Goal: Task Accomplishment & Management: Complete application form

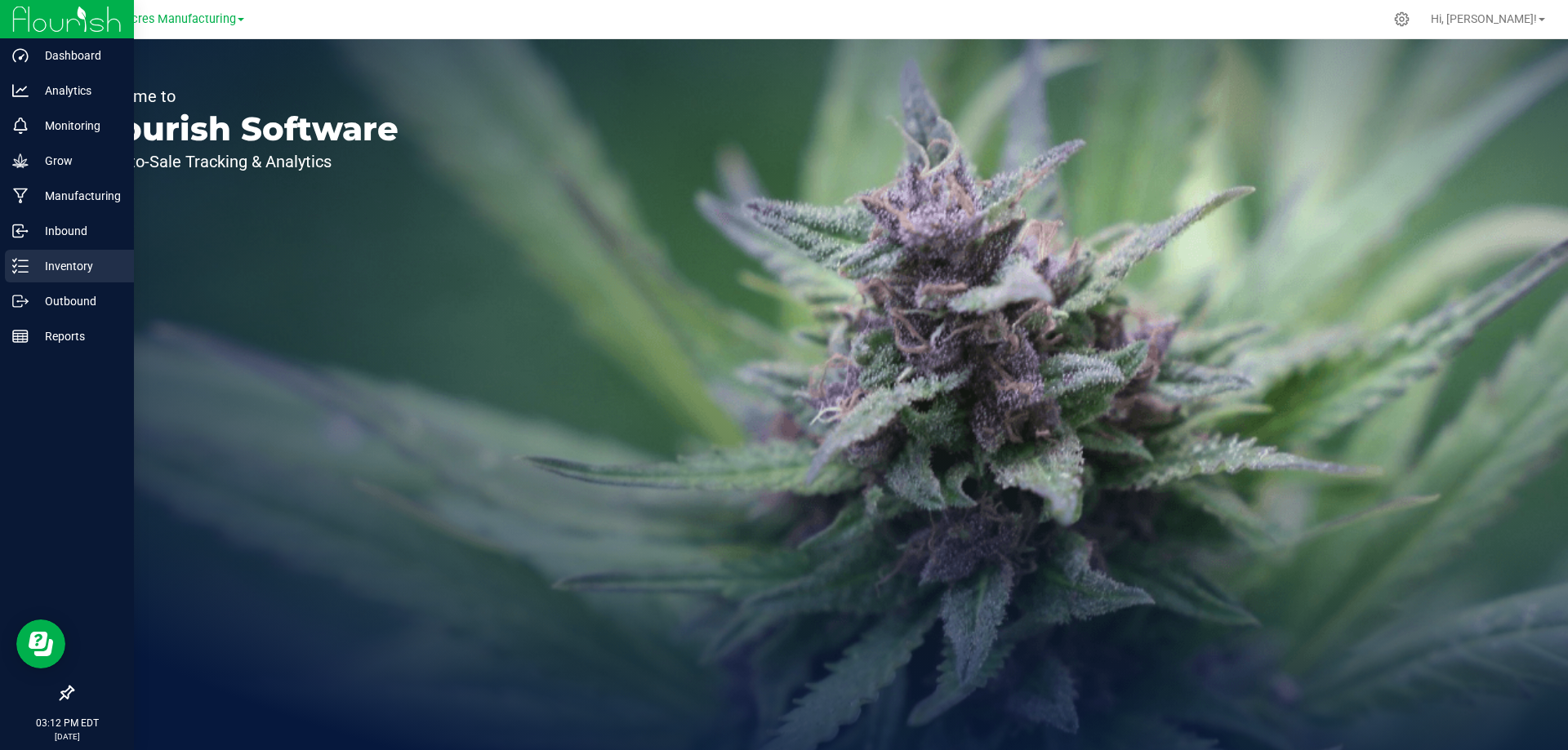
click at [26, 260] on line at bounding box center [23, 260] width 9 height 0
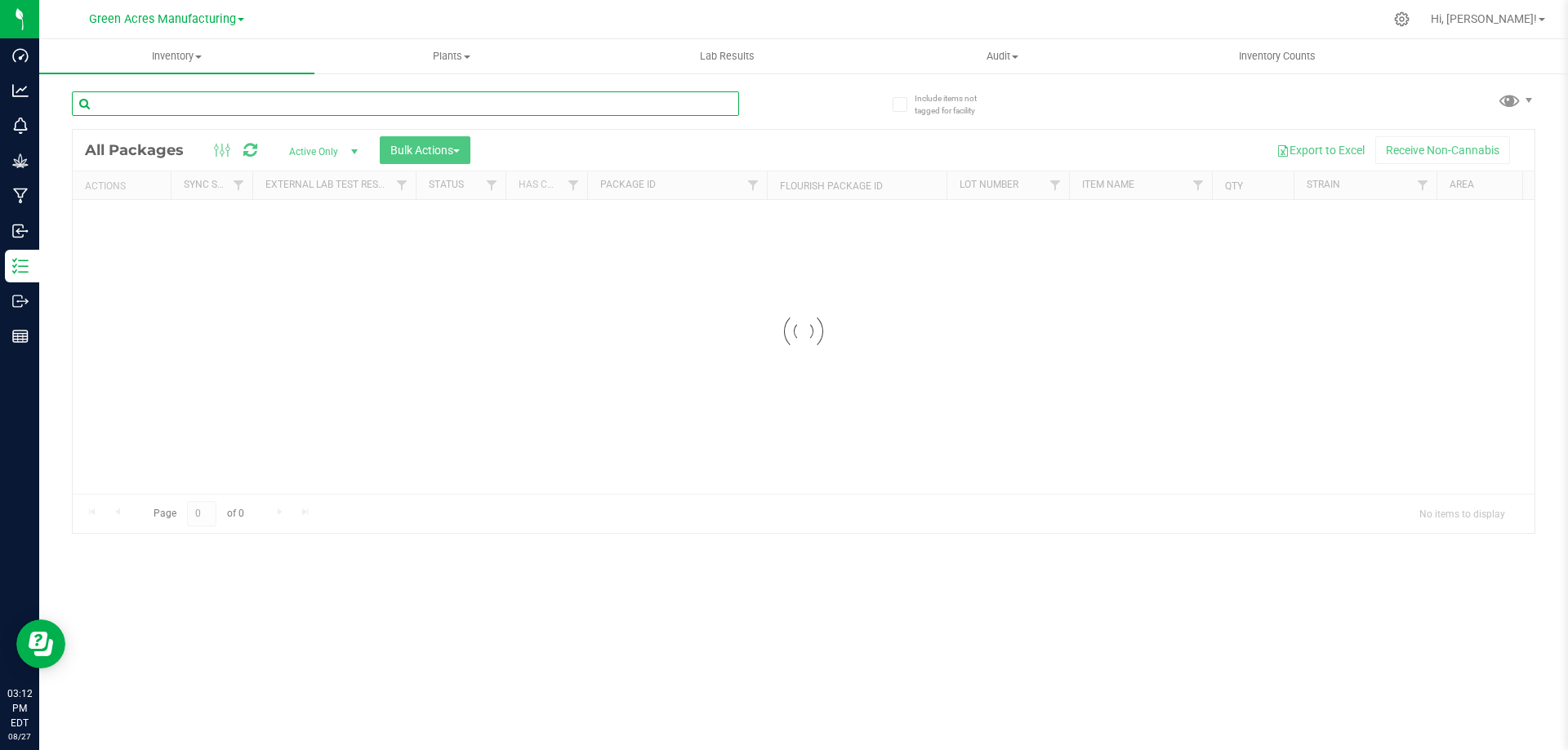
click at [504, 103] on input "text" at bounding box center [406, 104] width 667 height 25
type input "827-006"
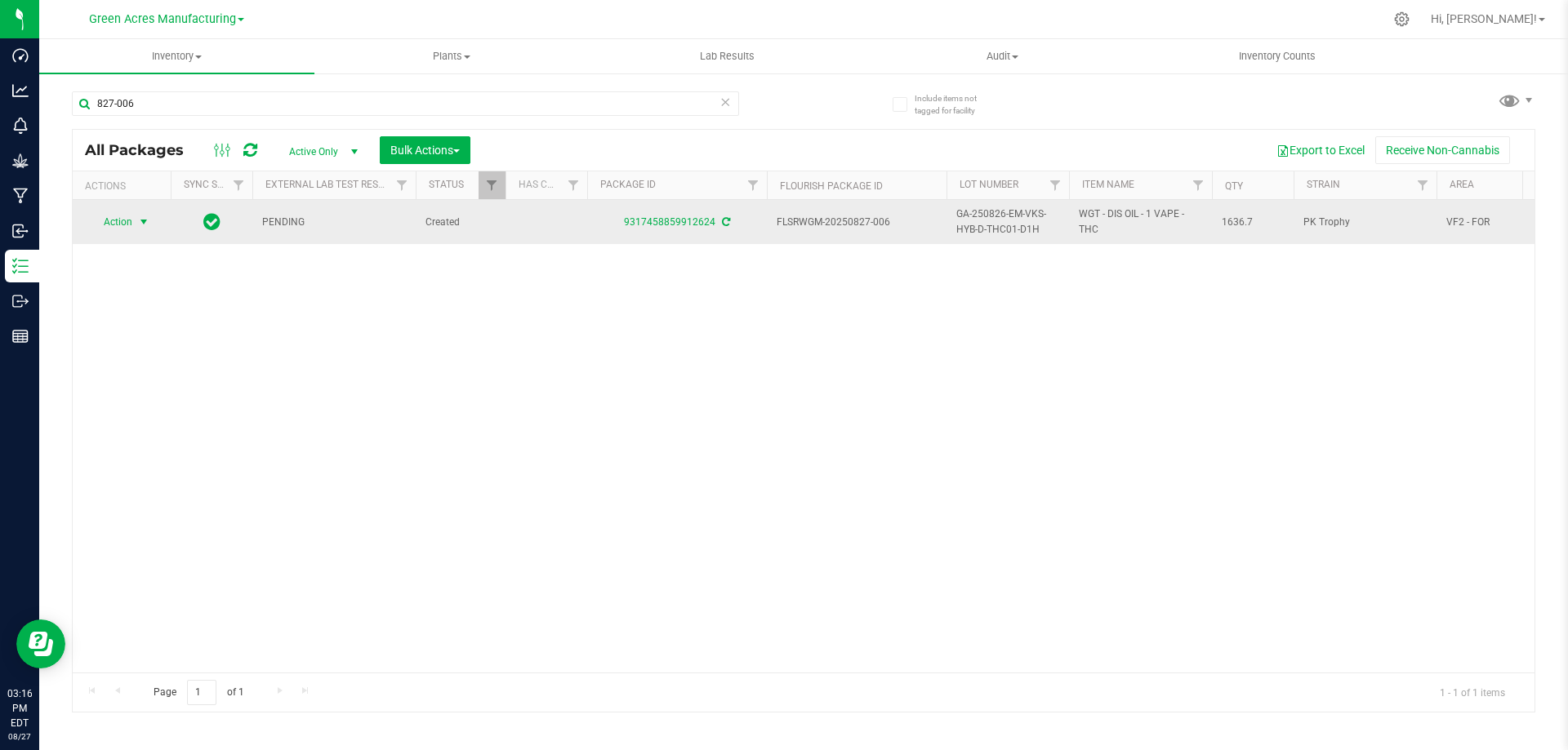
click at [149, 227] on span "select" at bounding box center [143, 221] width 13 height 13
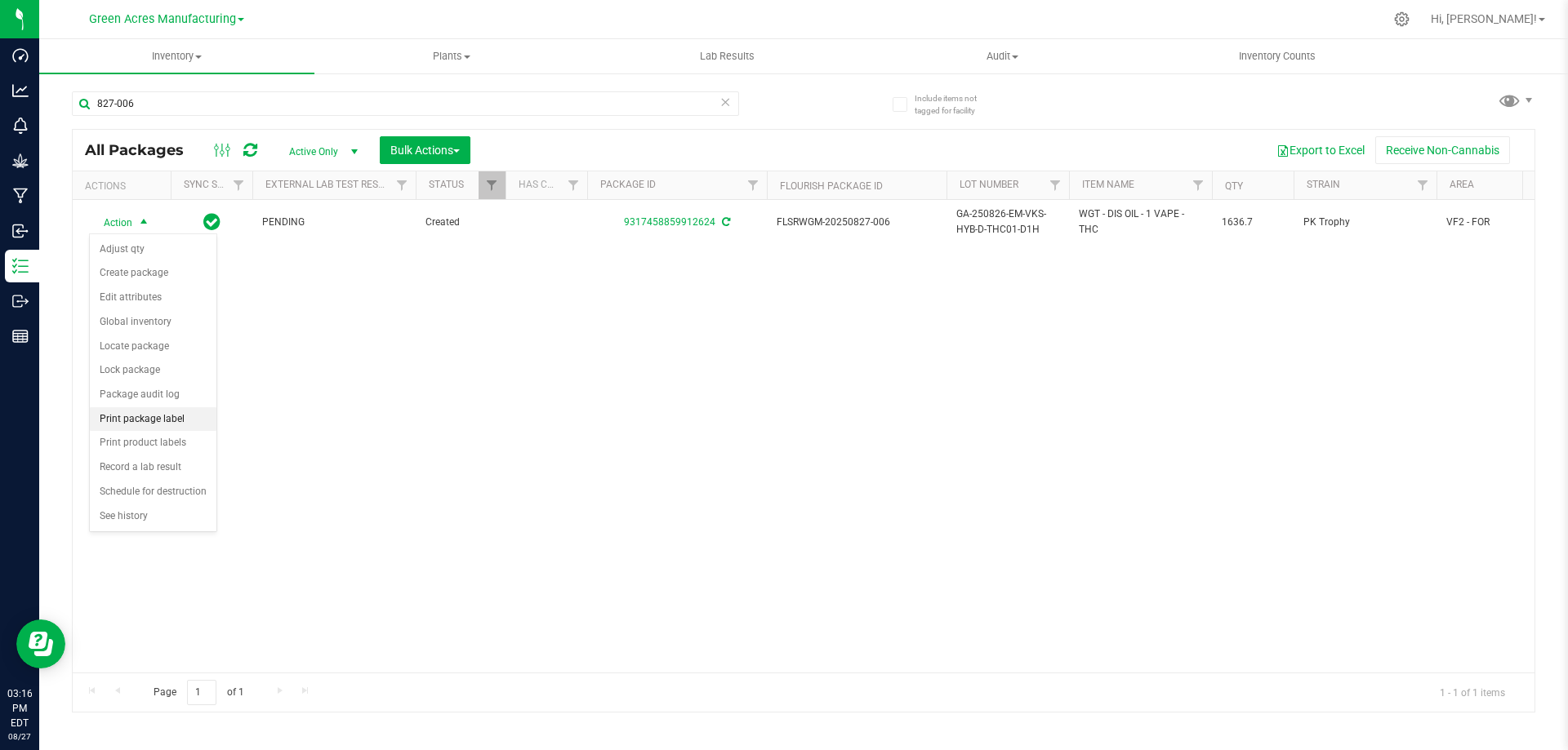
click at [179, 419] on li "Print package label" at bounding box center [153, 419] width 126 height 25
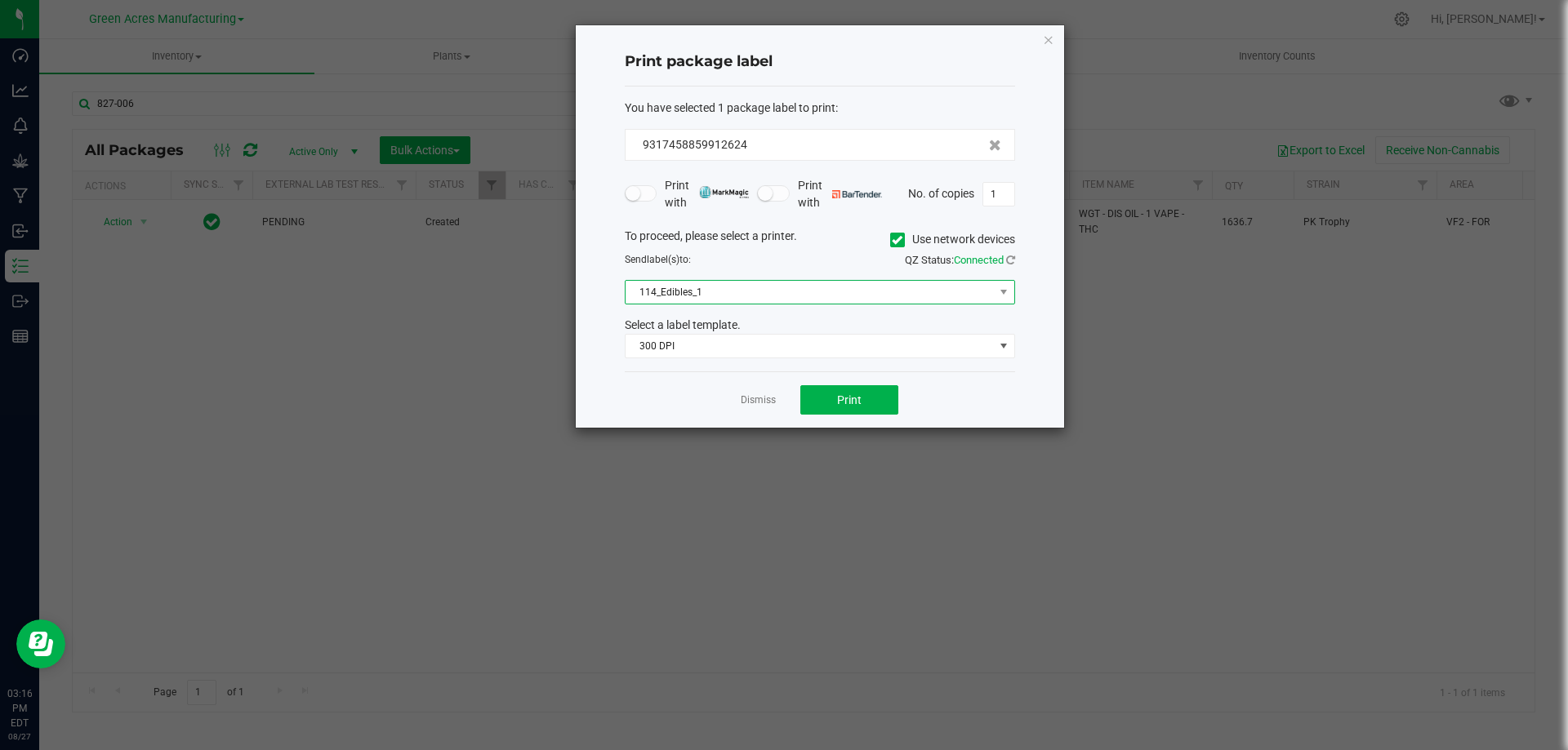
click at [809, 290] on span "114_Edibles_1" at bounding box center [809, 292] width 368 height 23
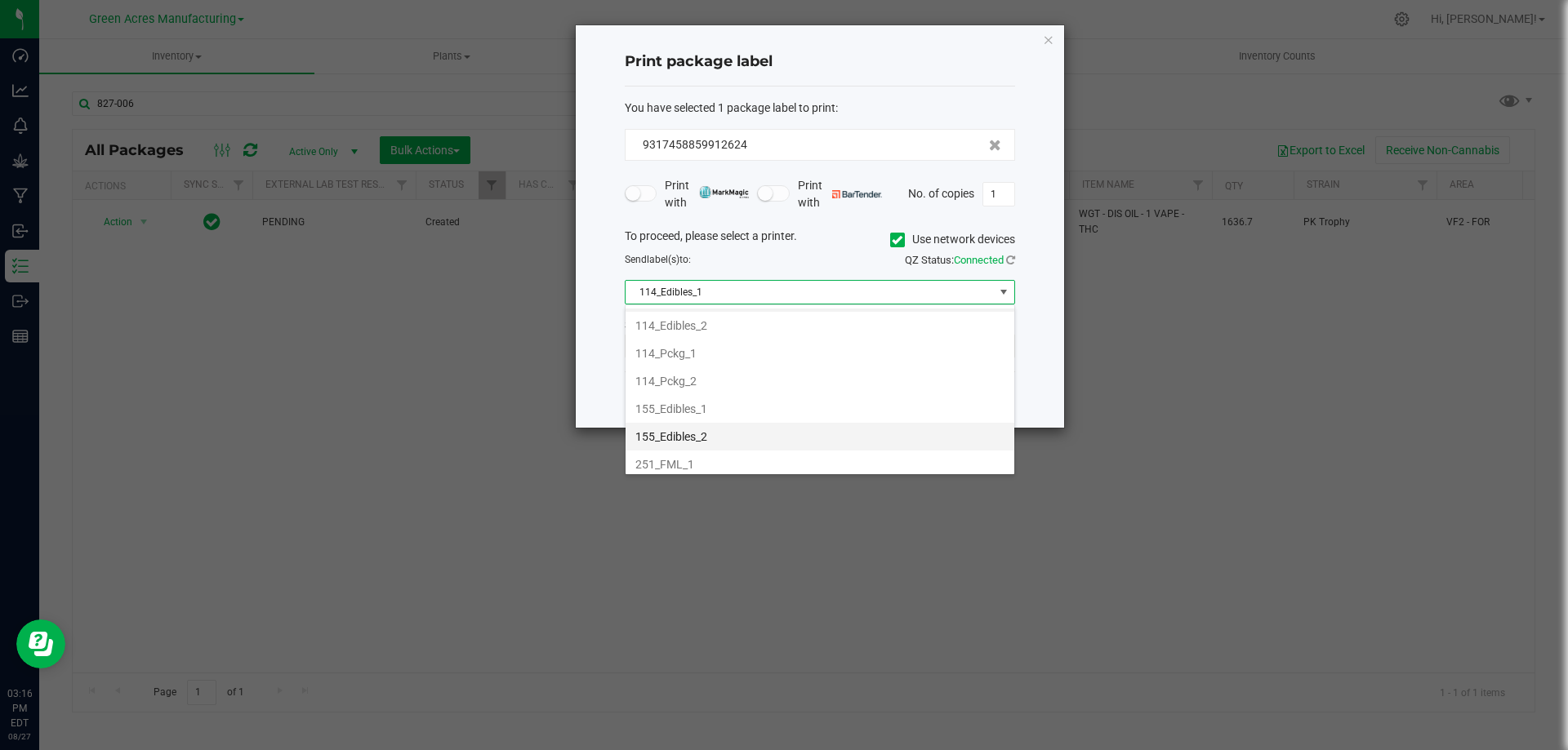
scroll to position [109, 0]
click at [784, 377] on li "251_FML_1" at bounding box center [820, 380] width 389 height 28
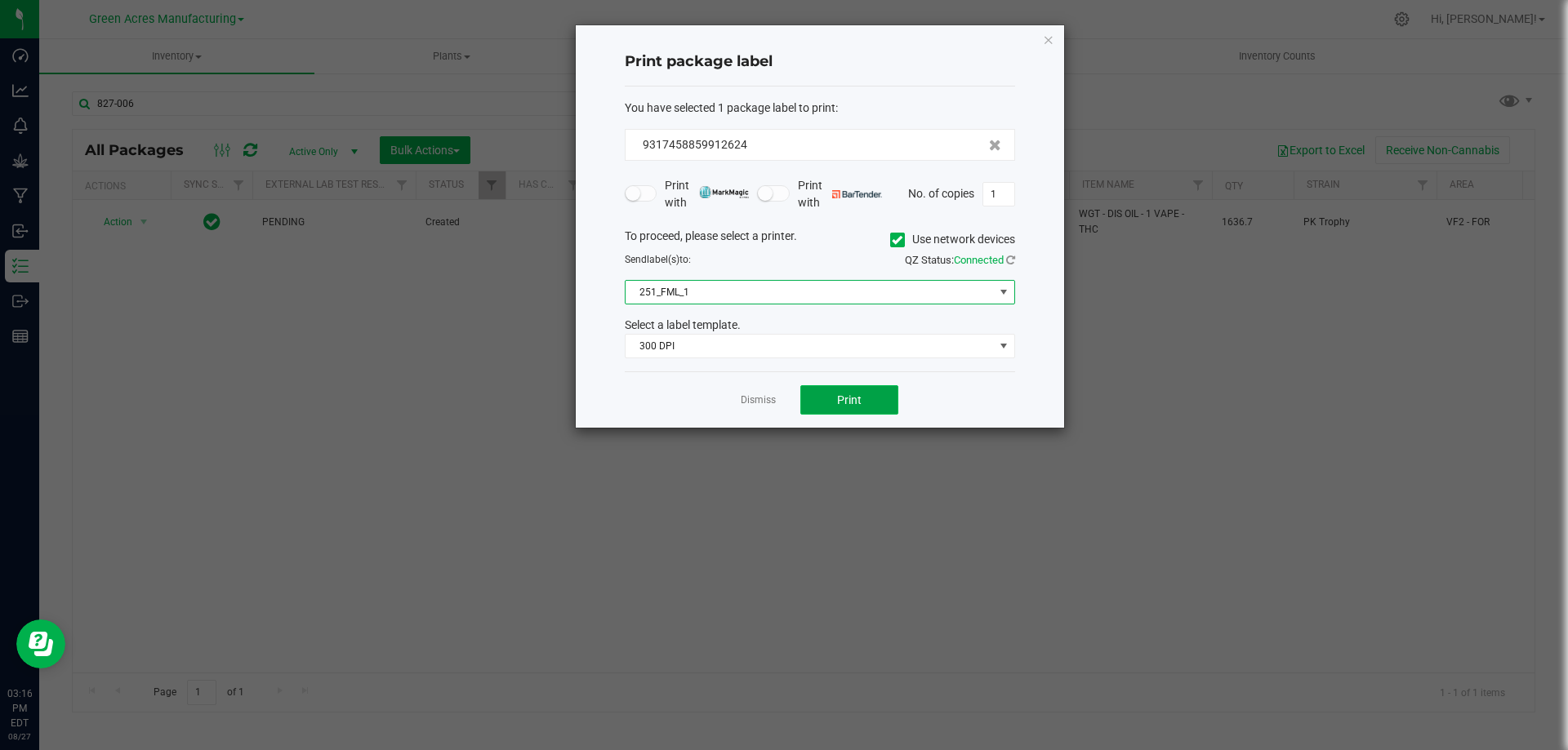
click at [833, 403] on button "Print" at bounding box center [848, 400] width 98 height 30
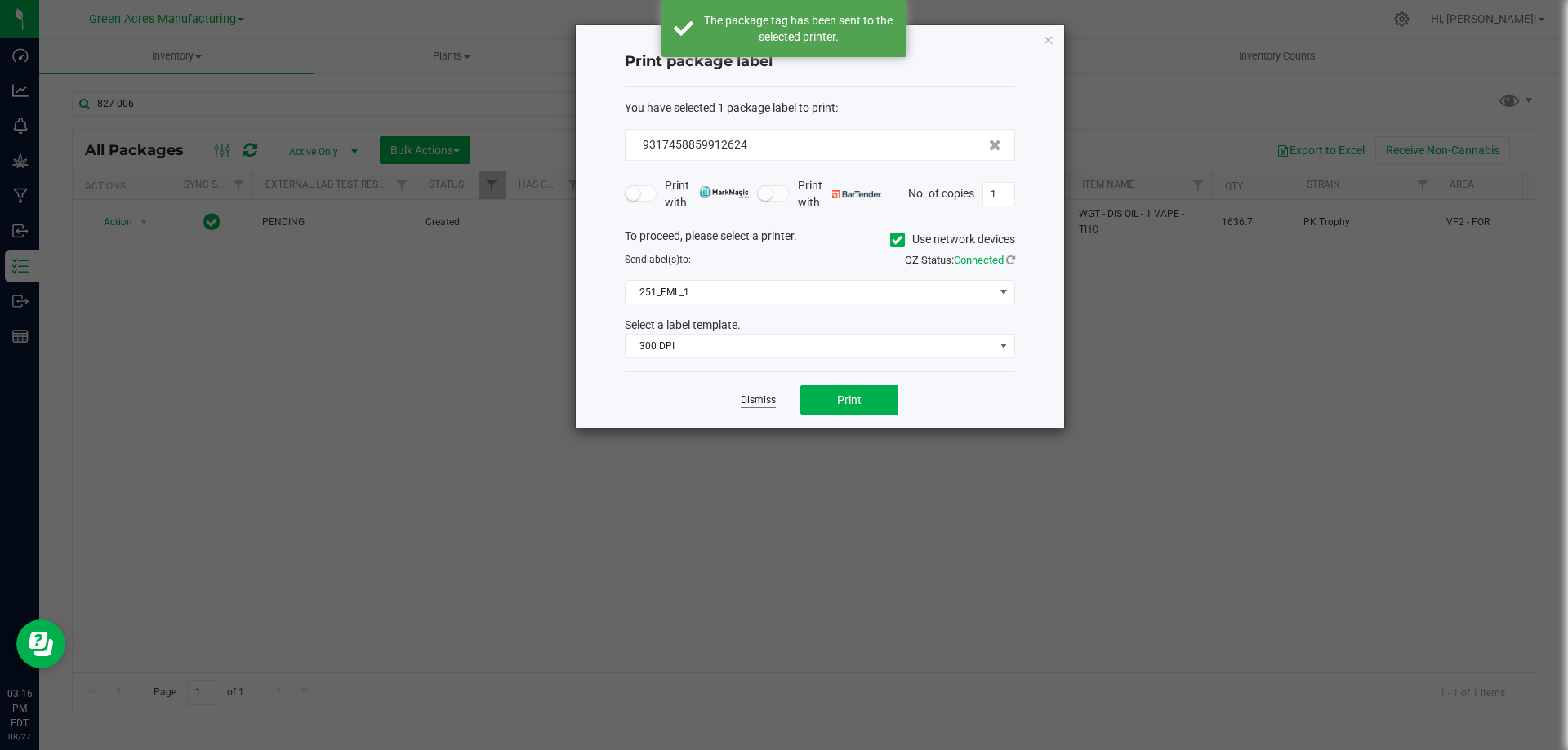
click at [753, 399] on link "Dismiss" at bounding box center [758, 400] width 35 height 14
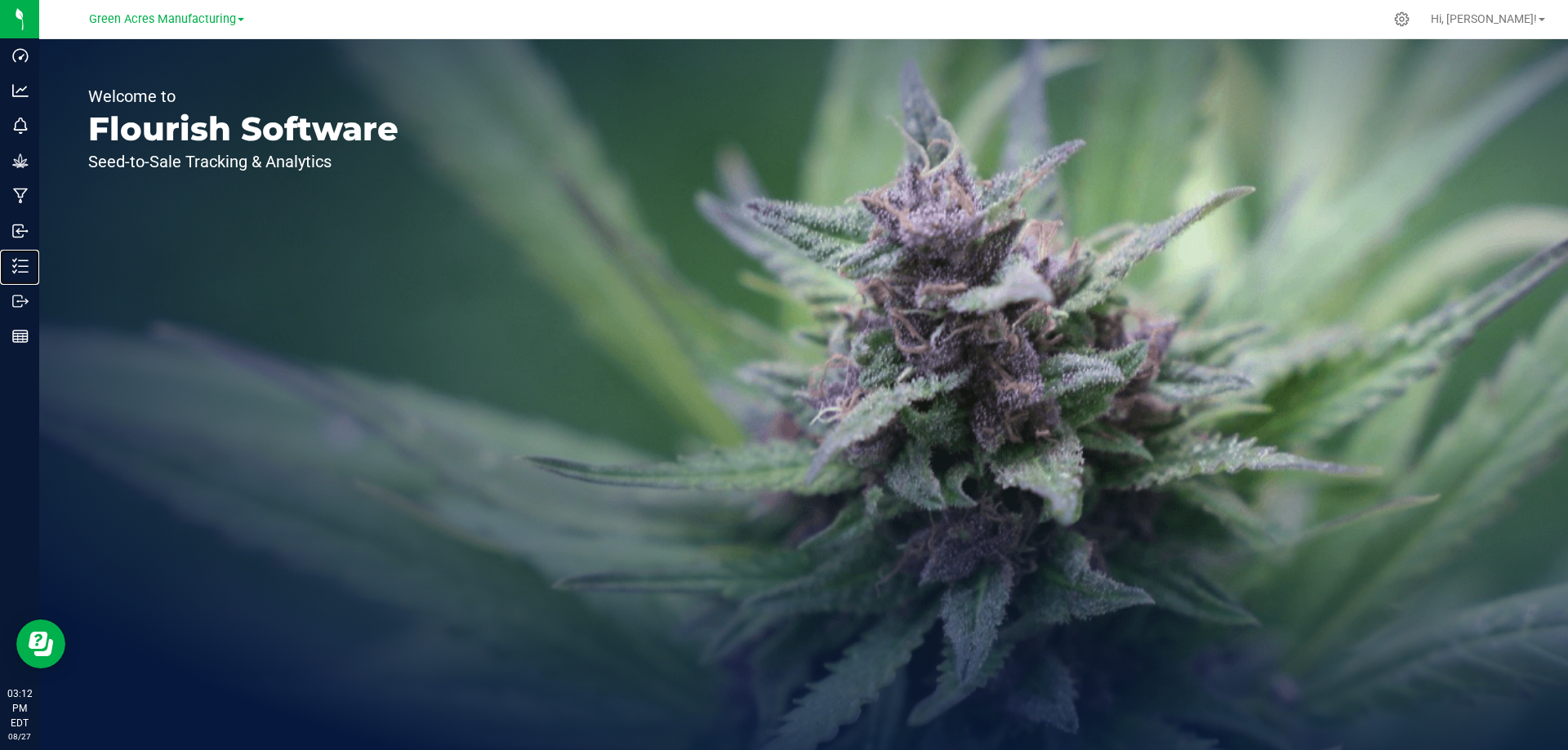
drag, startPoint x: 26, startPoint y: 270, endPoint x: 490, endPoint y: 177, distance: 473.2
click at [27, 270] on icon at bounding box center [20, 266] width 16 height 16
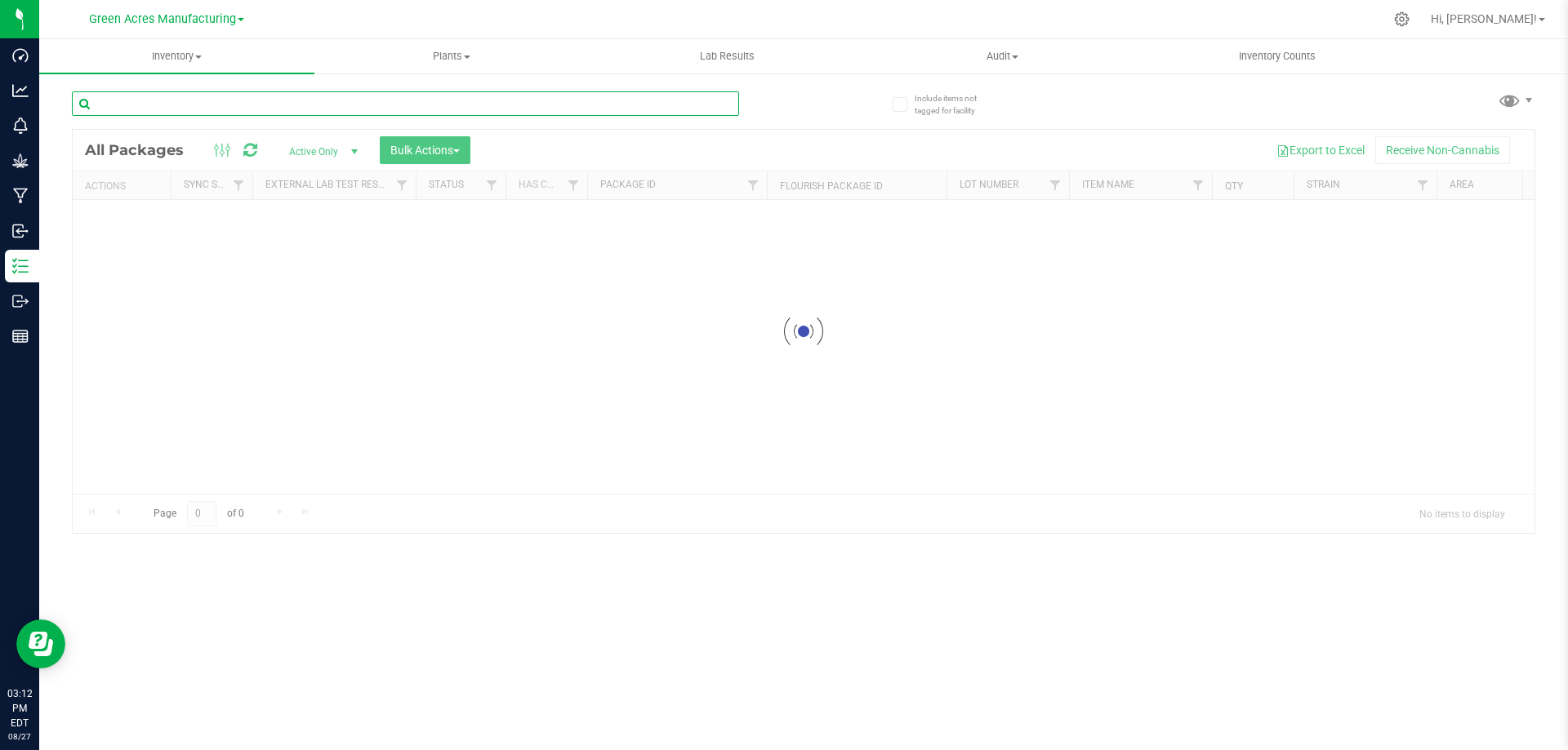
click at [534, 102] on input "text" at bounding box center [406, 104] width 667 height 25
type input "827-002"
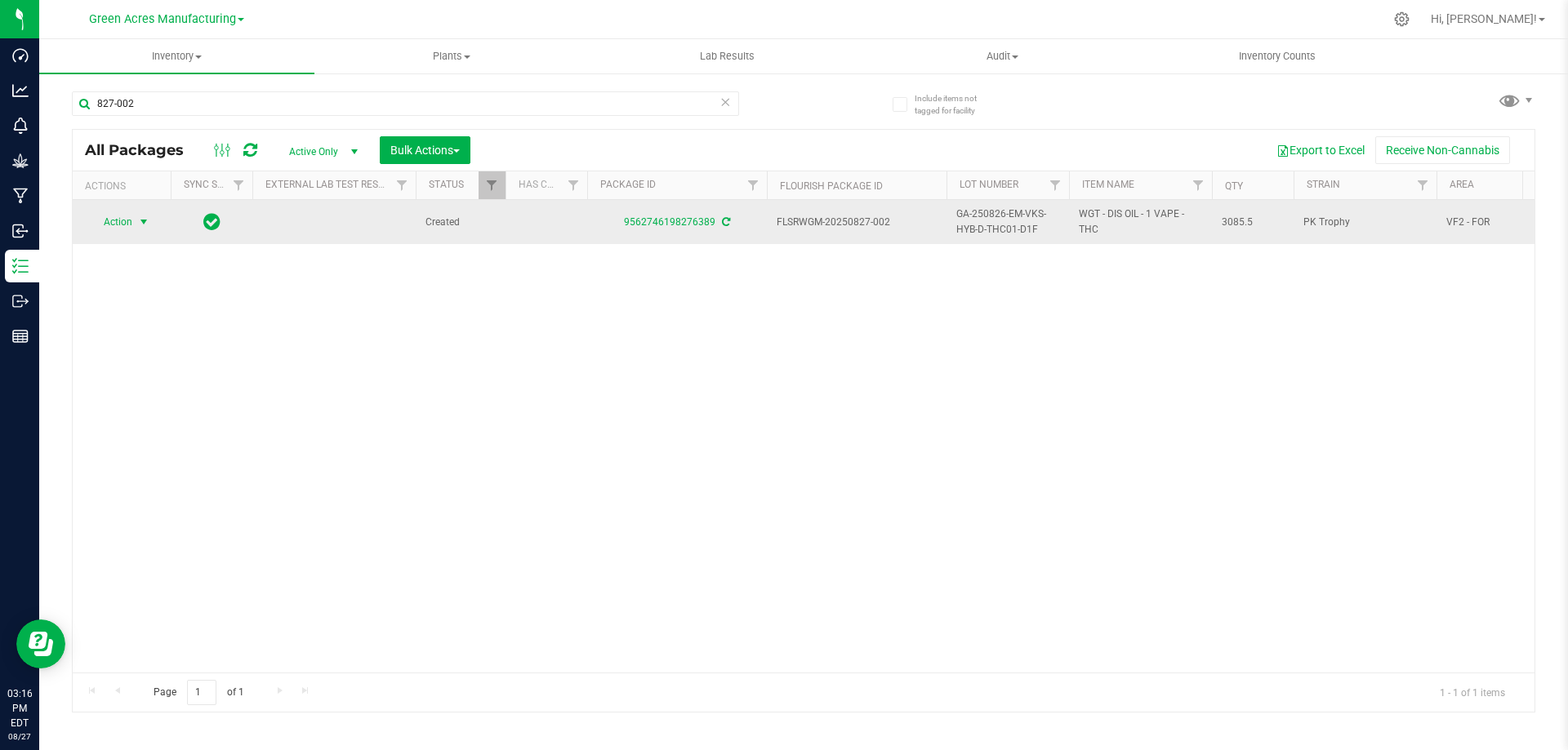
click at [132, 222] on span "Action" at bounding box center [111, 221] width 44 height 23
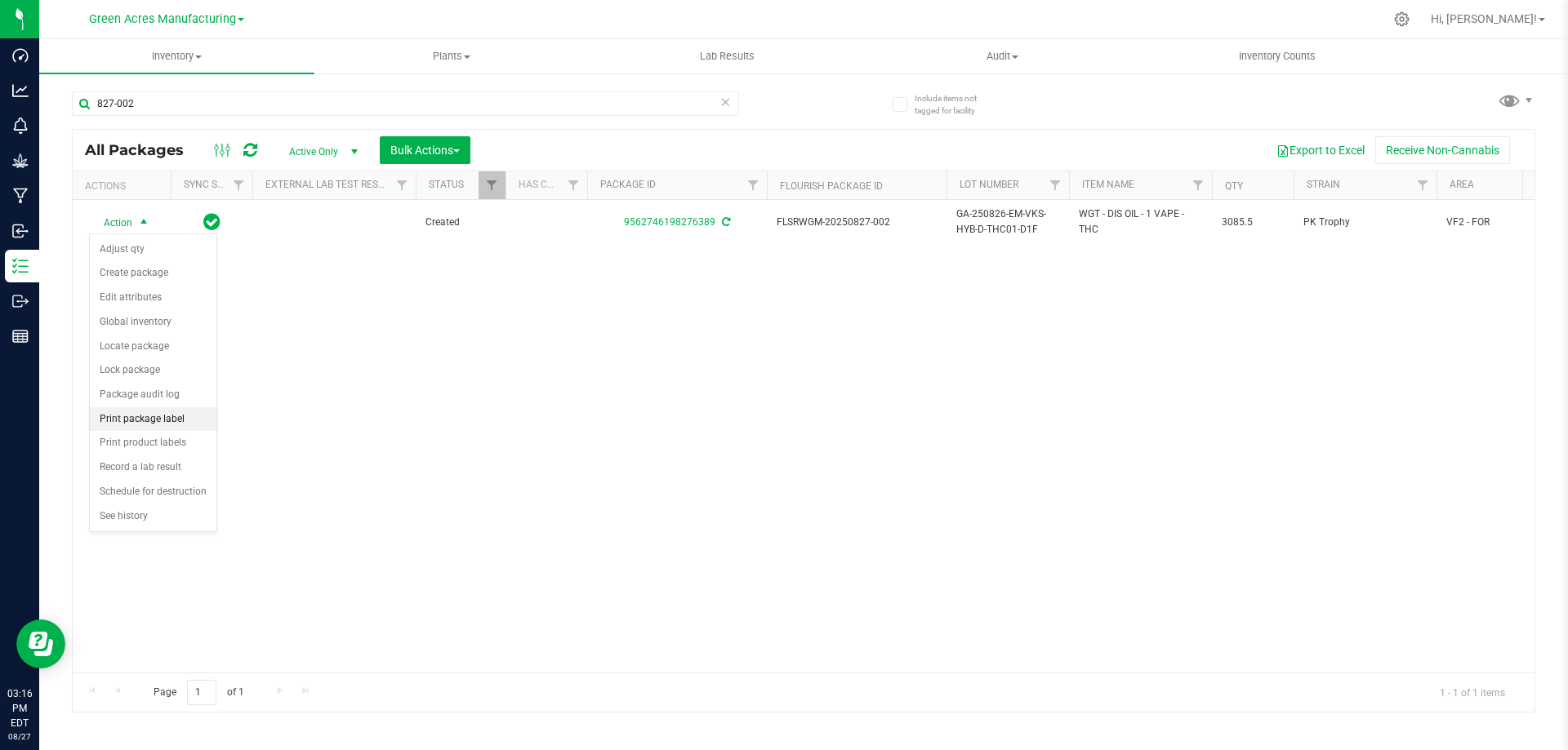
click at [154, 417] on li "Print package label" at bounding box center [153, 419] width 126 height 25
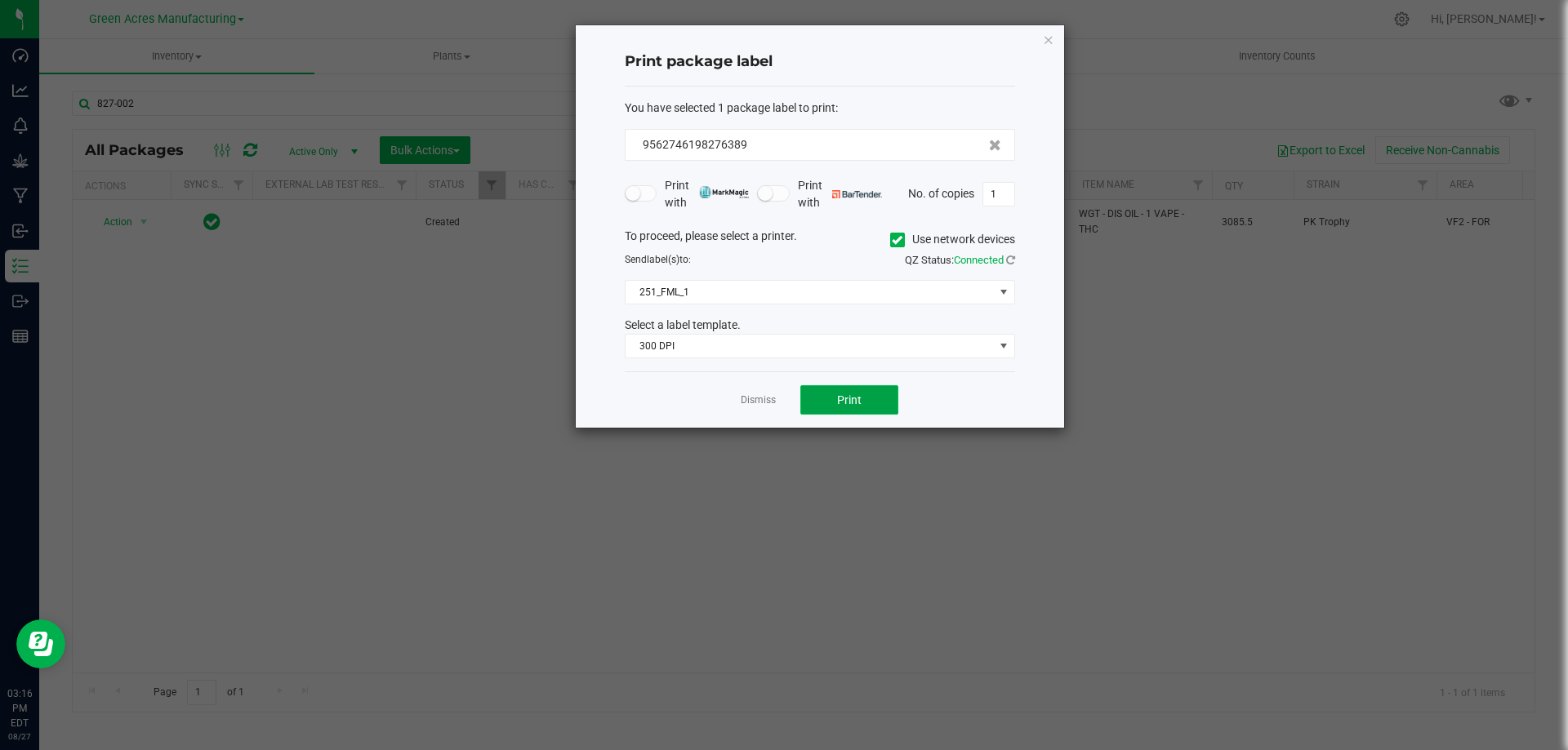
click at [834, 395] on button "Print" at bounding box center [848, 400] width 98 height 30
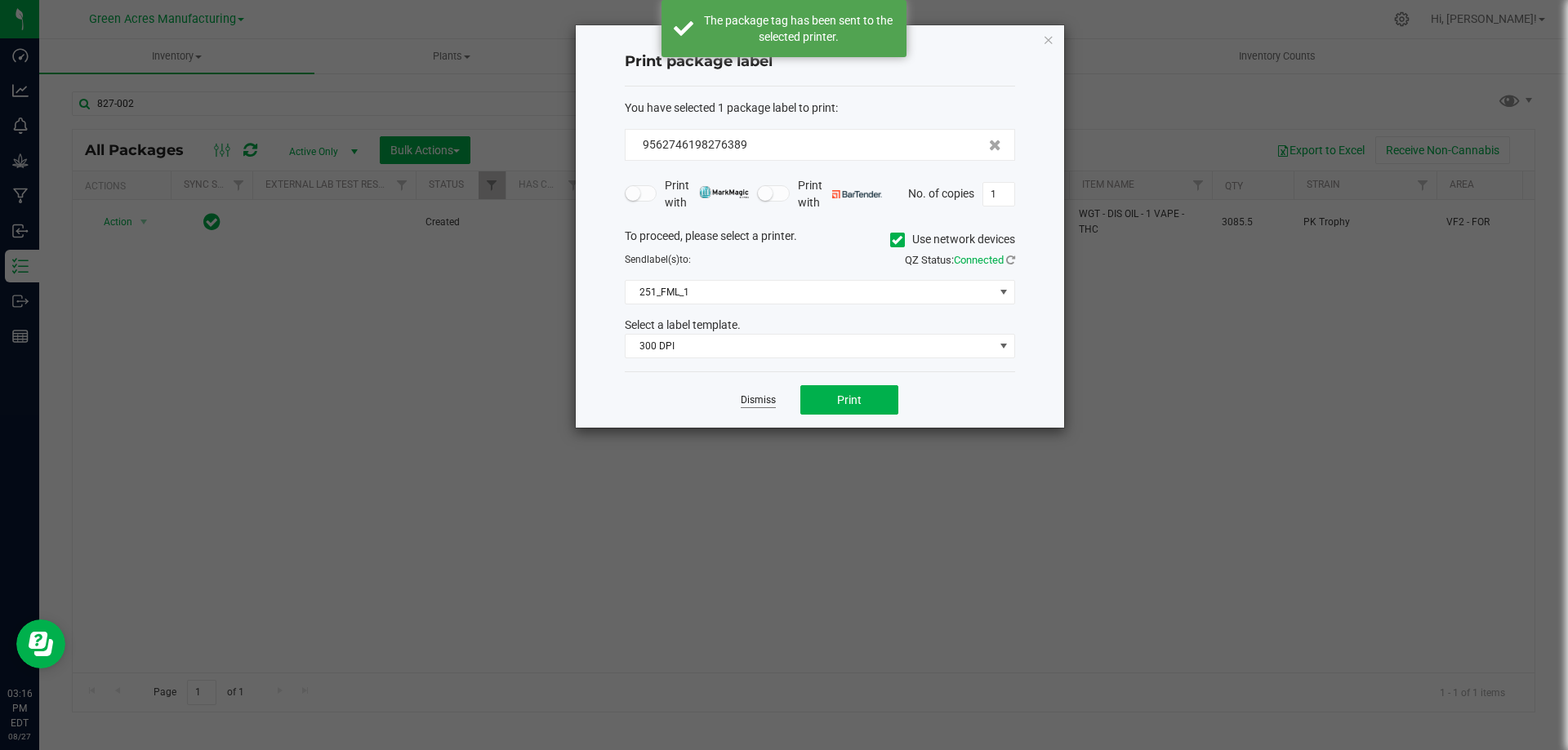
click at [765, 398] on link "Dismiss" at bounding box center [758, 400] width 35 height 14
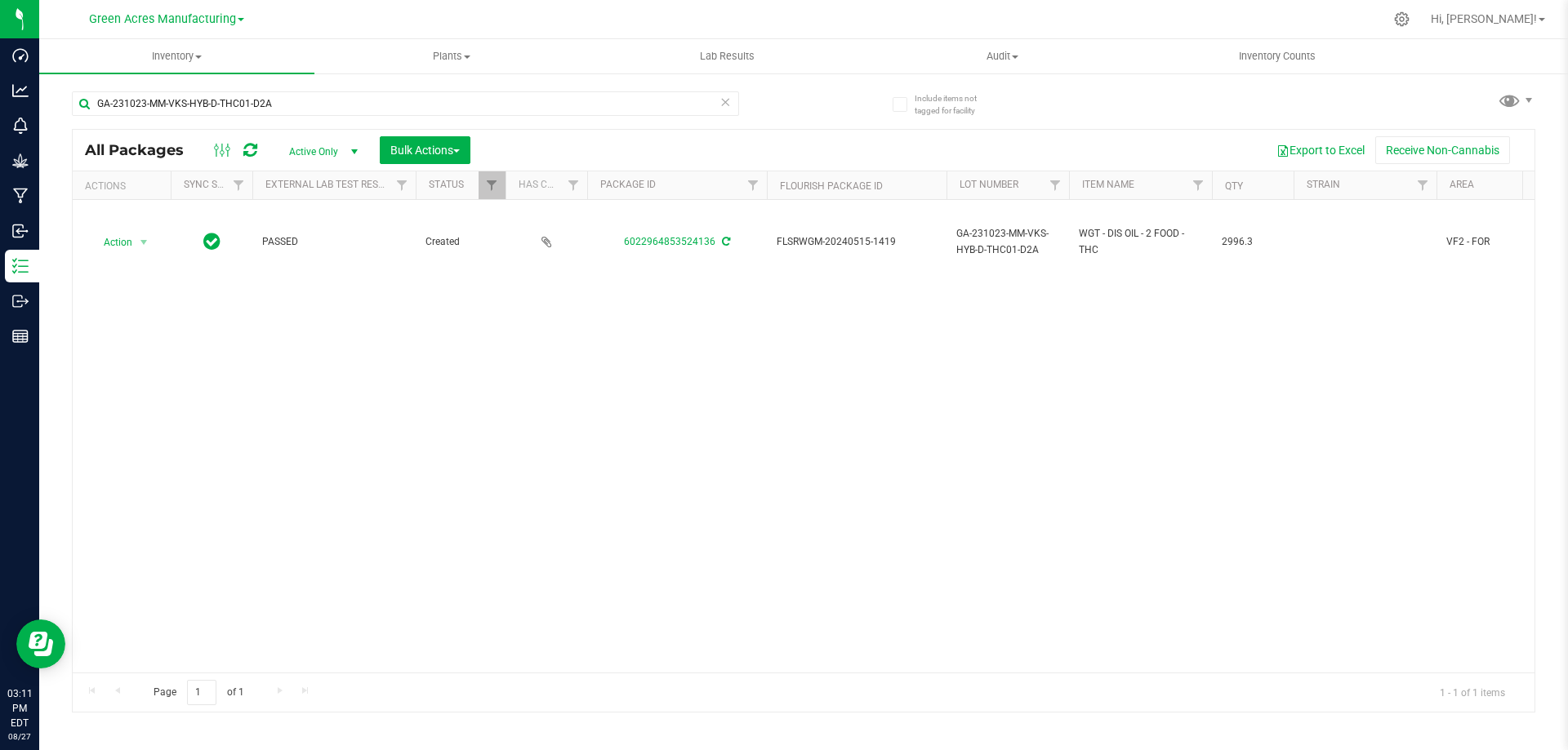
click at [728, 103] on icon at bounding box center [725, 101] width 11 height 20
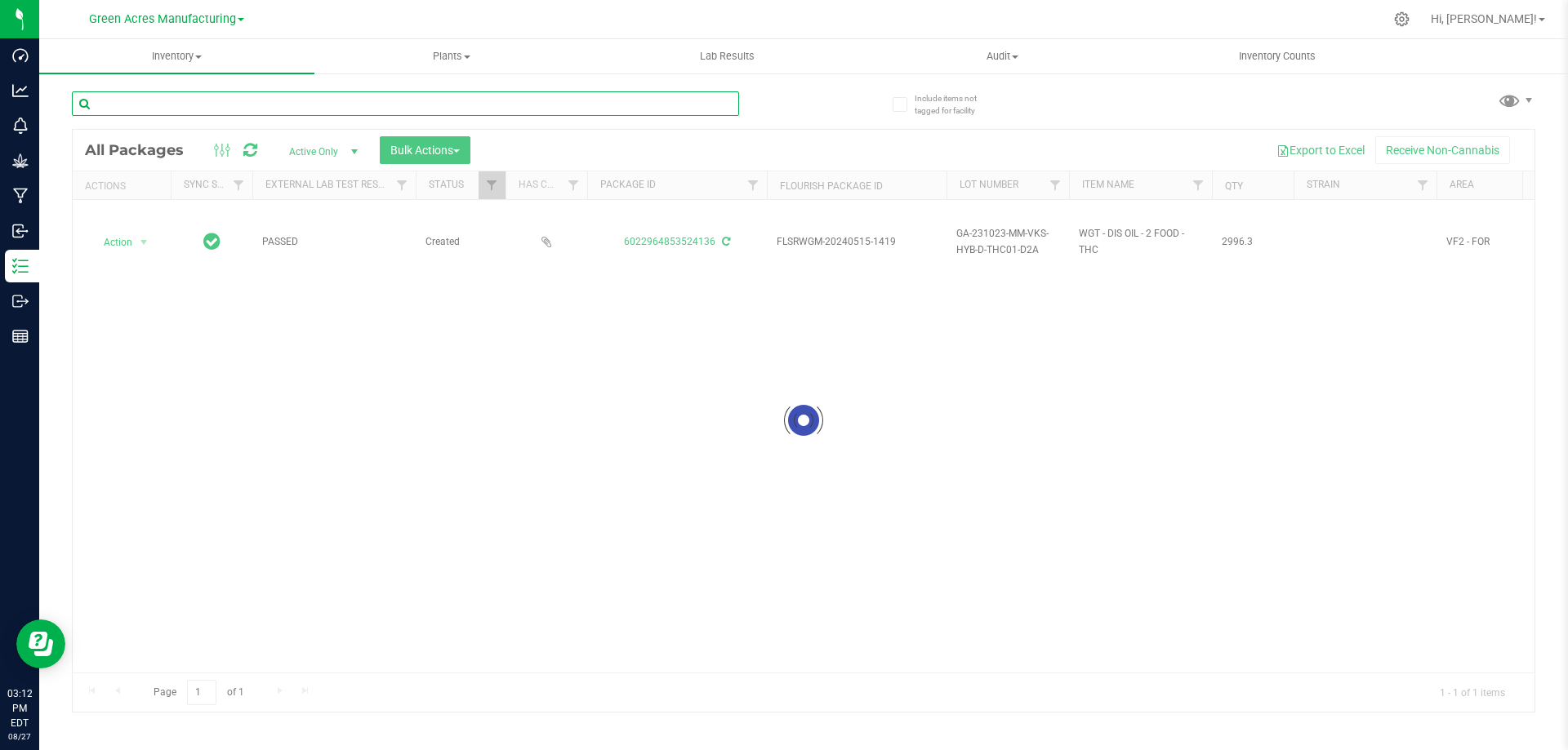
click at [453, 104] on input "text" at bounding box center [406, 104] width 667 height 25
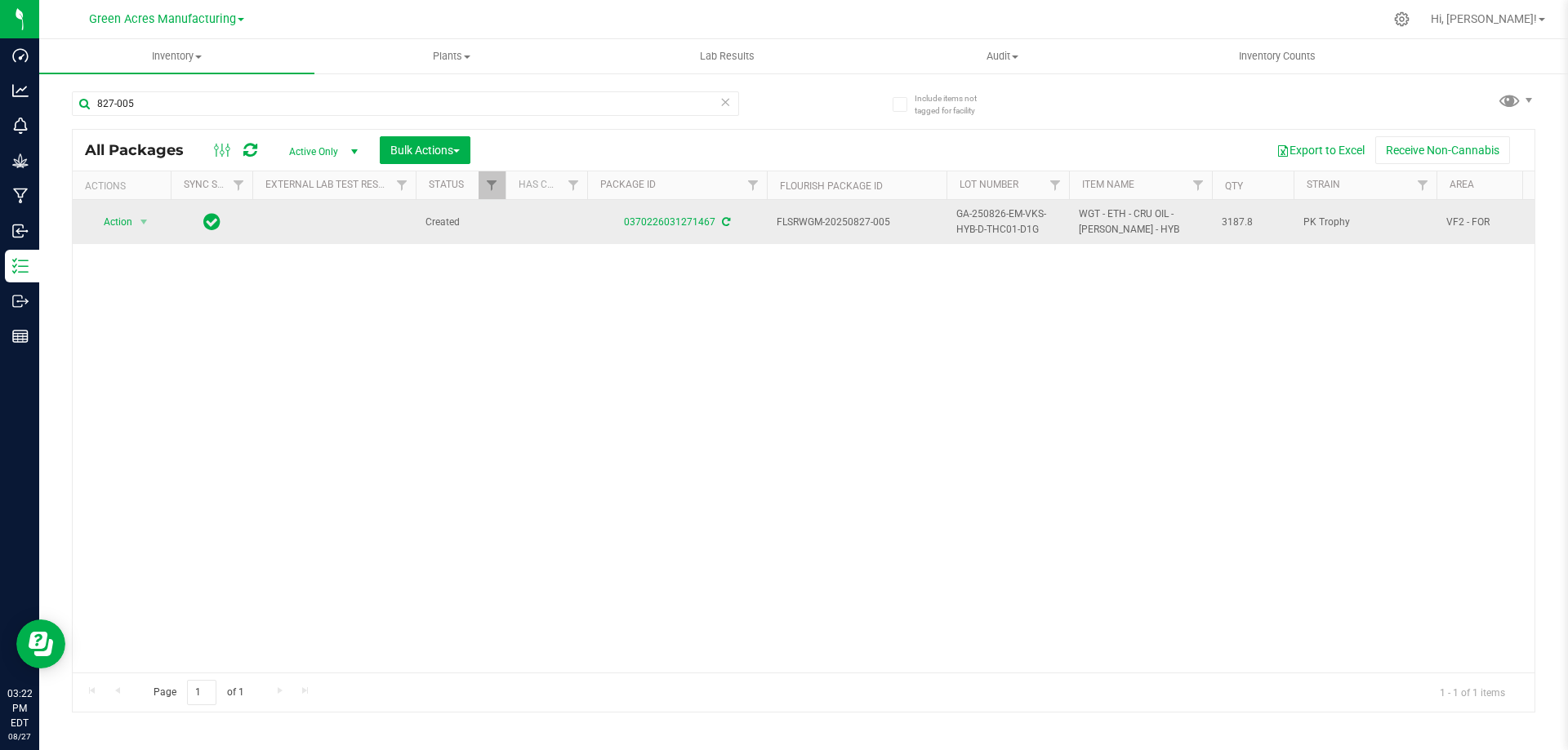
click at [1005, 216] on span "GA-250826-EM-VKS-HYB-D-THC01-D1G" at bounding box center [1007, 221] width 103 height 31
click at [1004, 217] on input "GA-250826-EM-VKS-HYB-D-THC01-D1G" at bounding box center [1004, 222] width 117 height 25
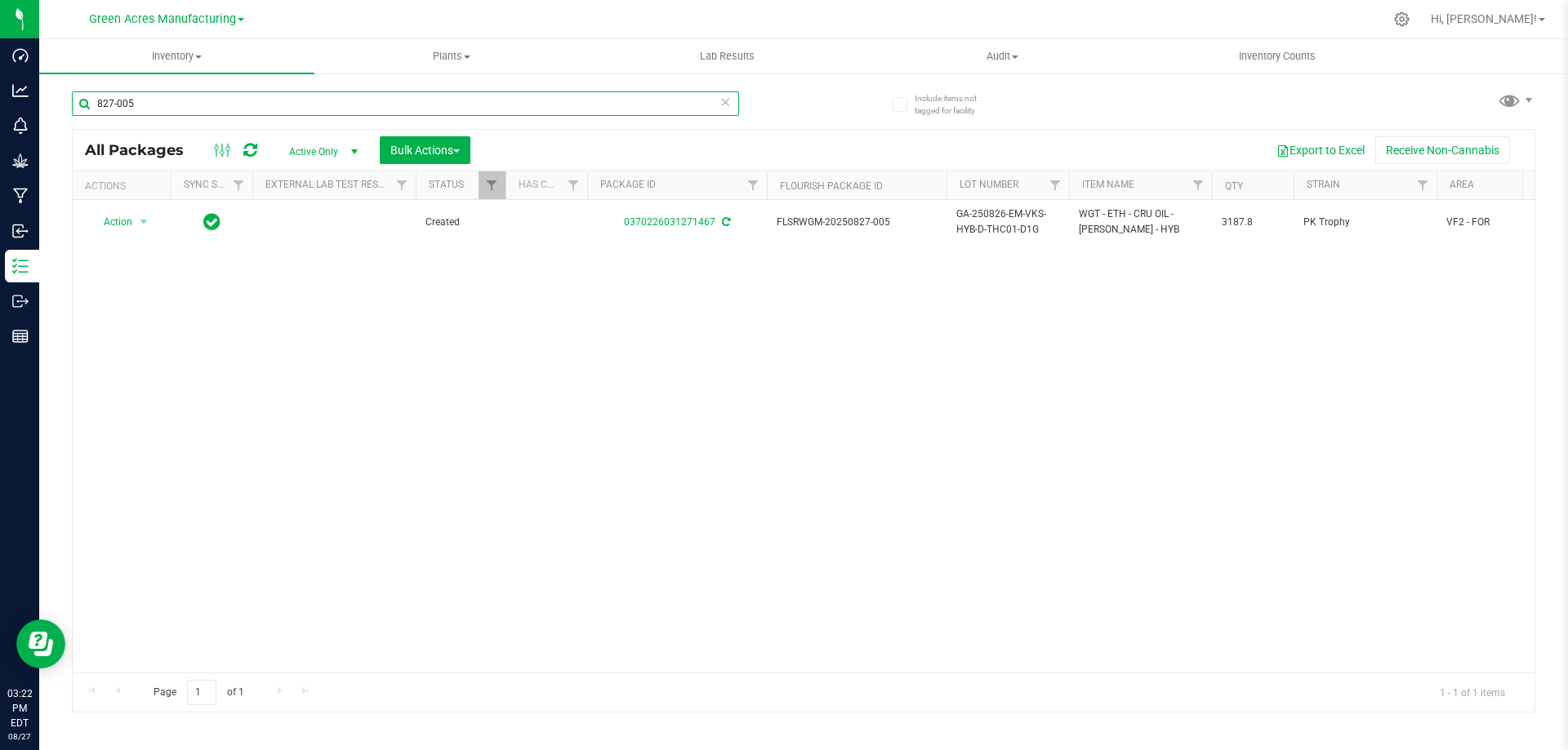
click at [322, 102] on input "827-005" at bounding box center [406, 104] width 667 height 25
paste input "GA-250826-EM-VKS-HYB-D-THC01-D1G"
type input "GA-250826-EM-VKS-HYB-D-THC01-D1G"
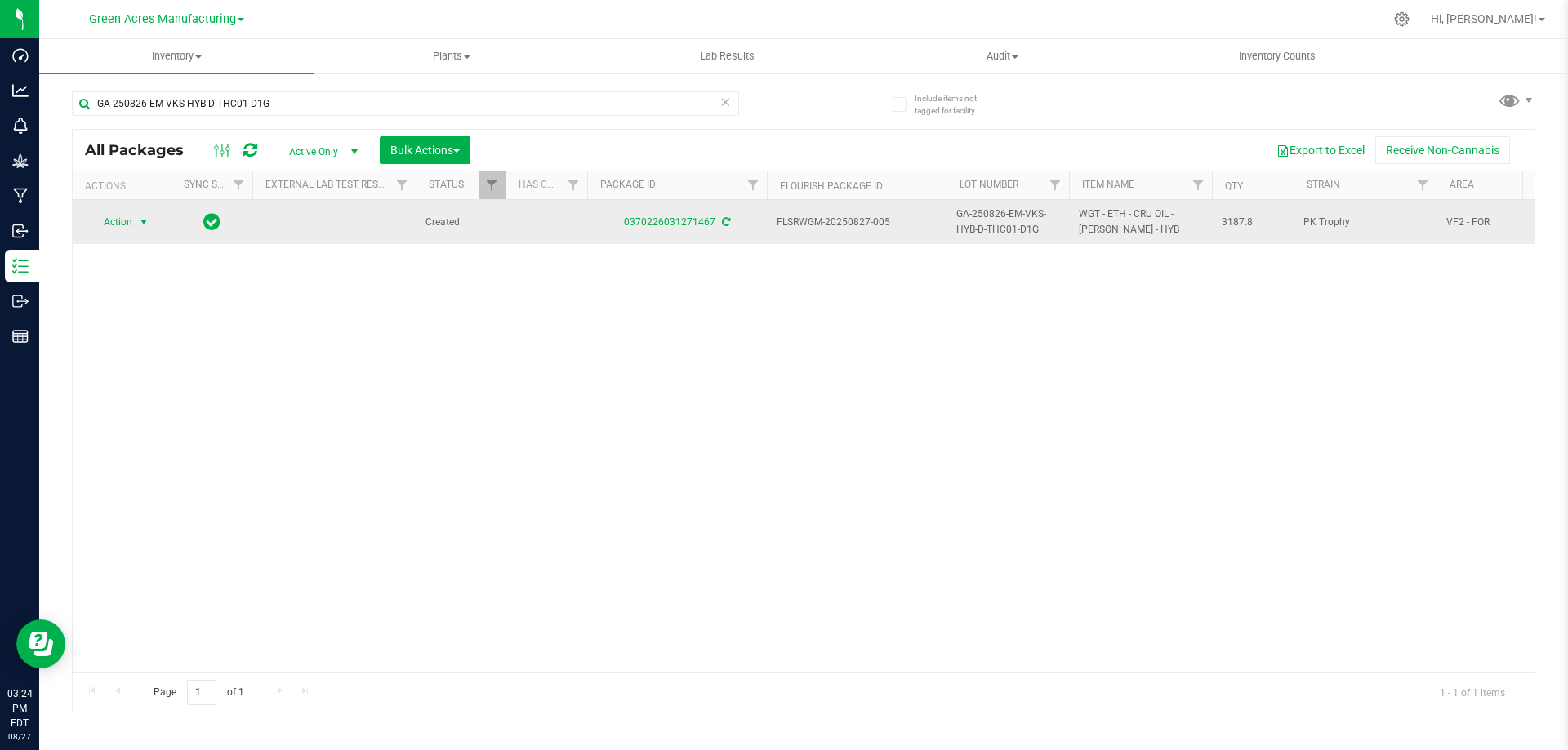
click at [139, 226] on span "select" at bounding box center [143, 221] width 13 height 13
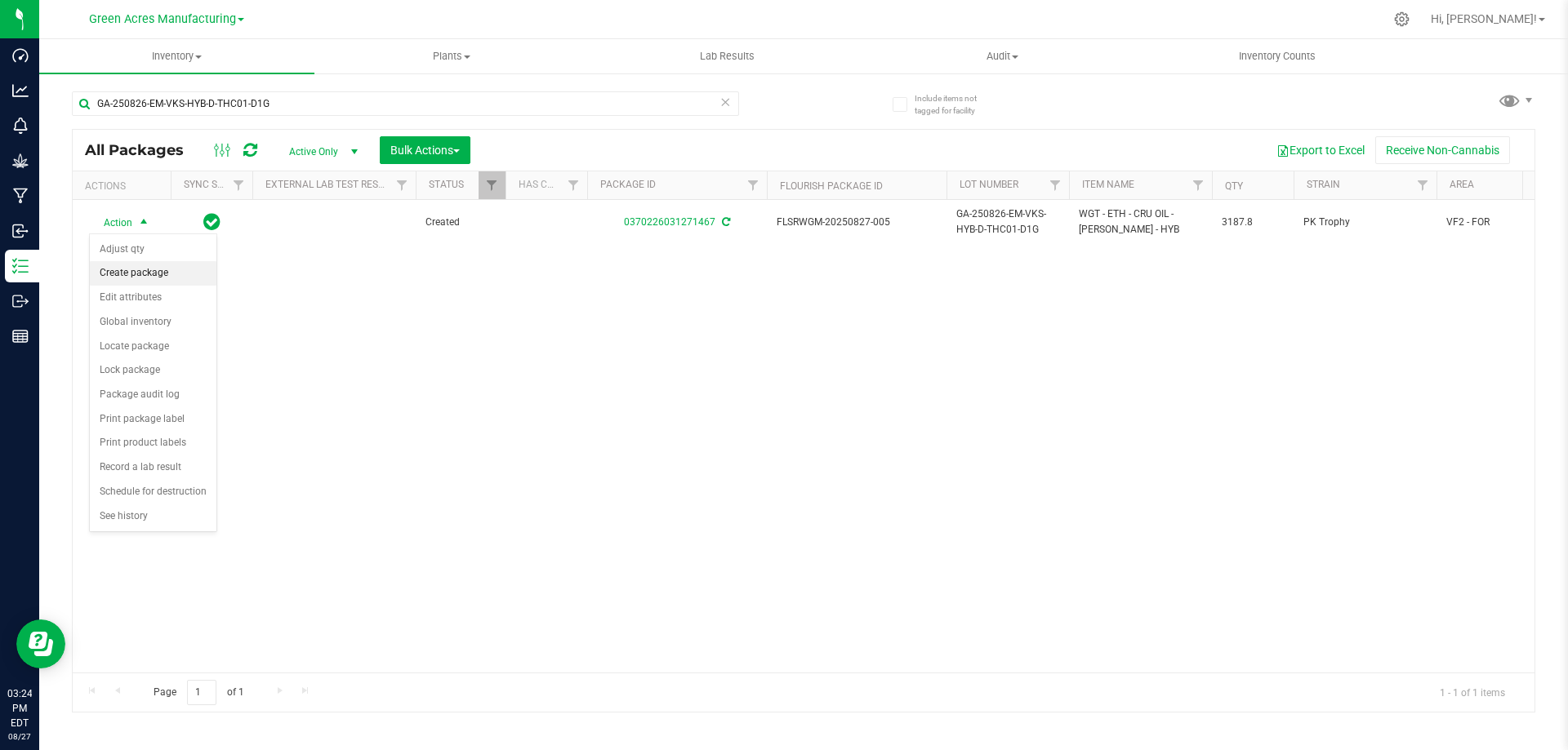
click at [143, 268] on li "Create package" at bounding box center [153, 273] width 126 height 25
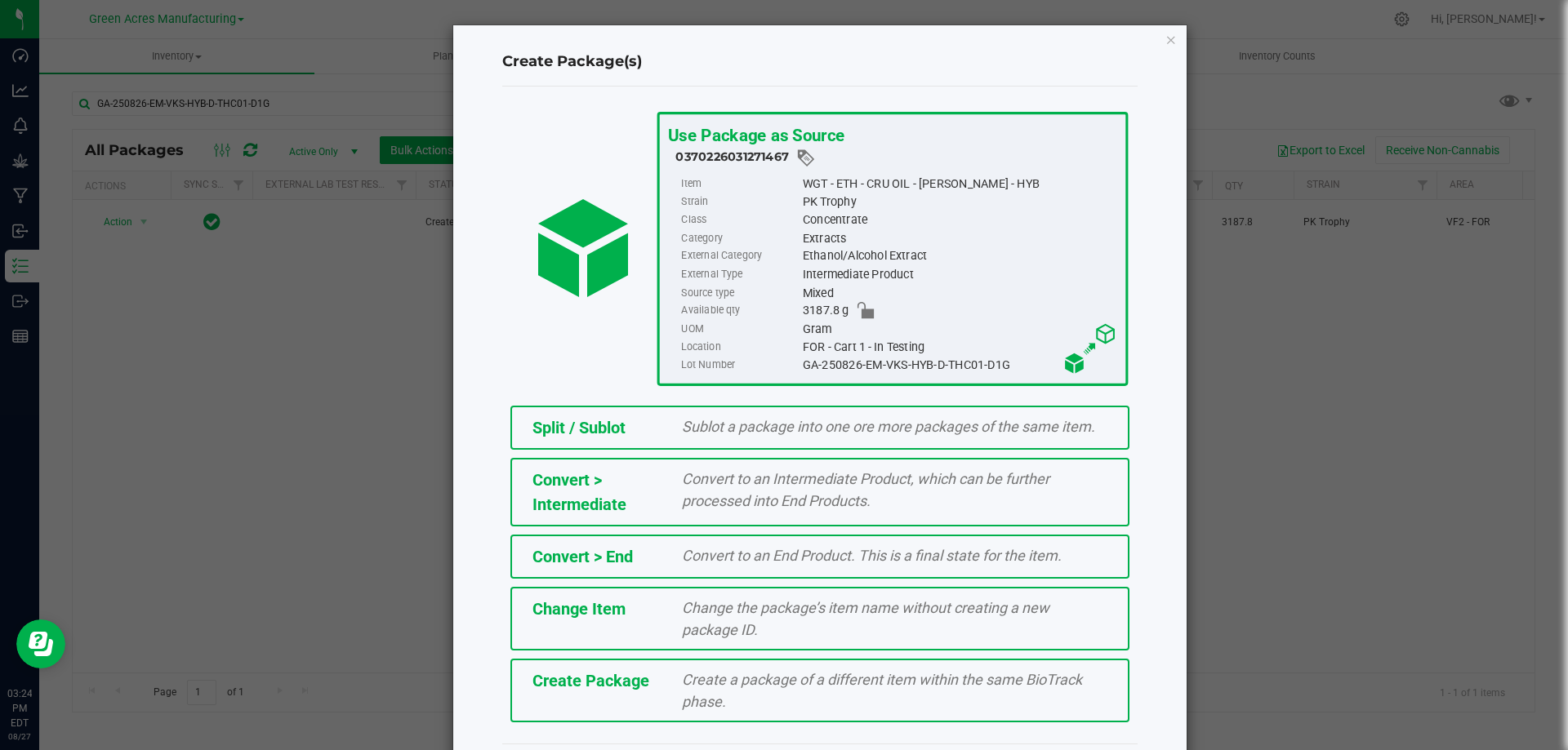
click at [753, 693] on div "Create a package of a different item within the same BioTrack phase." at bounding box center [894, 691] width 450 height 44
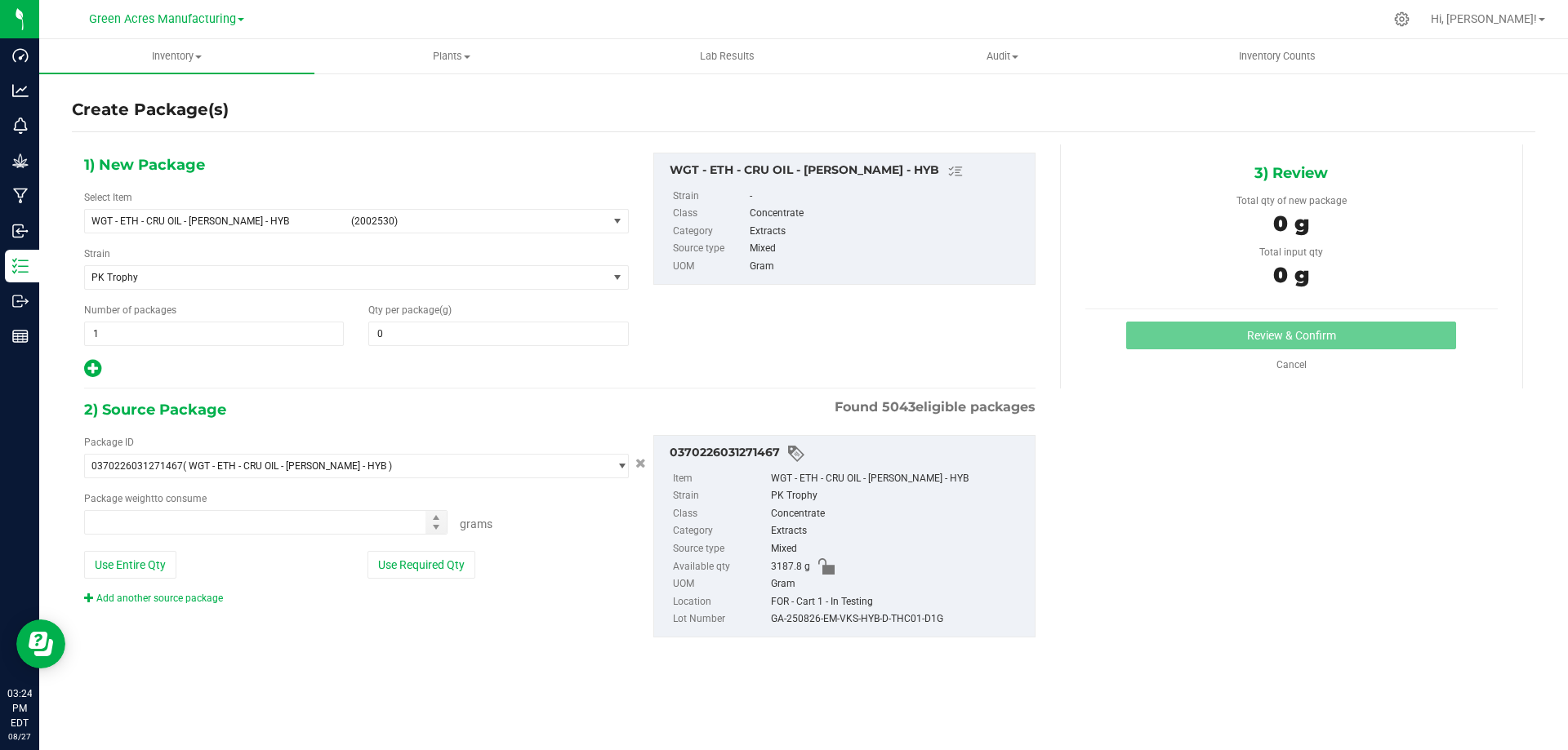
type input "0.0000"
type input "0.0000 g"
click at [340, 222] on span "WGT - ETH - CRU OIL - DEVOL - HYB (2002530)" at bounding box center [346, 221] width 523 height 23
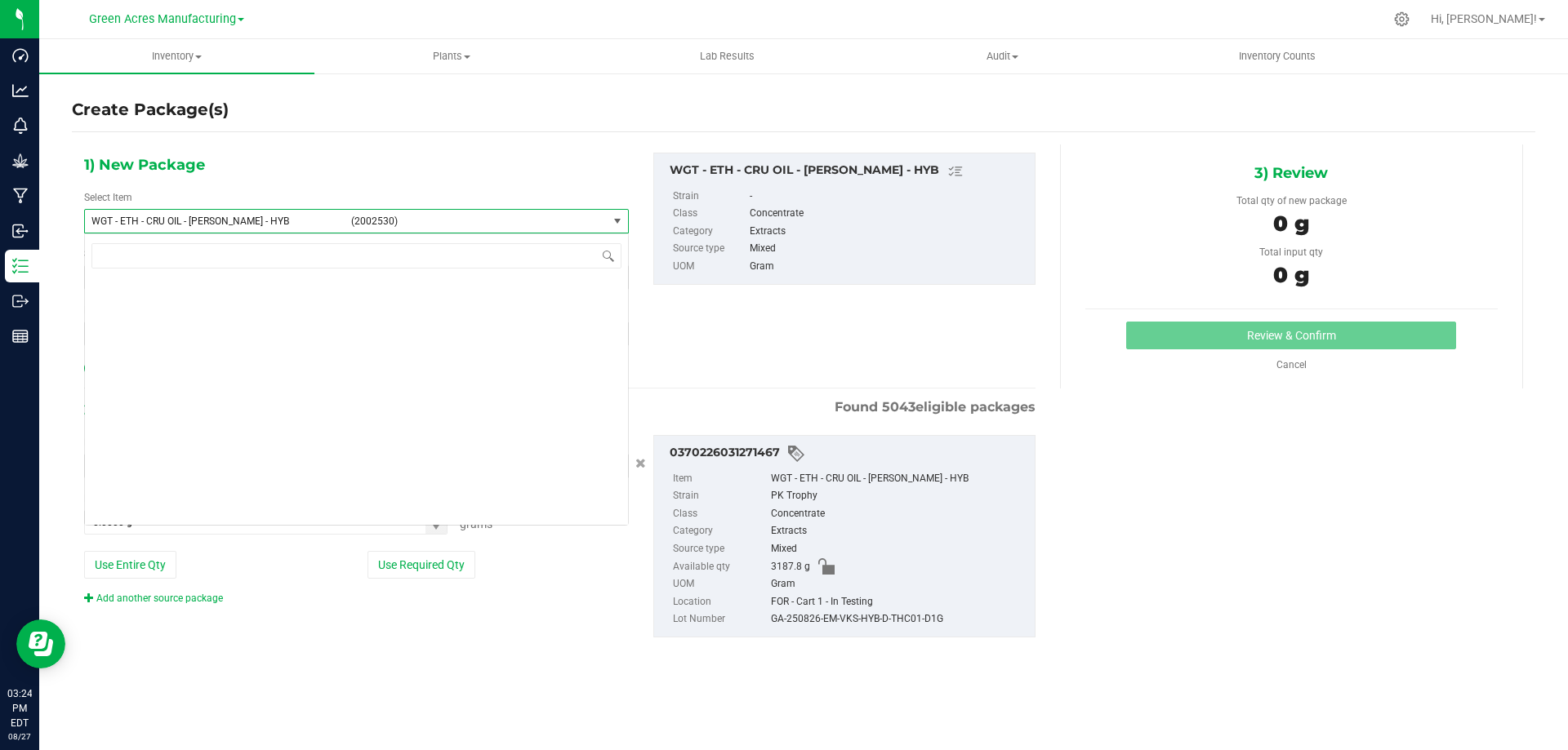
scroll to position [300890, 0]
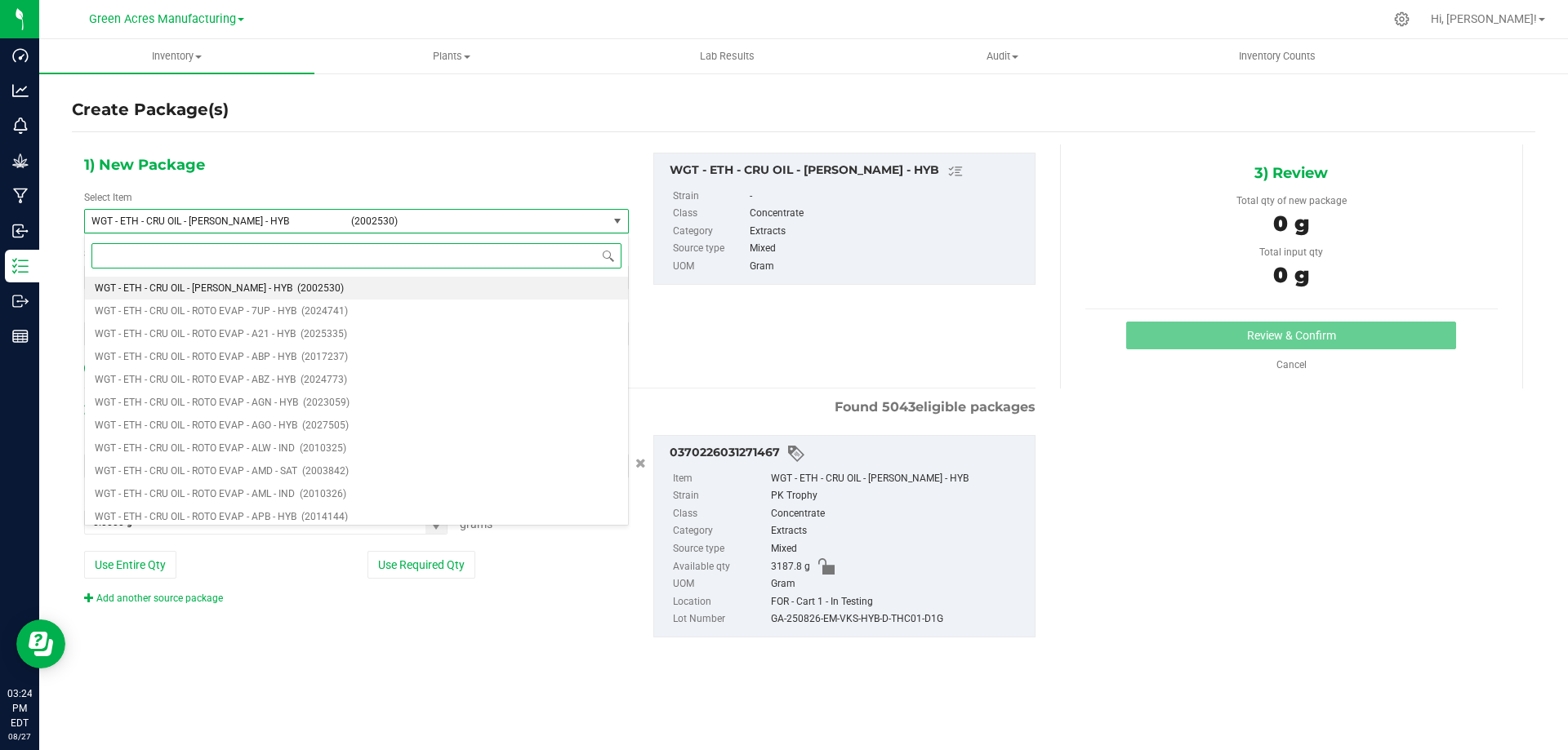
paste input "WGT - DIS OIL - 1 VAPE - THC"
type input "WGT - DIS OIL - 1 VAPE - THC"
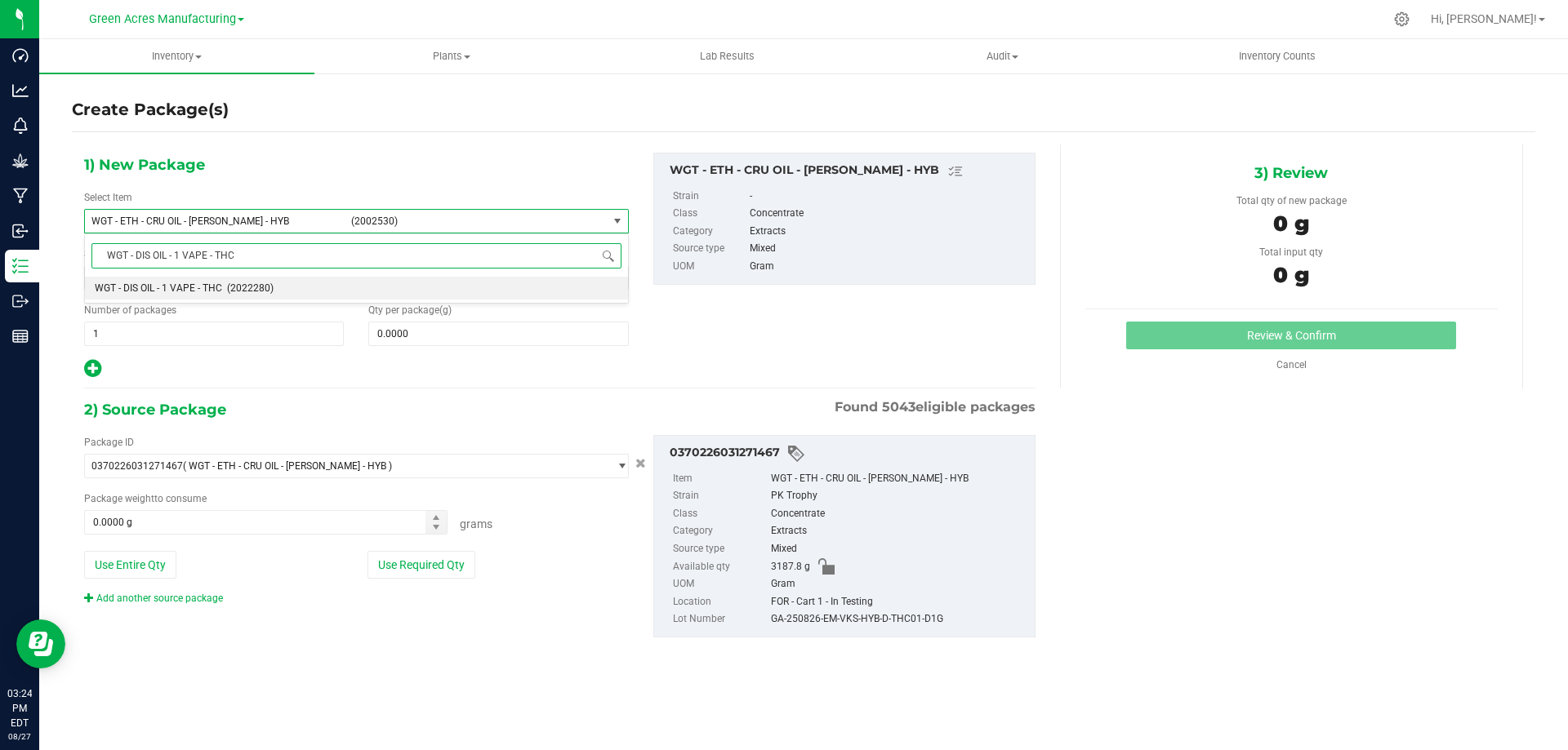
click at [307, 293] on li "WGT - DIS OIL - 1 VAPE - THC (2022280)" at bounding box center [356, 288] width 543 height 23
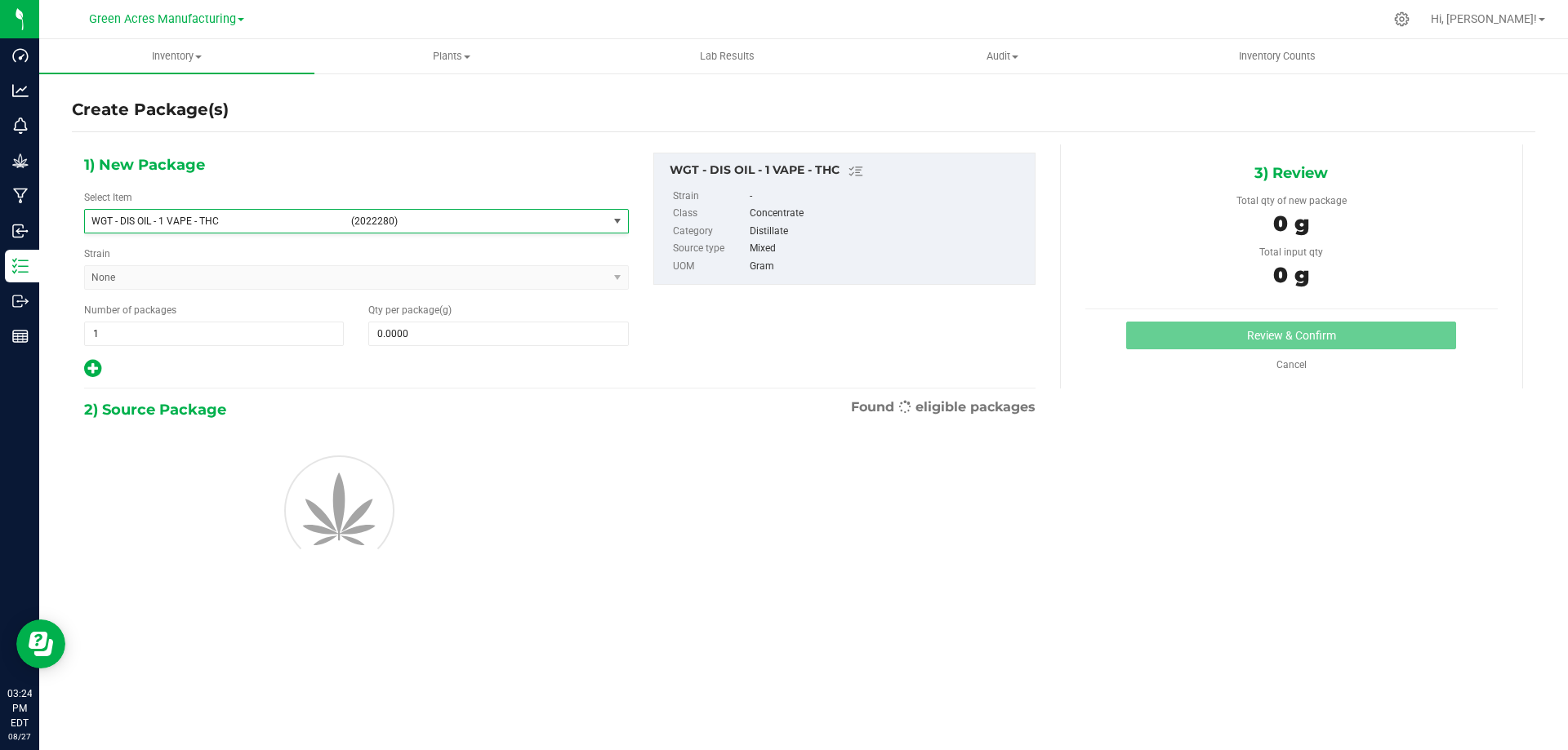
scroll to position [300730, 0]
type input "0.0000"
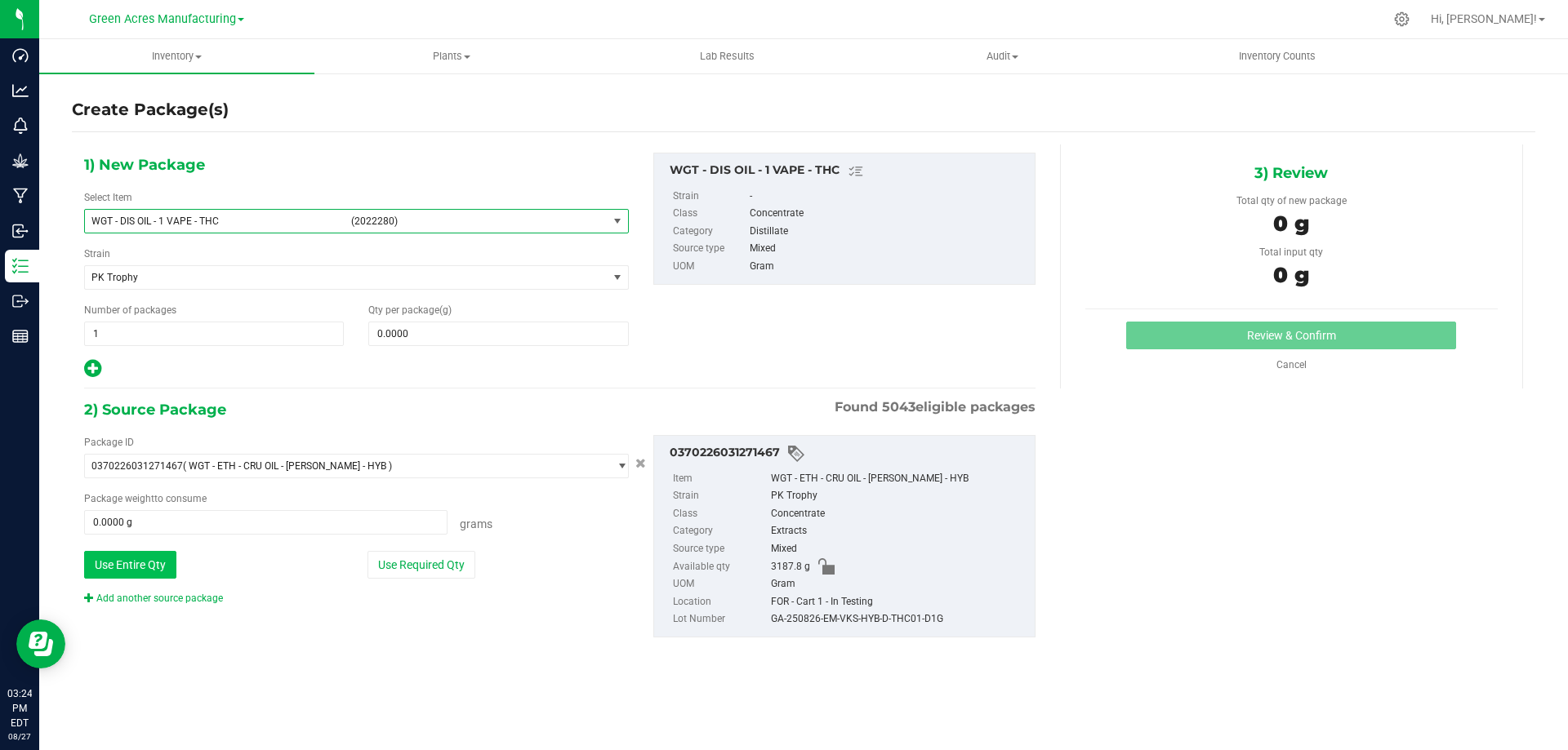
click at [149, 565] on button "Use Entire Qty" at bounding box center [130, 565] width 92 height 28
type input "3187.8000 g"
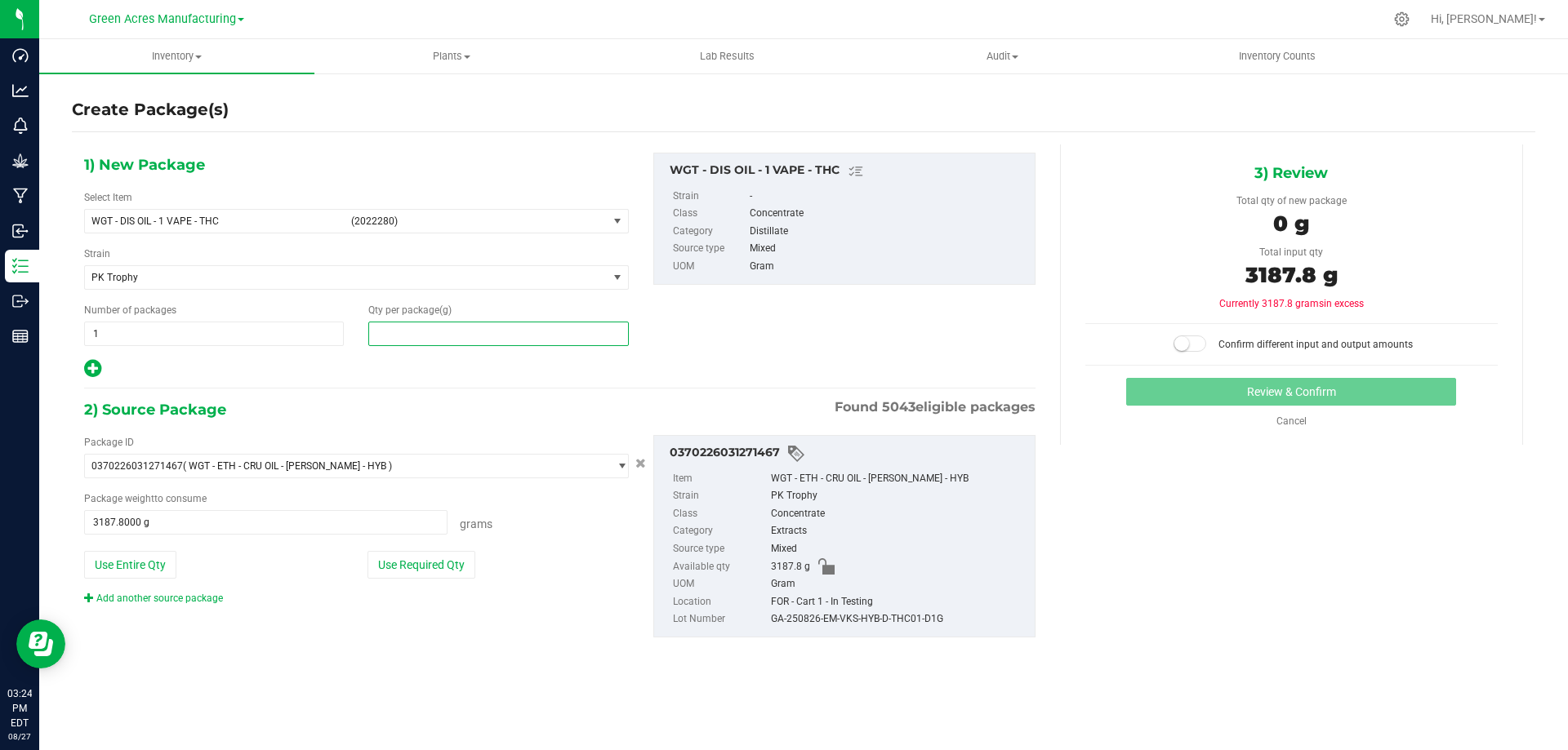
click at [464, 335] on span at bounding box center [498, 333] width 260 height 25
type input "3187.8"
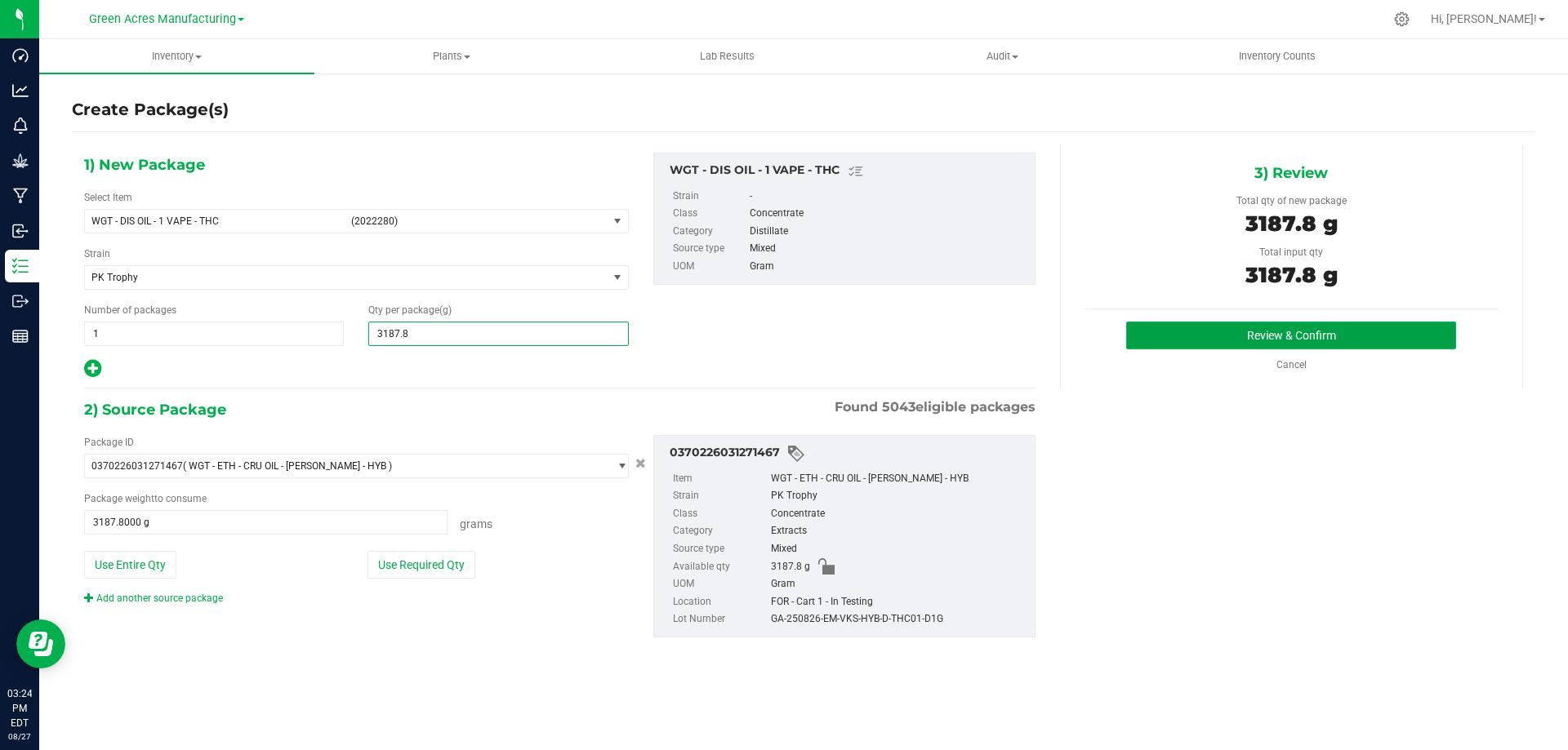
type input "3,187.8000"
click at [1274, 345] on button "Review & Confirm" at bounding box center [1291, 335] width 330 height 28
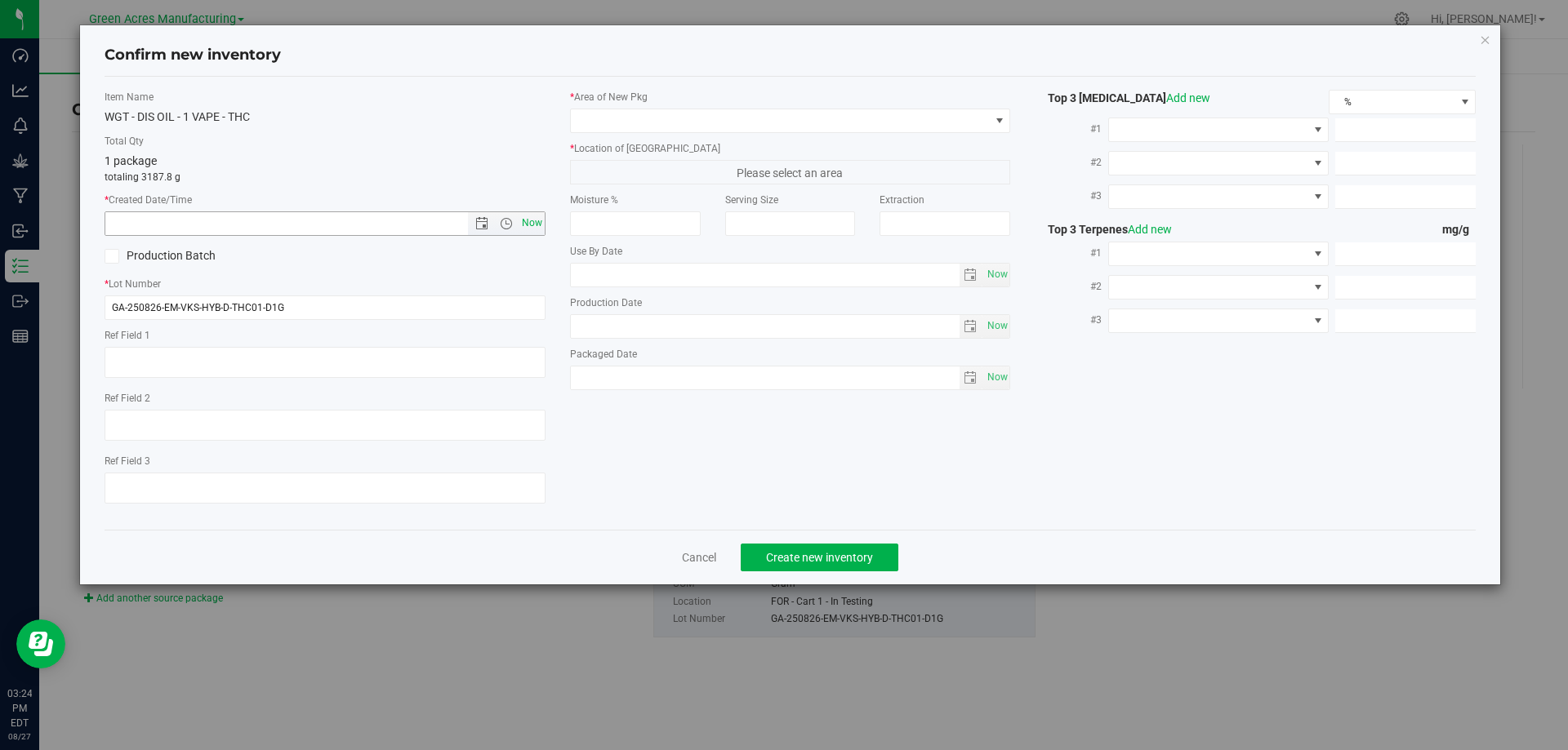
click at [533, 227] on span "Now" at bounding box center [531, 223] width 28 height 24
type input "8/27/2025 3:24 PM"
click at [658, 120] on span at bounding box center [781, 120] width 419 height 23
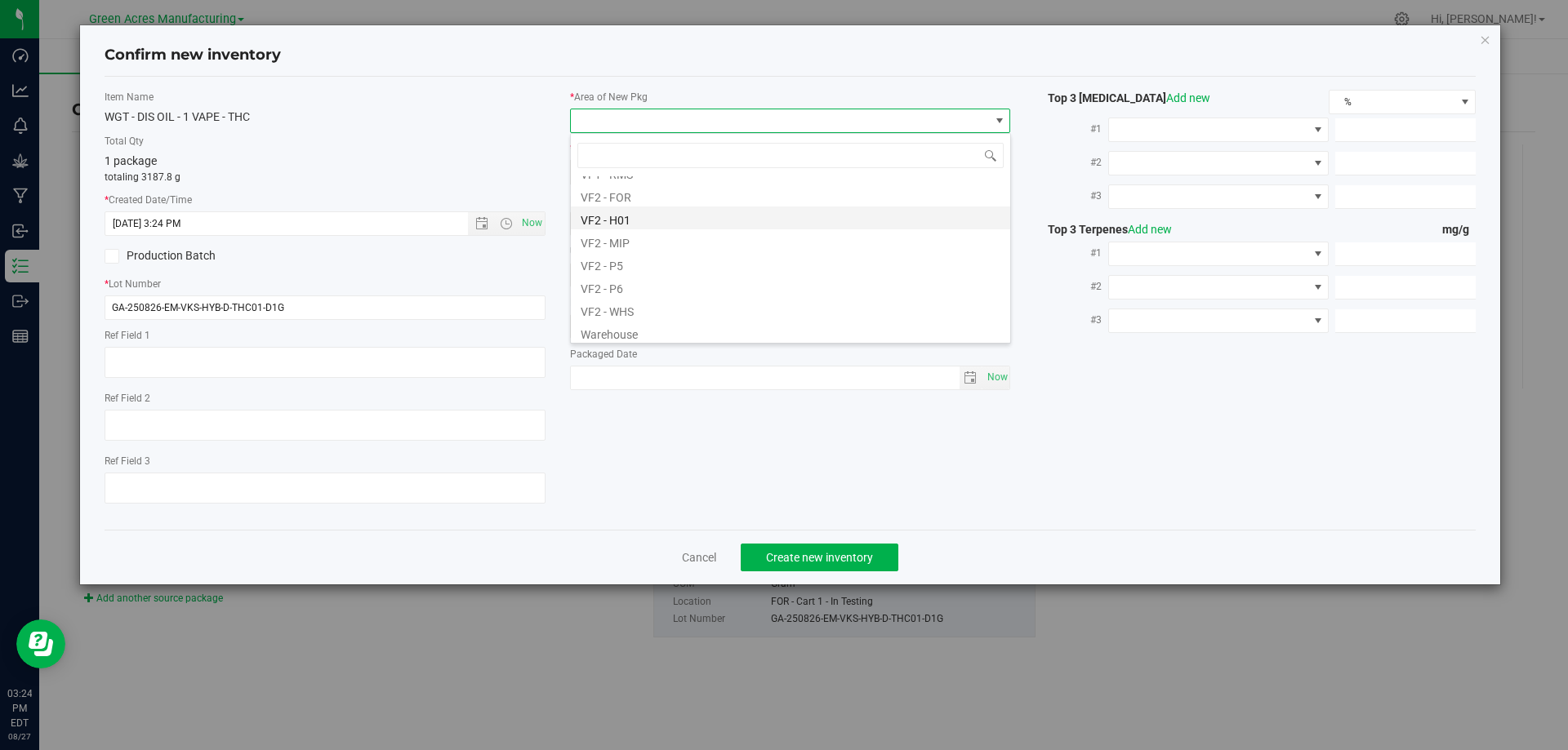
scroll to position [816, 0]
click at [664, 198] on li "VF2 - FOR" at bounding box center [791, 194] width 440 height 23
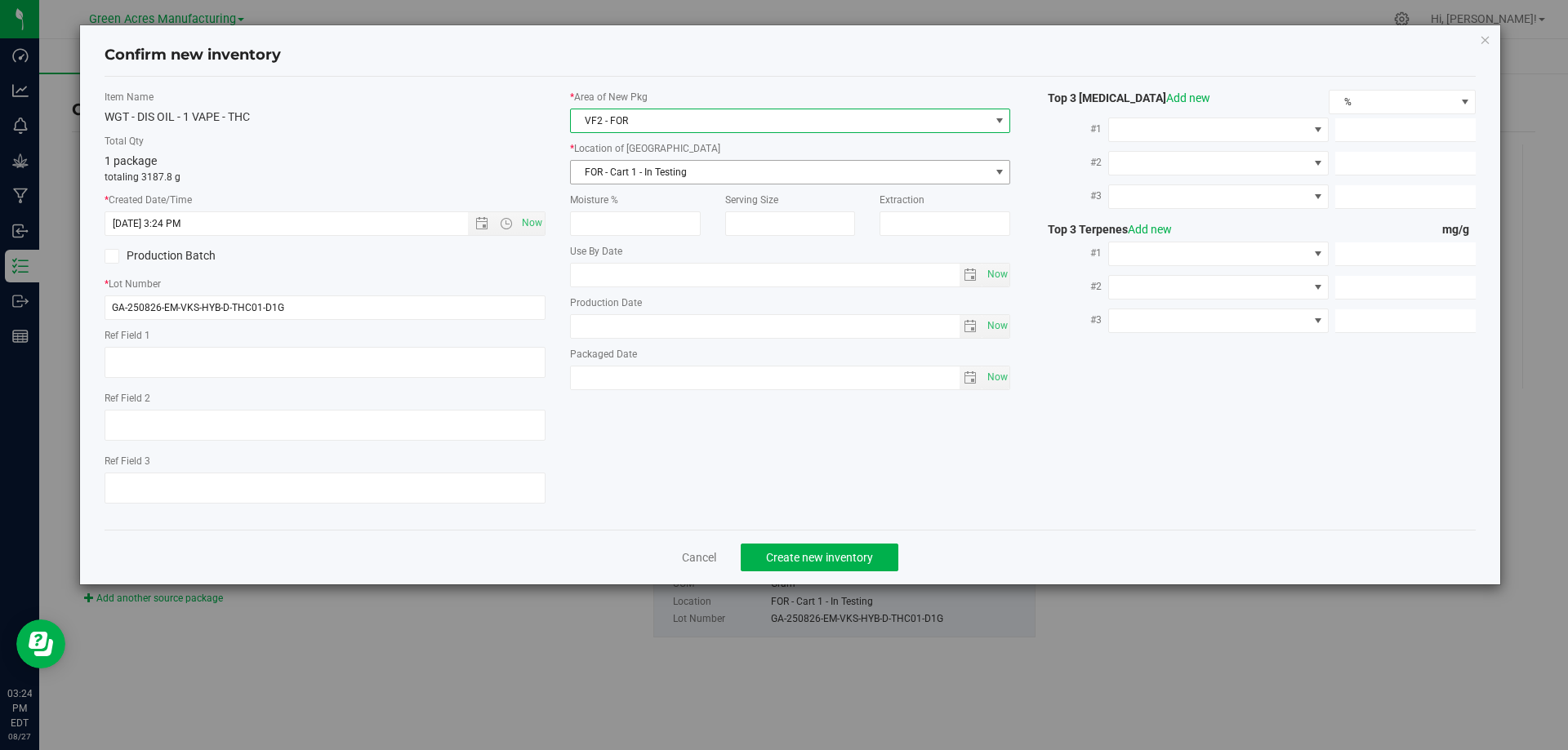
click at [666, 178] on span "FOR - Cart 1 - In Testing" at bounding box center [781, 172] width 419 height 23
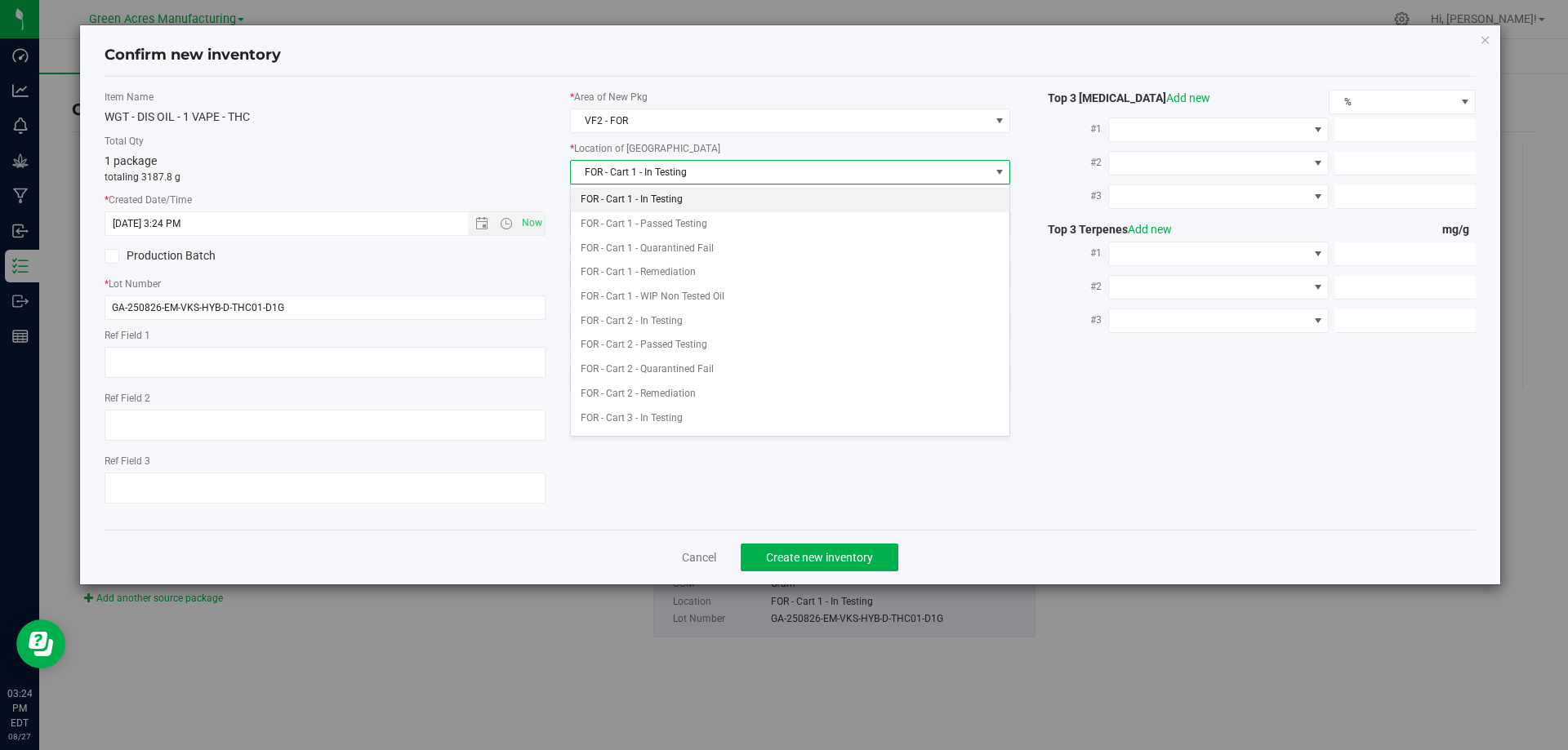
click at [674, 194] on li "FOR - Cart 1 - In Testing" at bounding box center [791, 199] width 440 height 25
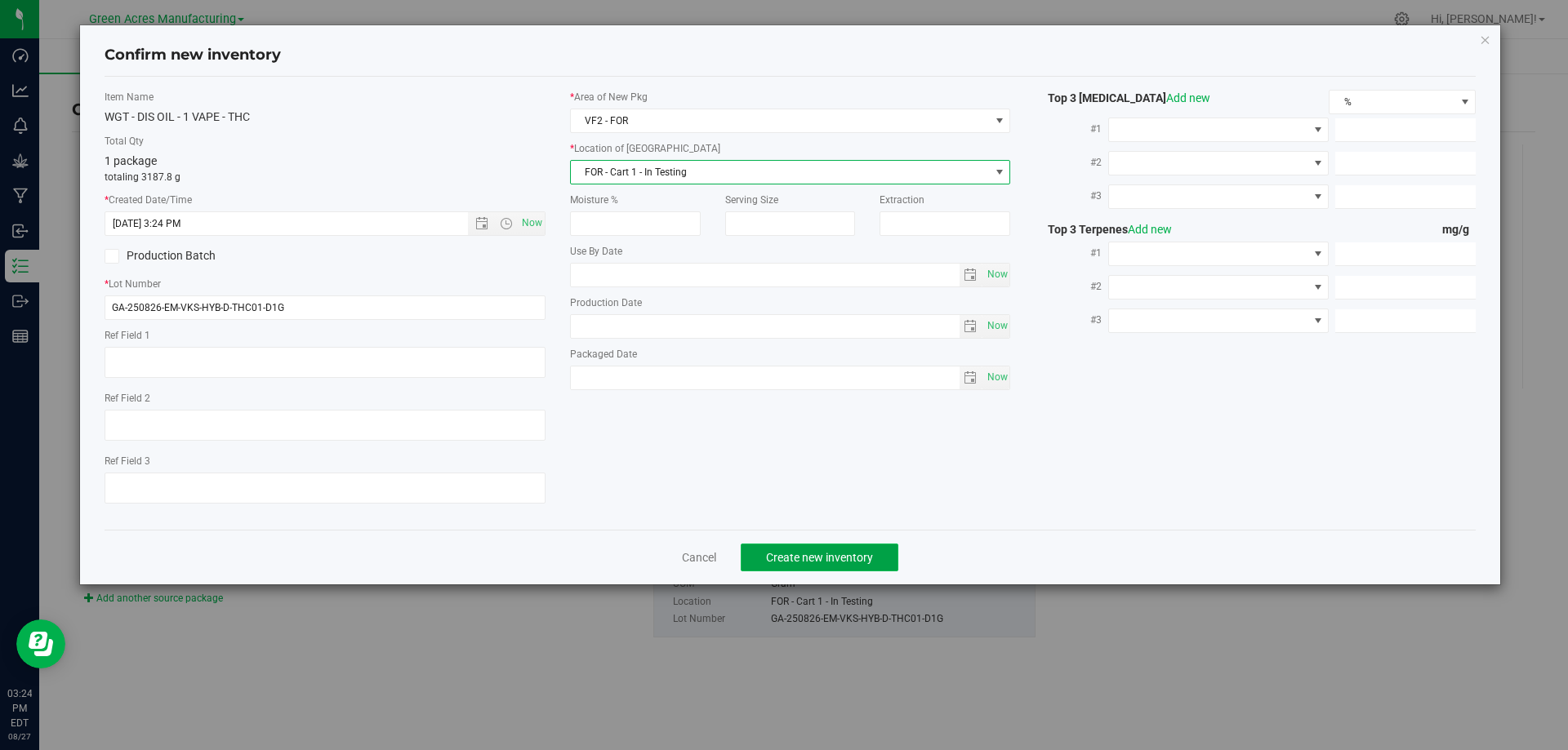
click at [802, 558] on span "Create new inventory" at bounding box center [820, 557] width 107 height 13
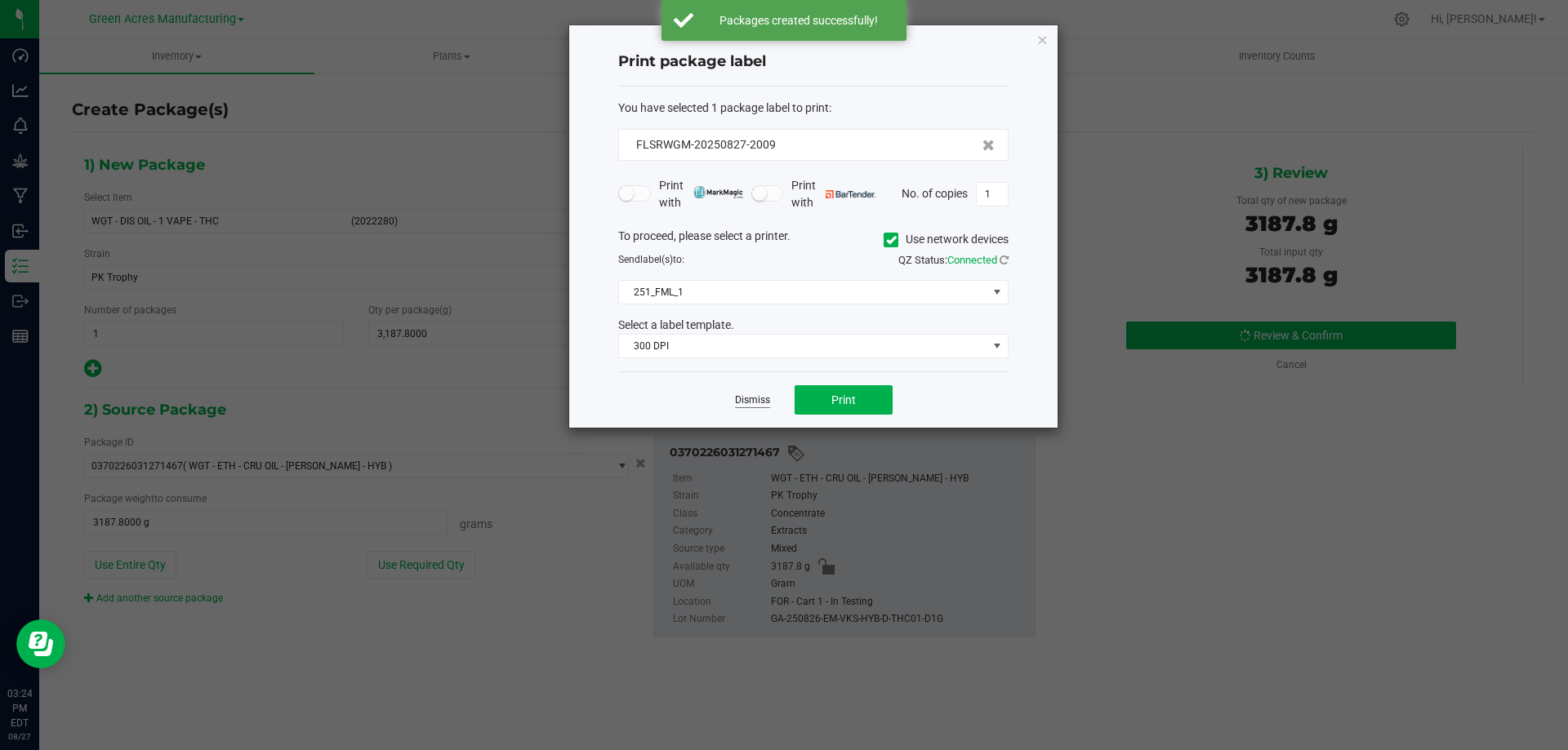
click at [750, 400] on link "Dismiss" at bounding box center [752, 400] width 35 height 14
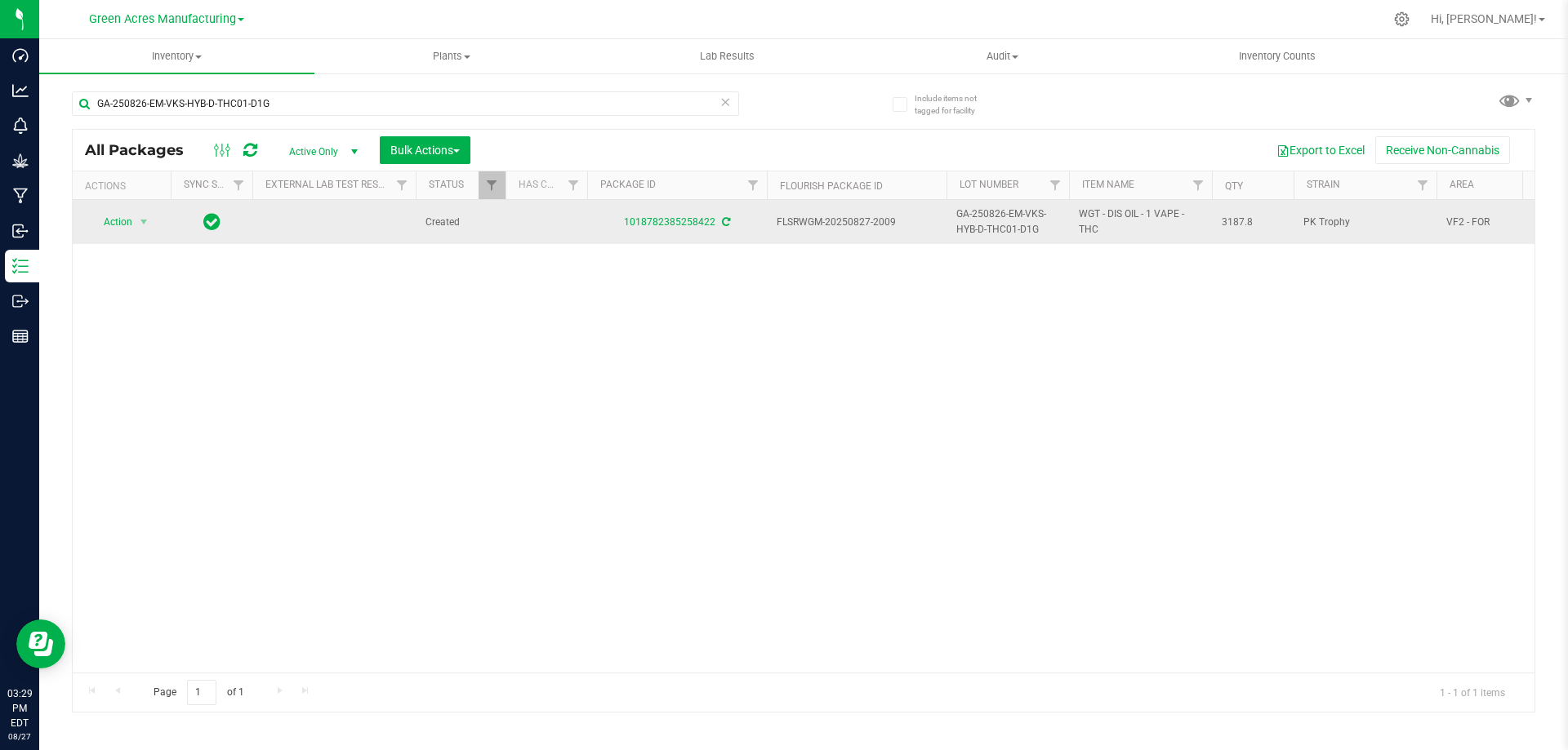
click at [862, 221] on span "FLSRWGM-20250827-2009" at bounding box center [856, 222] width 160 height 15
copy tr "FLSRWGM-20250827-2009"
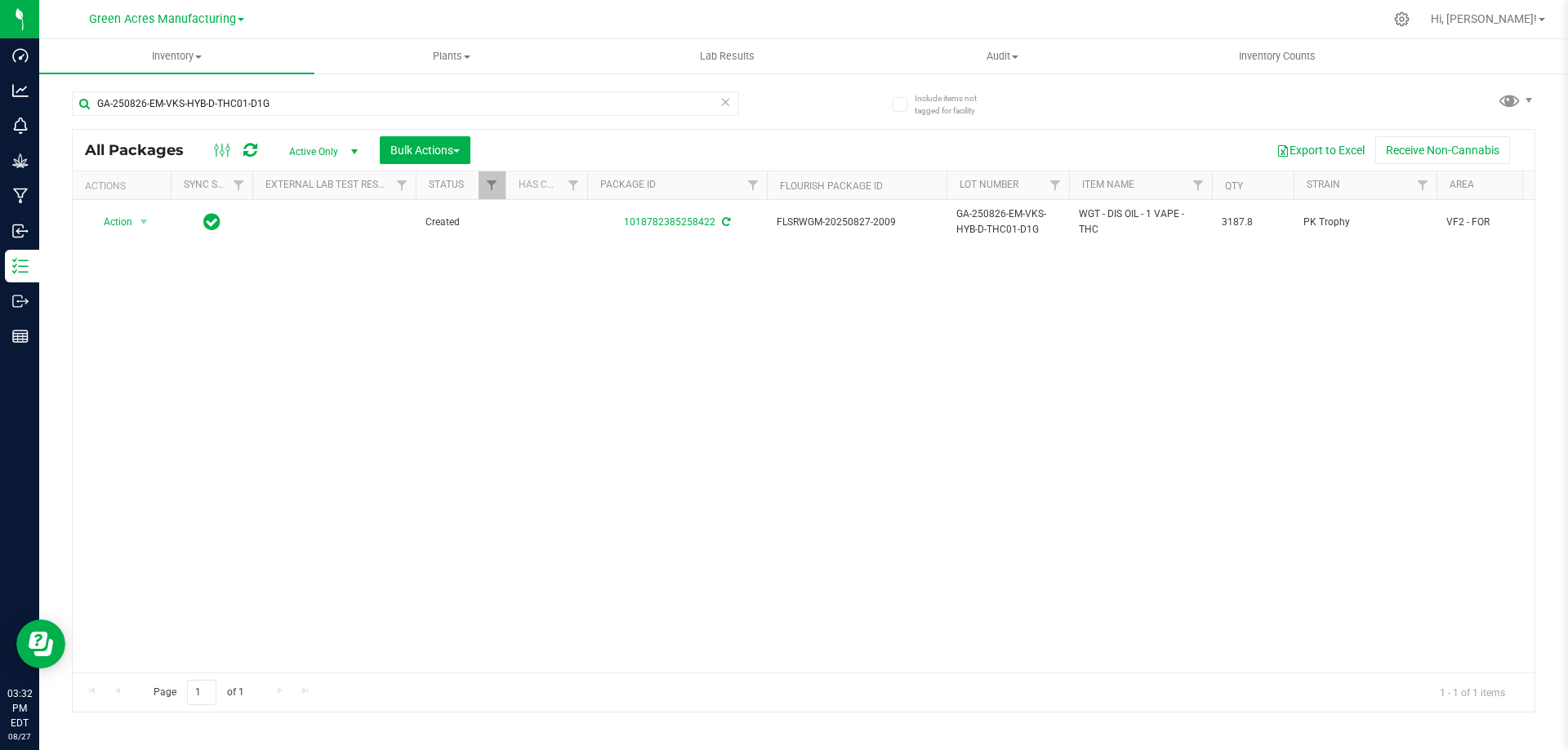
click at [632, 399] on div "Action Action Adjust qty Create package Edit attributes Global inventory Locate…" at bounding box center [804, 436] width 1462 height 473
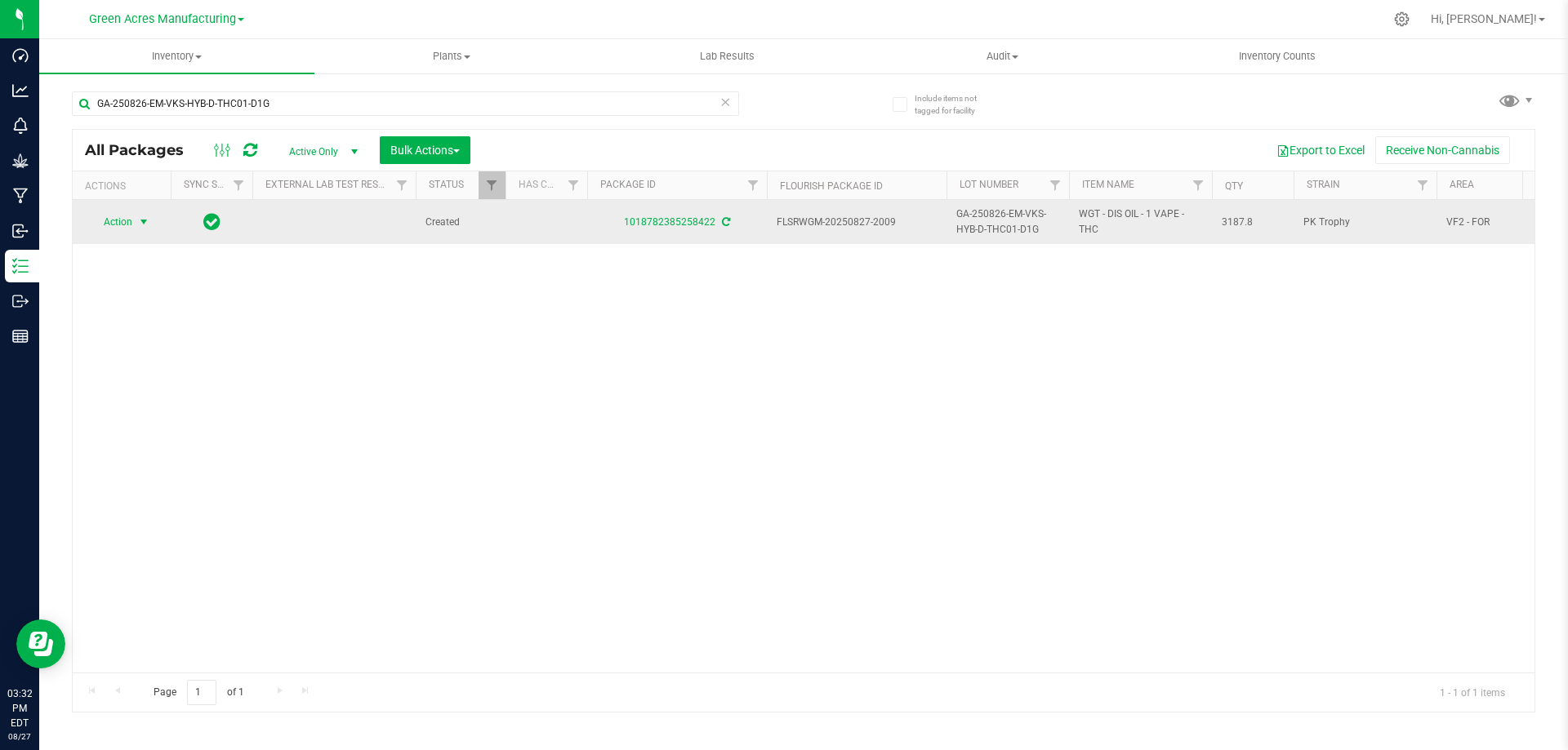
click at [136, 226] on span "select" at bounding box center [144, 221] width 20 height 23
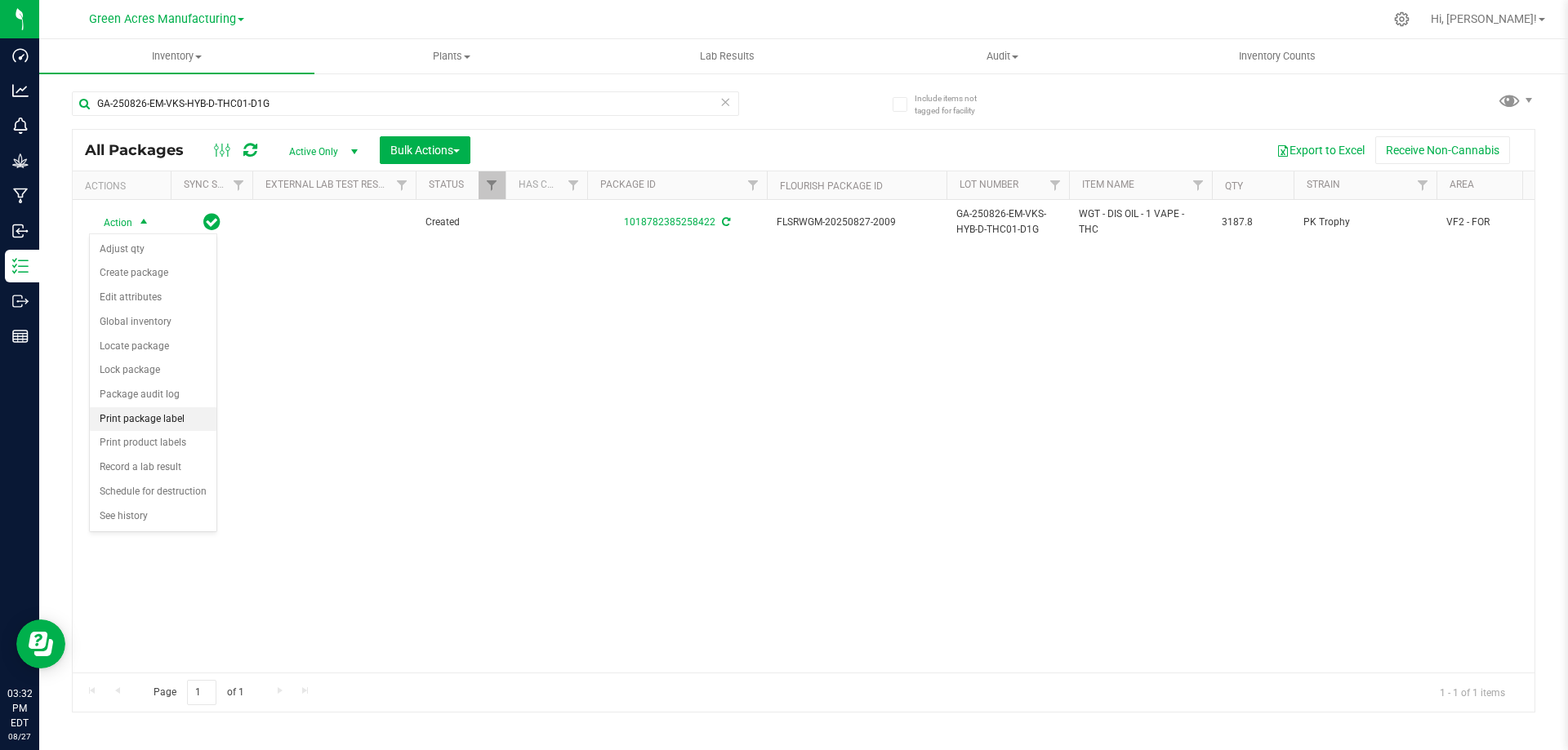
click at [164, 408] on li "Print package label" at bounding box center [153, 419] width 126 height 25
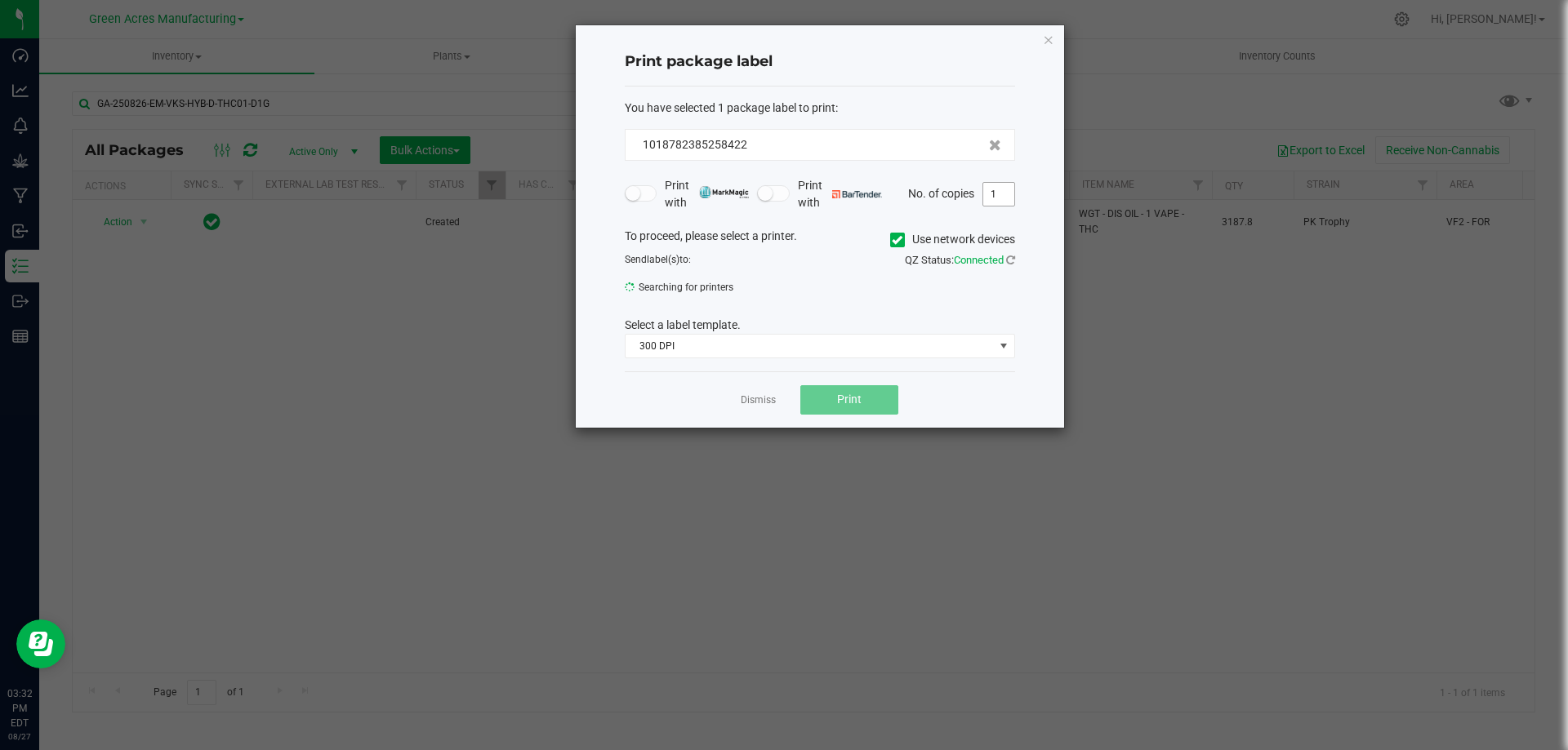
click at [1003, 193] on input "1" at bounding box center [999, 194] width 31 height 23
type input "2"
click at [845, 400] on span "Print" at bounding box center [848, 400] width 25 height 13
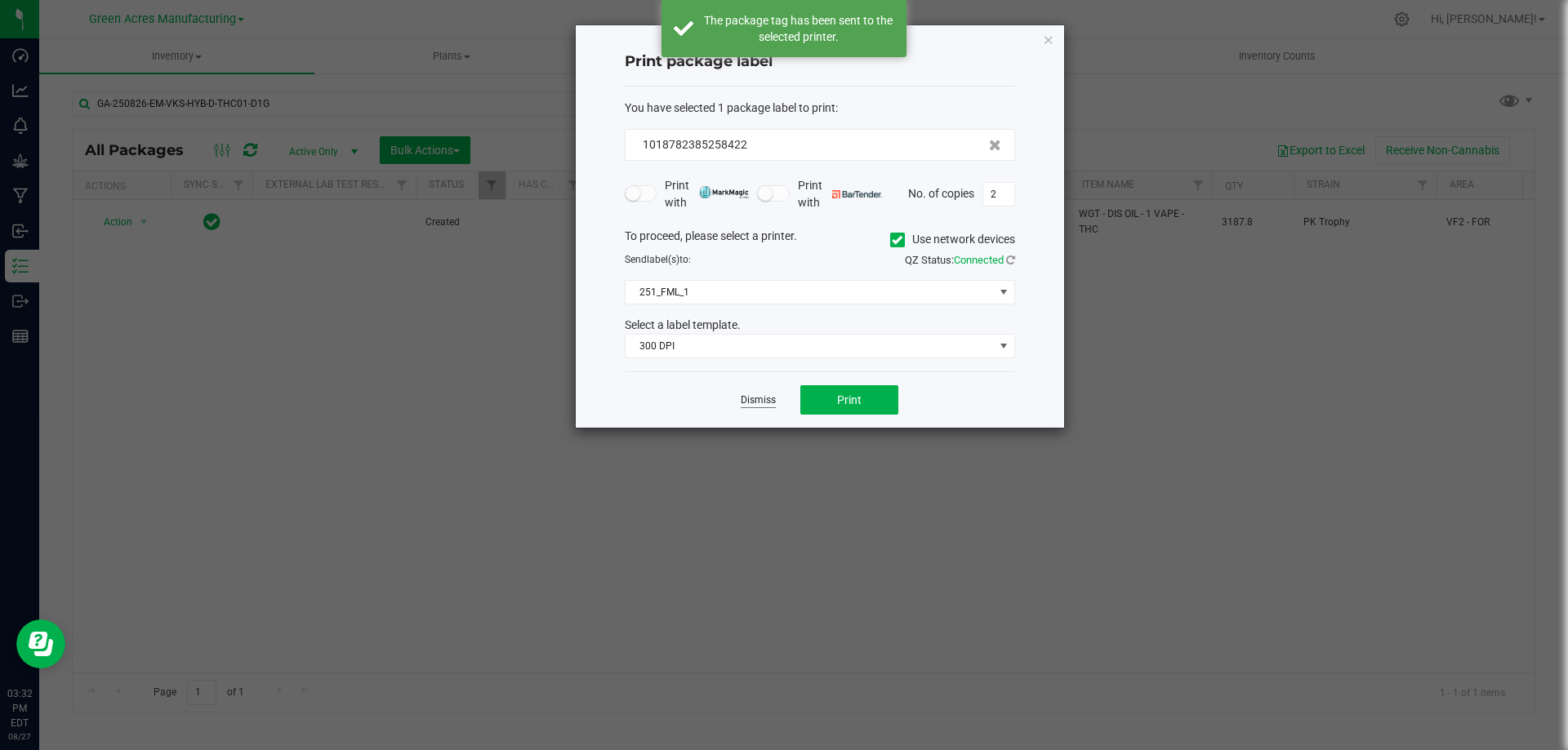
click at [767, 400] on link "Dismiss" at bounding box center [758, 400] width 35 height 14
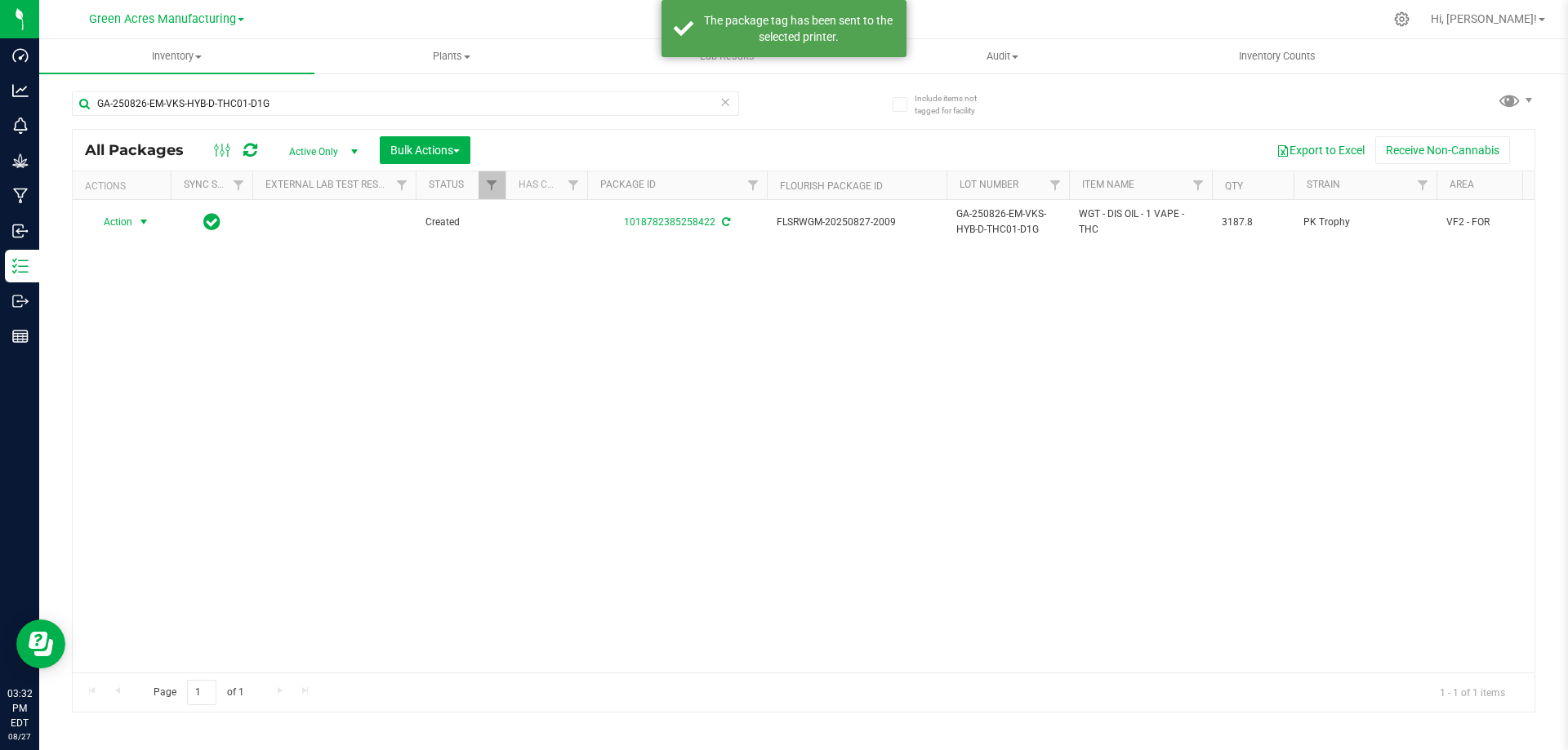
click at [724, 99] on icon at bounding box center [725, 101] width 11 height 20
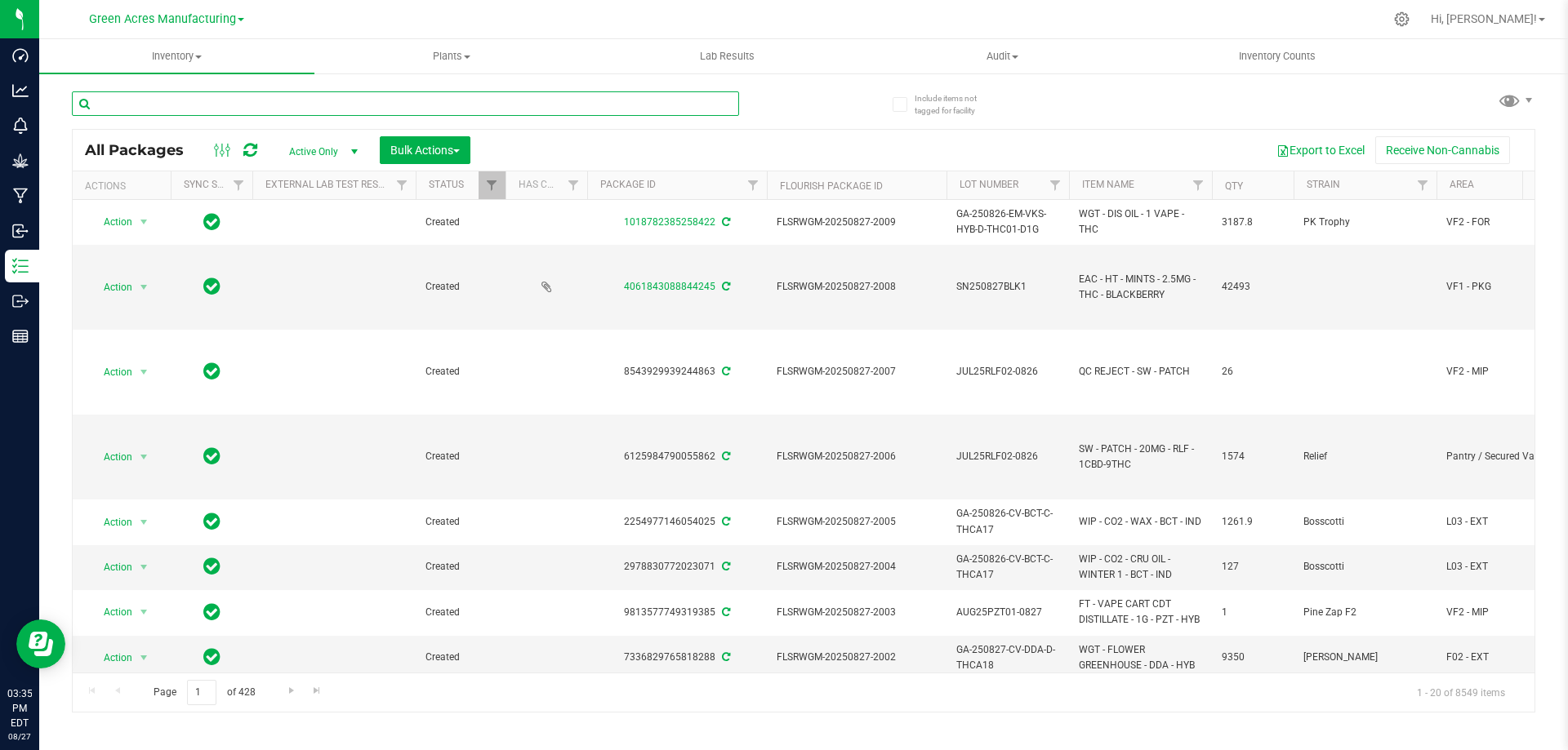
click at [352, 96] on input "text" at bounding box center [406, 104] width 667 height 25
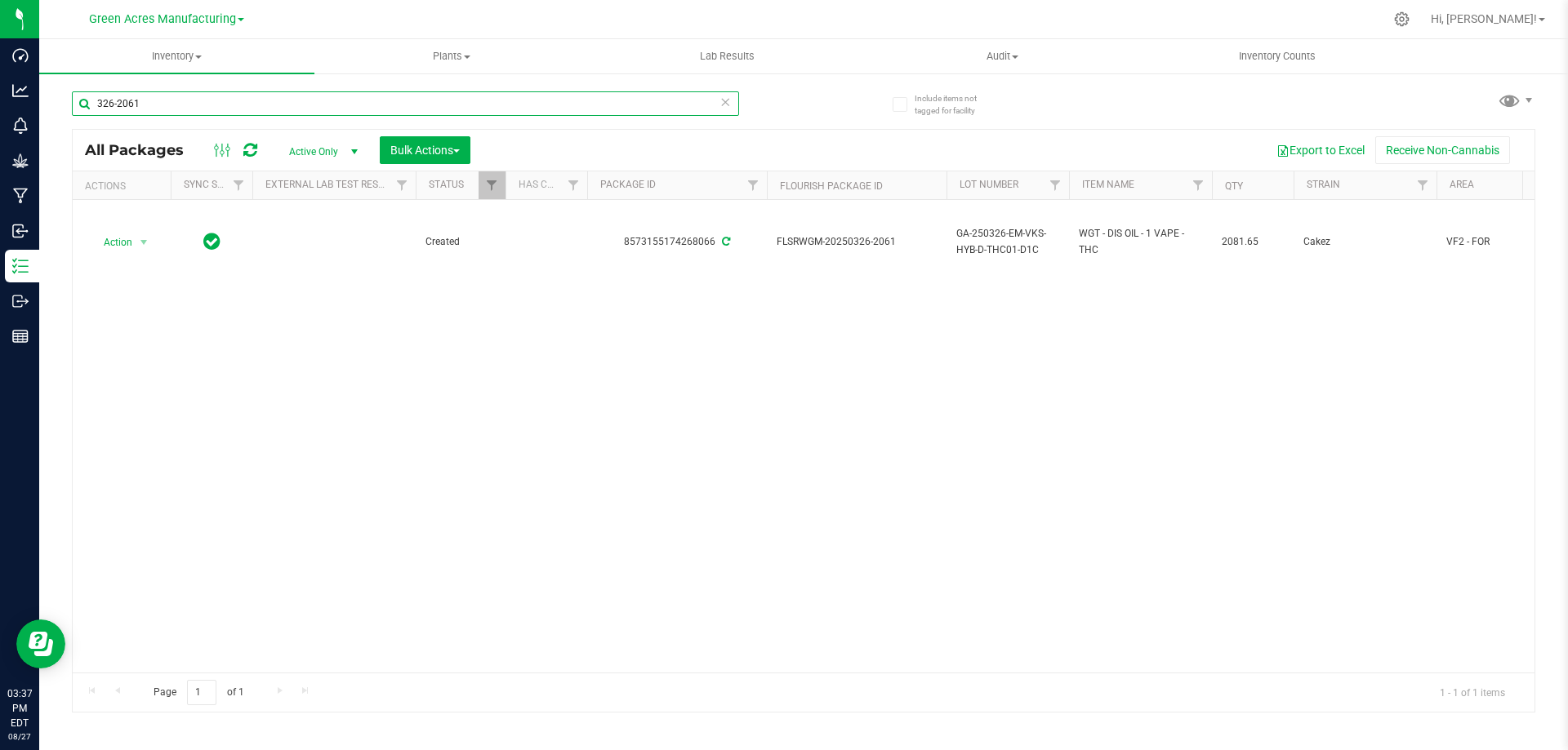
type input "326-2061"
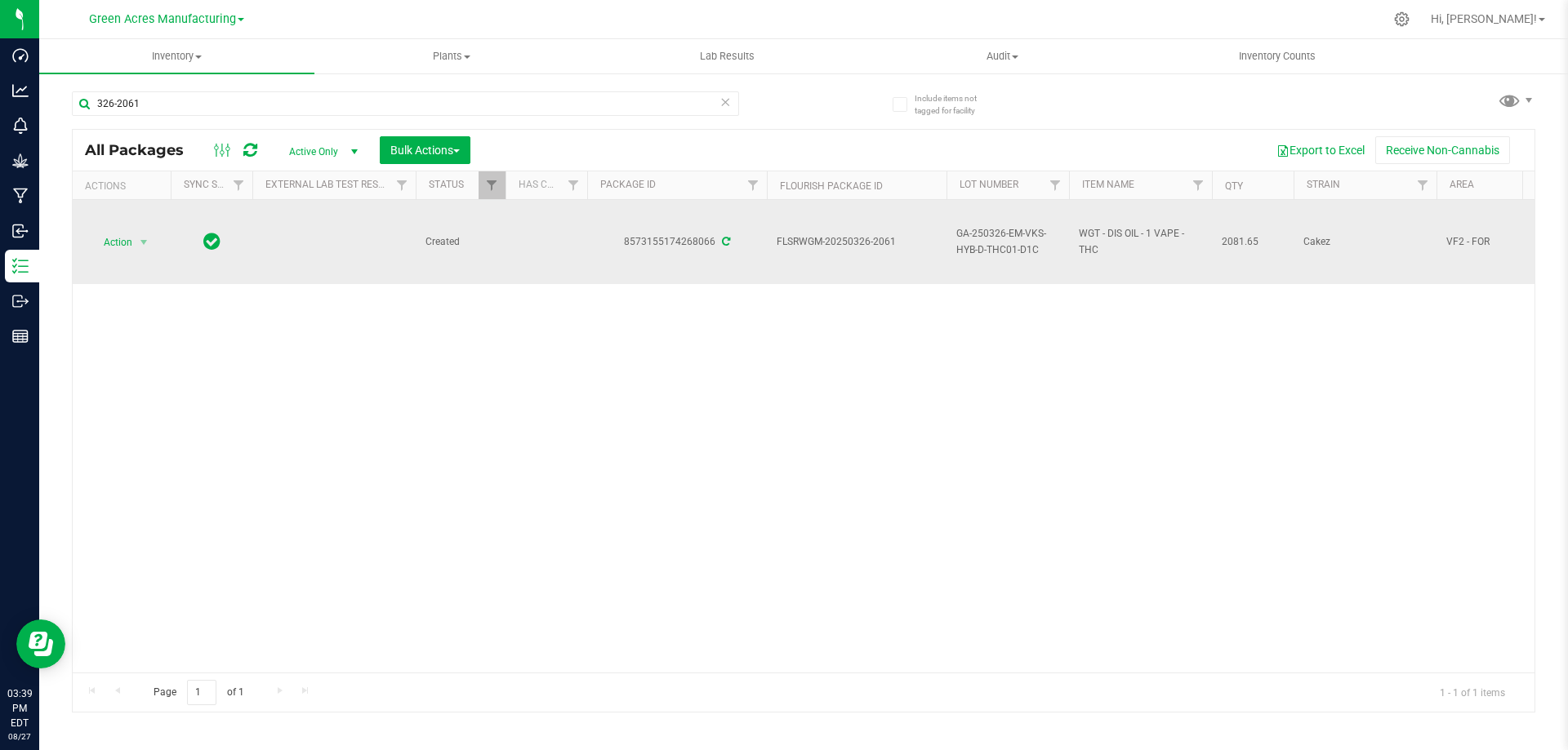
click at [1240, 244] on span "2081.65" at bounding box center [1252, 242] width 62 height 15
click at [1240, 243] on span "2081.65" at bounding box center [1252, 242] width 62 height 15
copy span "2081.65"
click at [993, 241] on span "GA-250326-EM-VKS-HYB-D-THC01-D1C" at bounding box center [1007, 242] width 103 height 31
click at [993, 241] on input "GA-250326-EM-VKS-HYB-D-THC01-D1C" at bounding box center [1004, 242] width 117 height 25
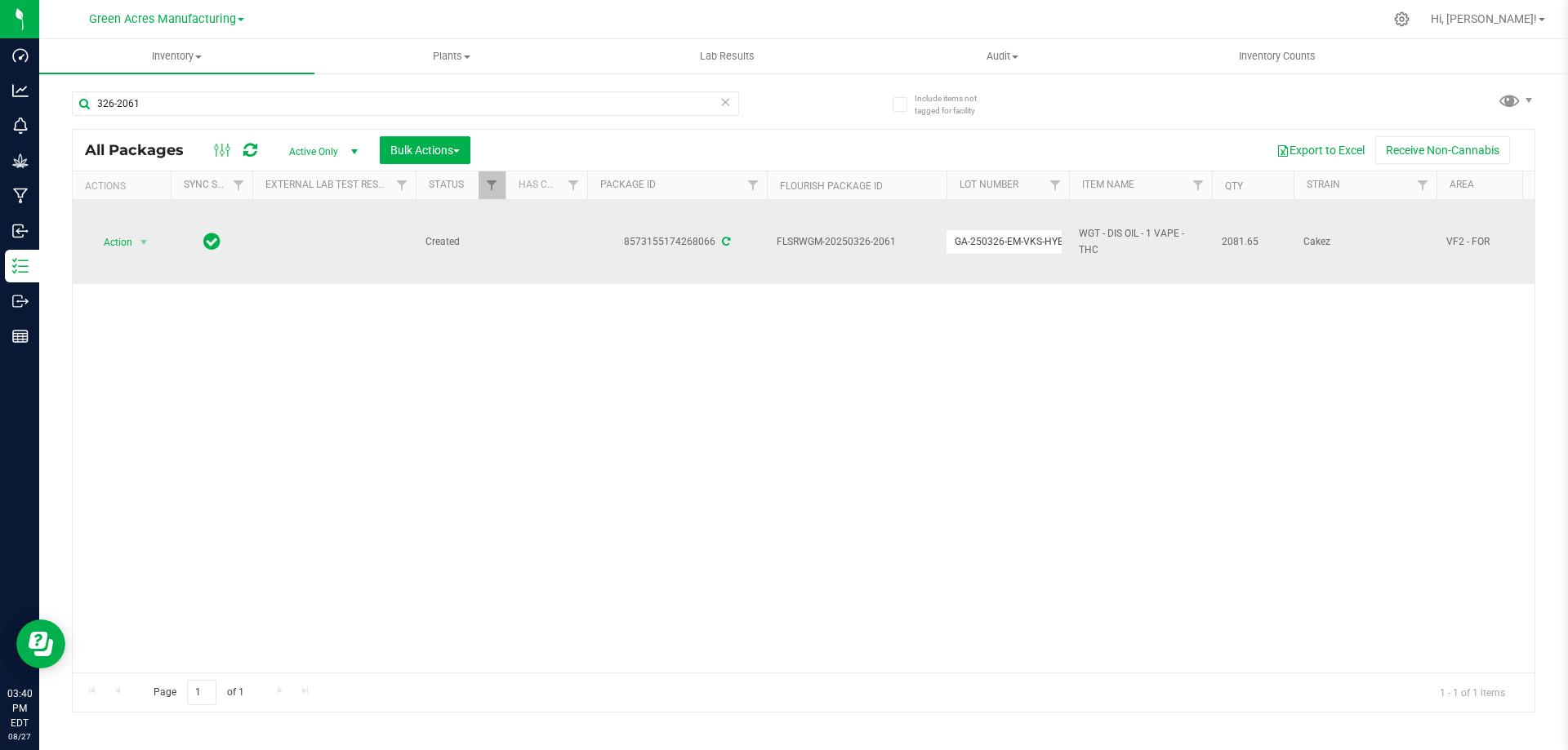
scroll to position [0, 64]
click at [993, 241] on input "GA-250326-EM-VKS-HYB-D-THC01-D1C" at bounding box center [1004, 242] width 117 height 25
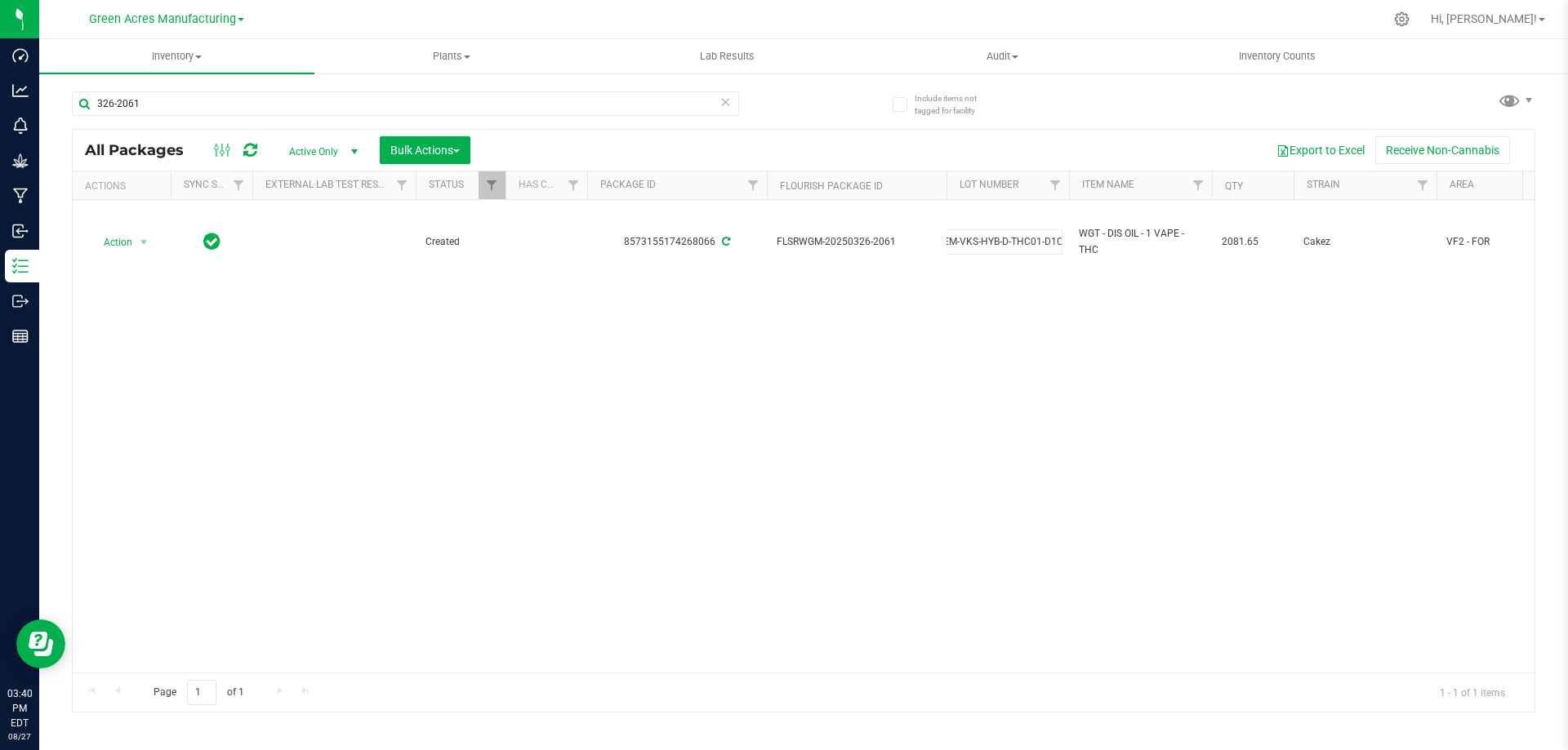
click at [988, 344] on div "Action Action Adjust qty Create package Edit attributes Global inventory Locate…" at bounding box center [804, 436] width 1462 height 473
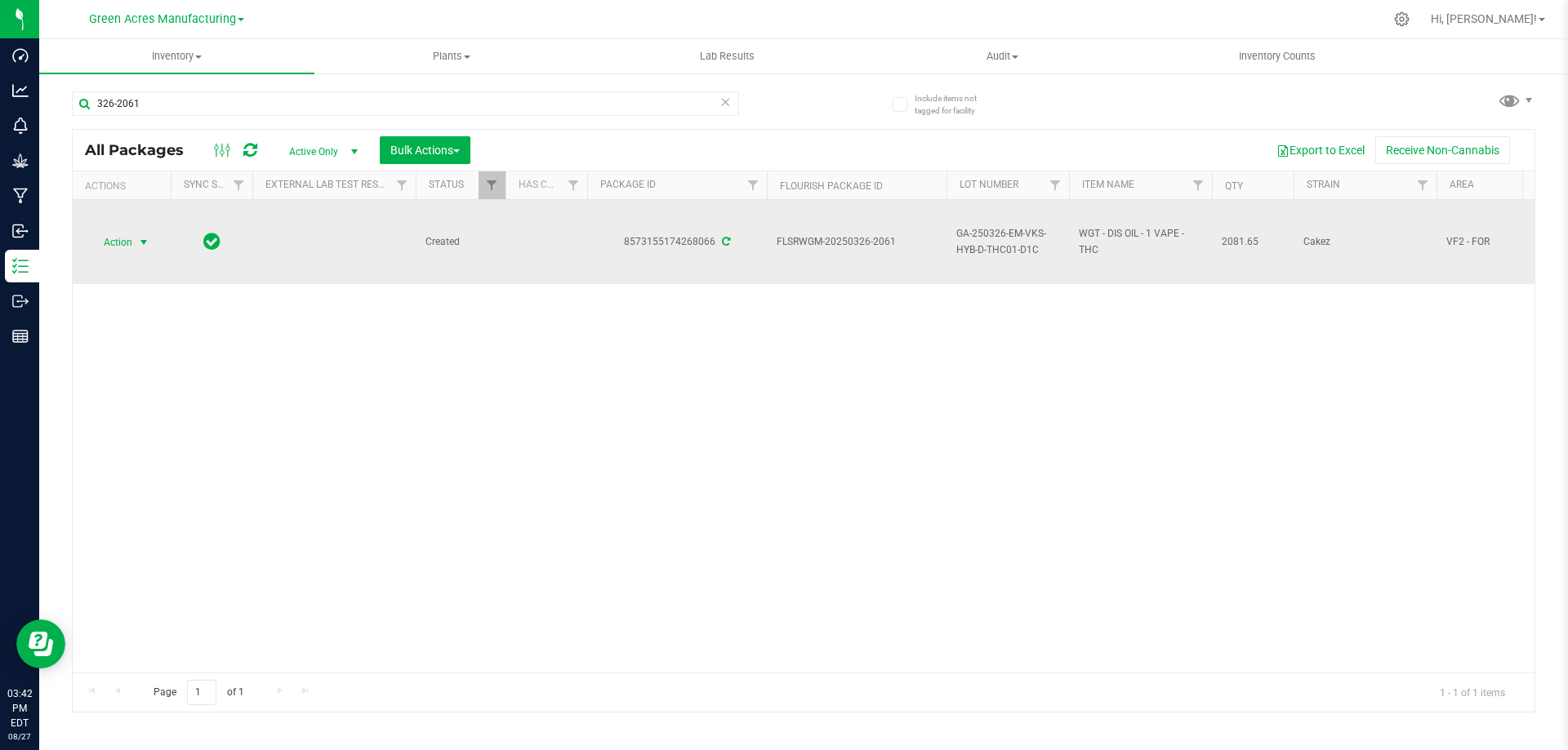
click at [131, 246] on span "Action" at bounding box center [111, 242] width 44 height 23
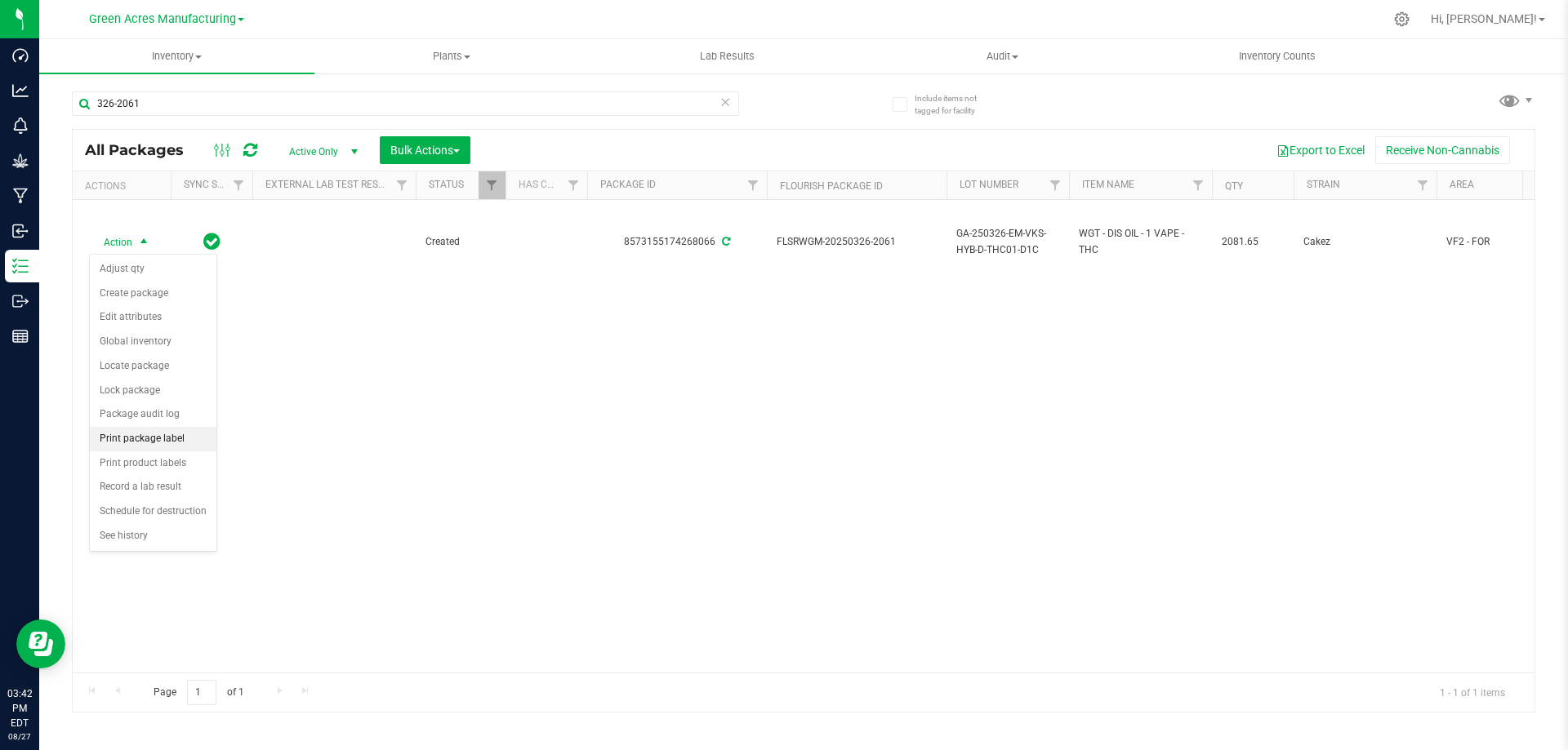
click at [156, 440] on li "Print package label" at bounding box center [153, 439] width 126 height 25
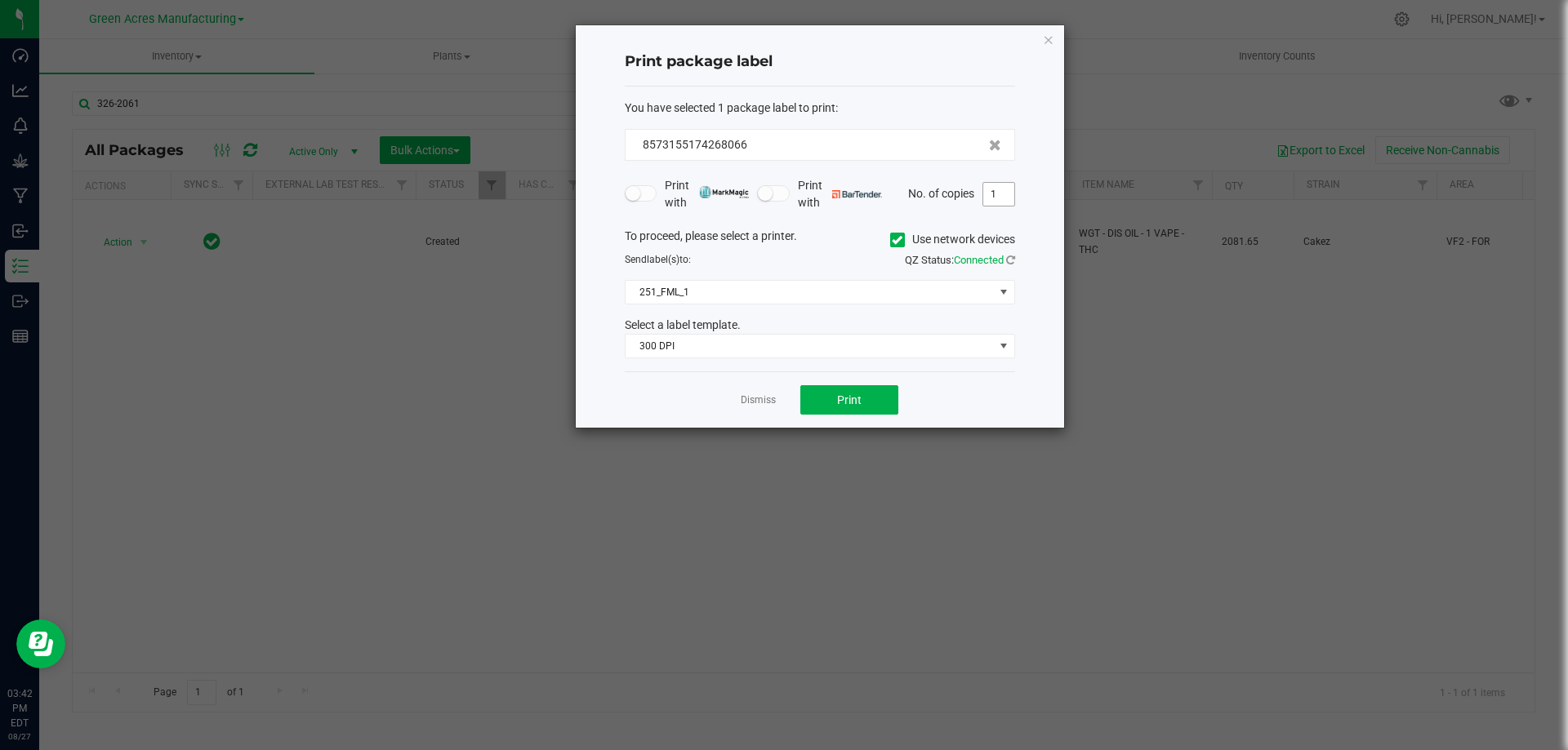
click at [1000, 194] on input "1" at bounding box center [999, 194] width 31 height 23
type input "2"
click at [831, 395] on button "Print" at bounding box center [848, 400] width 98 height 30
drag, startPoint x: 752, startPoint y: 395, endPoint x: 343, endPoint y: 25, distance: 551.5
click at [751, 395] on link "Dismiss" at bounding box center [758, 400] width 35 height 14
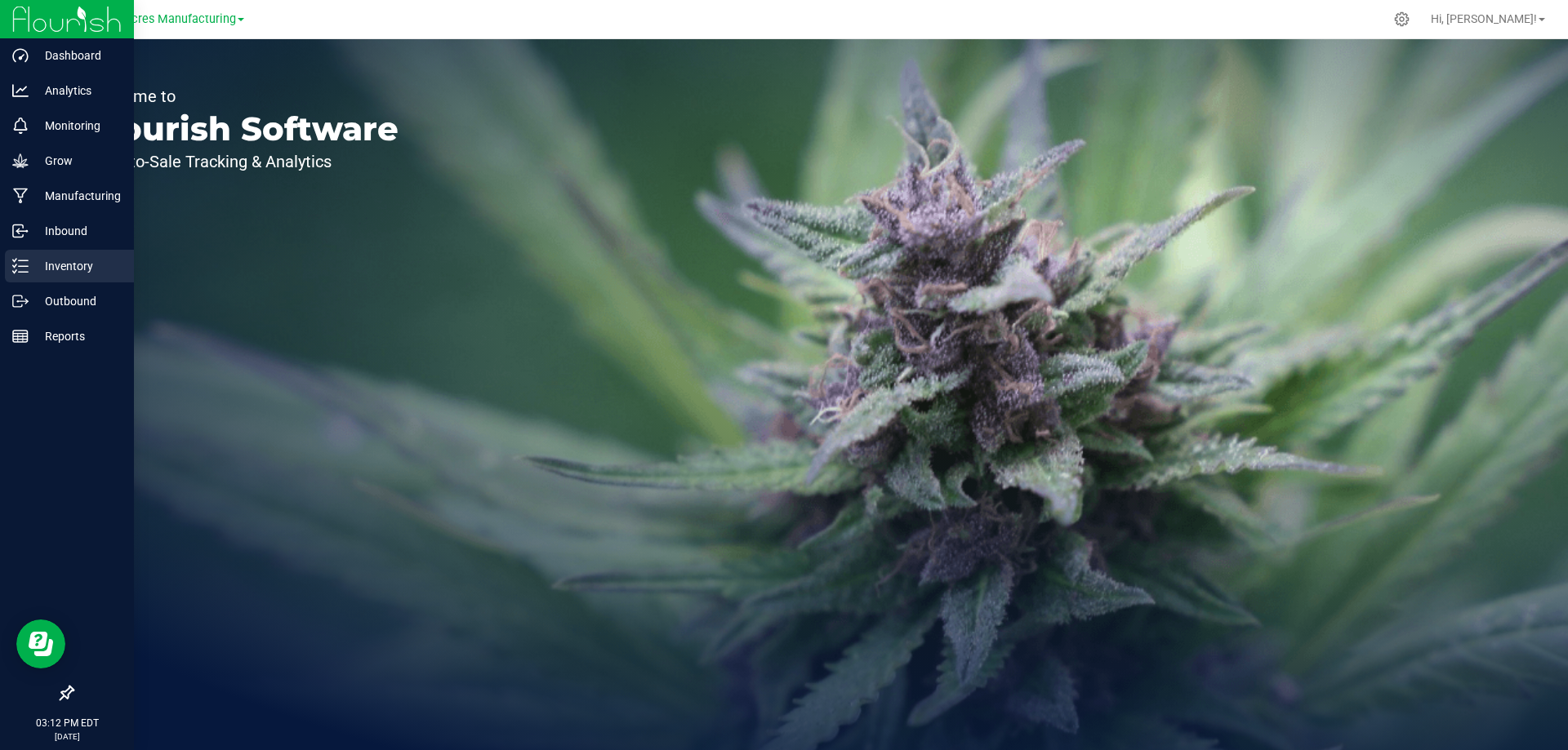
click at [25, 264] on icon at bounding box center [20, 266] width 16 height 16
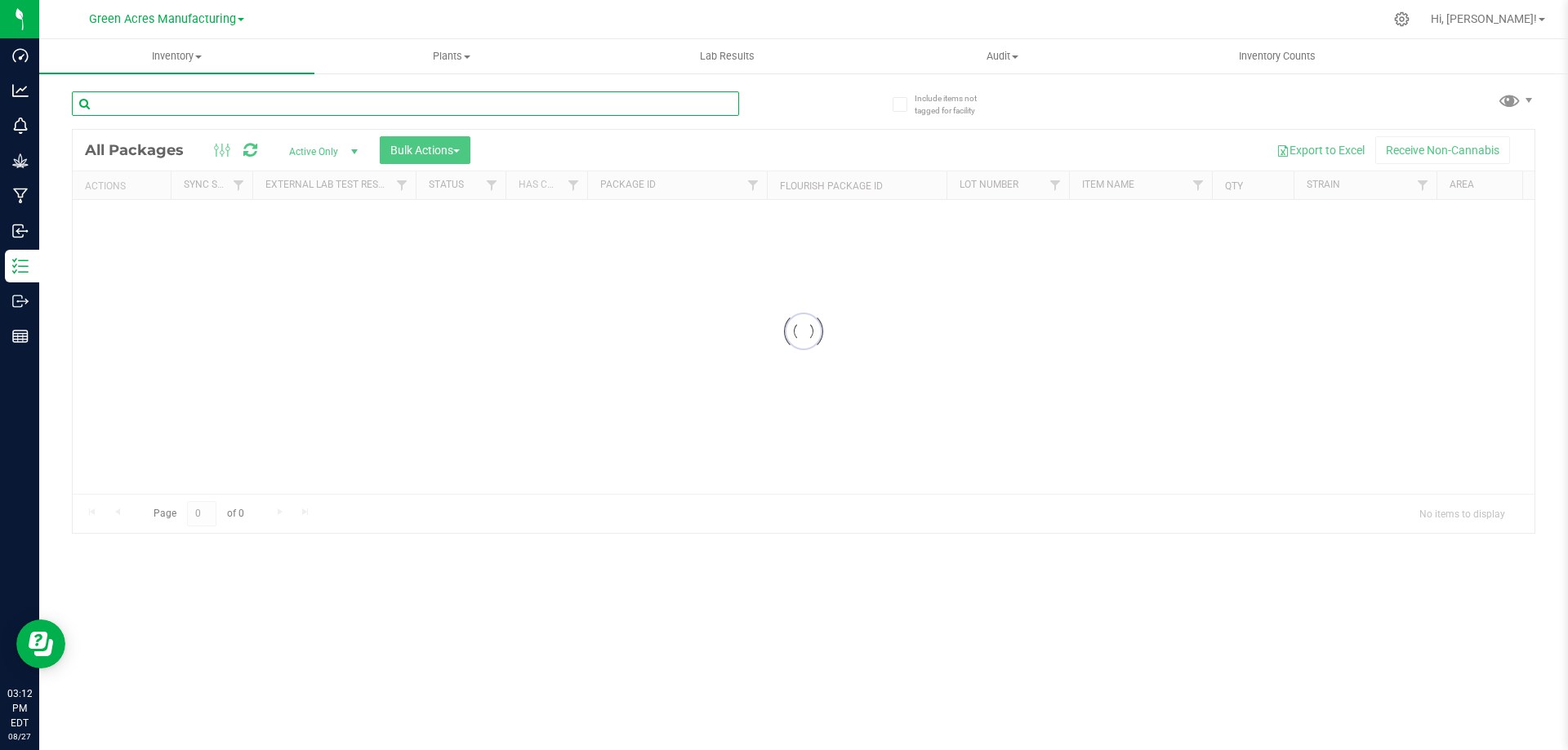
click at [547, 114] on input "text" at bounding box center [406, 104] width 667 height 25
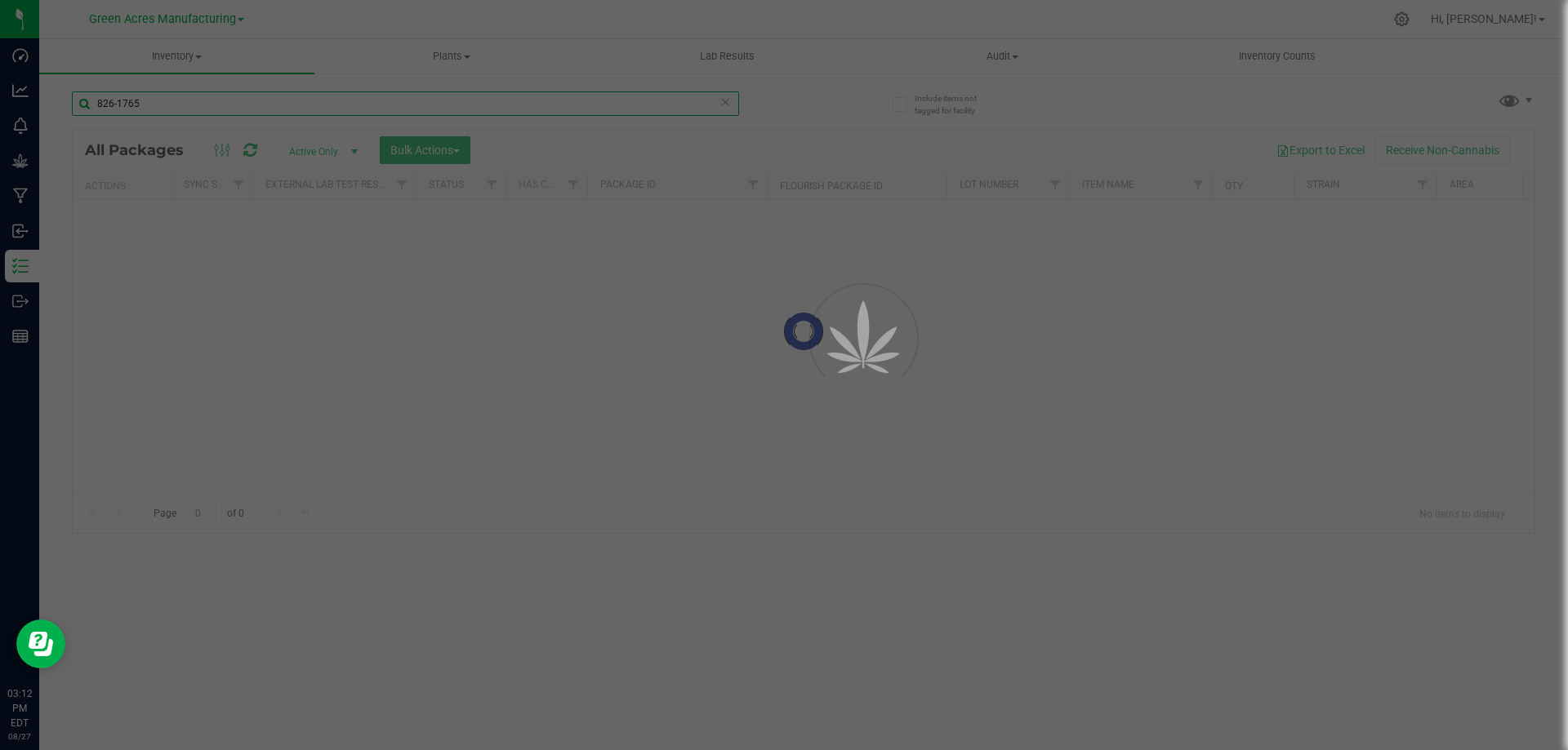
type input "826-1765"
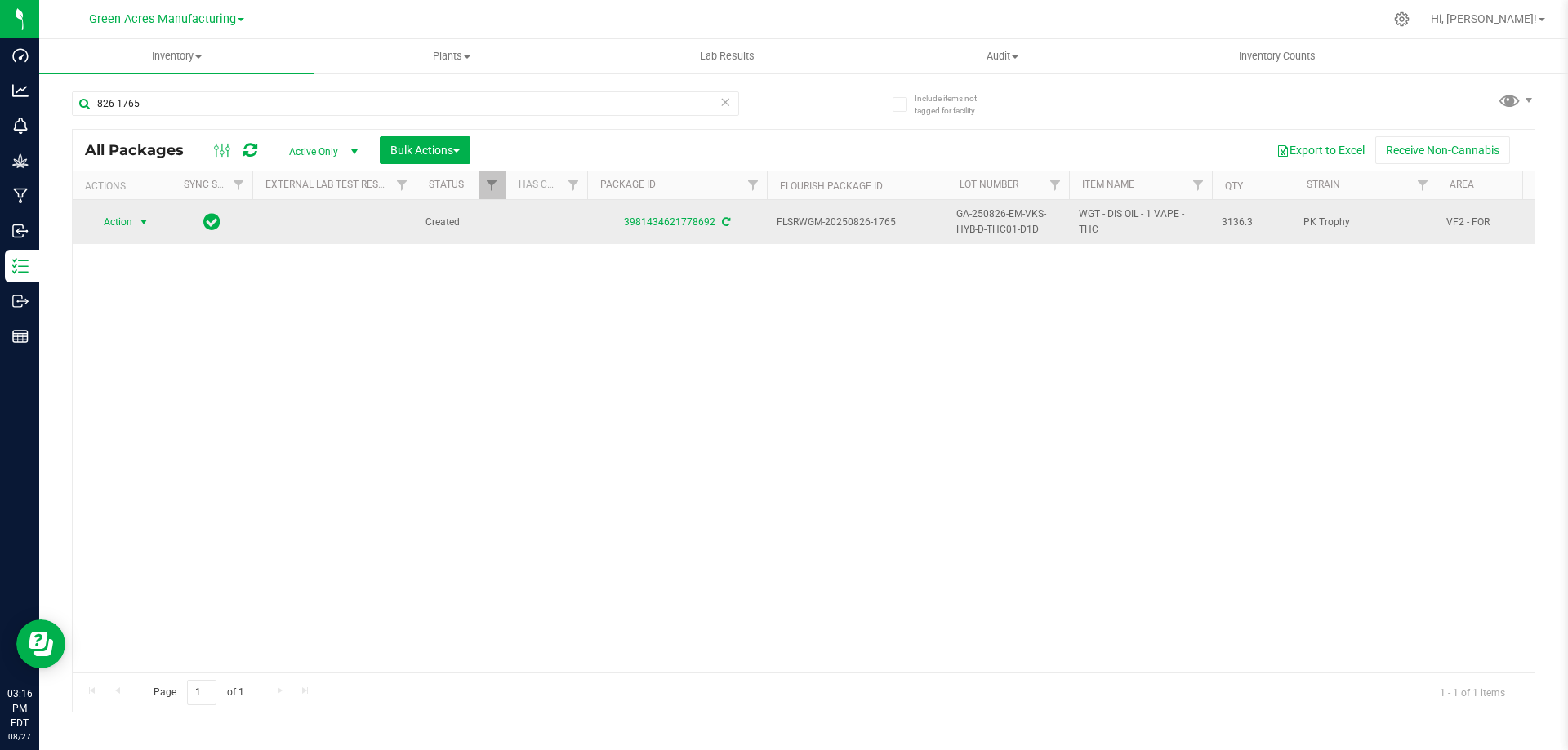
click at [136, 221] on span "select" at bounding box center [144, 221] width 20 height 23
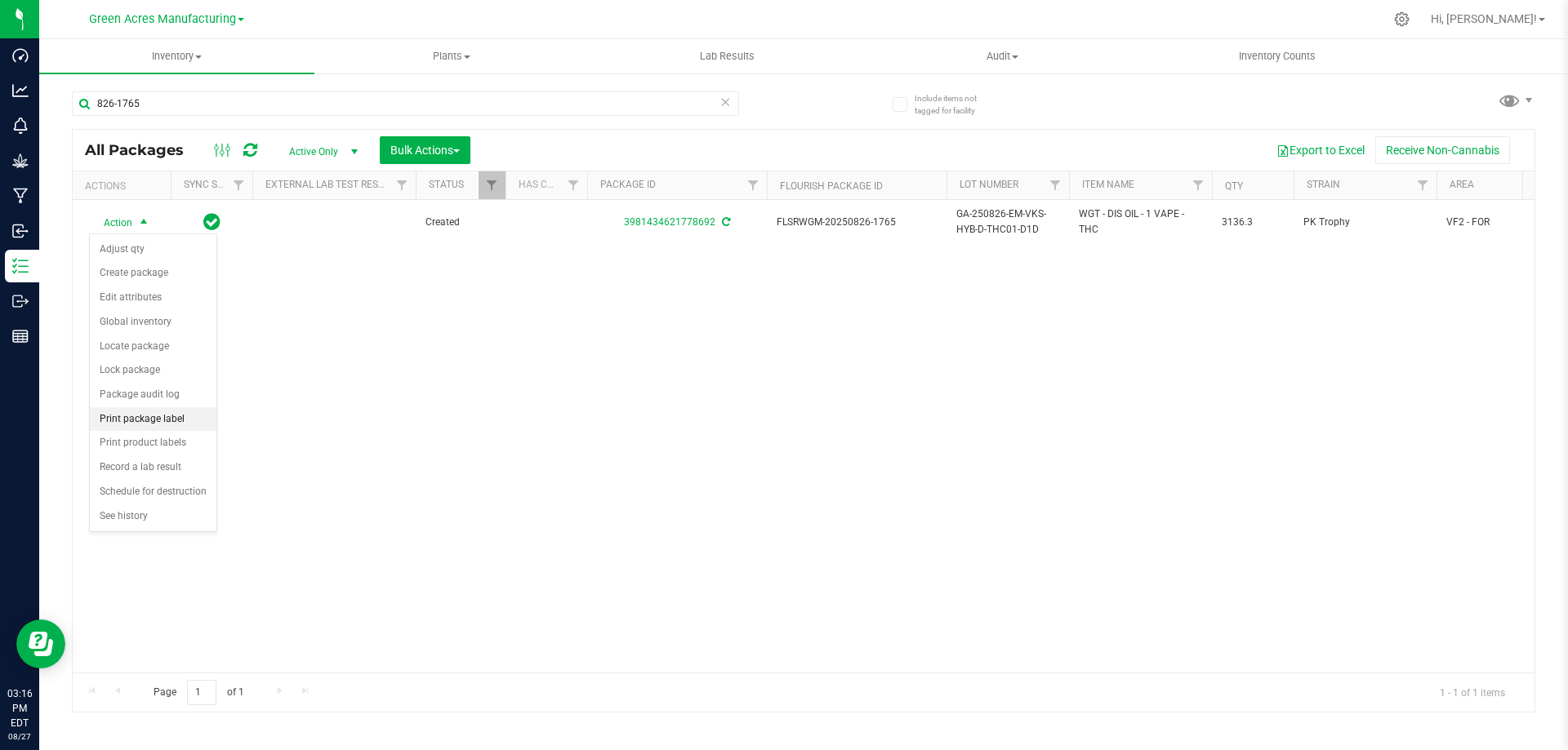
click at [160, 416] on li "Print package label" at bounding box center [153, 419] width 126 height 25
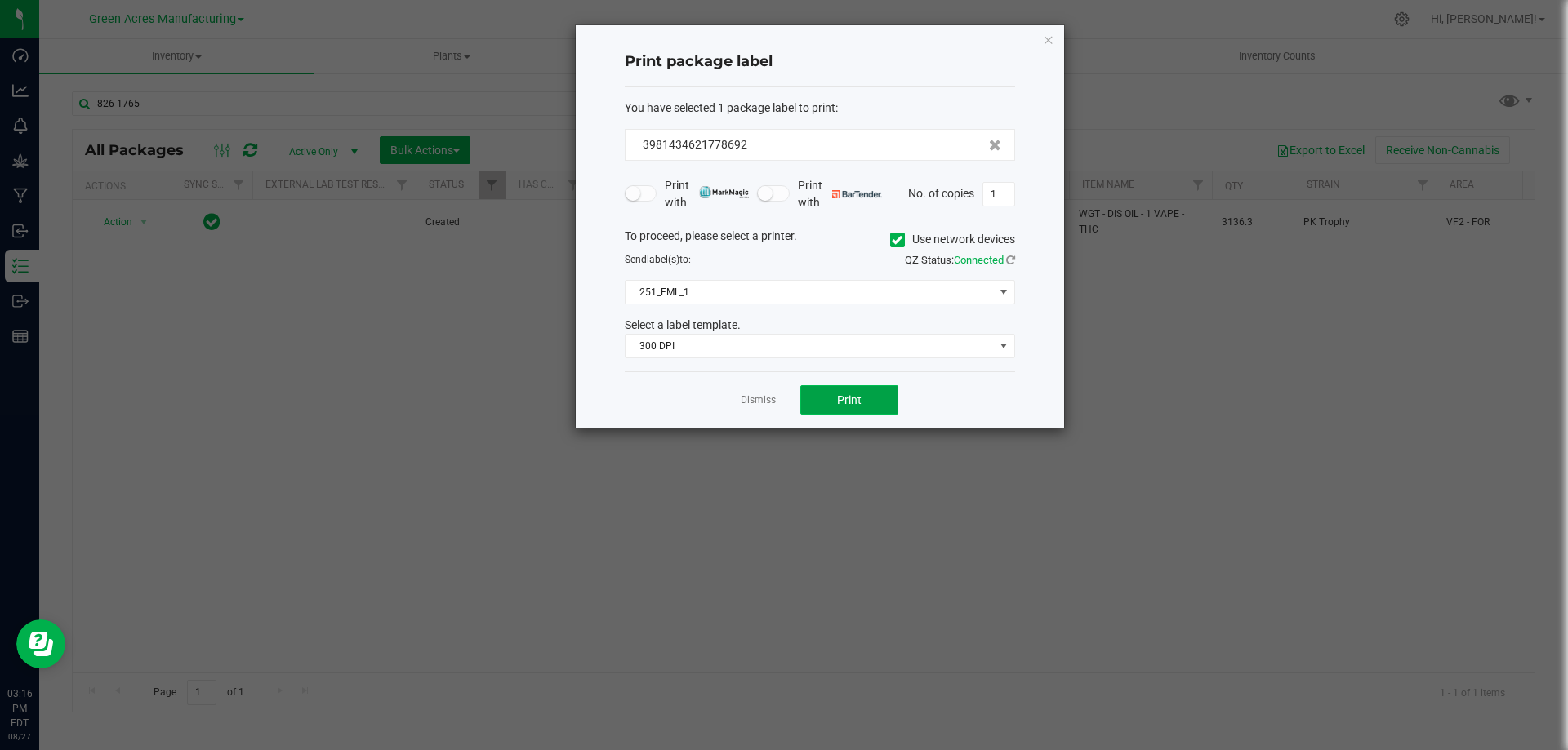
click at [826, 395] on button "Print" at bounding box center [848, 400] width 98 height 30
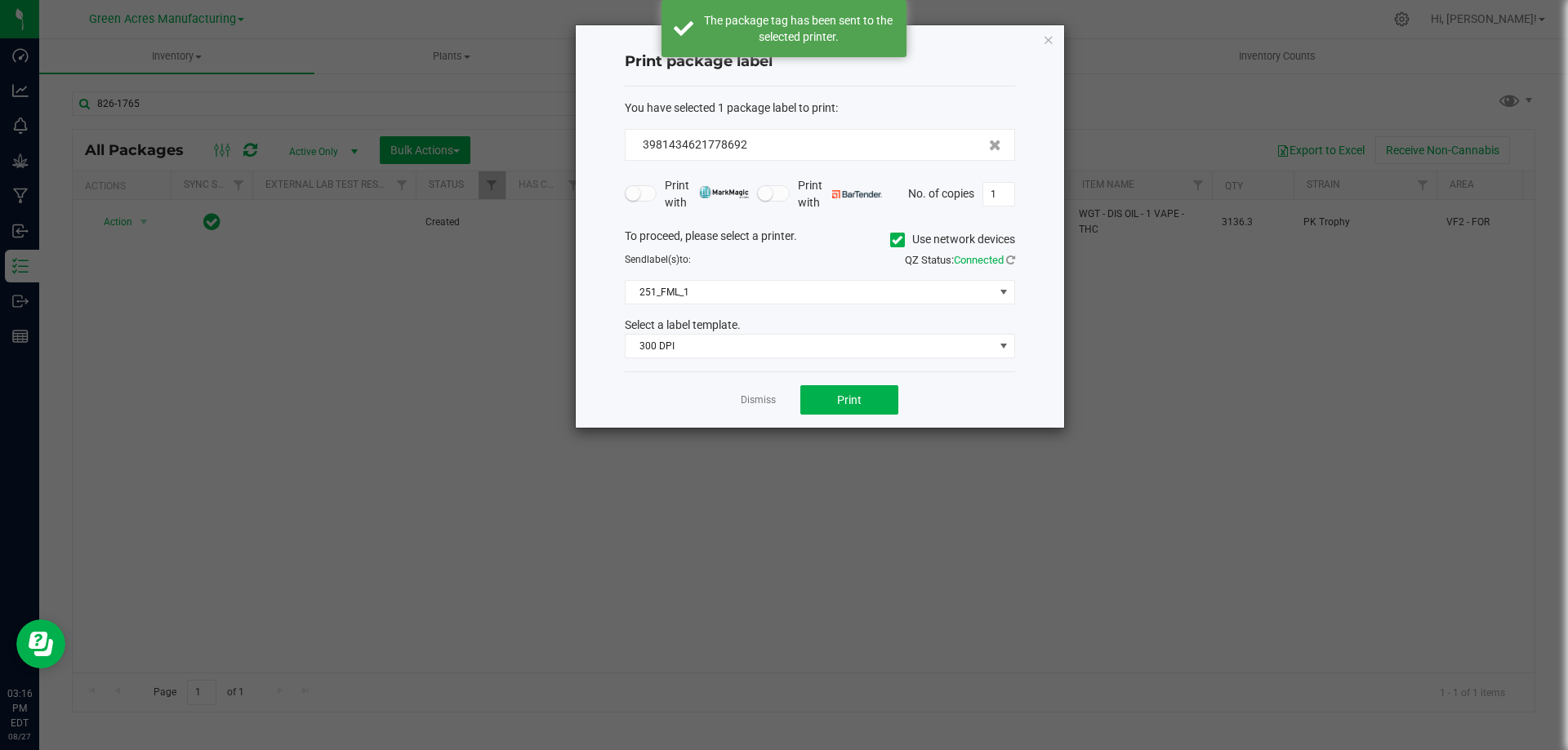
click at [750, 397] on link "Dismiss" at bounding box center [758, 400] width 35 height 14
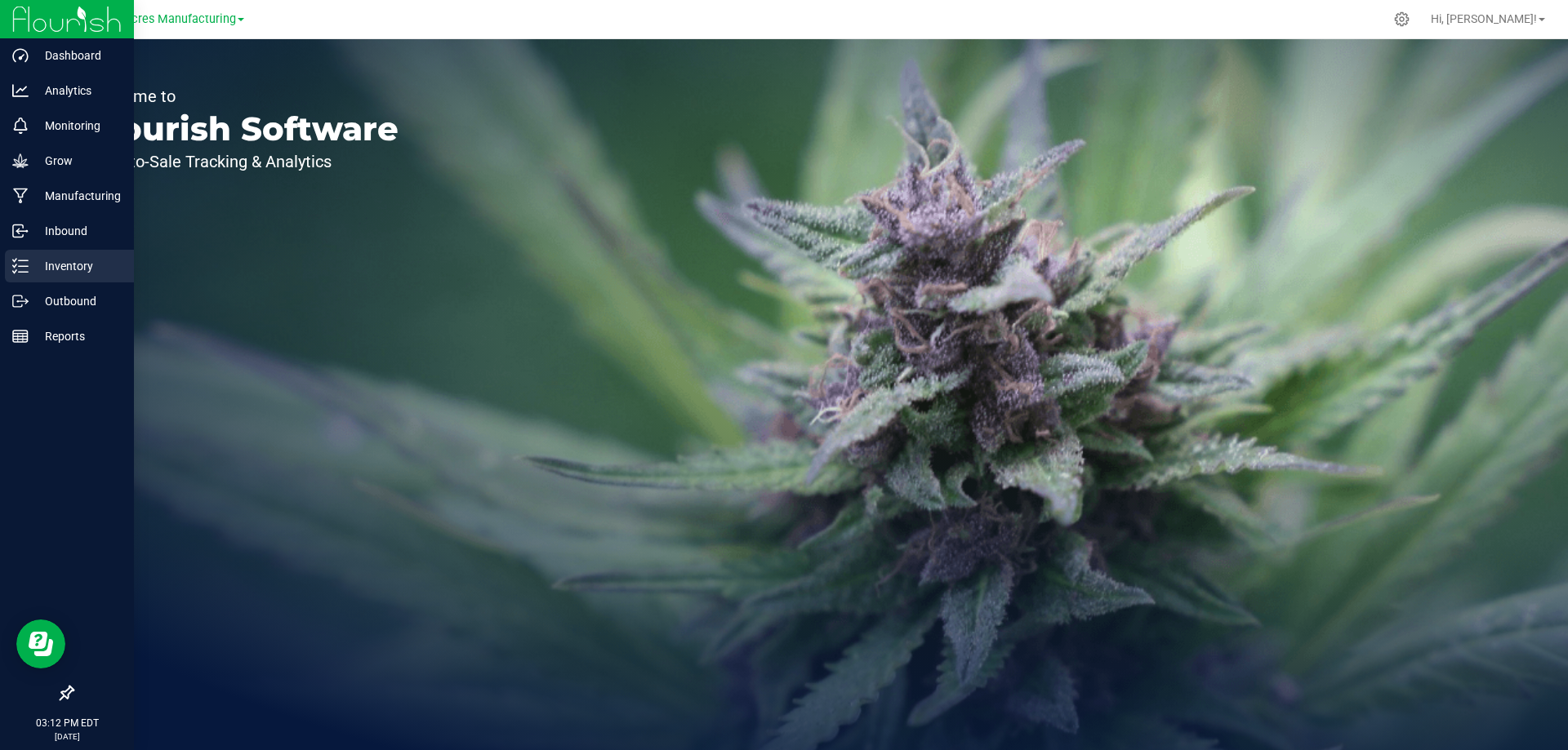
click at [27, 266] on line at bounding box center [23, 266] width 9 height 0
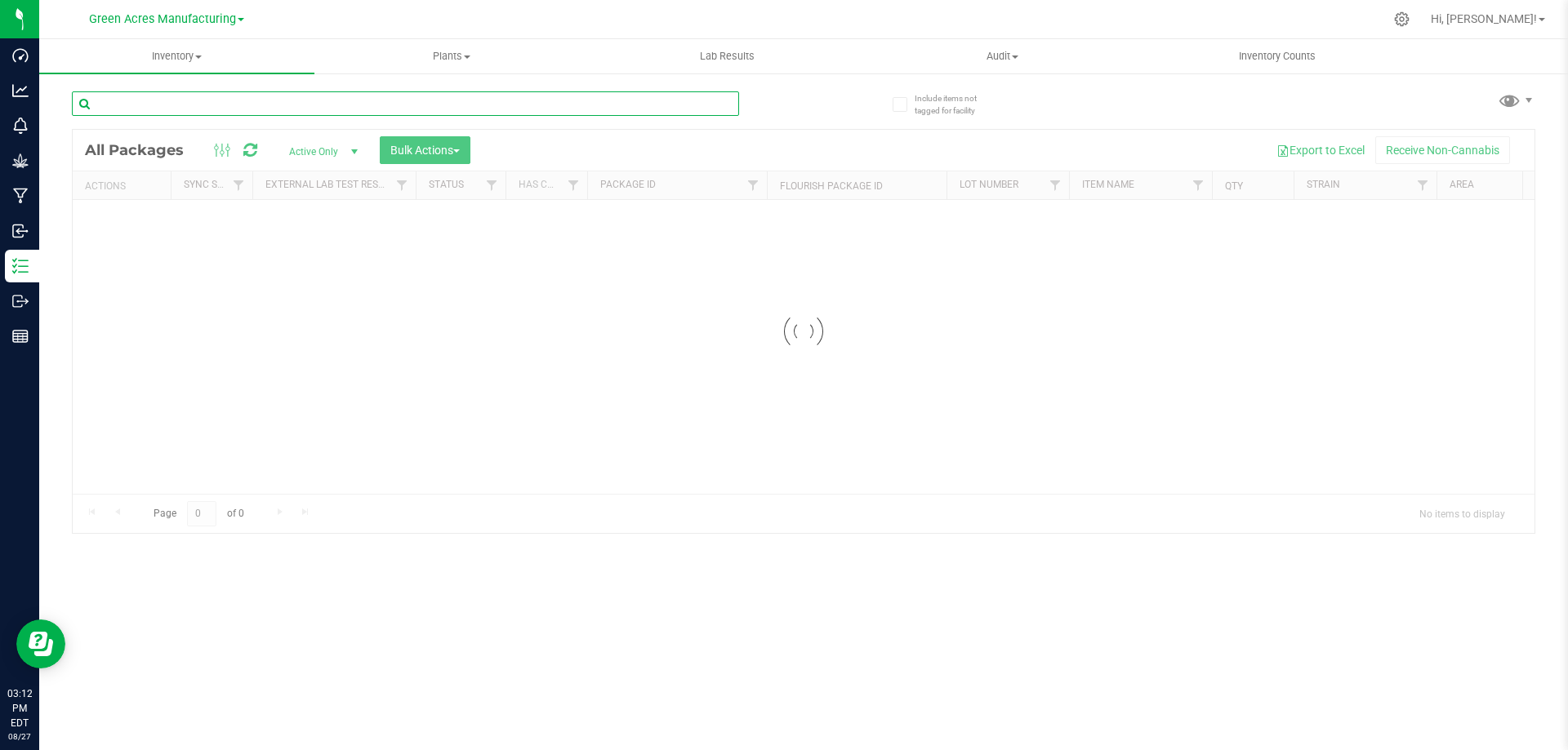
click at [388, 110] on input "text" at bounding box center [406, 104] width 667 height 25
type input "826-1758"
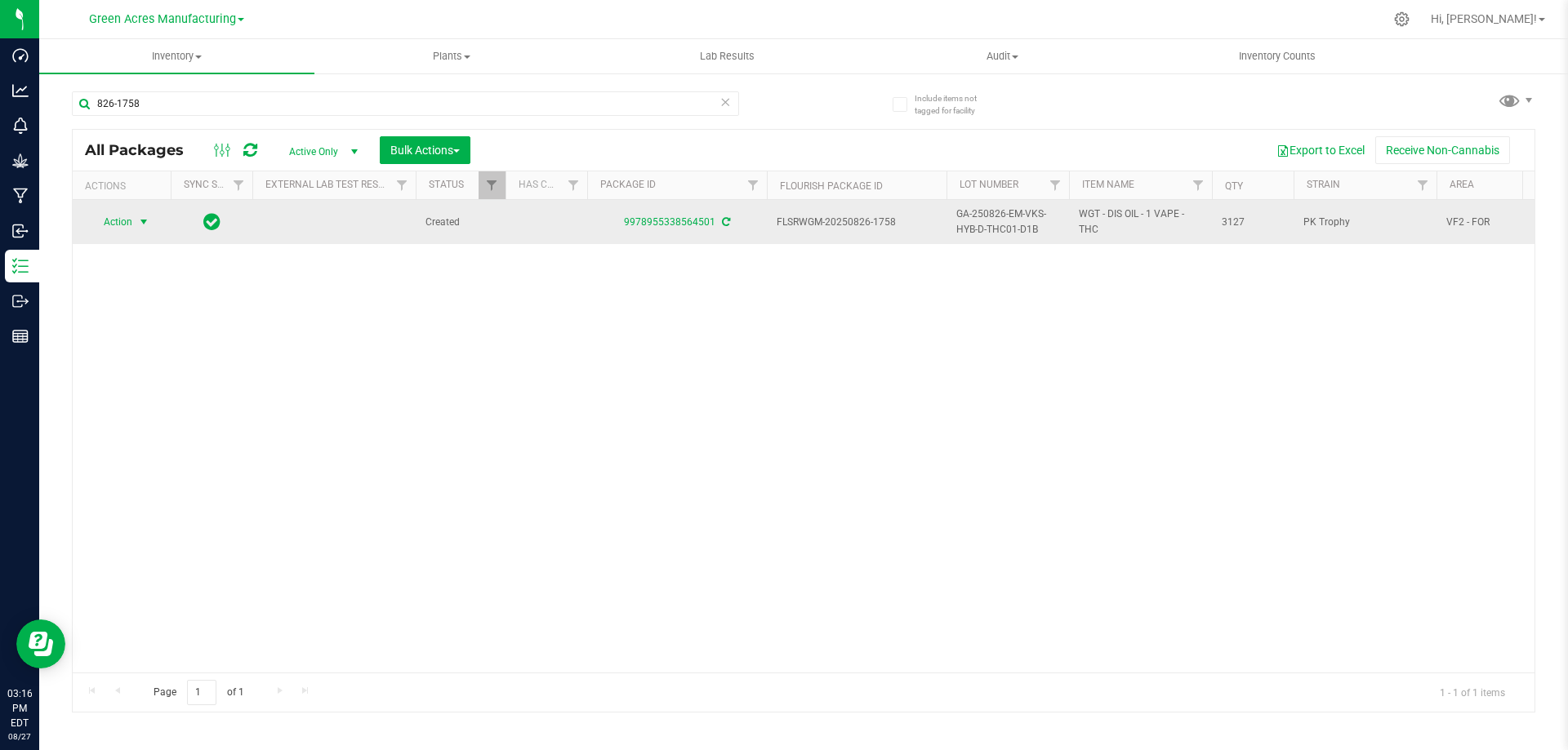
click at [130, 221] on span "Action" at bounding box center [111, 221] width 44 height 23
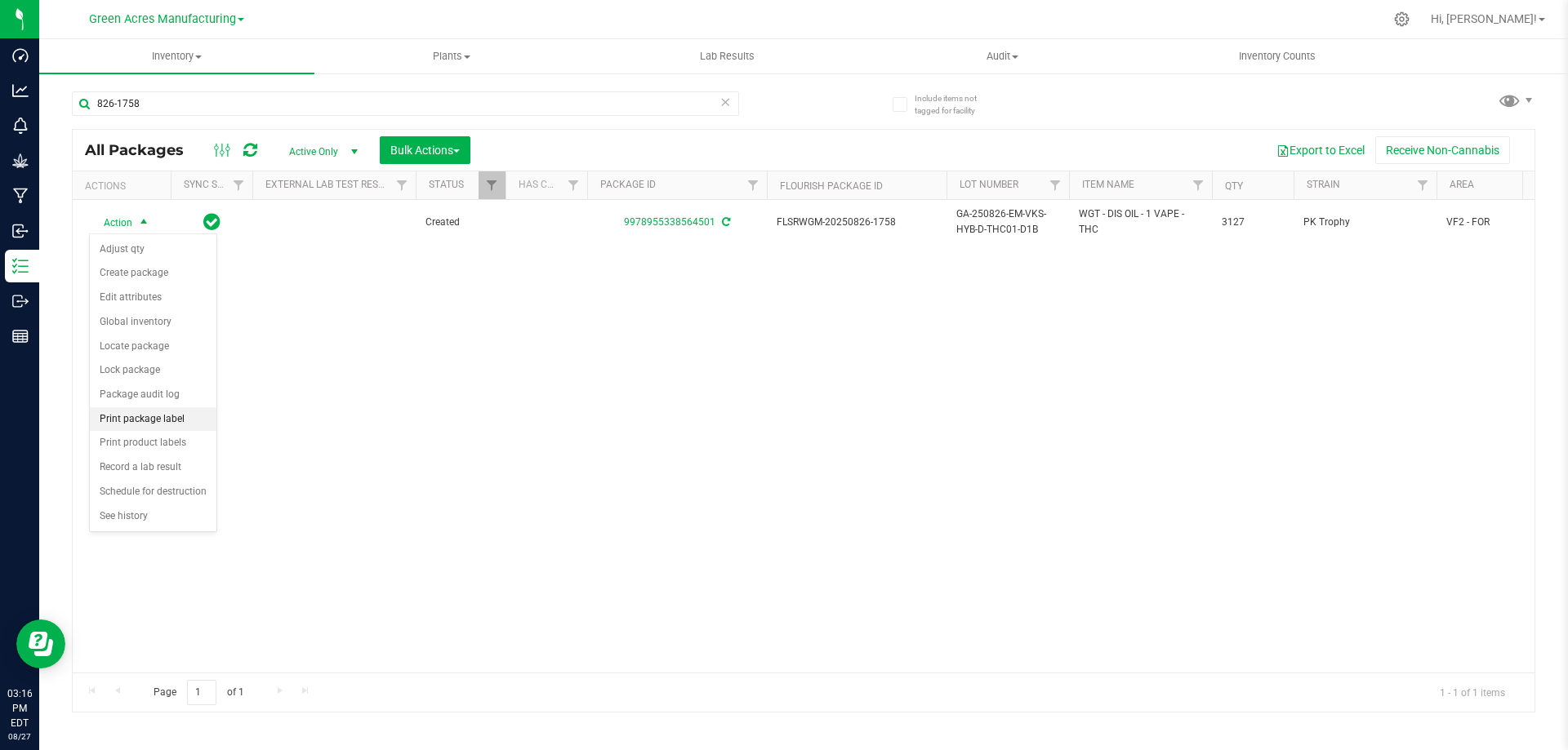
click at [157, 422] on li "Print package label" at bounding box center [153, 419] width 126 height 25
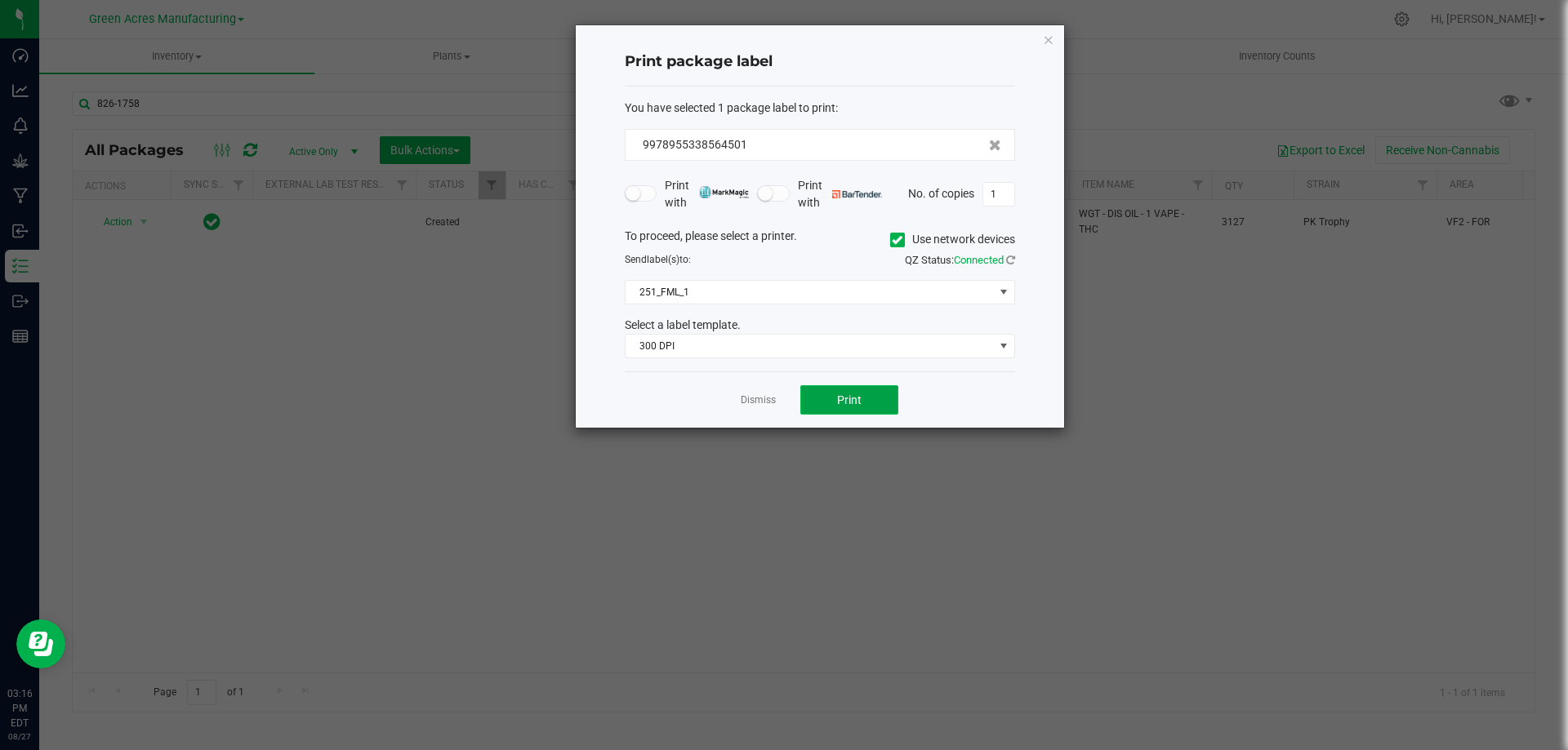
click at [841, 402] on span "Print" at bounding box center [848, 400] width 25 height 13
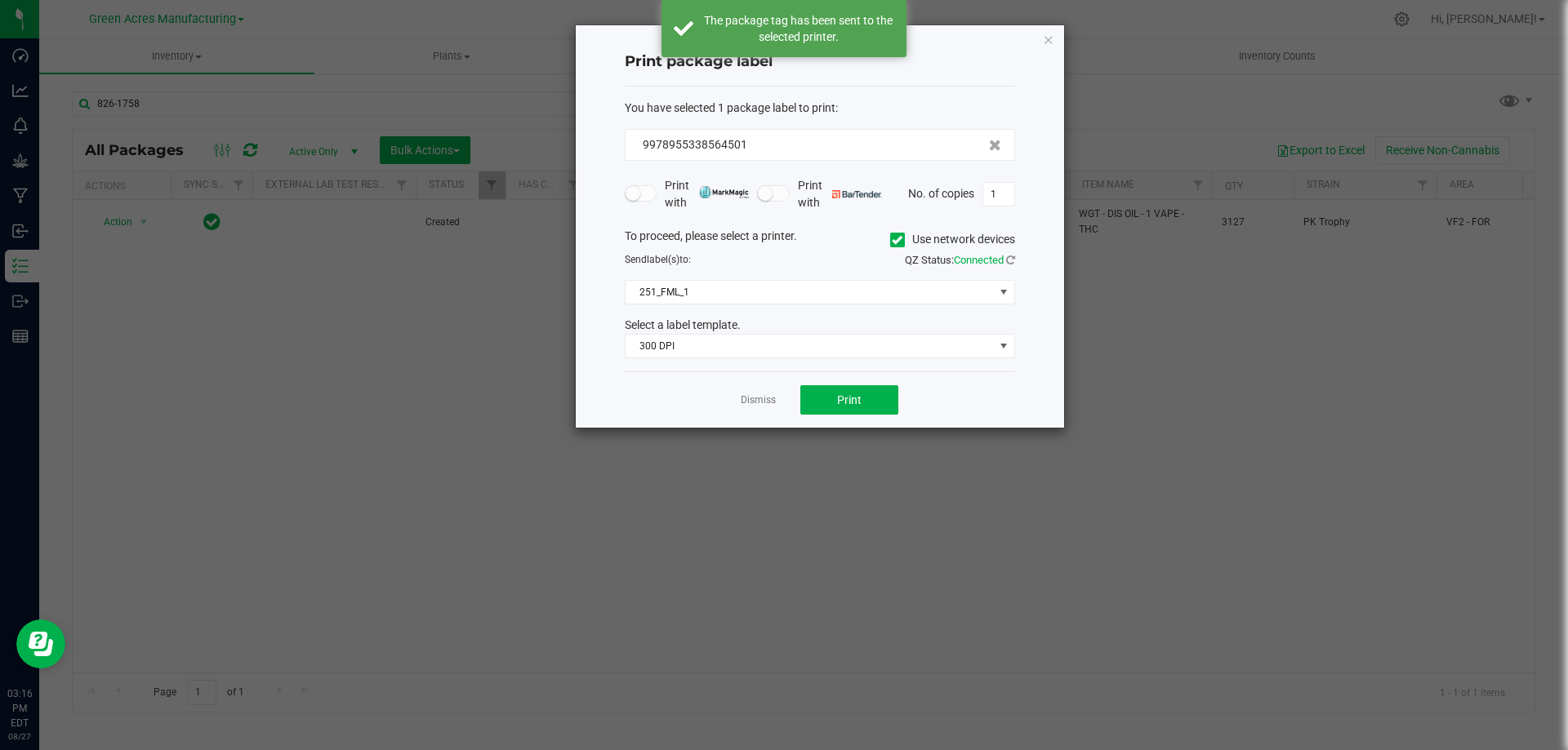
click at [765, 402] on link "Dismiss" at bounding box center [758, 400] width 35 height 14
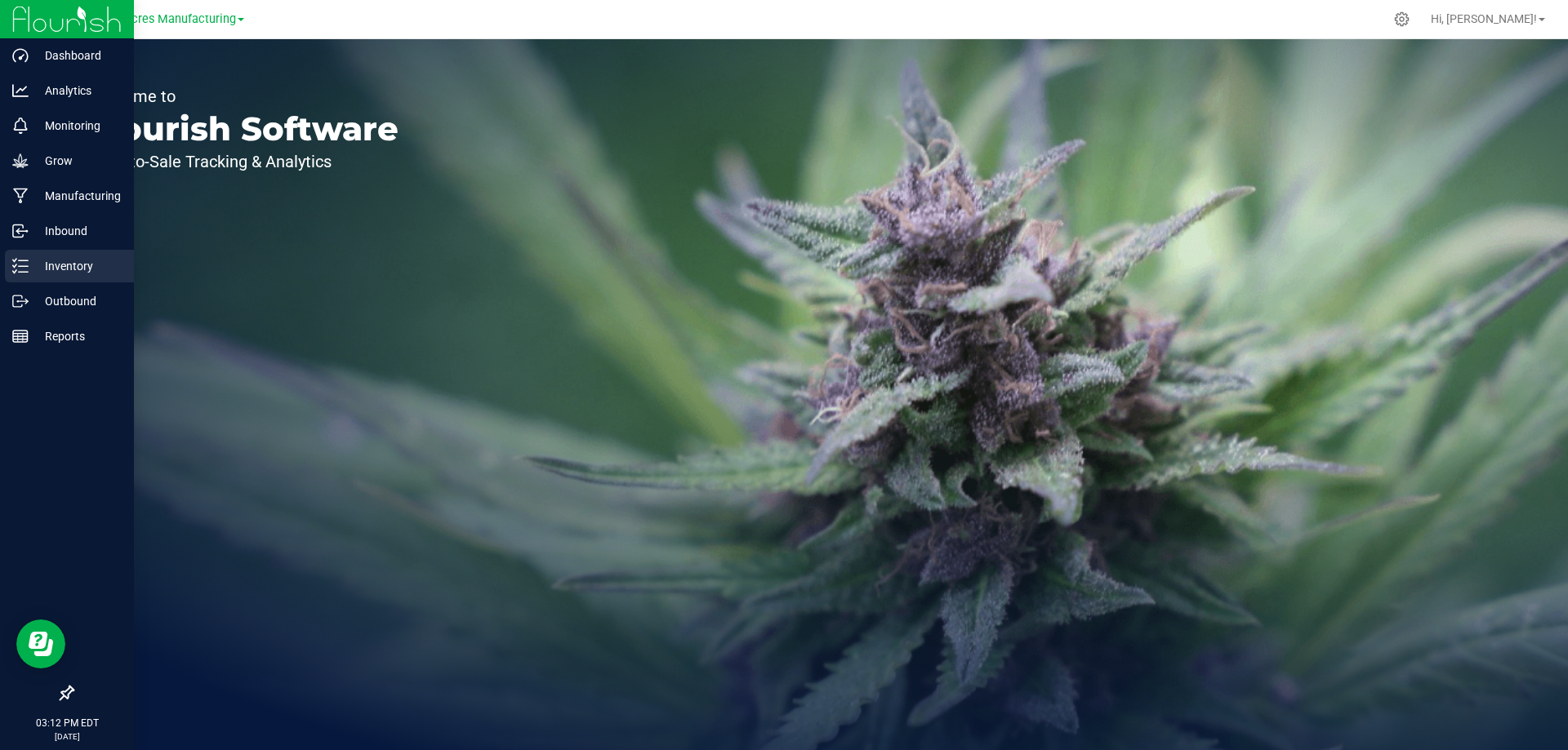
drag, startPoint x: 30, startPoint y: 259, endPoint x: 213, endPoint y: 245, distance: 183.5
click at [30, 258] on p "Inventory" at bounding box center [77, 266] width 98 height 20
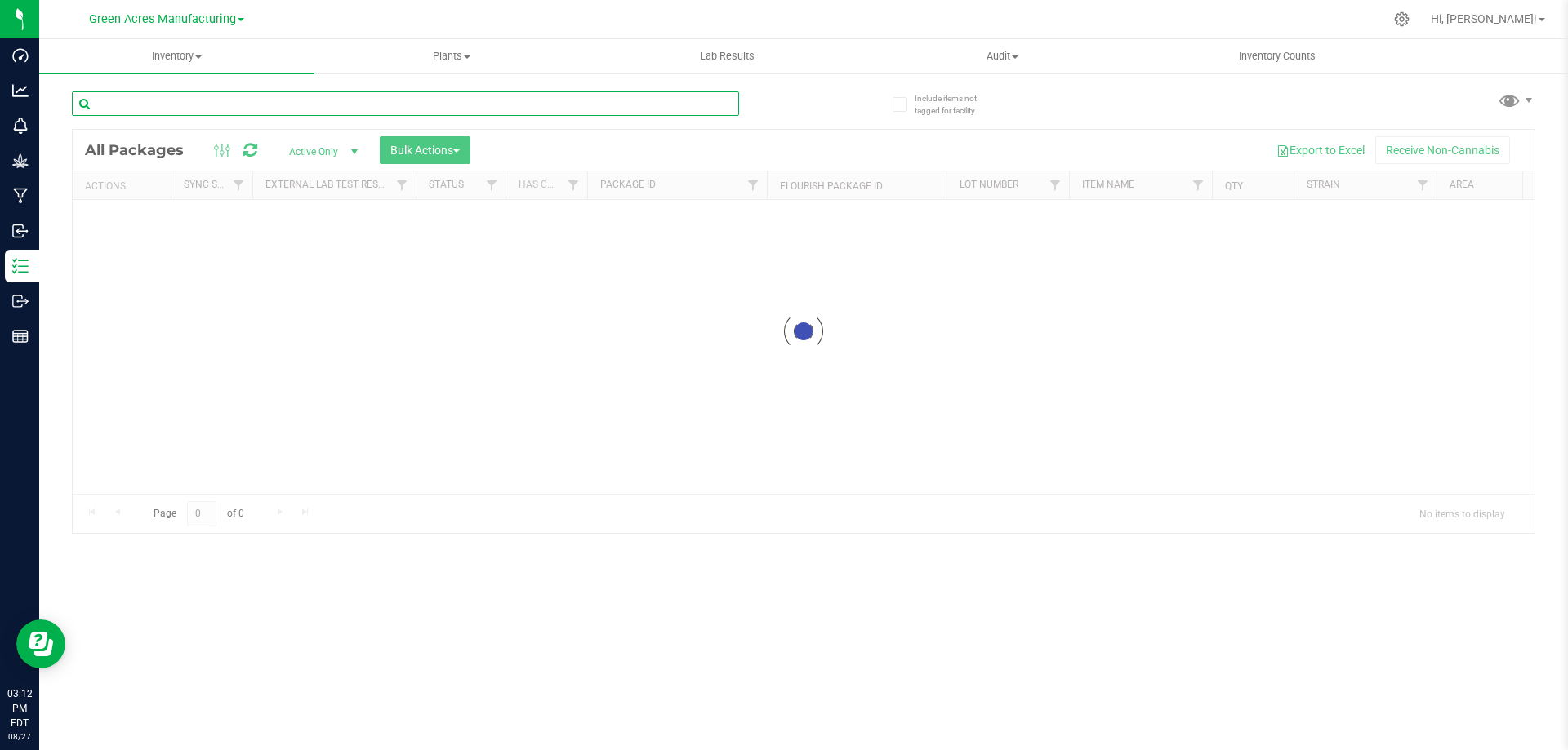
click at [305, 96] on input "text" at bounding box center [406, 104] width 667 height 25
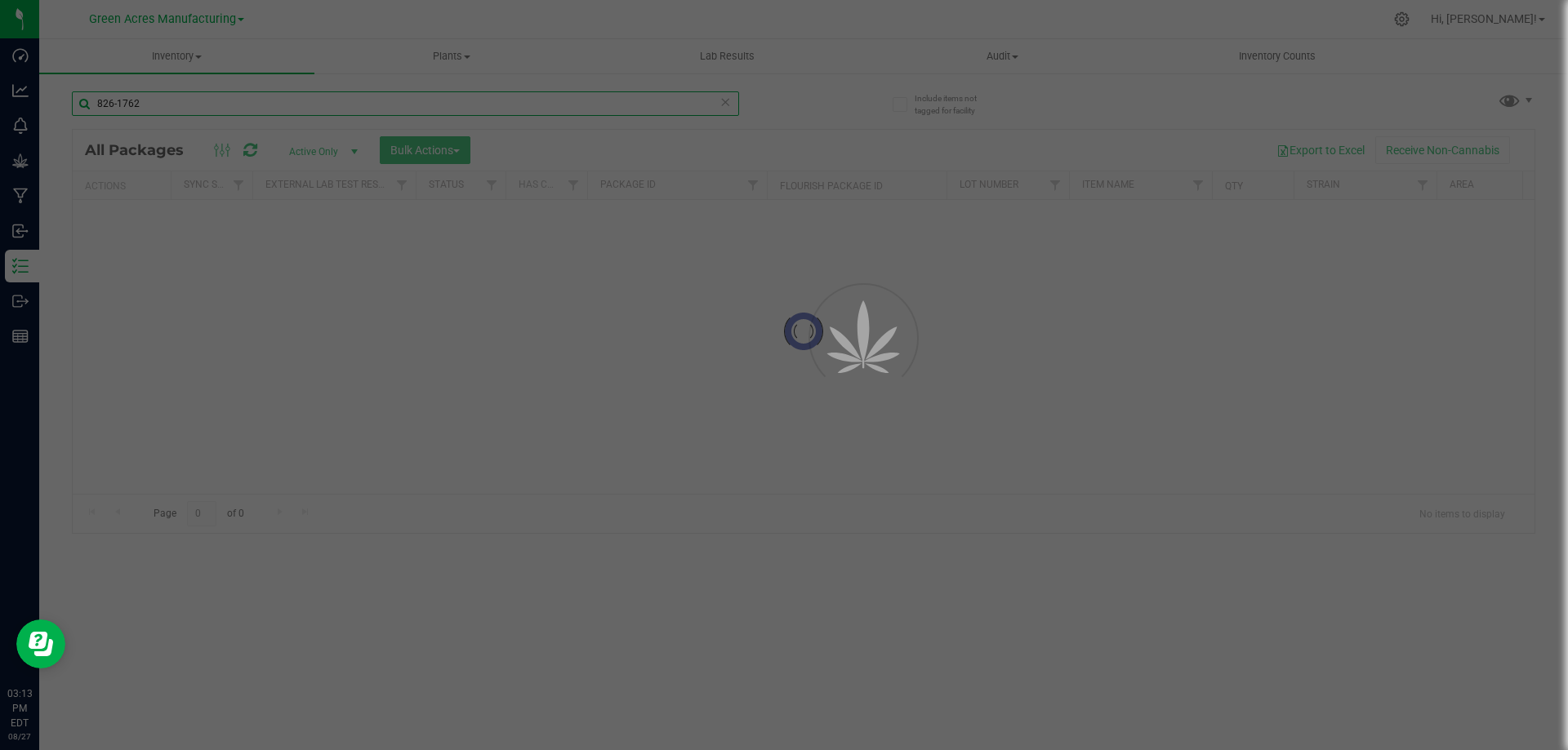
type input "826-1762"
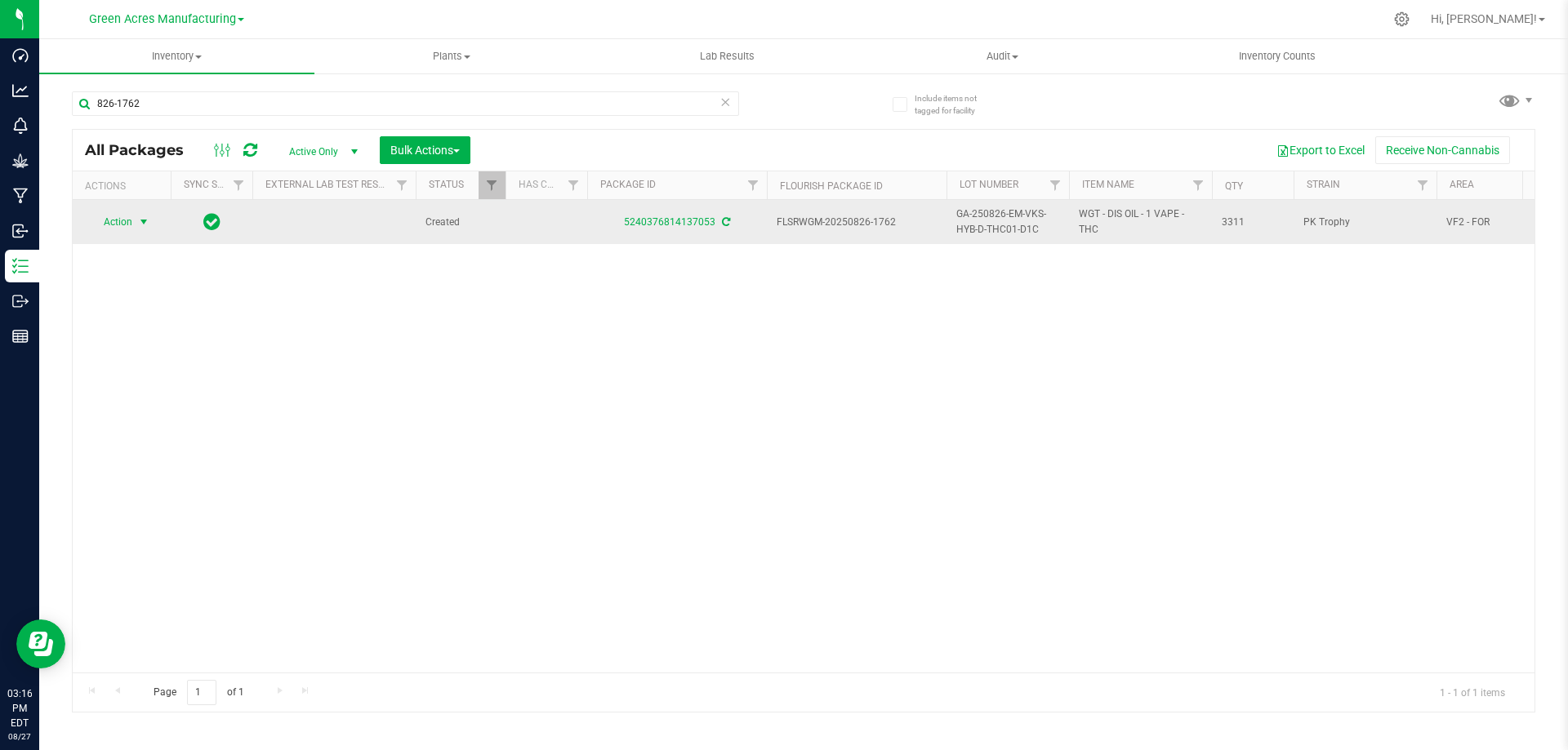
click at [125, 218] on span "Action" at bounding box center [111, 221] width 44 height 23
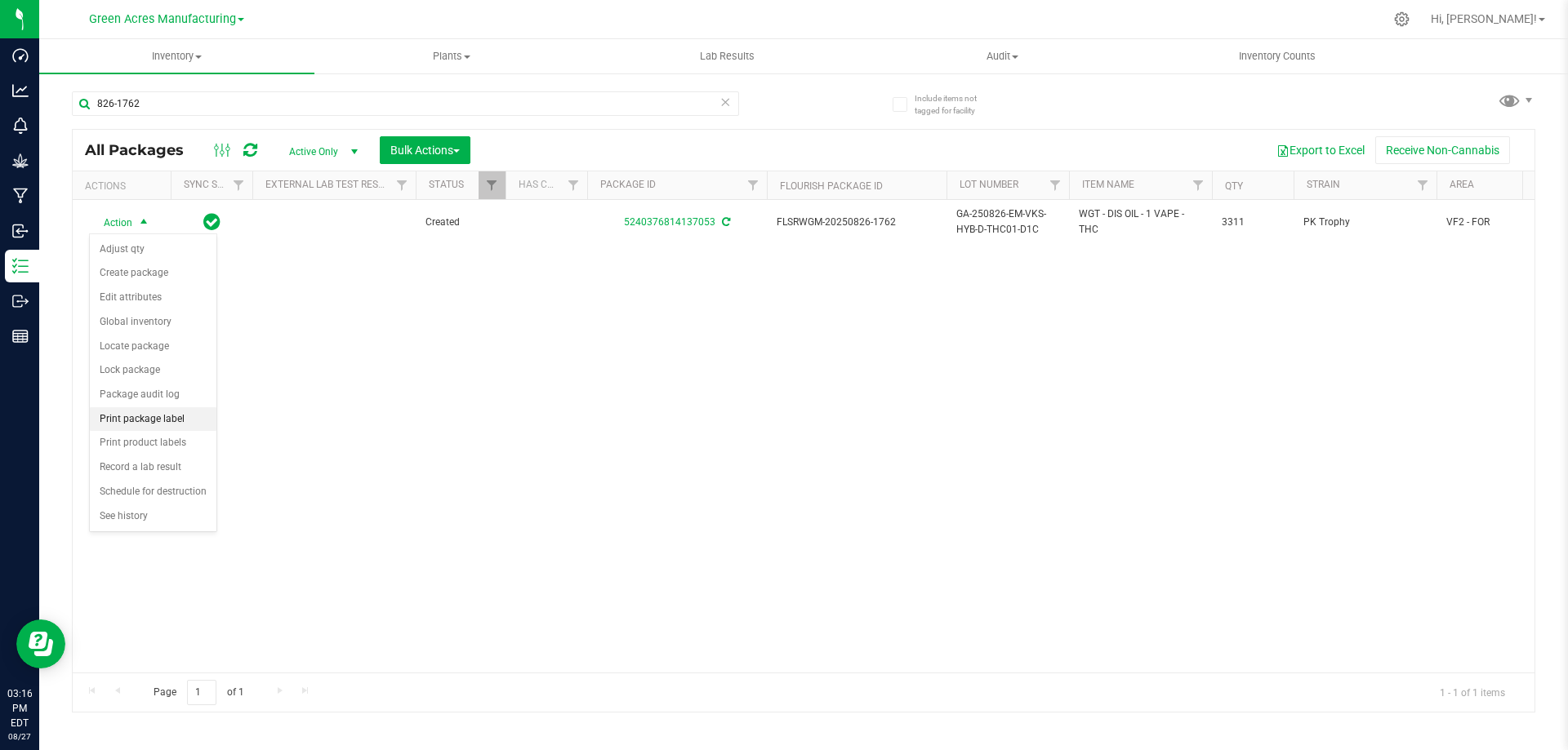
click at [166, 417] on li "Print package label" at bounding box center [153, 419] width 126 height 25
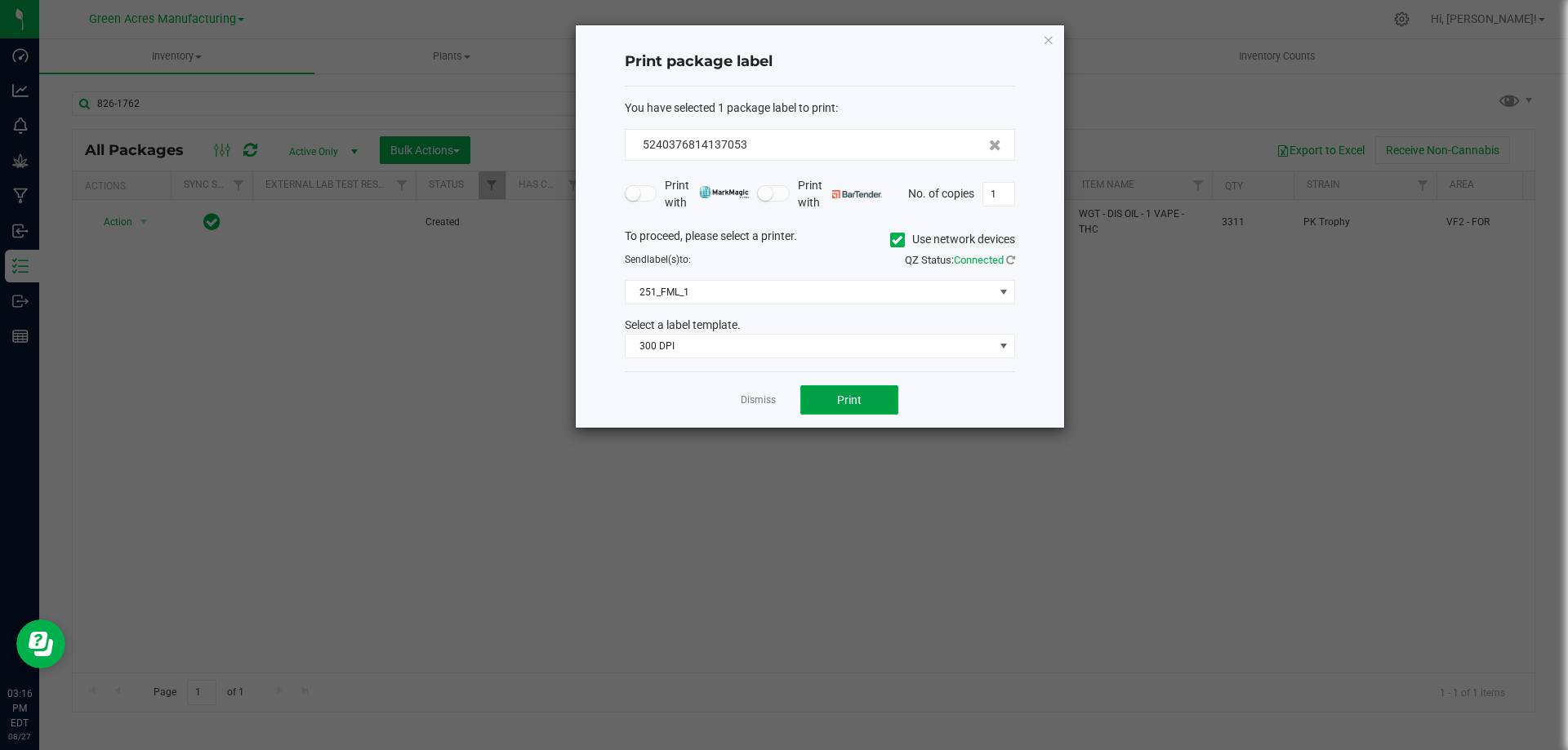
click at [835, 394] on button "Print" at bounding box center [848, 400] width 98 height 30
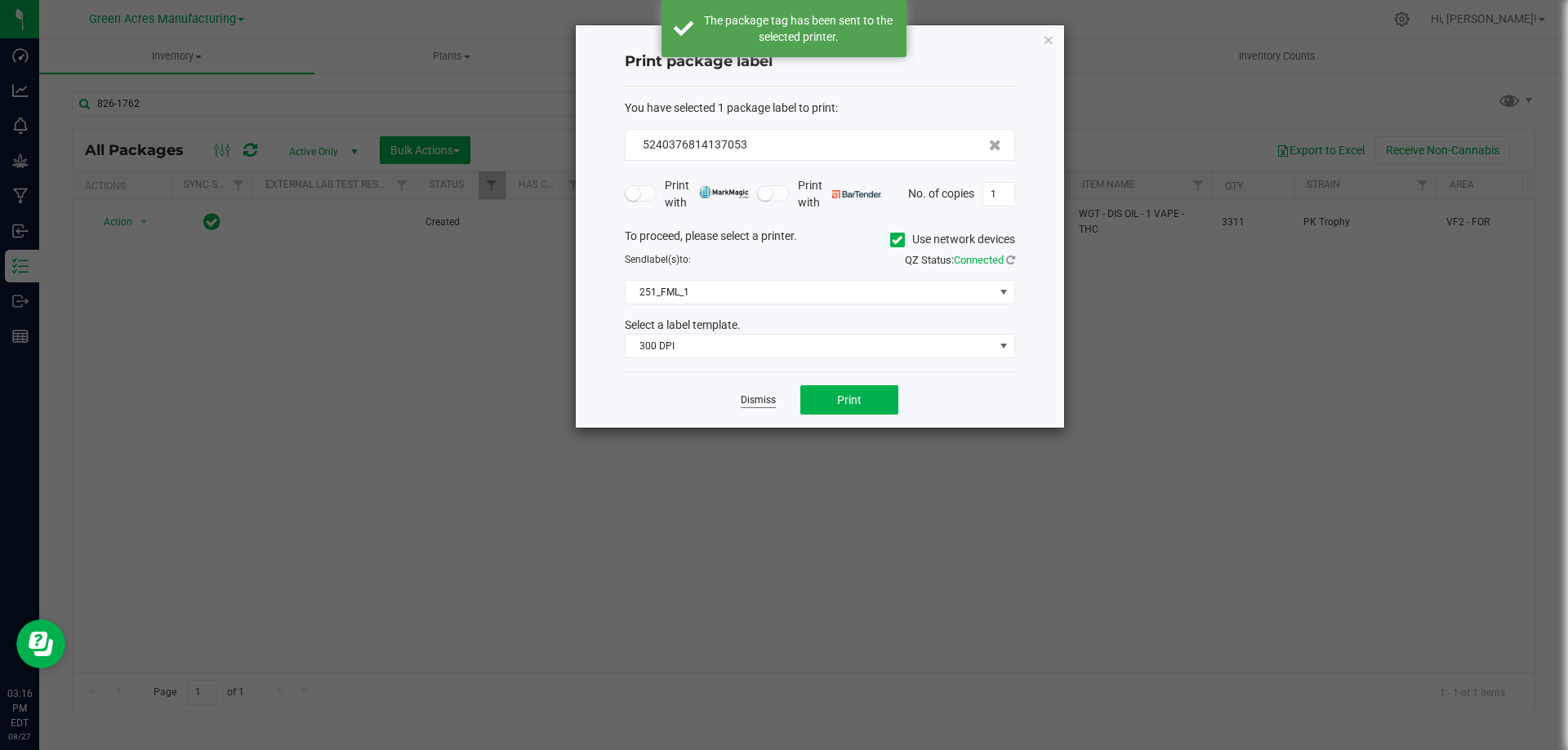
click at [759, 399] on link "Dismiss" at bounding box center [758, 400] width 35 height 14
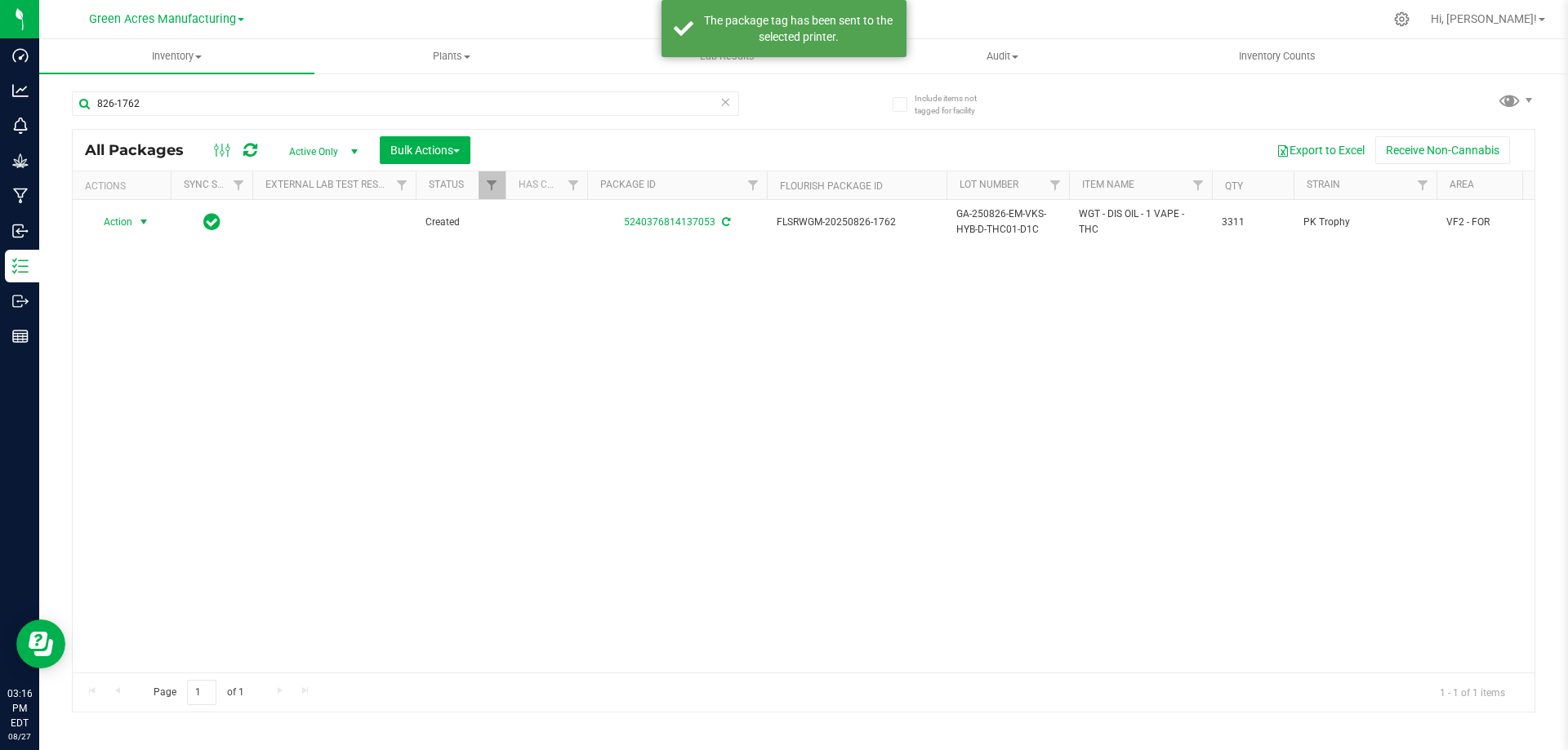
click at [721, 105] on icon at bounding box center [725, 101] width 11 height 20
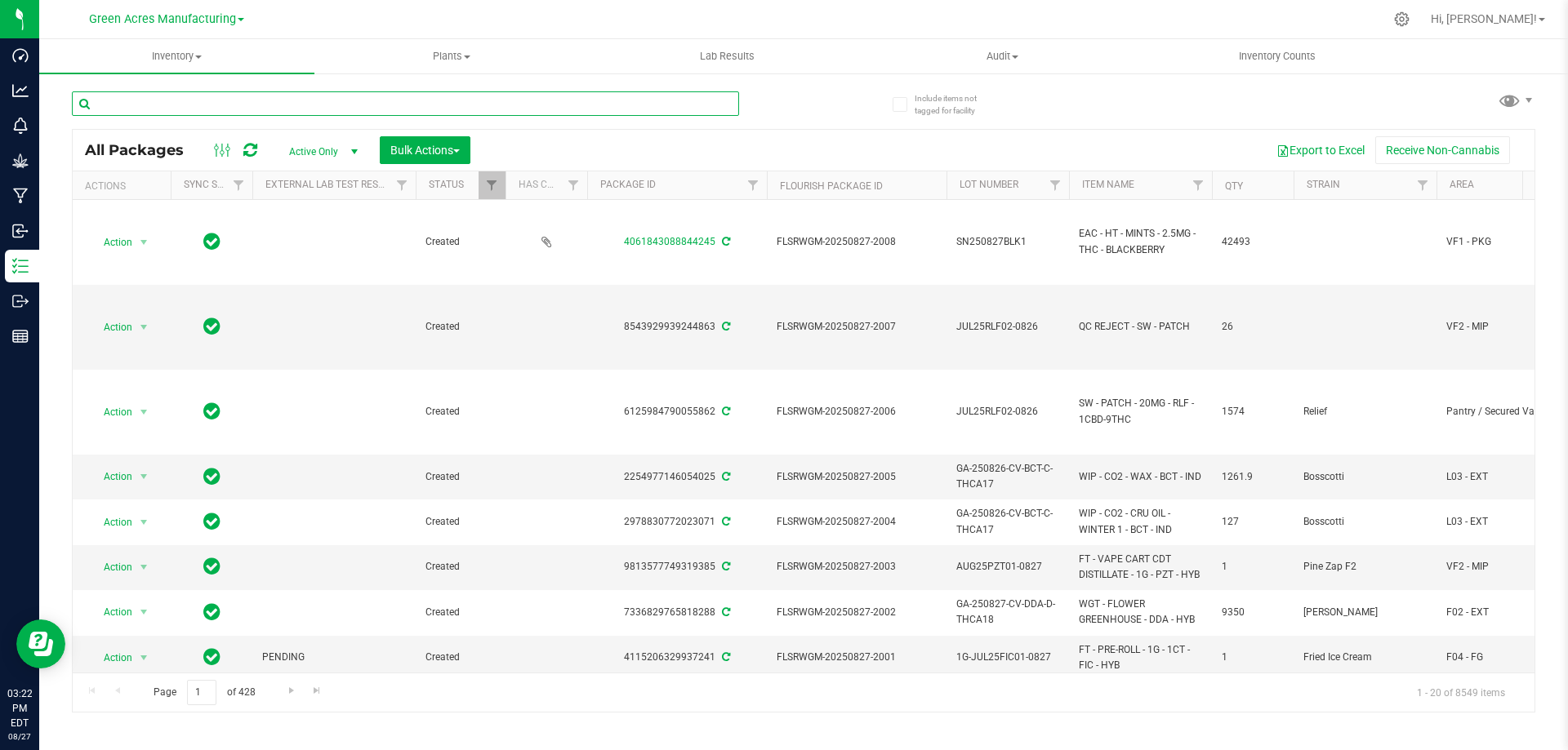
paste input "GA-250826-EM-VKS-HYB-D-THC01-D1G"
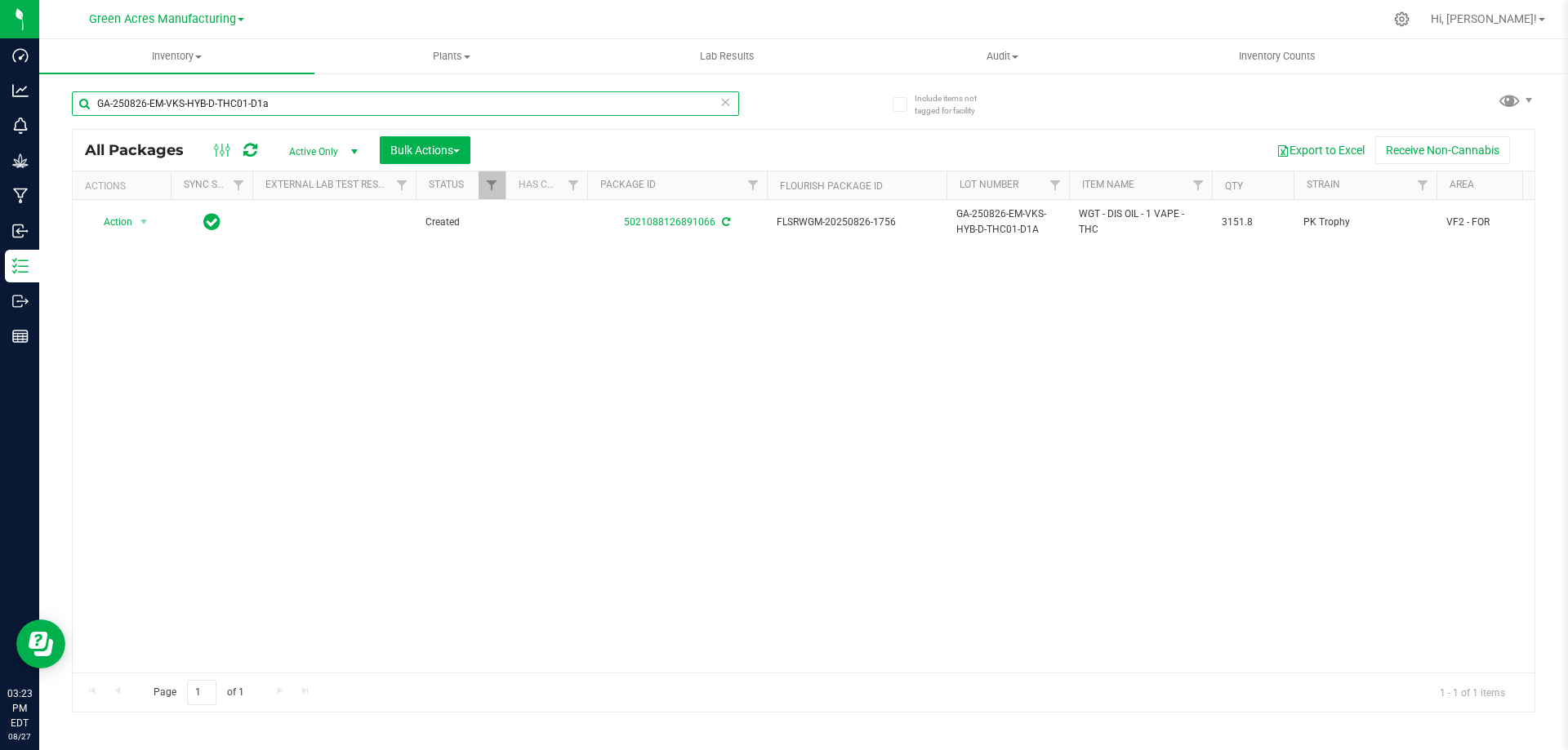
type input "GA-250826-EM-VKS-HYB-D-THC01-D1a"
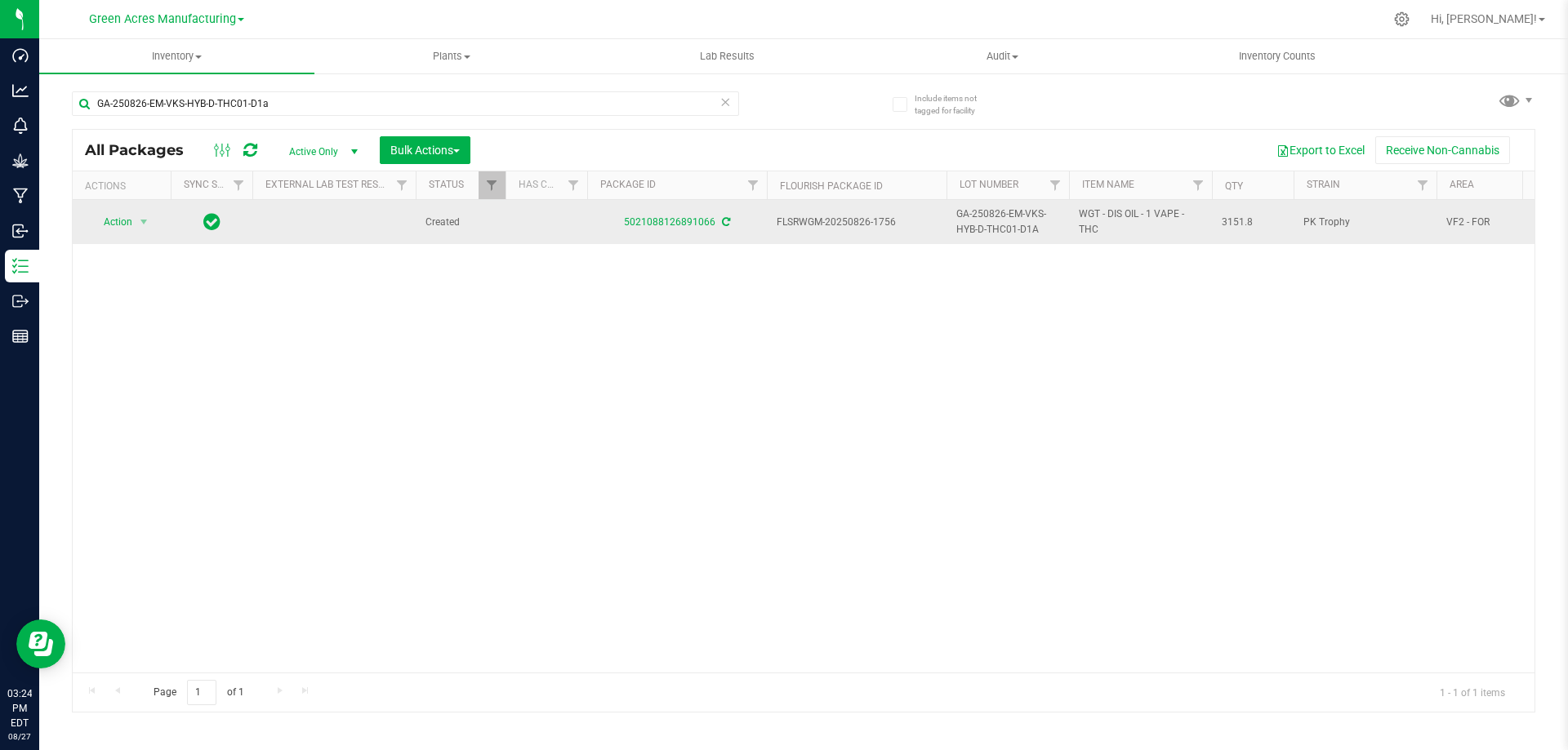
click at [1116, 215] on span "WGT - DIS OIL - 1 VAPE - THC" at bounding box center [1140, 221] width 123 height 31
copy tr "WGT - DIS OIL - 1 VAPE - THC"
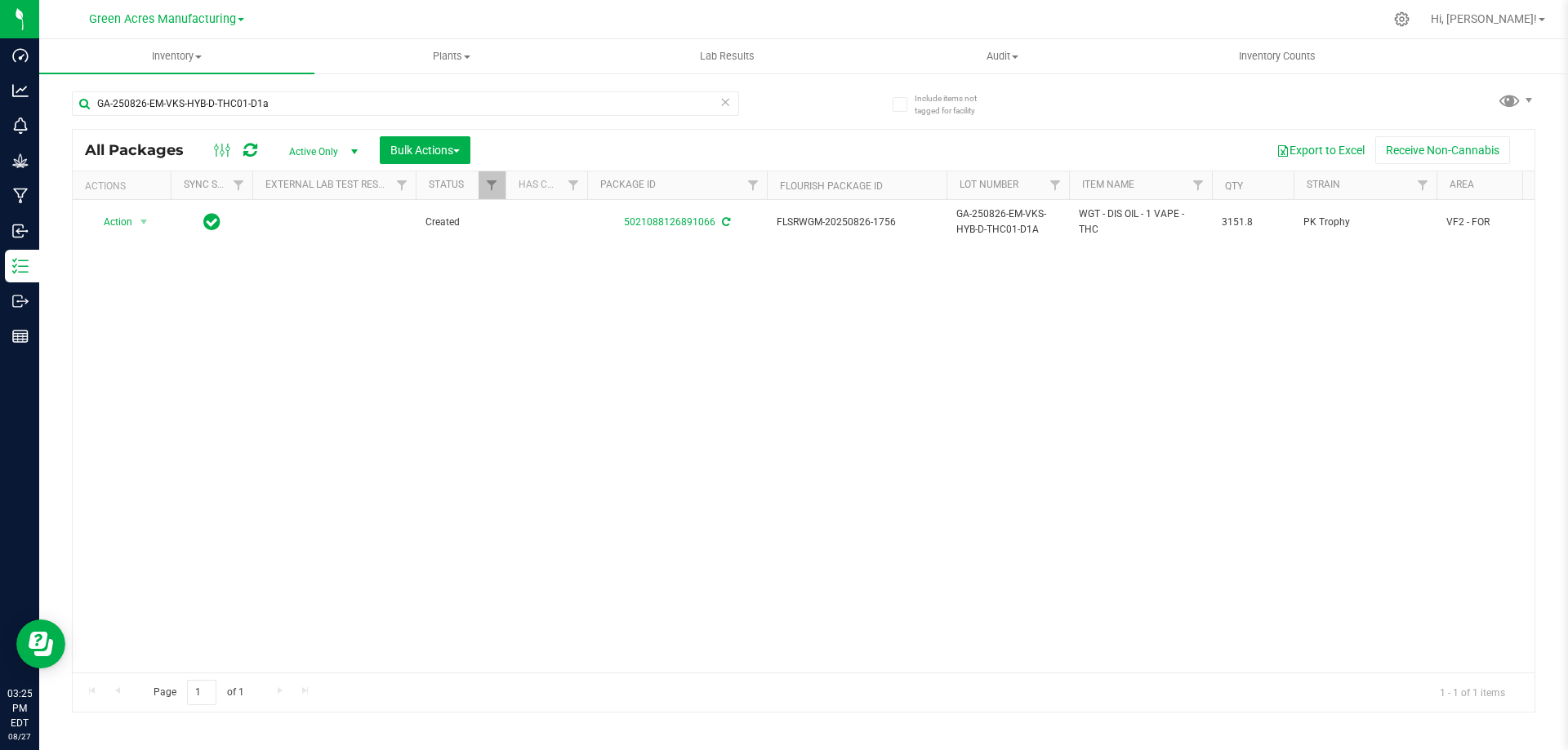
click at [1189, 370] on div "Action Action Adjust qty Create package Edit attributes Global inventory Locate…" at bounding box center [804, 436] width 1462 height 473
click at [726, 103] on icon at bounding box center [725, 101] width 11 height 20
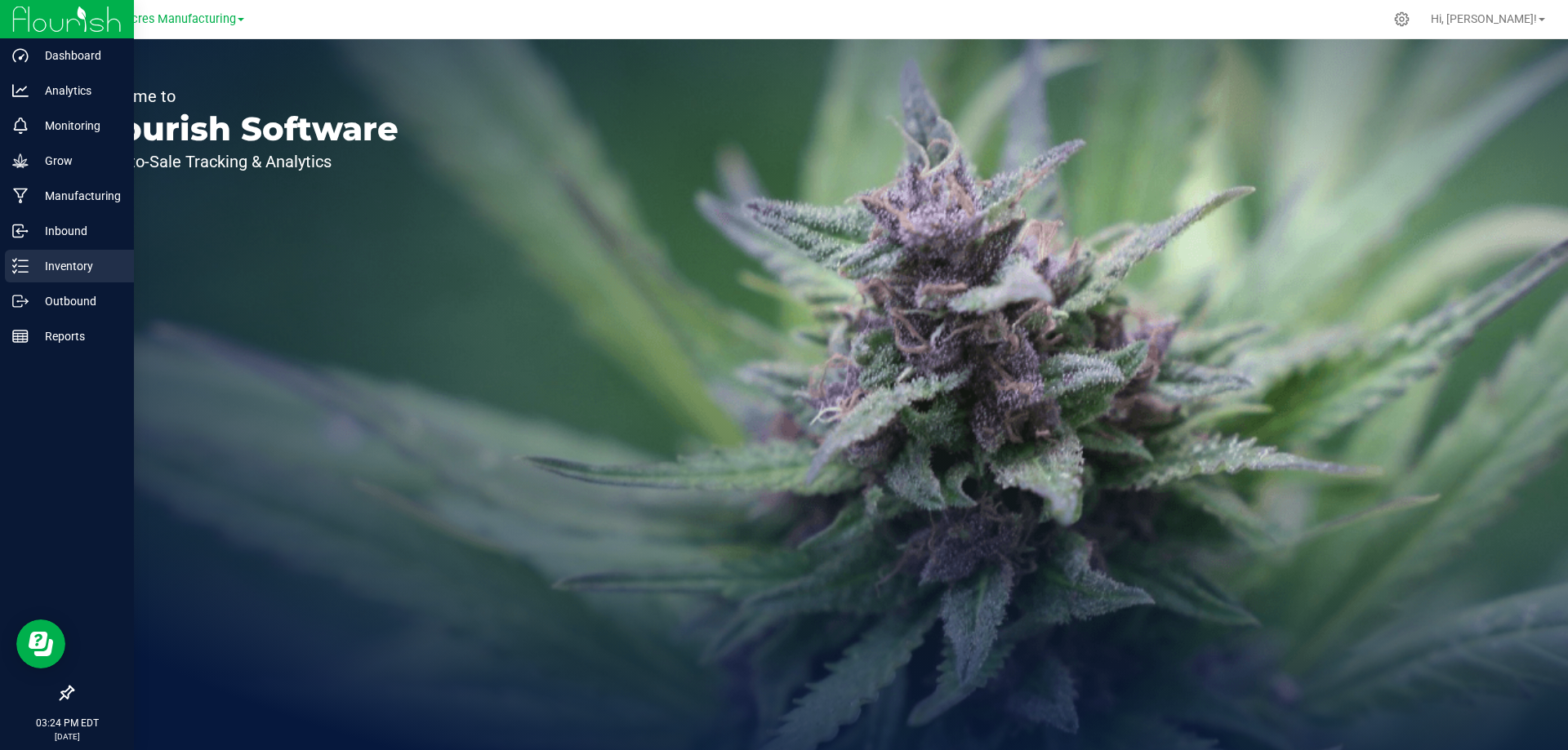
click at [69, 272] on p "Inventory" at bounding box center [77, 266] width 98 height 20
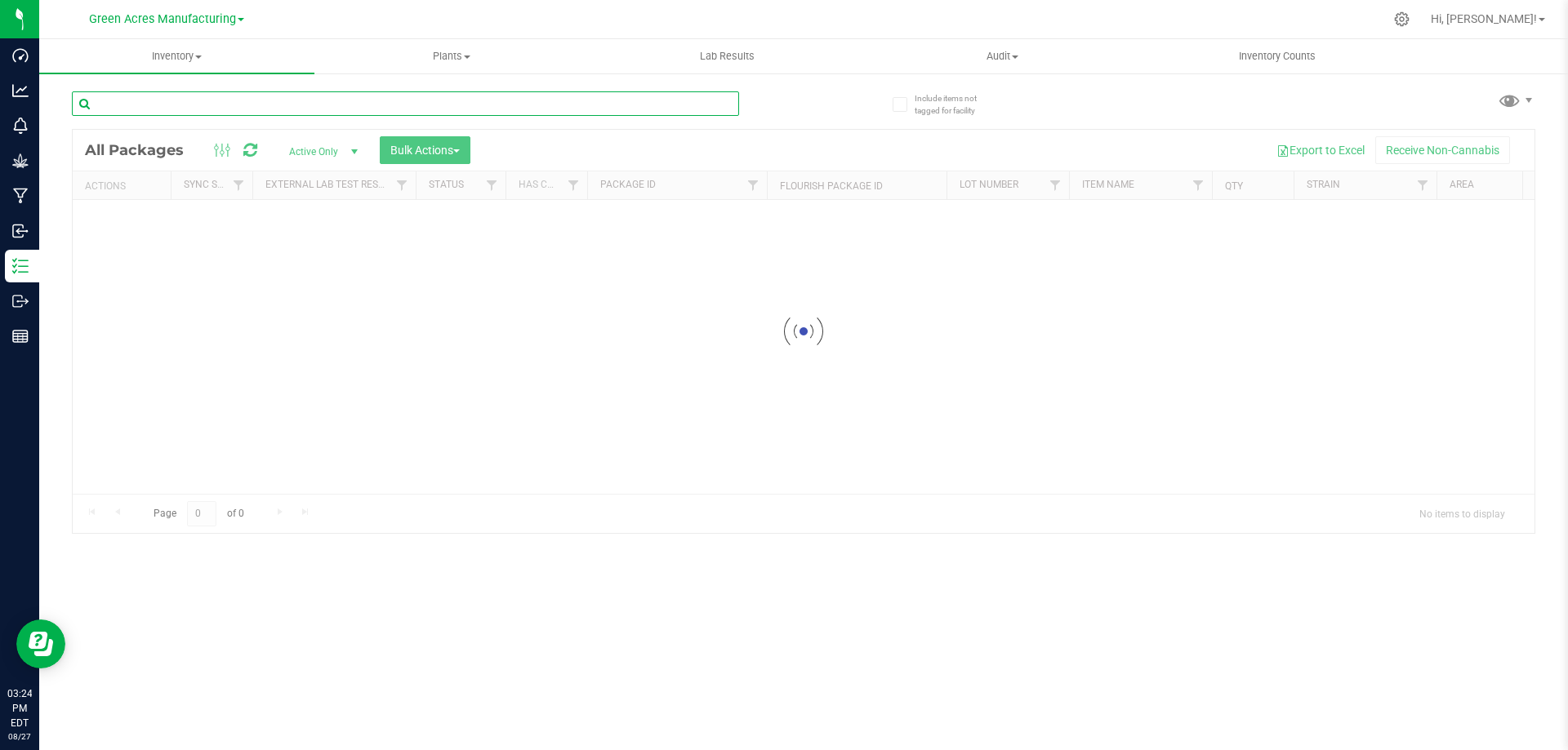
click at [317, 106] on input "text" at bounding box center [406, 104] width 667 height 25
type input "825-2748"
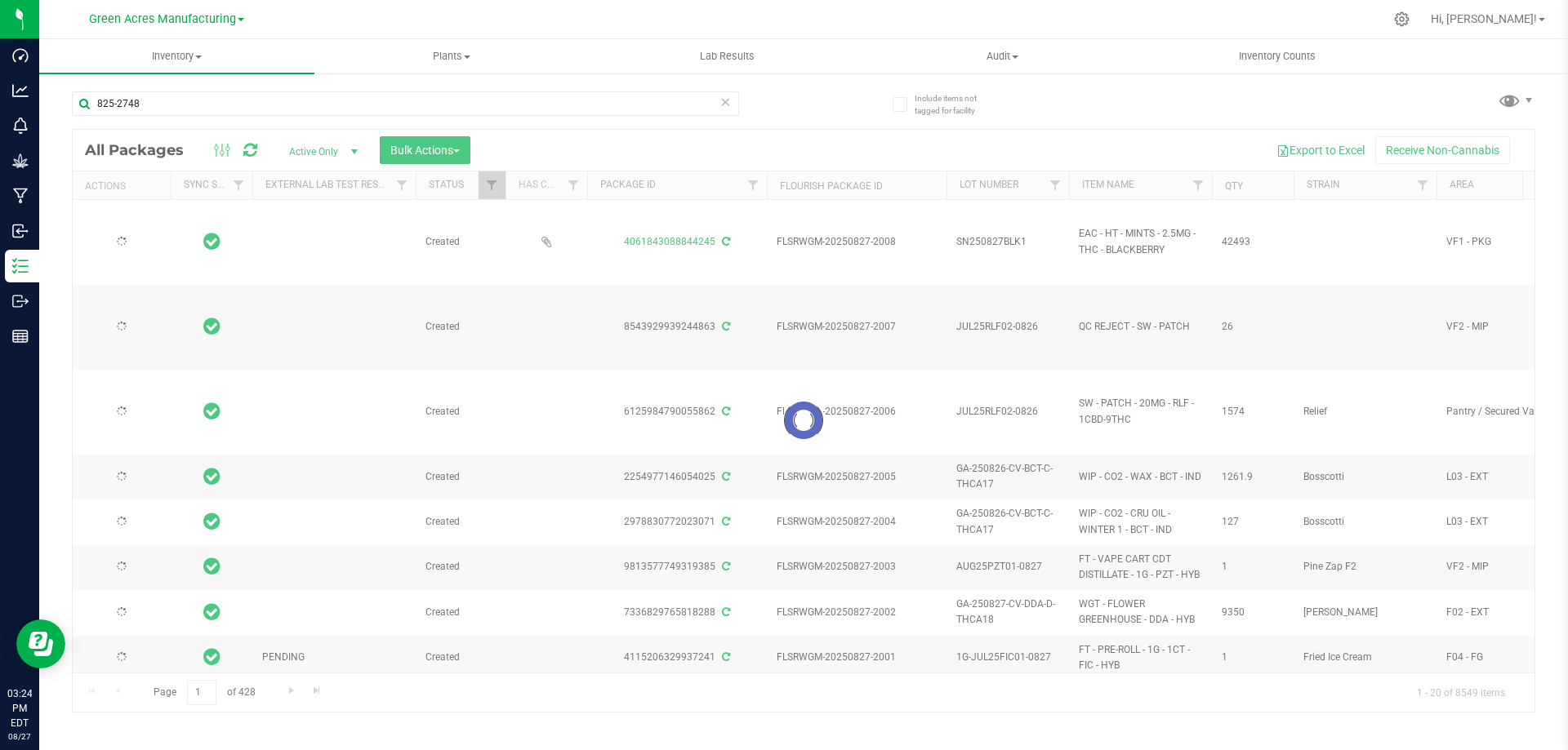
type input "[DATE]"
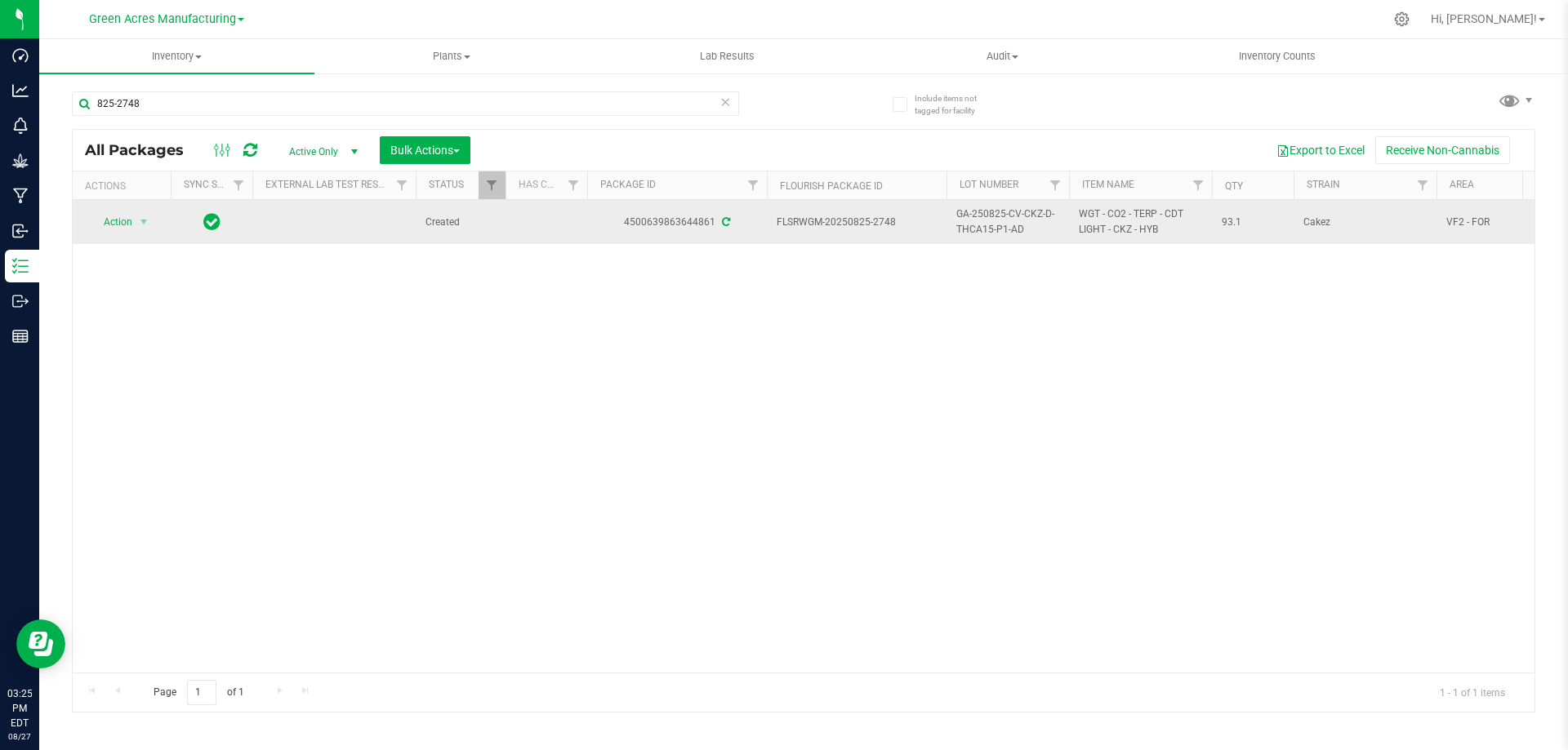
click at [1112, 228] on span "WGT - CO2 - TERP - CDT LIGHT - CKZ - HYB" at bounding box center [1140, 221] width 123 height 31
copy tr "WGT - CO2 - TERP - CDT LIGHT - CKZ - HYB"
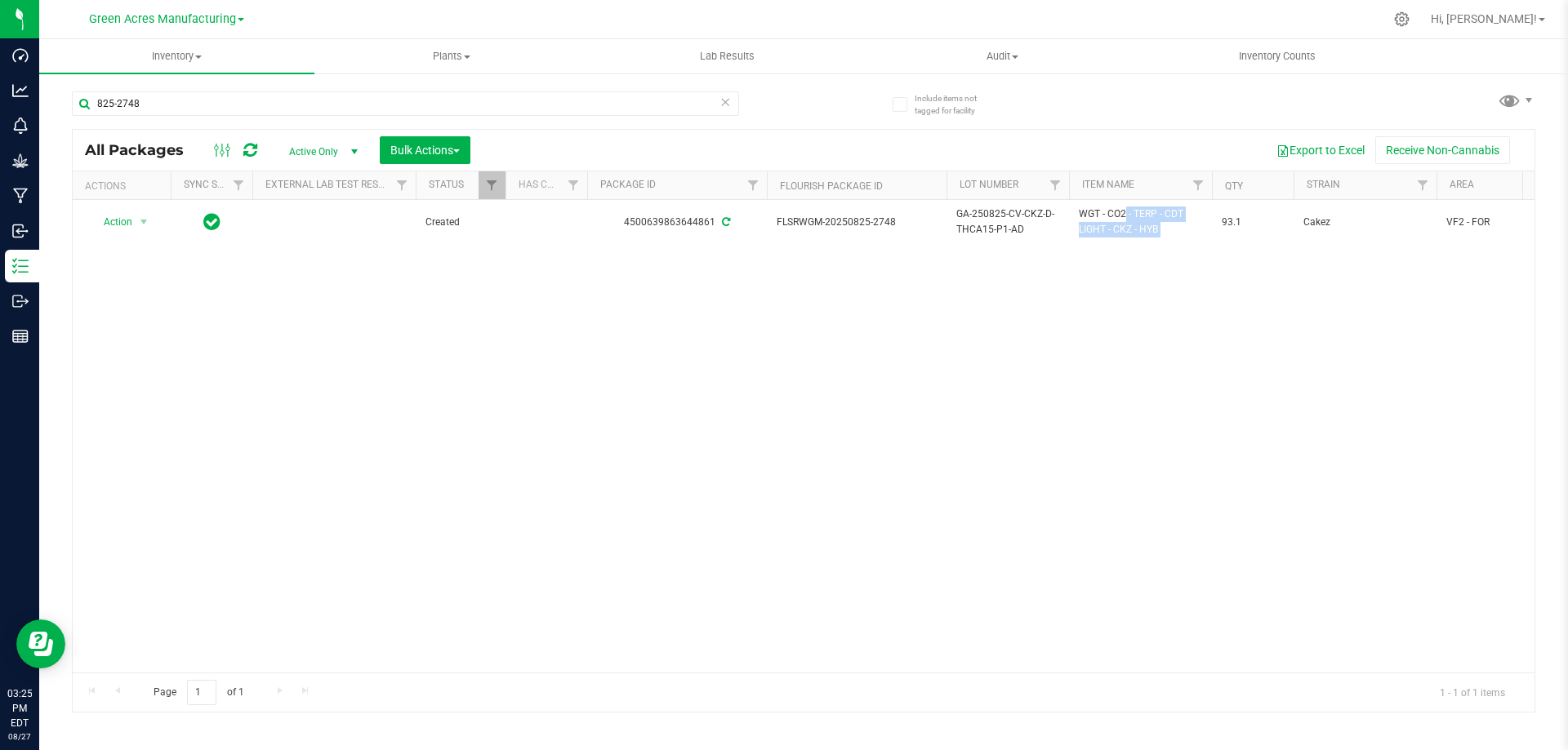
scroll to position [0, 236]
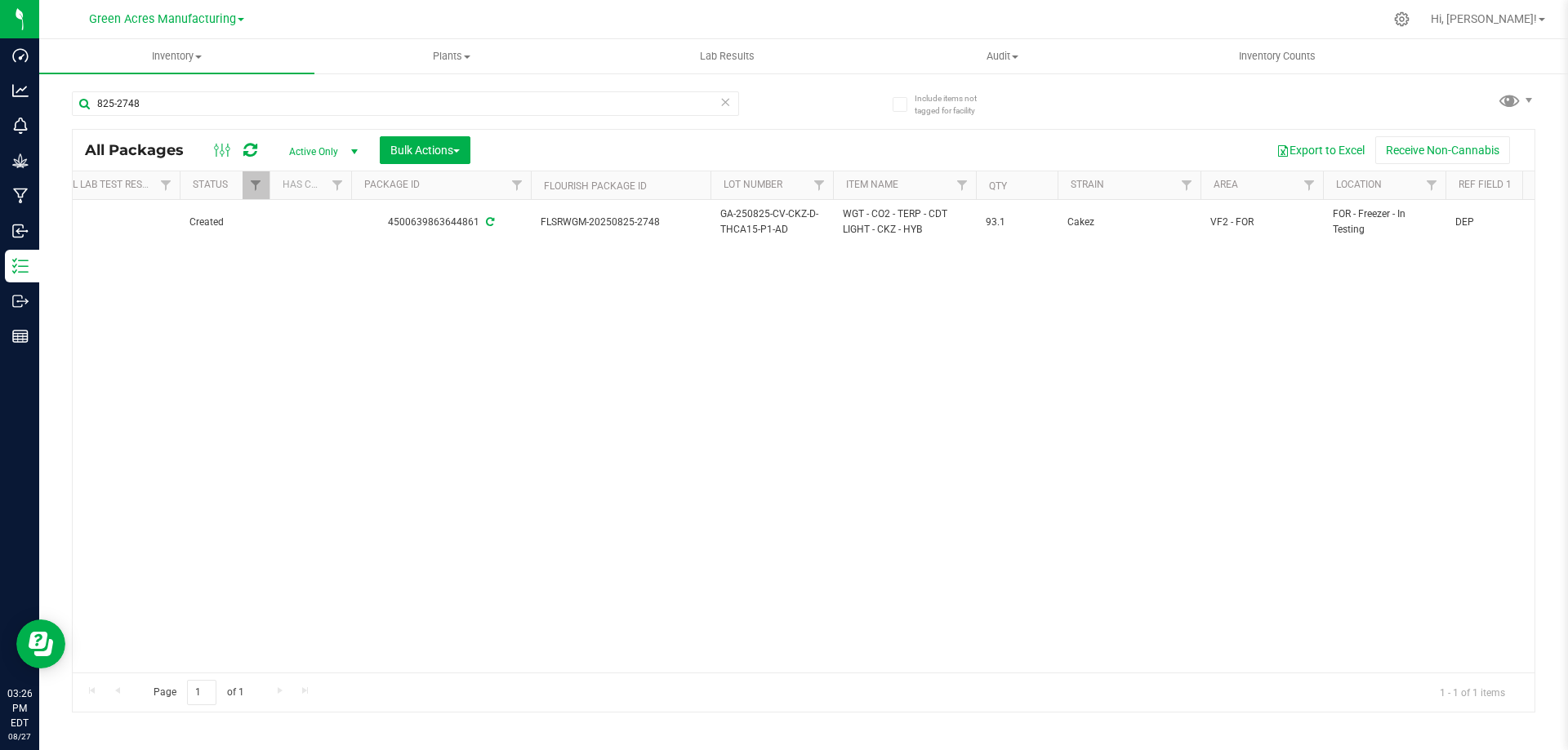
click at [1240, 305] on div "Action Action Adjust qty Create package Edit attributes Global inventory Locate…" at bounding box center [804, 436] width 1462 height 473
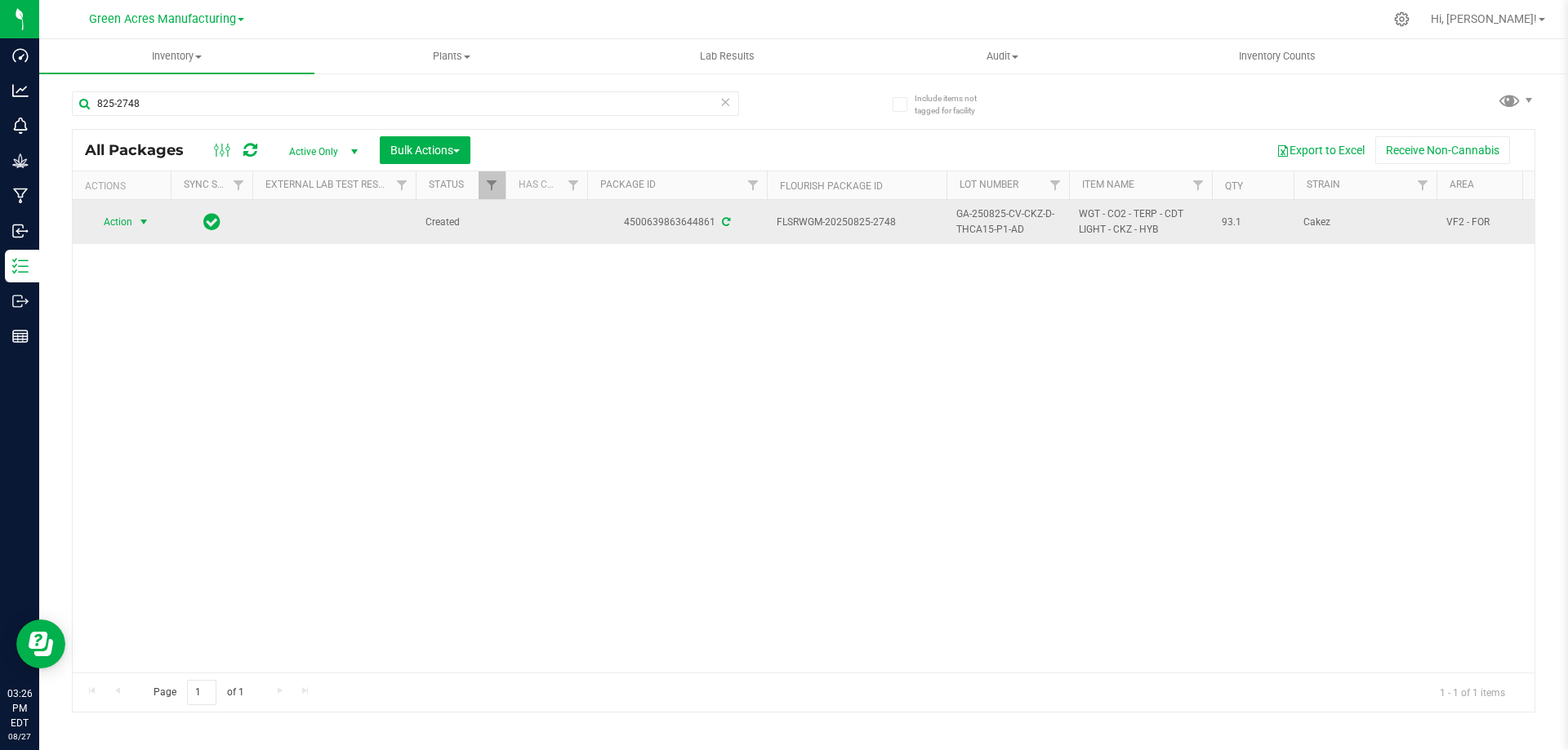
click at [136, 222] on span "select" at bounding box center [144, 221] width 20 height 23
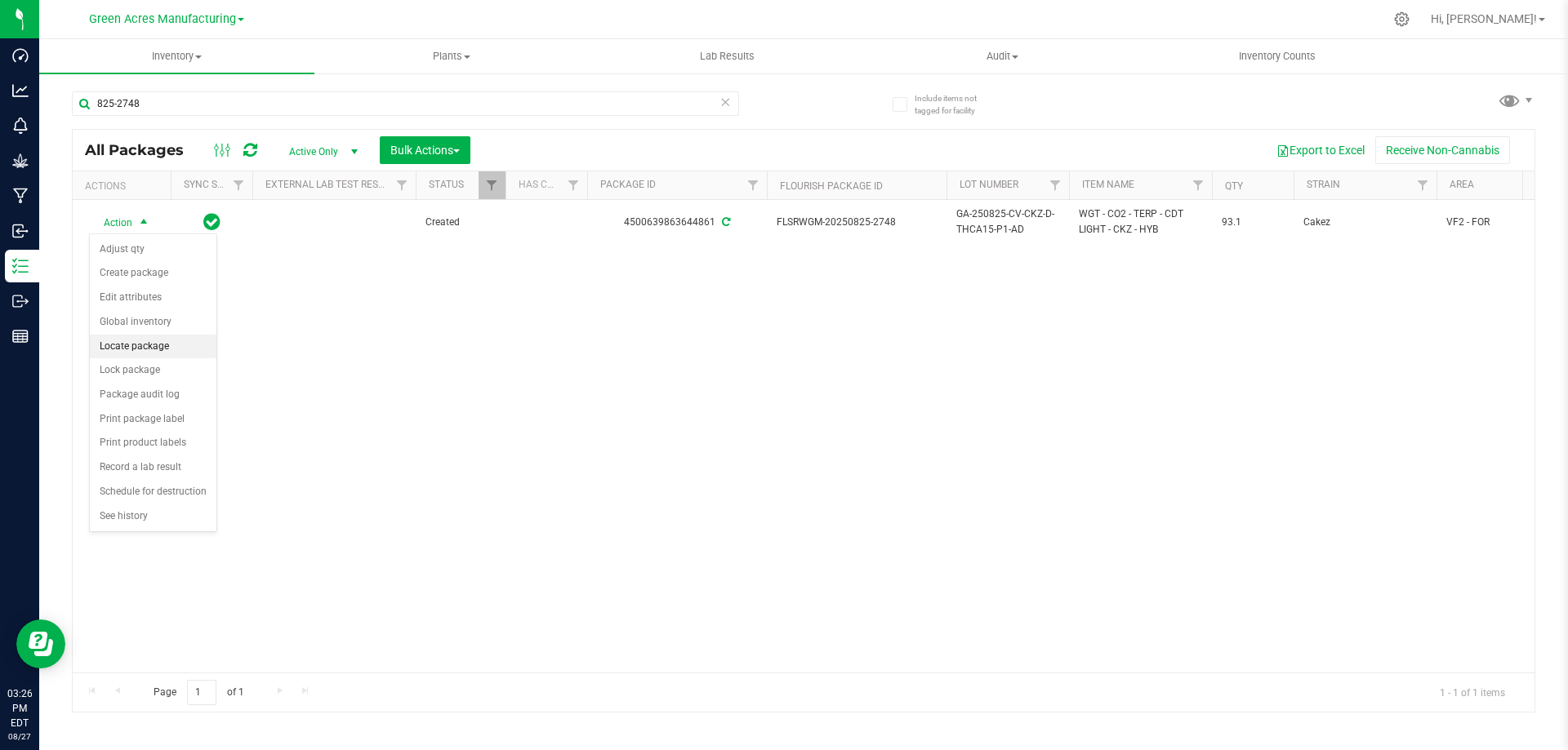
click at [156, 344] on li "Locate package" at bounding box center [153, 347] width 126 height 25
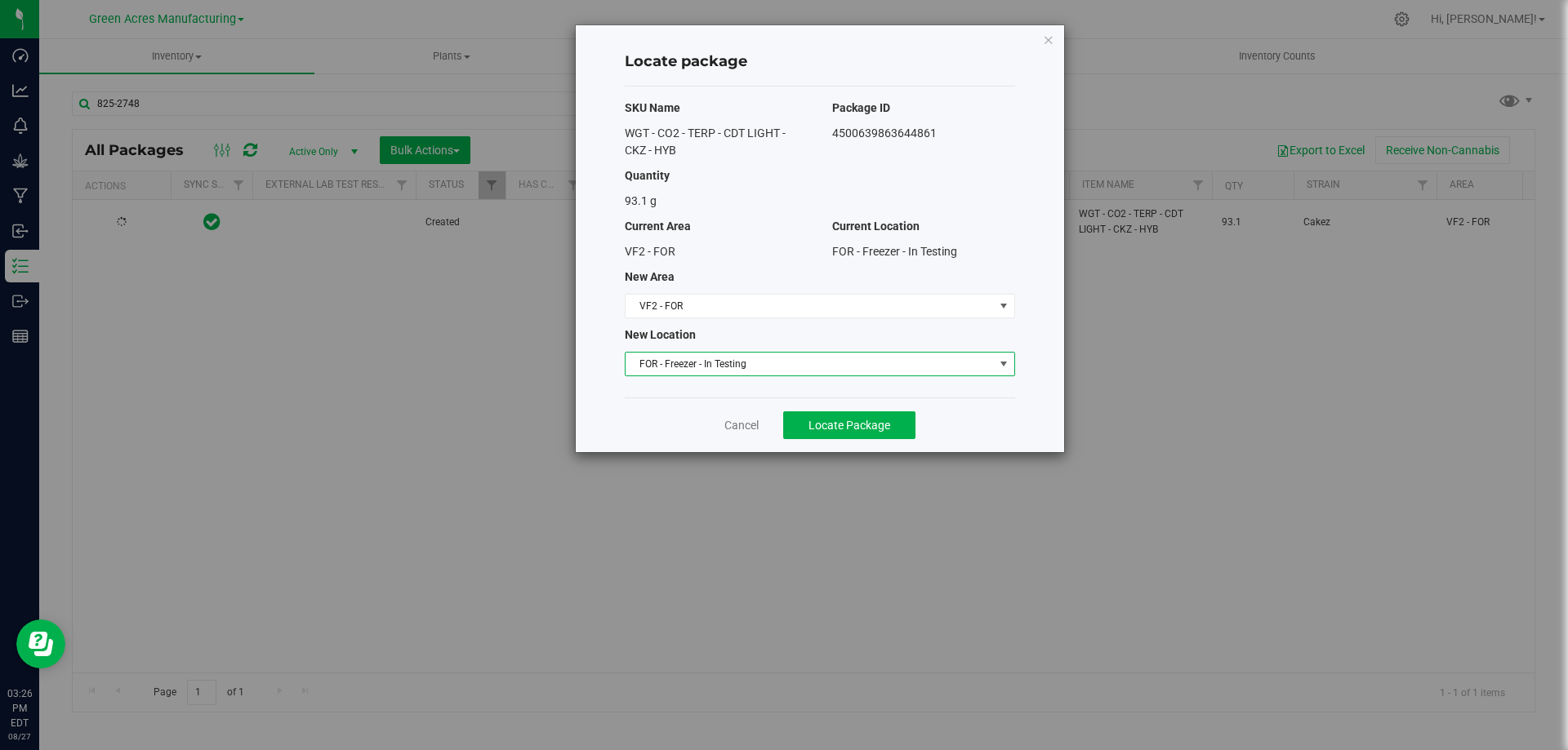
click at [744, 371] on span "FOR - Freezer - In Testing" at bounding box center [809, 364] width 368 height 23
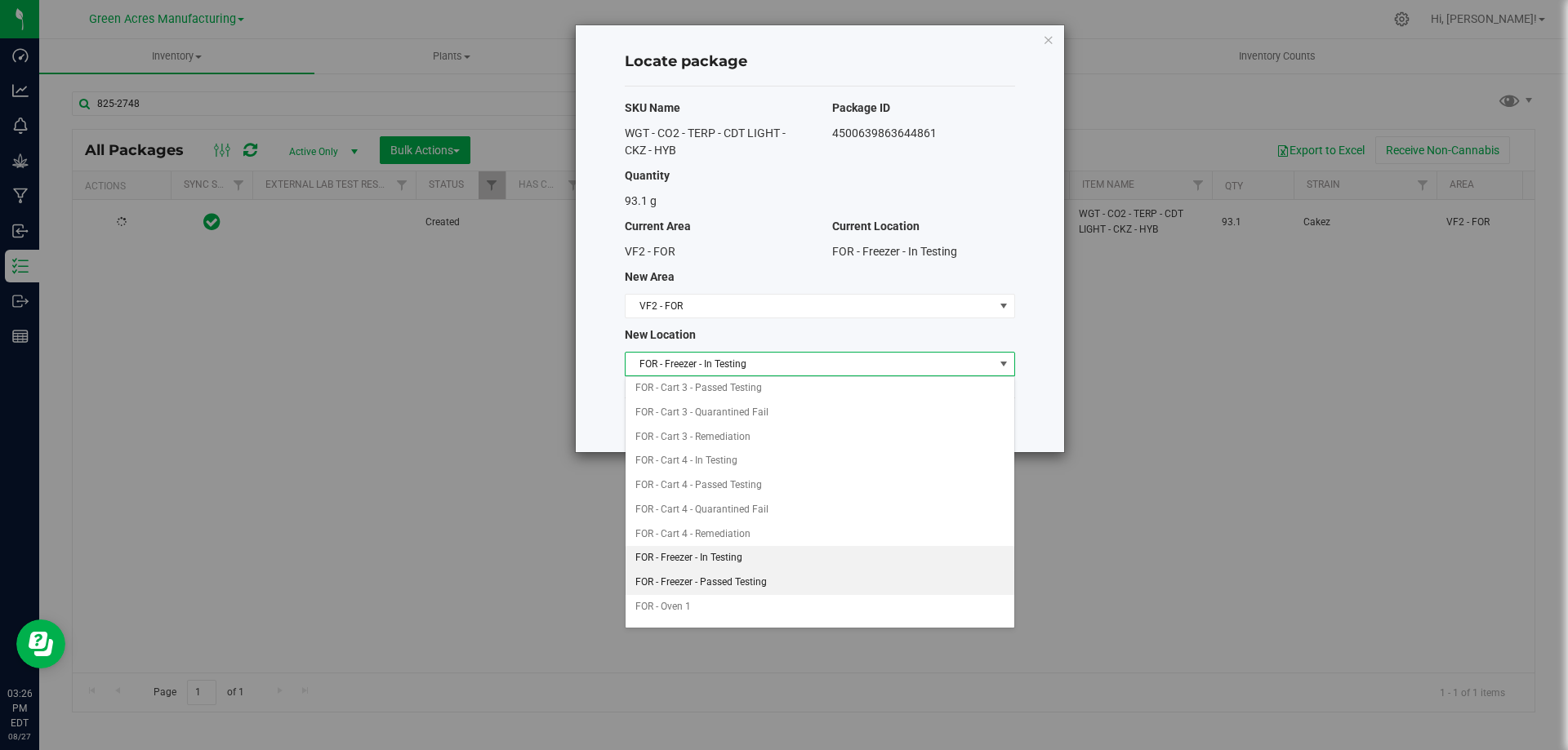
scroll to position [247, 0]
click at [750, 579] on li "FOR - Freezer - Passed Testing" at bounding box center [820, 582] width 389 height 25
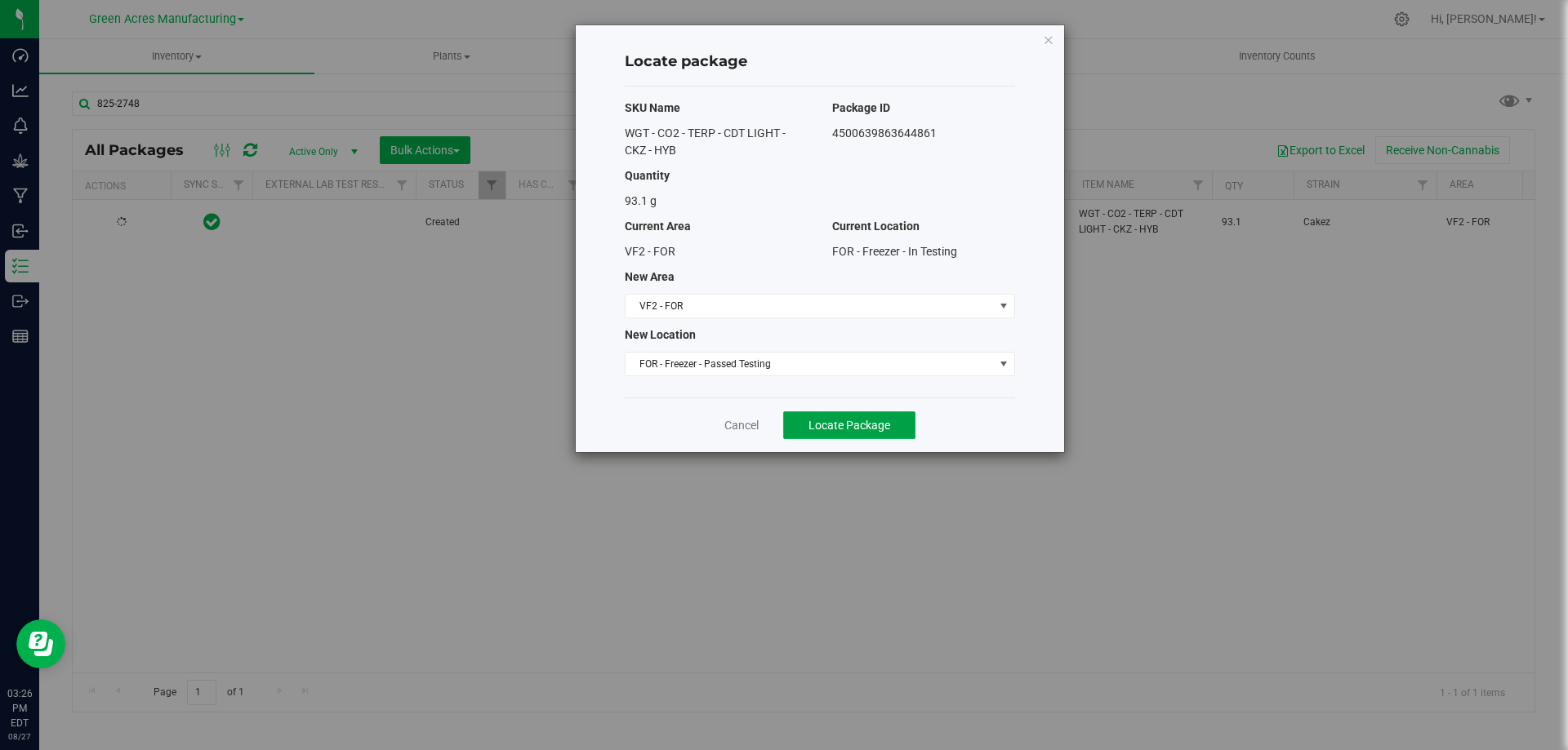
click at [837, 427] on span "Locate Package" at bounding box center [849, 425] width 81 height 13
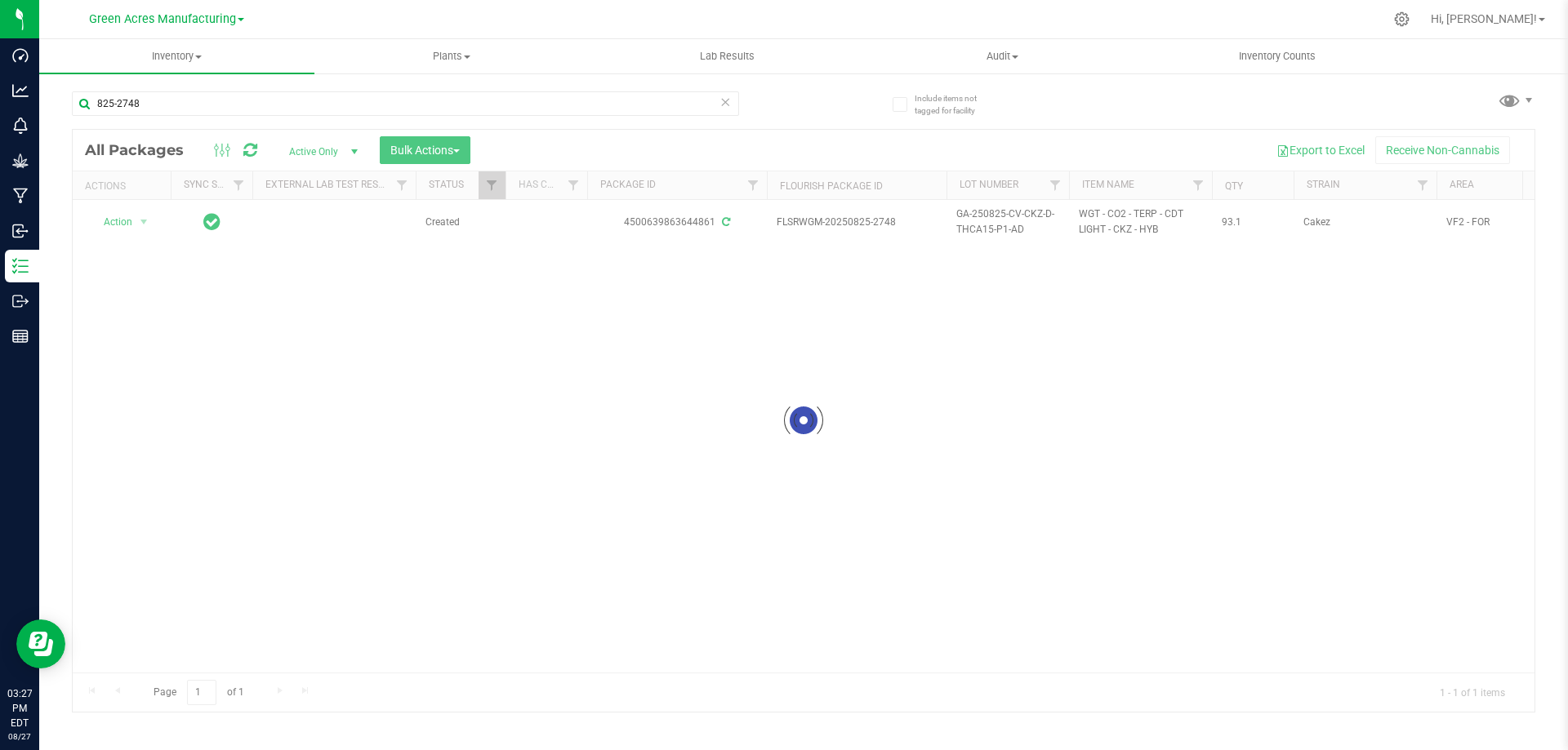
drag, startPoint x: 611, startPoint y: 668, endPoint x: 715, endPoint y: 669, distance: 104.0
click at [715, 669] on div at bounding box center [804, 421] width 1462 height 582
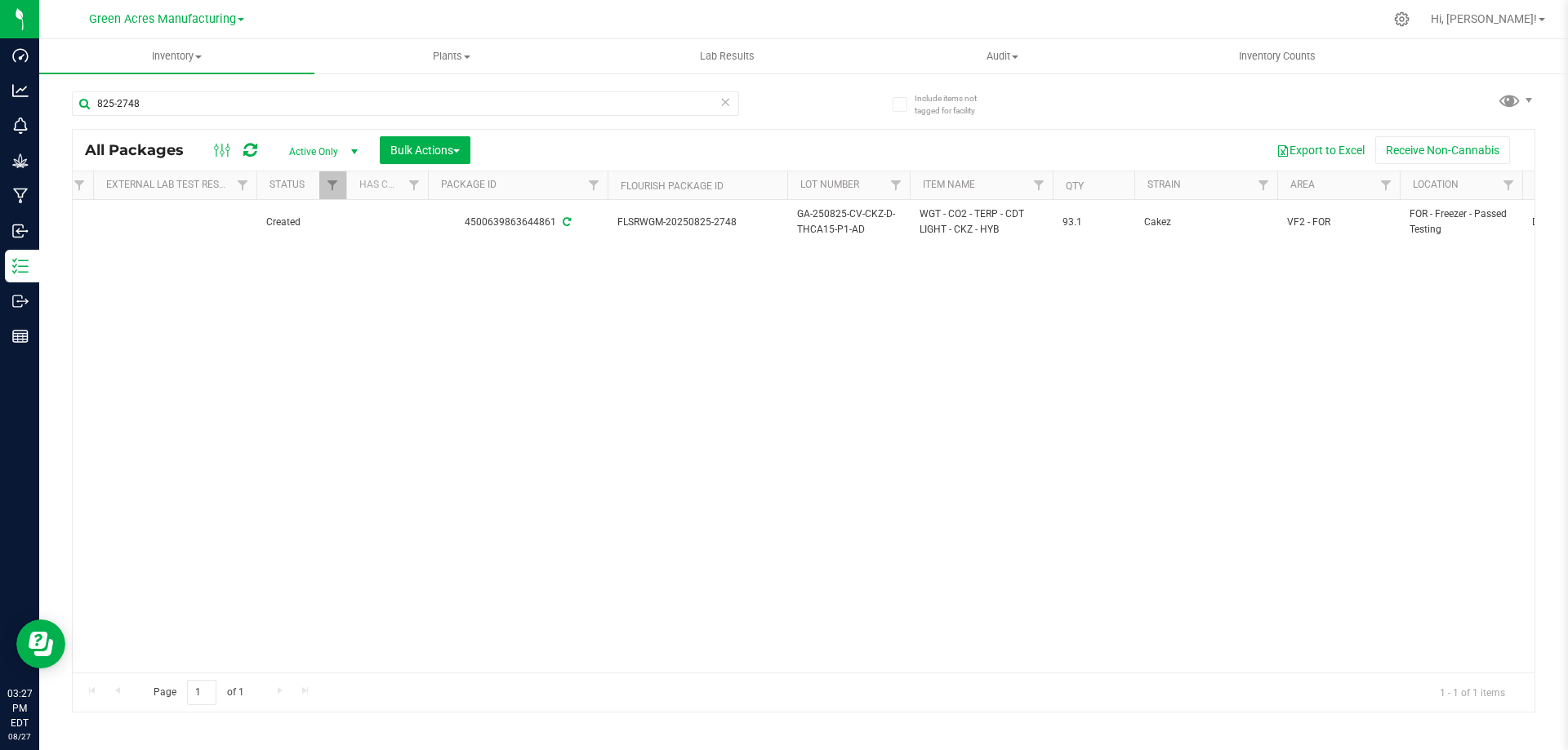
scroll to position [0, 162]
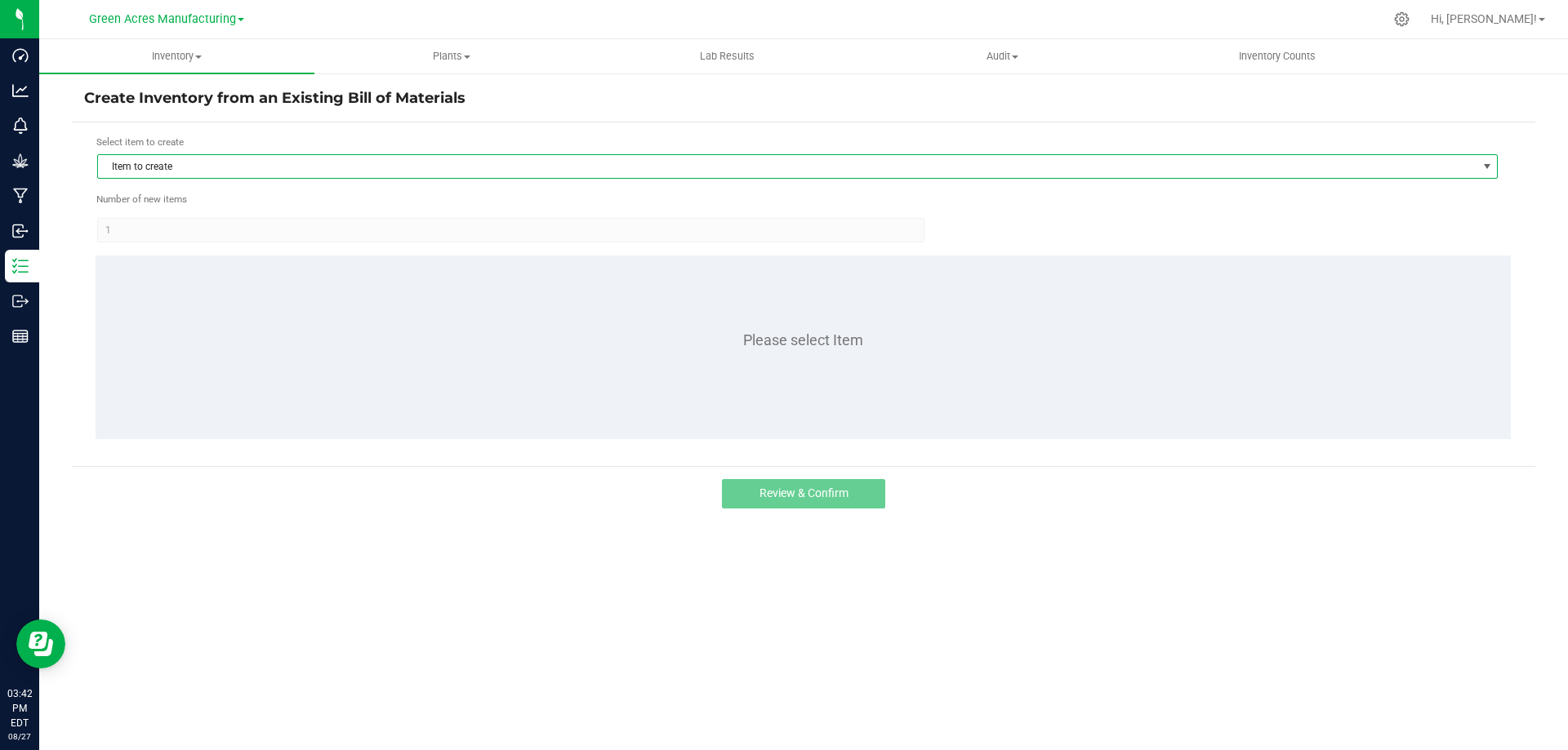
click at [250, 174] on span "Item to create" at bounding box center [787, 166] width 1379 height 23
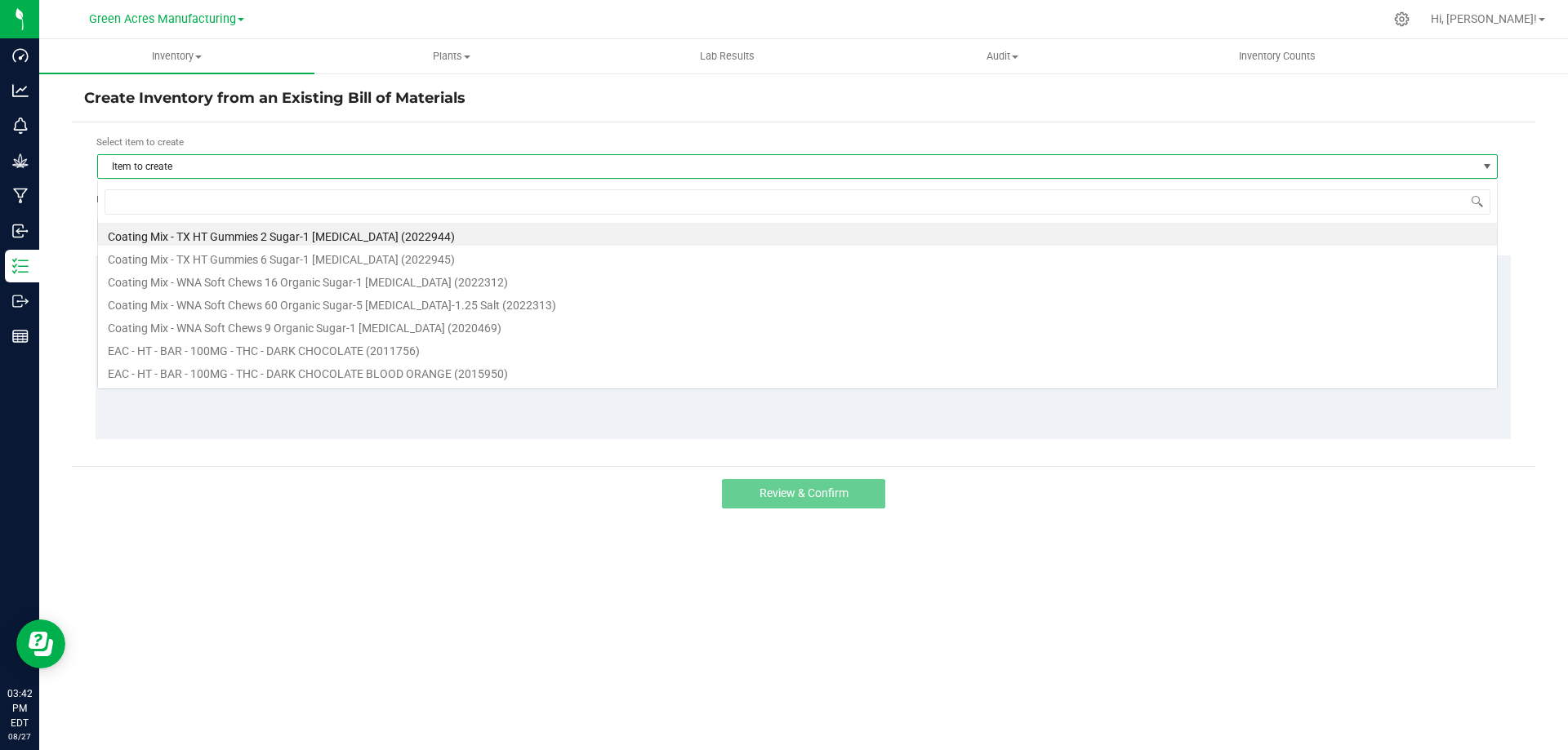
scroll to position [25, 1401]
type input "jak"
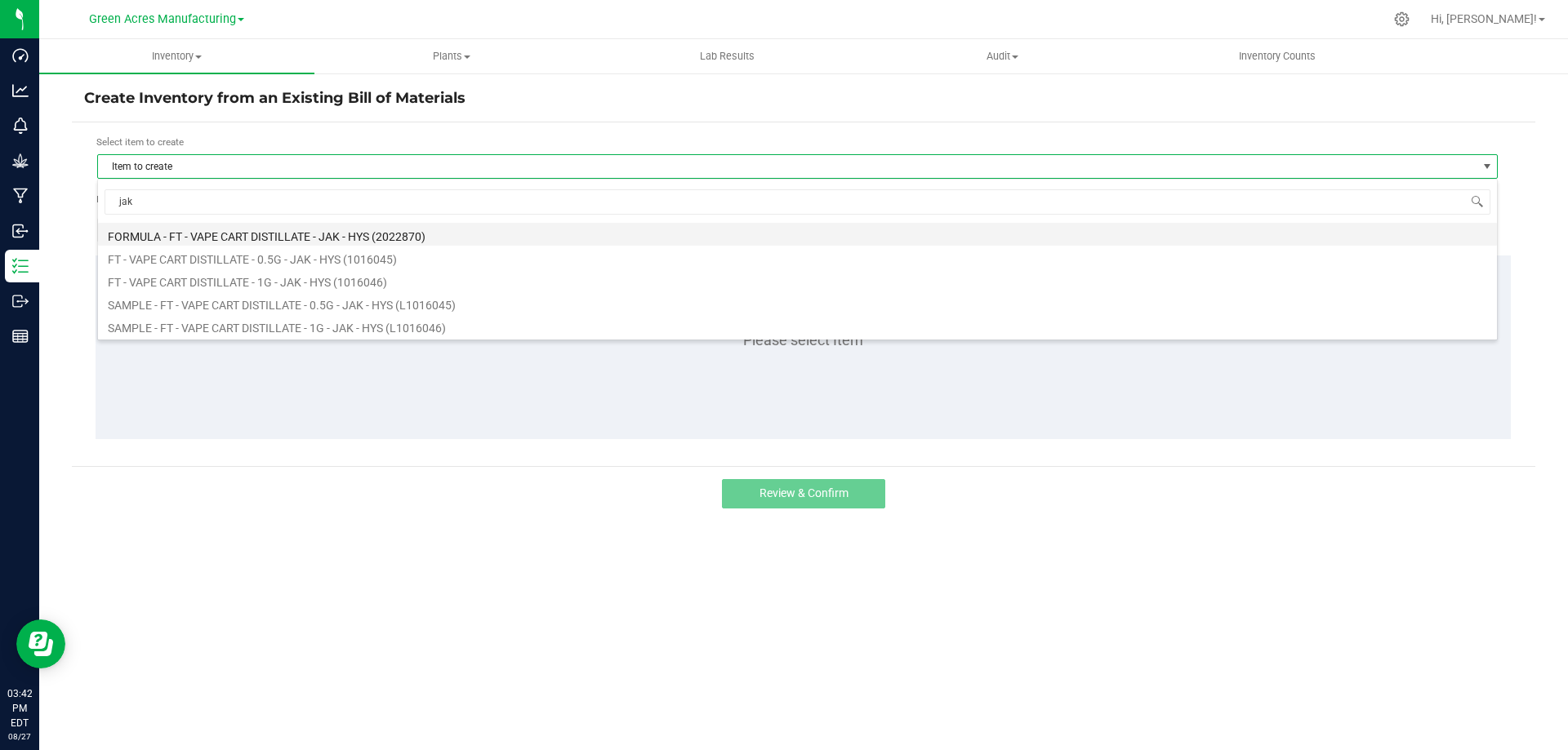
click at [290, 228] on li "FORMULA - FT - VAPE CART DISTILLATE - JAK - HYS (2022870)" at bounding box center [797, 234] width 1399 height 23
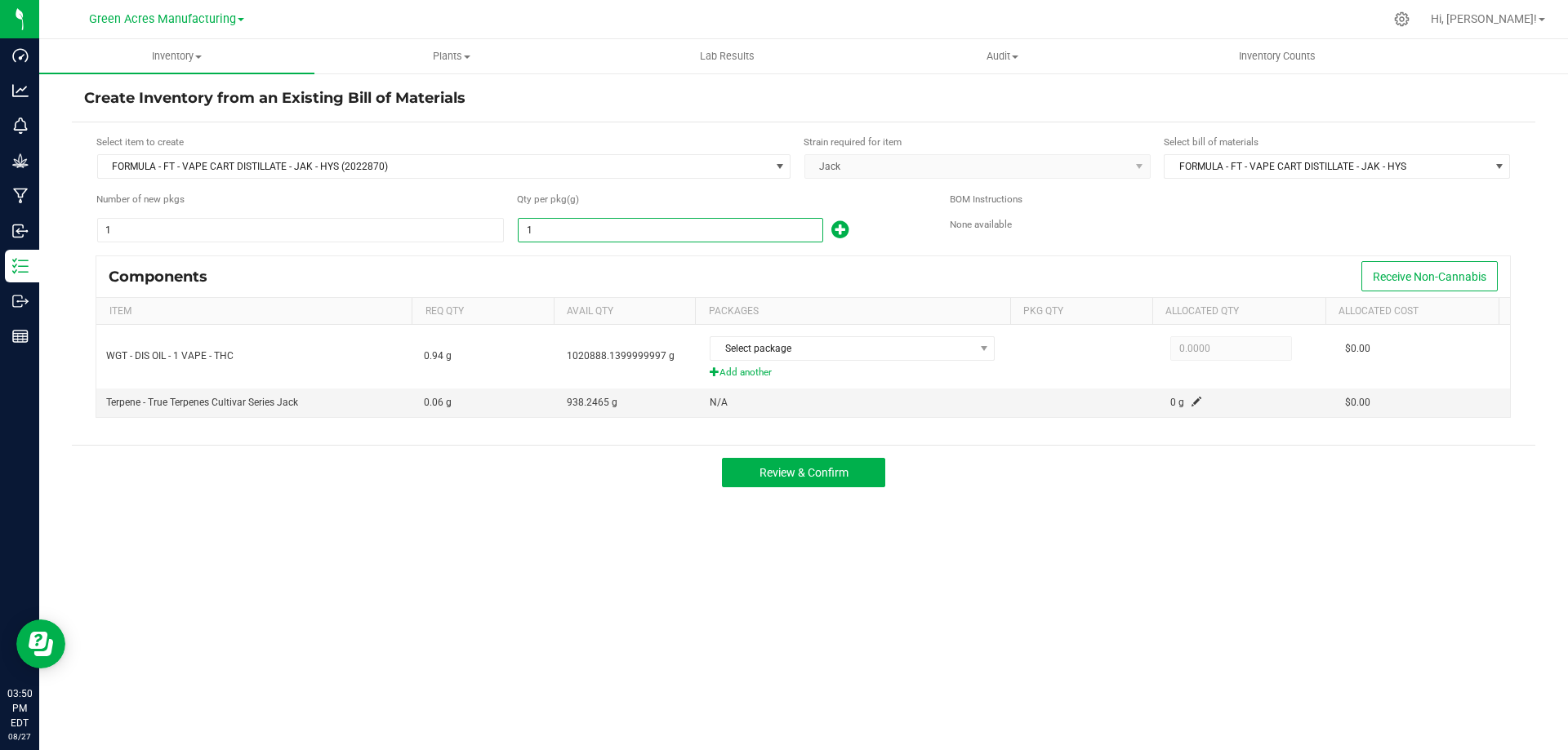
paste input "154.92"
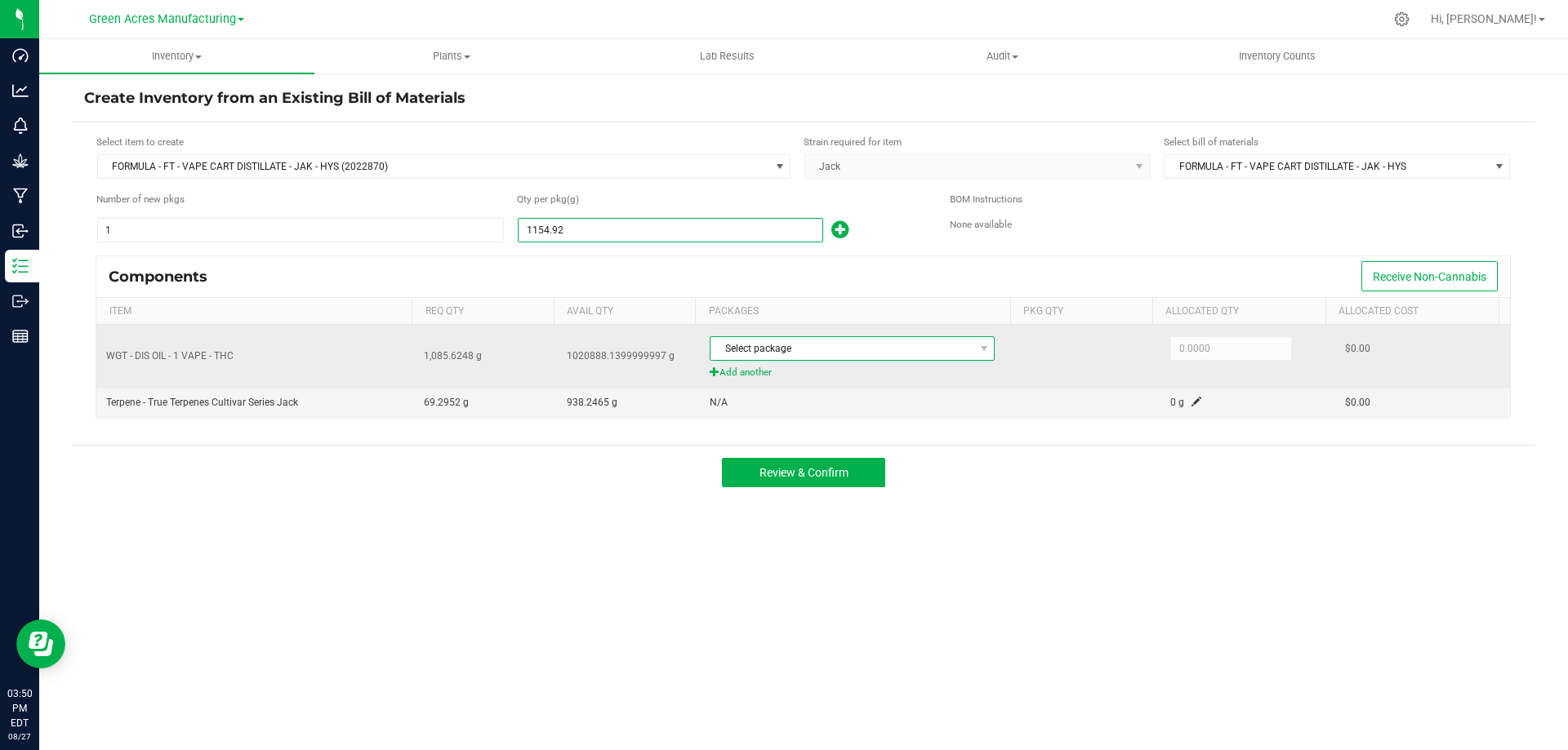
type input "1,154.9200"
click at [814, 350] on span "Select package" at bounding box center [842, 348] width 263 height 23
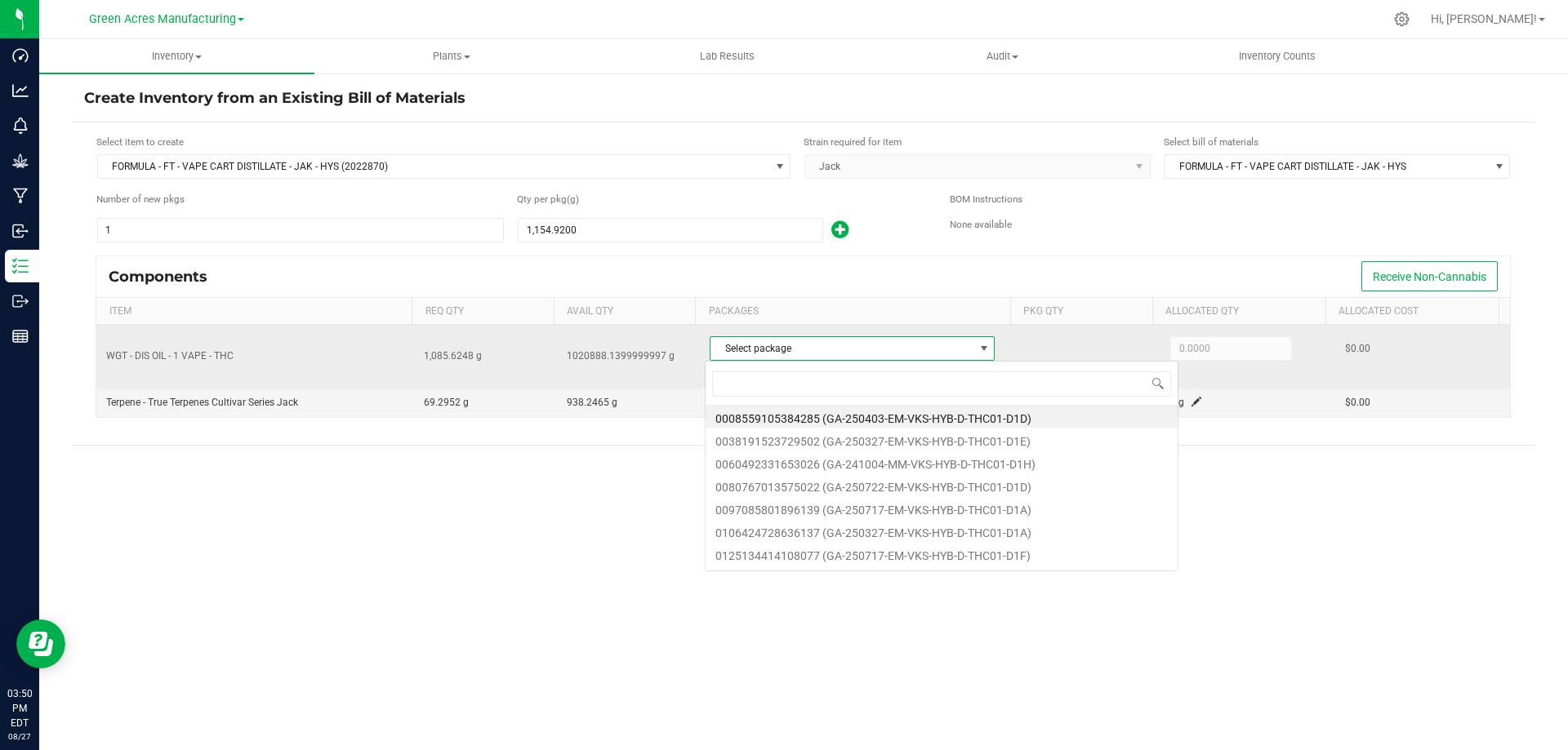
scroll to position [25, 282]
type input "8066"
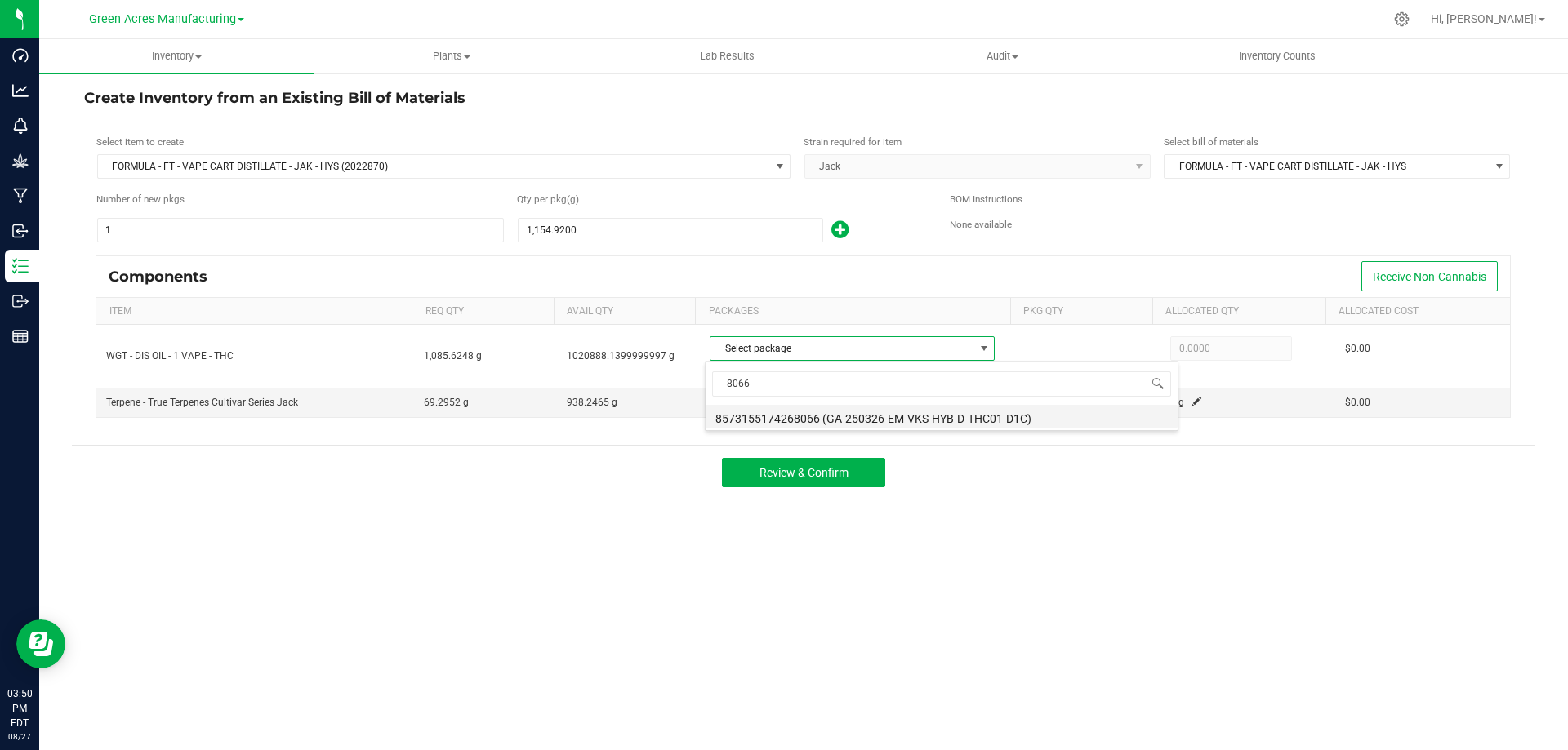
click at [836, 415] on li "8573155174268066 (GA-250326-EM-VKS-HYB-D-THC01-D1C)" at bounding box center [942, 416] width 472 height 23
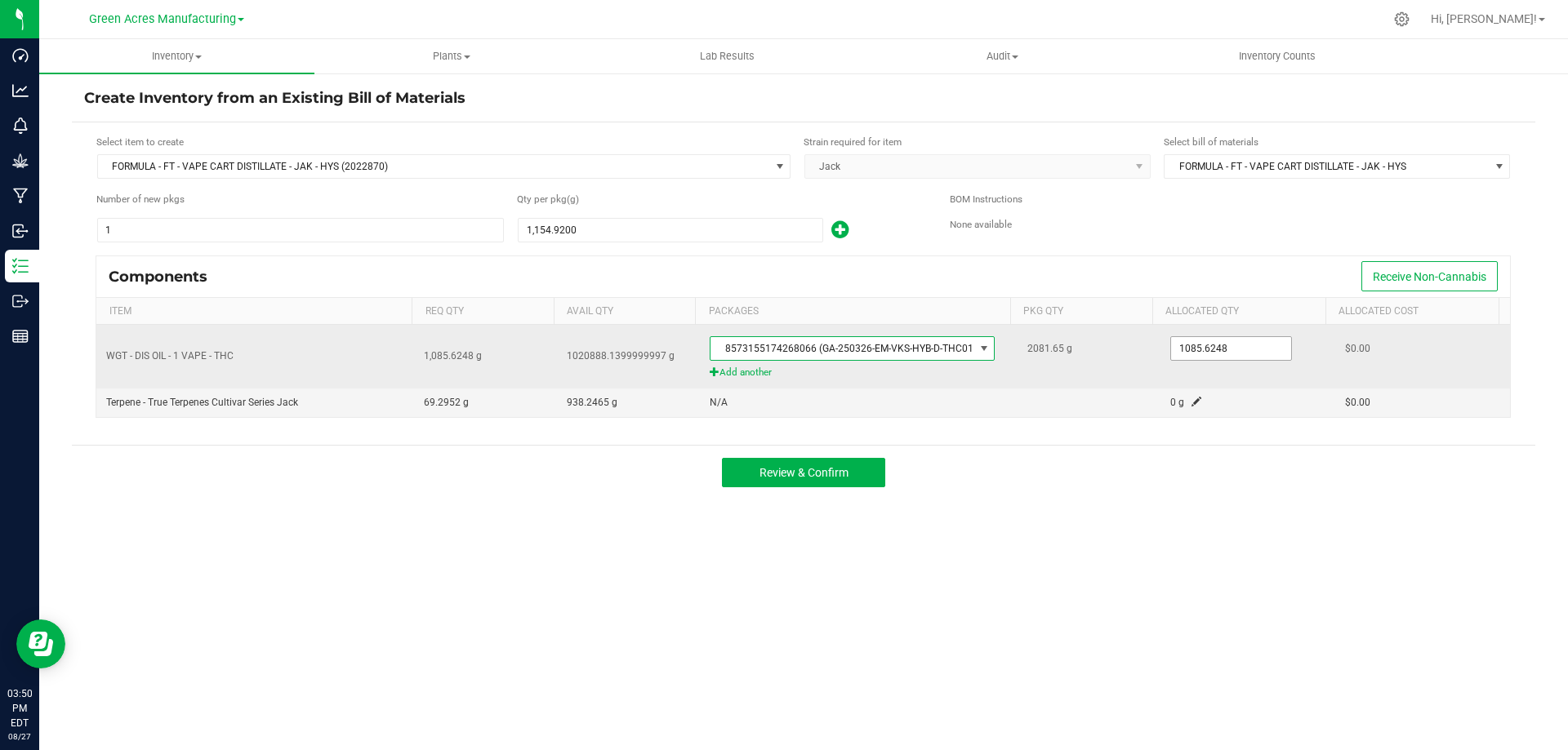
click at [1210, 349] on input "1085.6248" at bounding box center [1230, 348] width 120 height 23
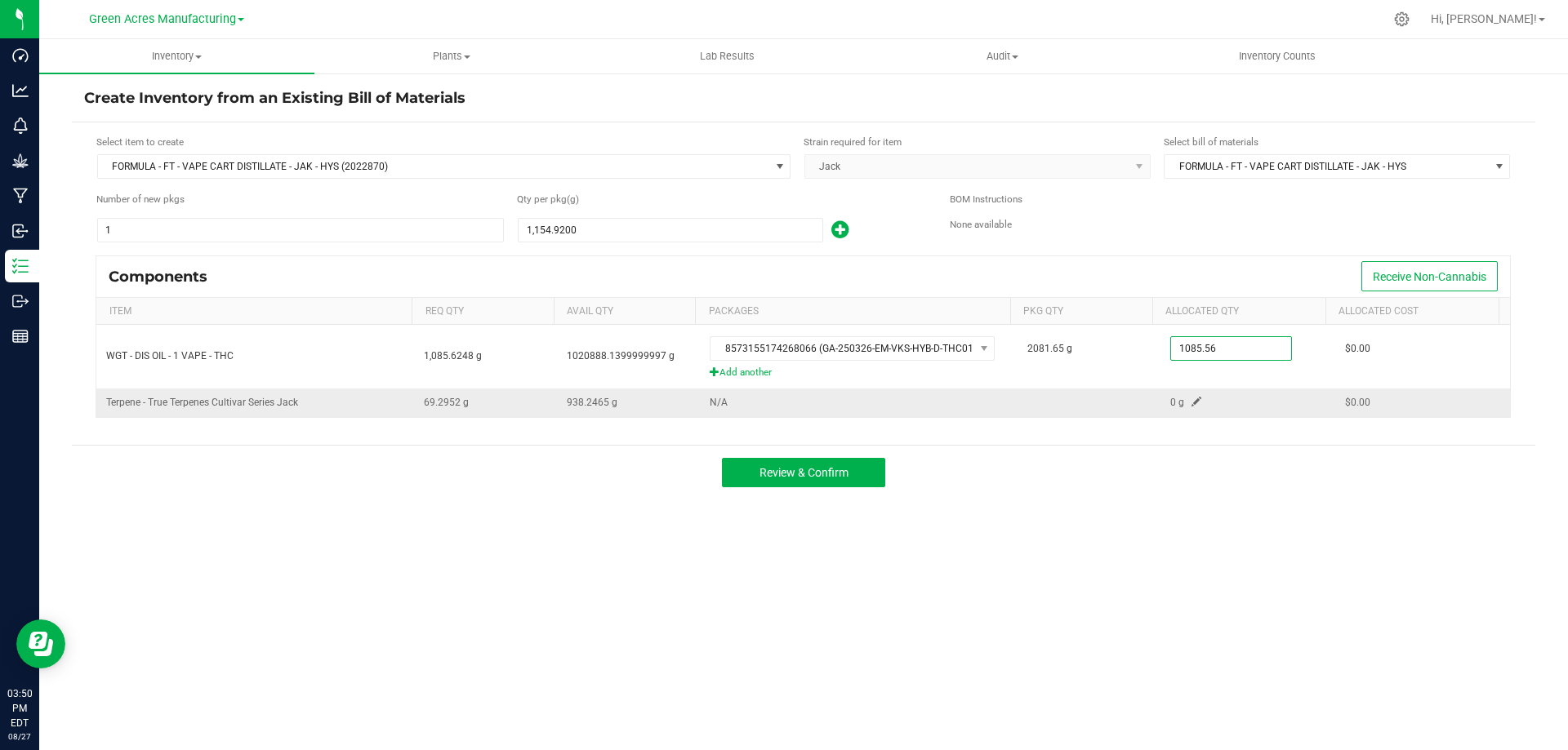
type input "1,085.5600"
click at [1191, 402] on span at bounding box center [1196, 402] width 10 height 10
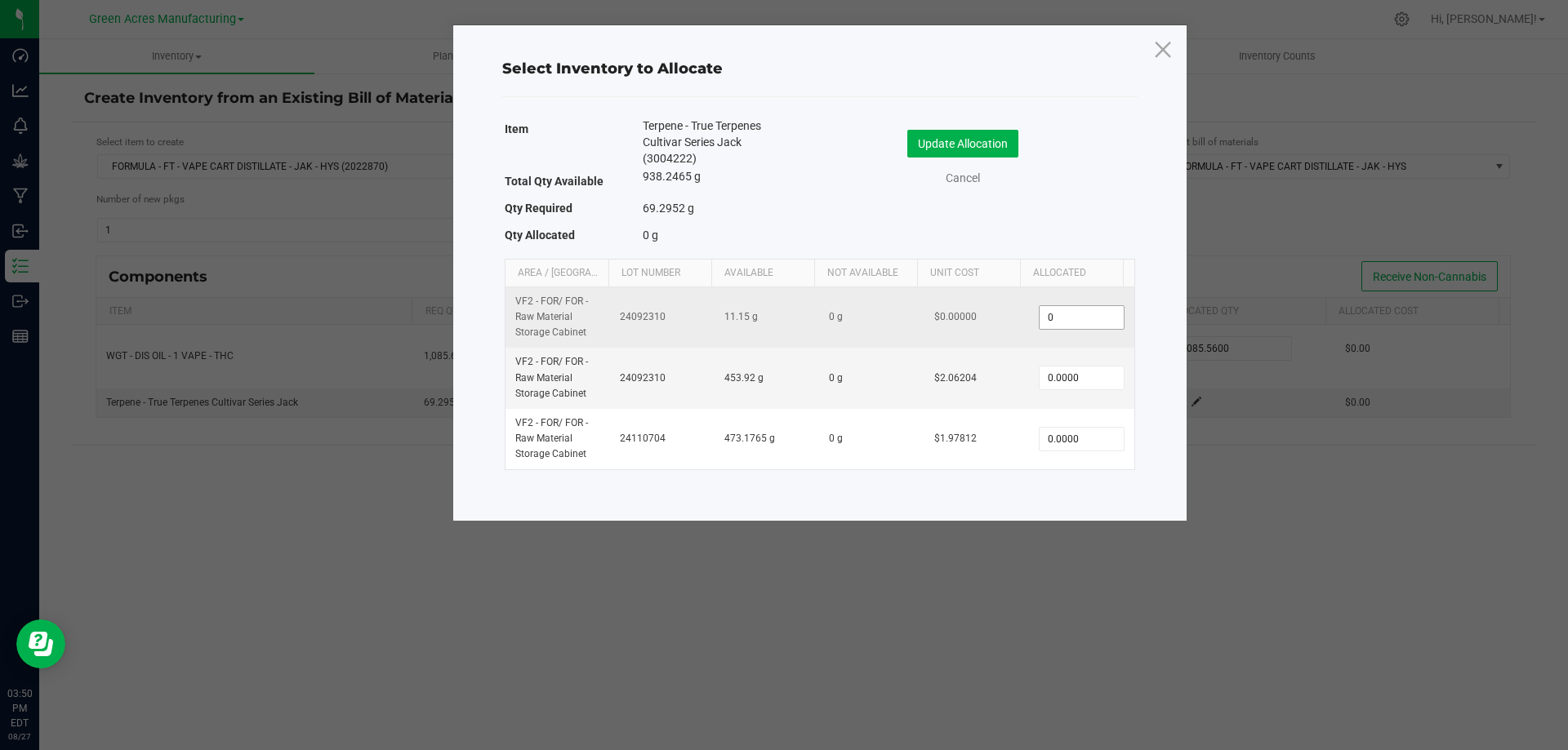
click at [1078, 311] on input "0" at bounding box center [1081, 317] width 83 height 23
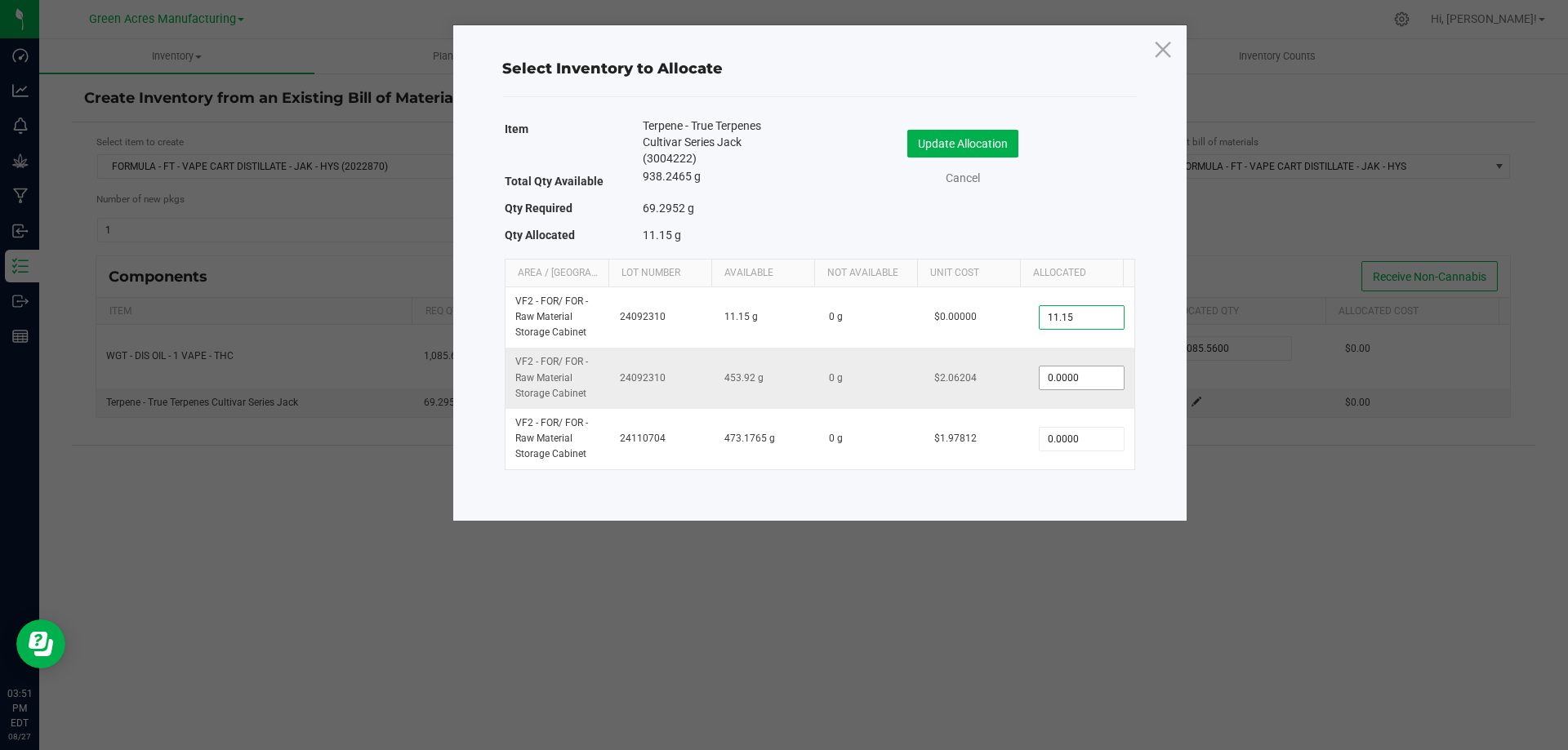
type input "11.1500"
click at [1058, 383] on input "0" at bounding box center [1081, 378] width 83 height 23
click at [1073, 386] on input "0" at bounding box center [1081, 378] width 83 height 23
type input "58.2100"
click at [979, 143] on button "Update Allocation" at bounding box center [962, 143] width 111 height 28
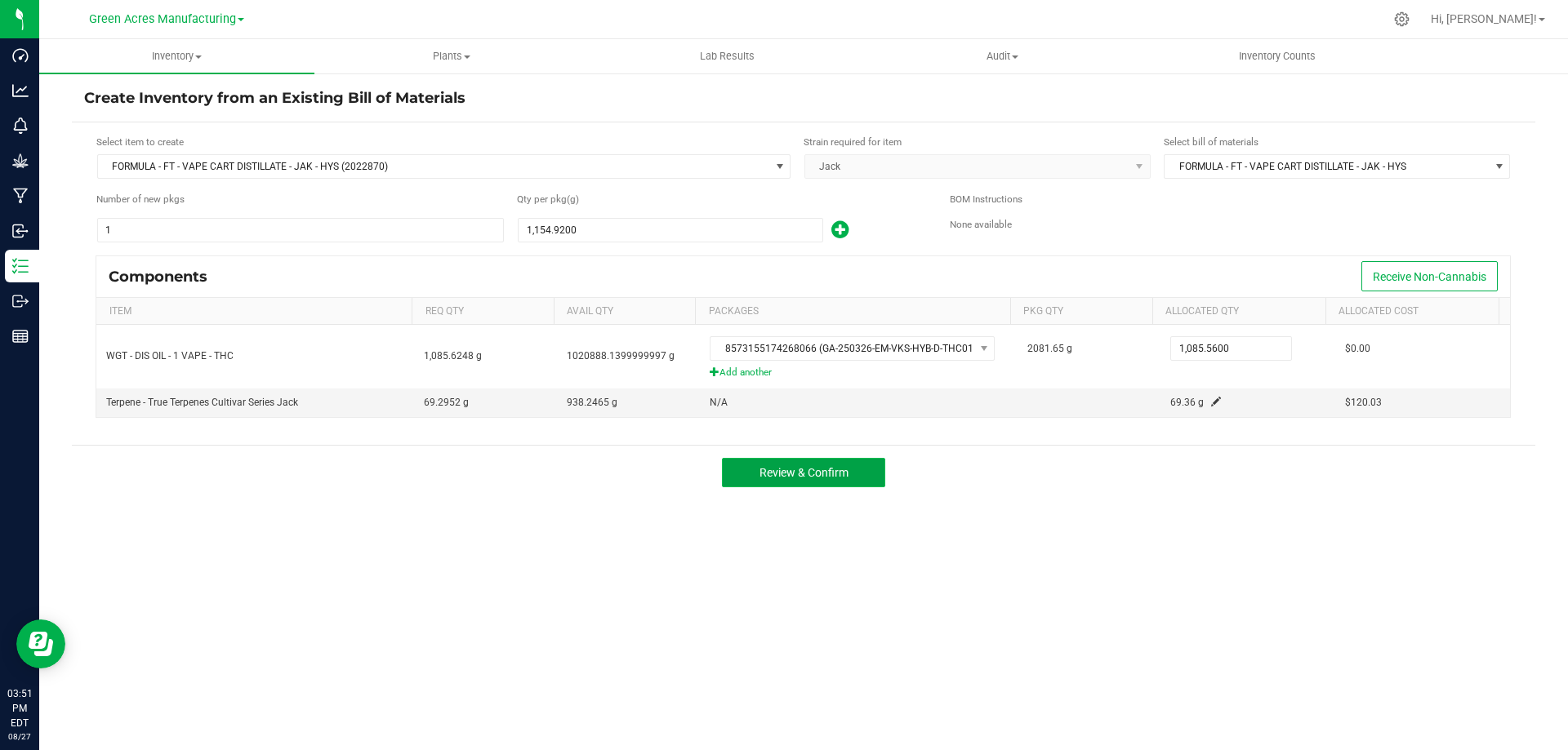
click at [828, 473] on span "Review & Confirm" at bounding box center [804, 473] width 89 height 13
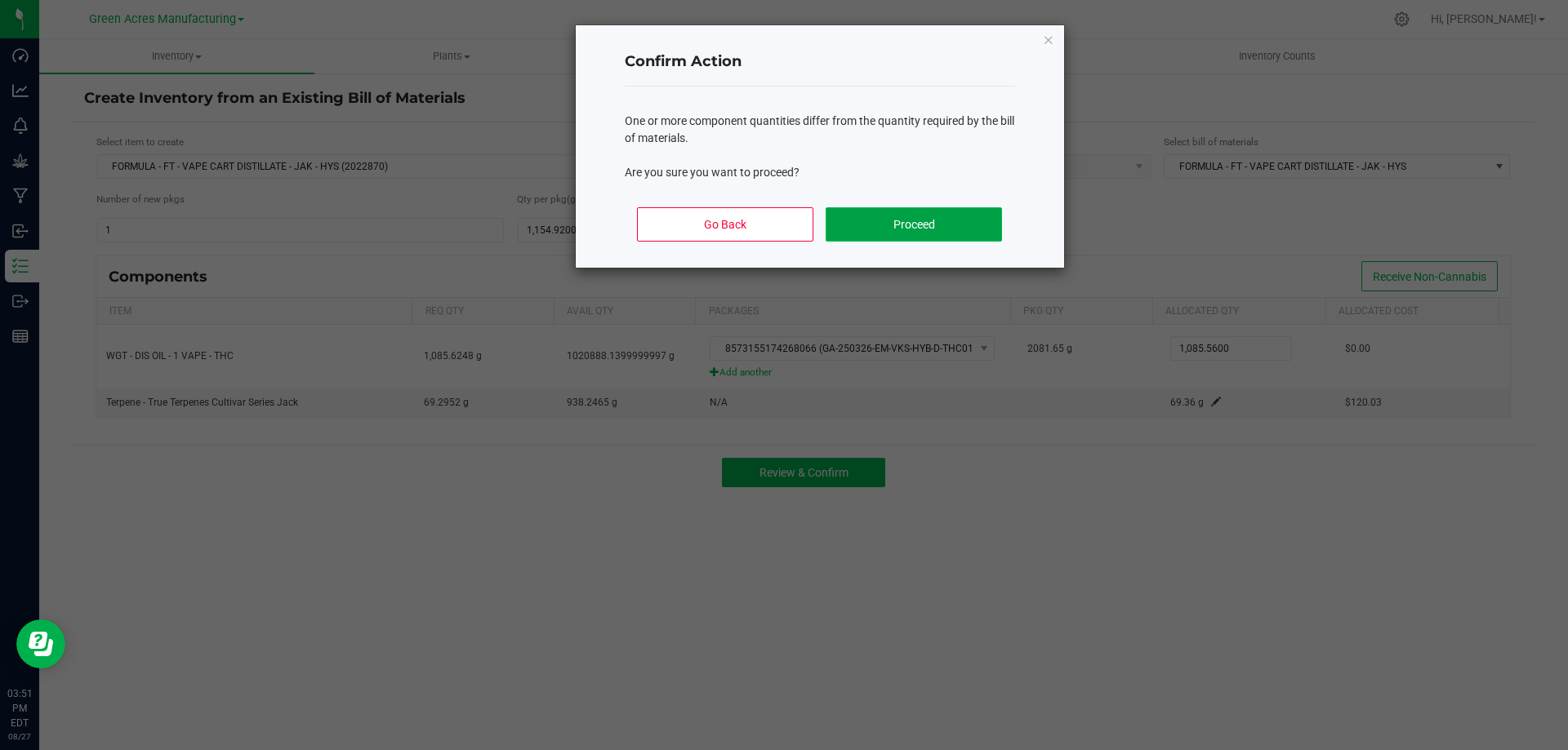
click at [872, 235] on button "Proceed" at bounding box center [913, 224] width 176 height 34
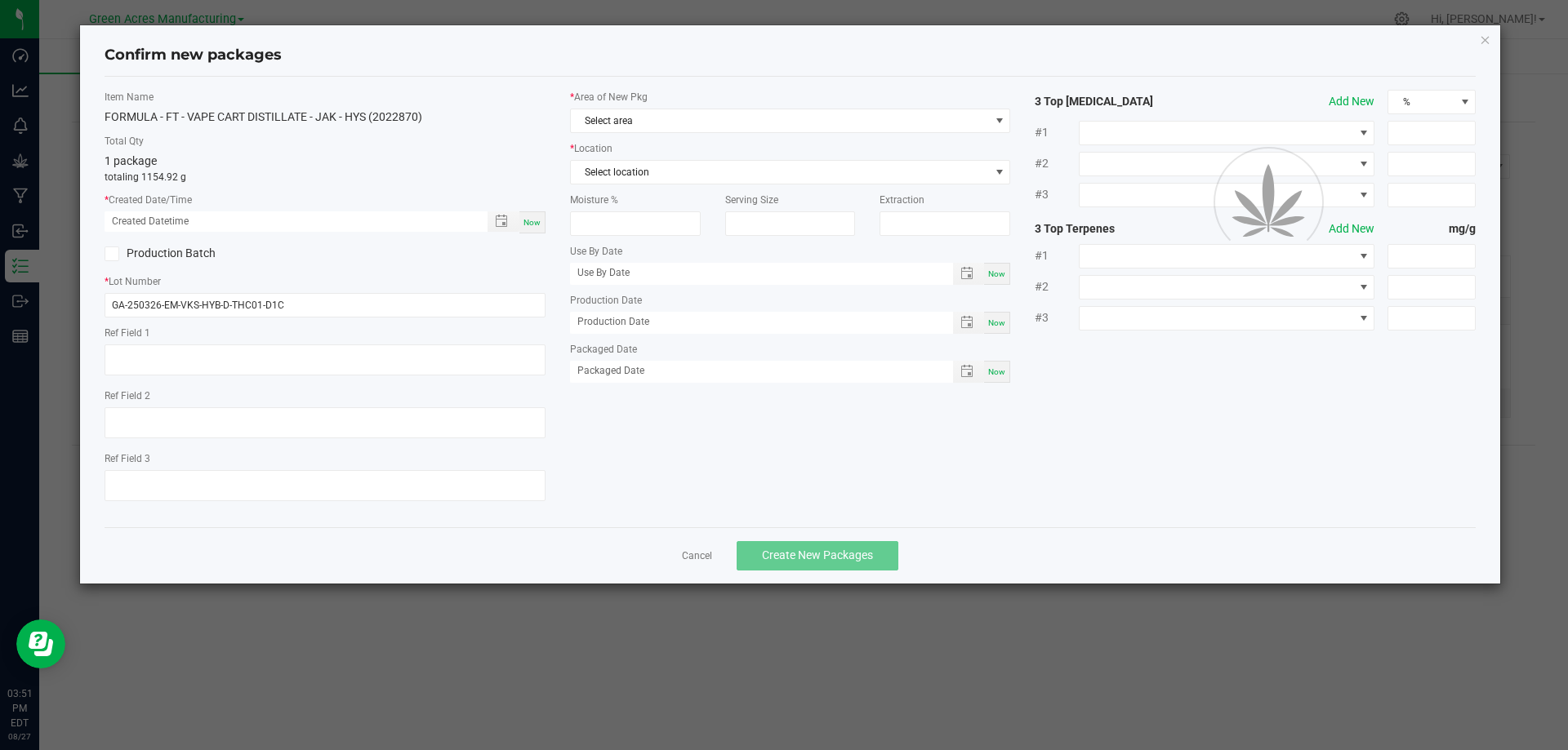
type textarea "D1C"
click at [538, 224] on span "Now" at bounding box center [532, 222] width 17 height 9
type input "08/27/2025 03:51 PM"
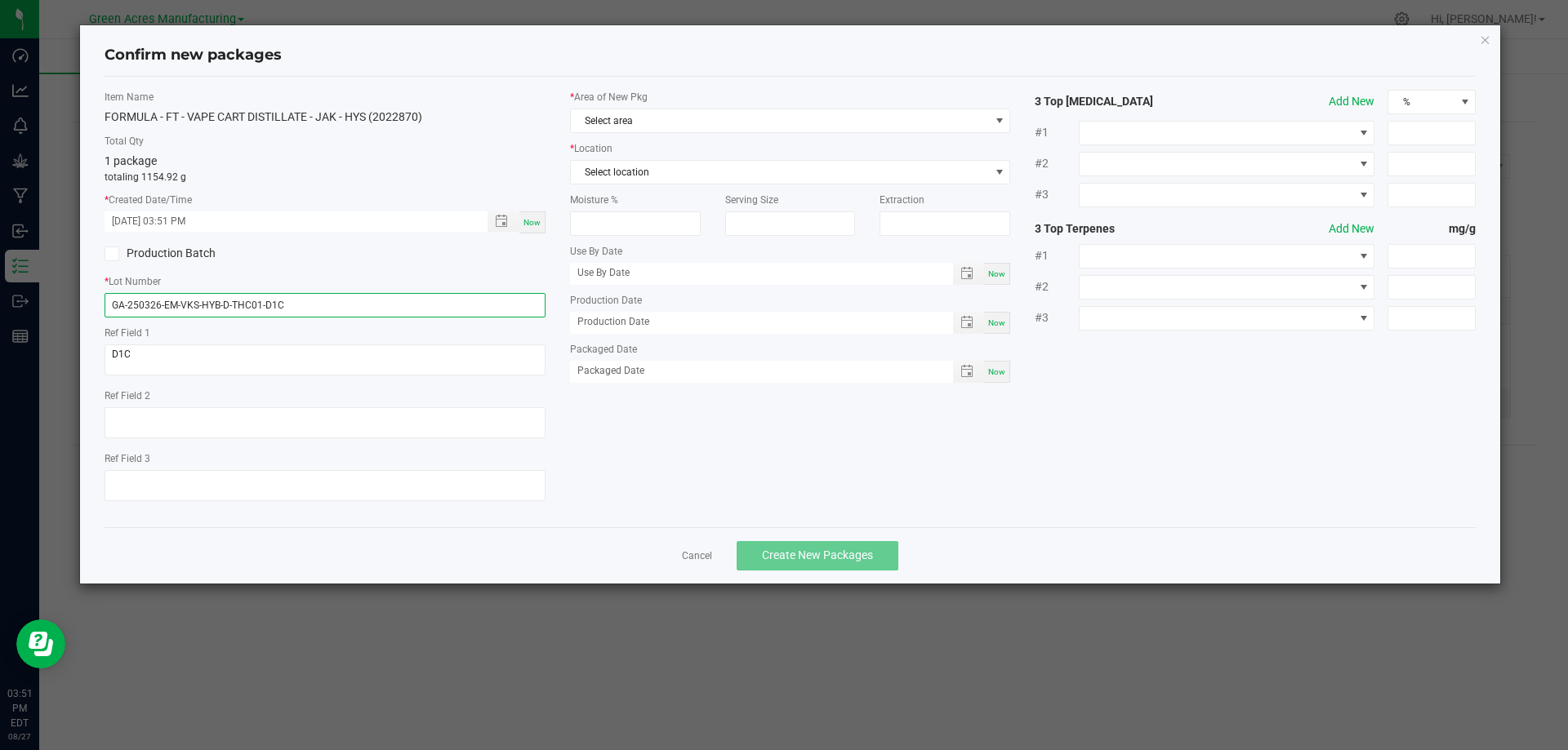
click at [291, 311] on input "GA-250326-EM-VKS-HYB-D-THC01-D1C" at bounding box center [325, 305] width 441 height 25
click at [292, 310] on input "GA-250326-EM-VKS-HYB-D-THC01-D1C" at bounding box center [325, 305] width 441 height 25
paste input "AUG25JAK01"
type input "AUG25JAK01"
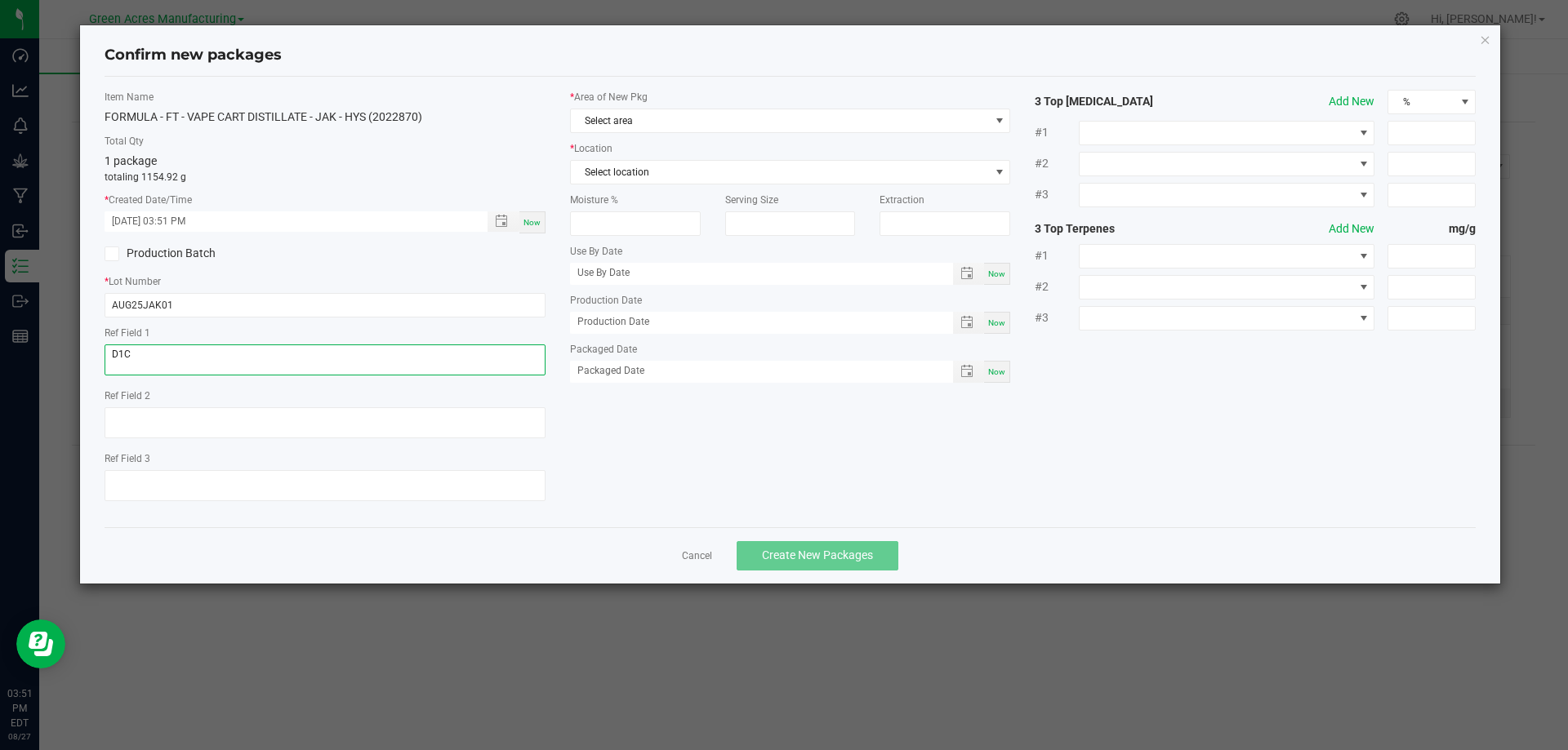
click at [235, 359] on textarea "D1C" at bounding box center [325, 360] width 441 height 31
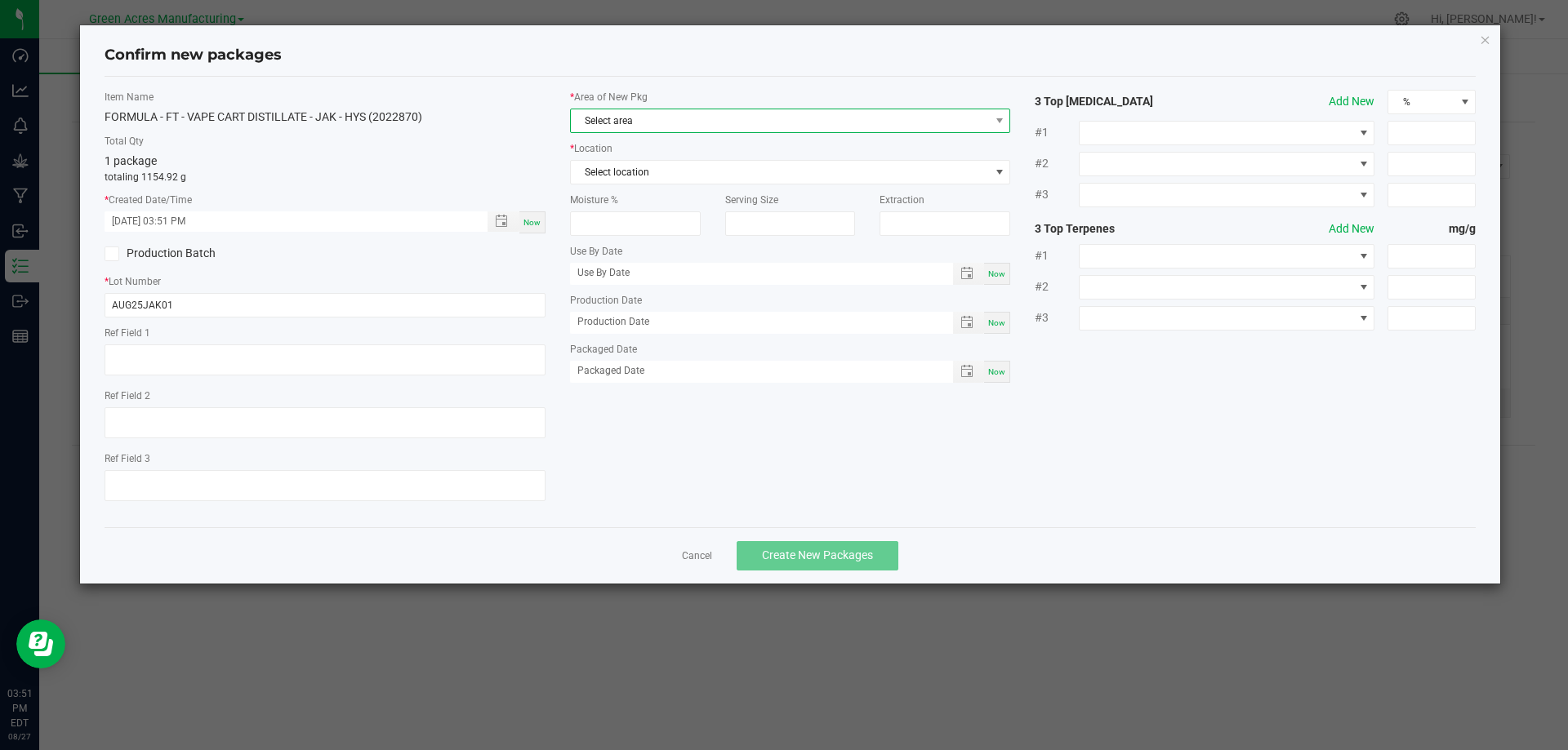
click at [687, 119] on span "Select area" at bounding box center [781, 120] width 419 height 23
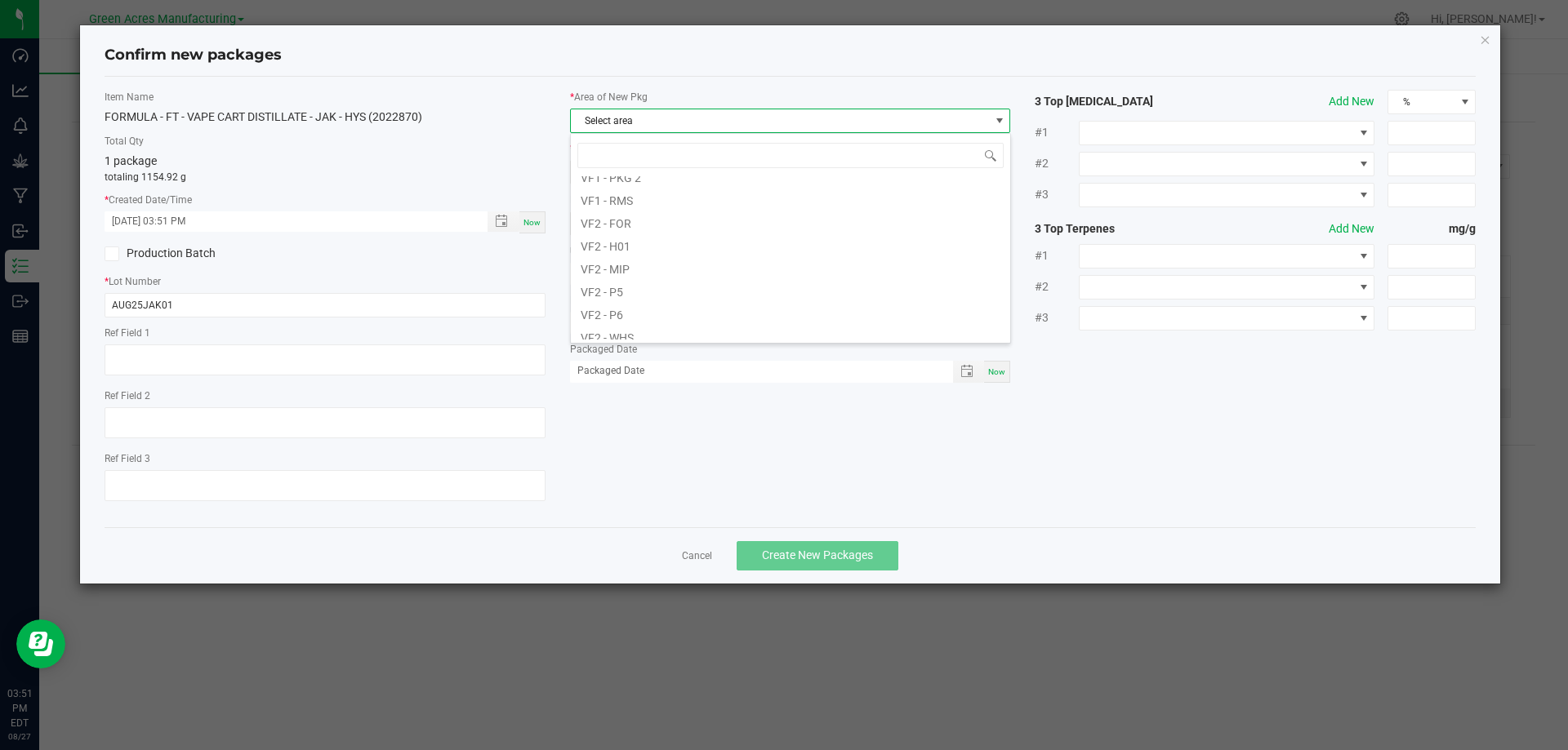
click at [658, 266] on li "VF2 - MIP" at bounding box center [791, 266] width 440 height 23
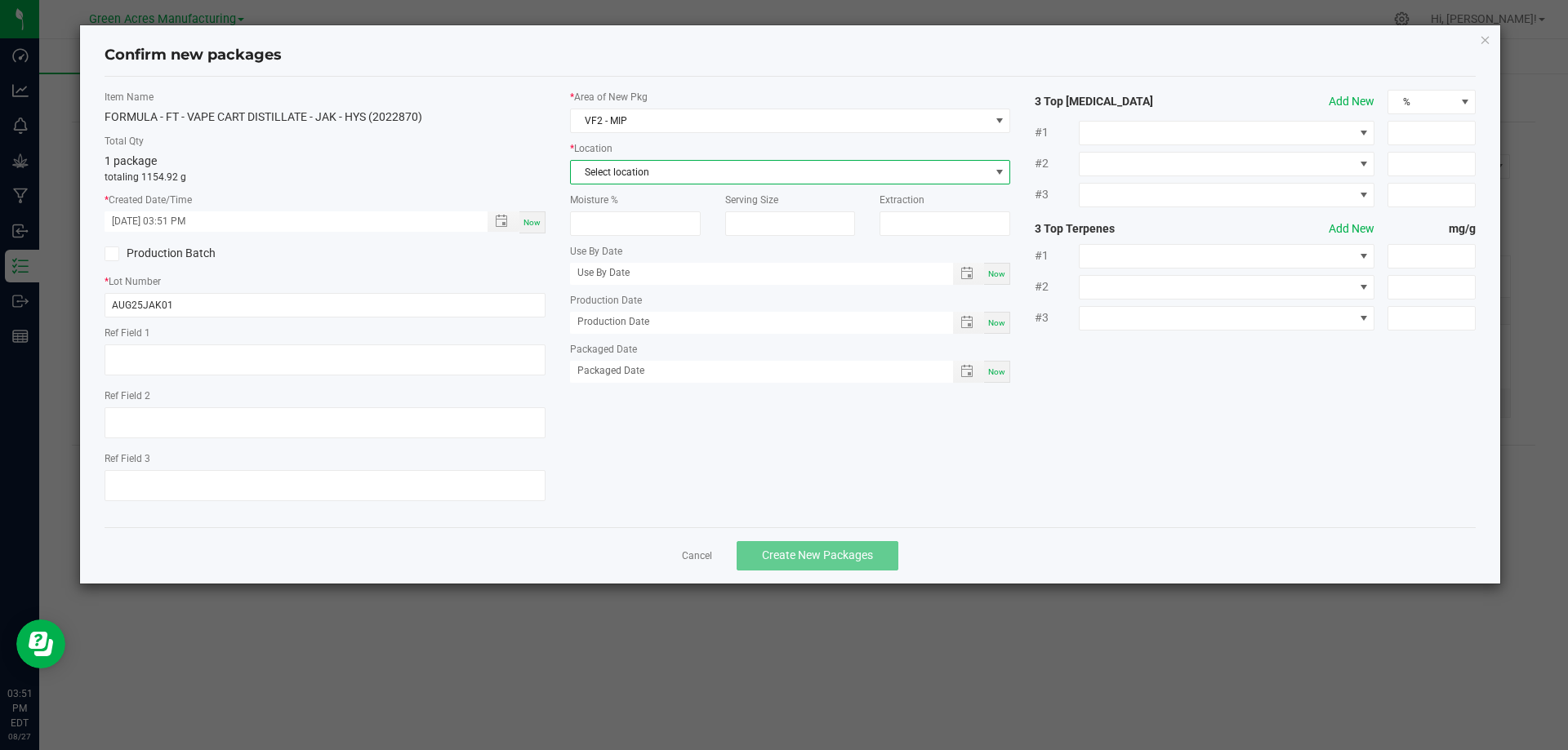
click at [676, 174] on span "Select location" at bounding box center [781, 172] width 419 height 23
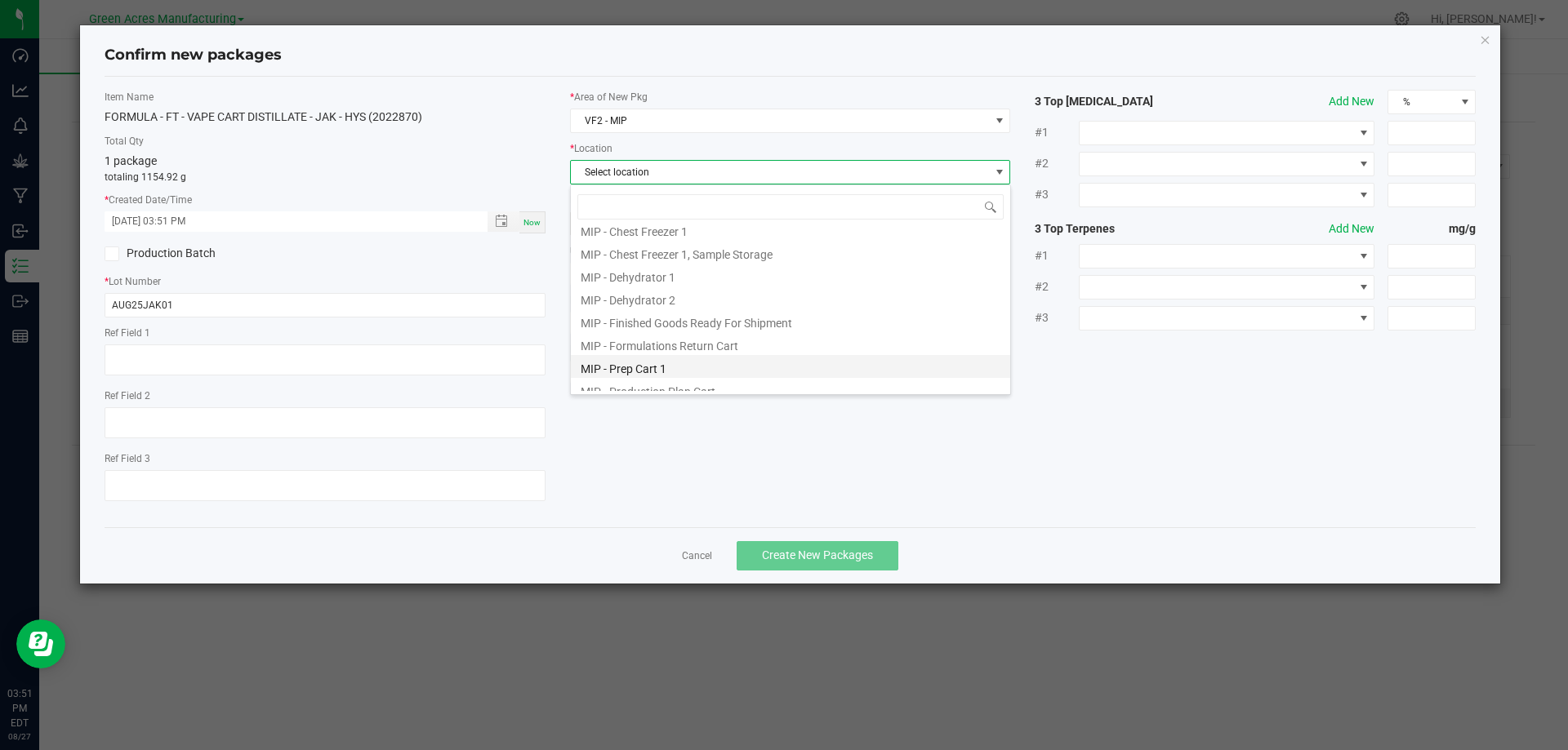
scroll to position [134, 0]
click at [708, 314] on li "MIP - Production Plan Cart" at bounding box center [791, 311] width 440 height 23
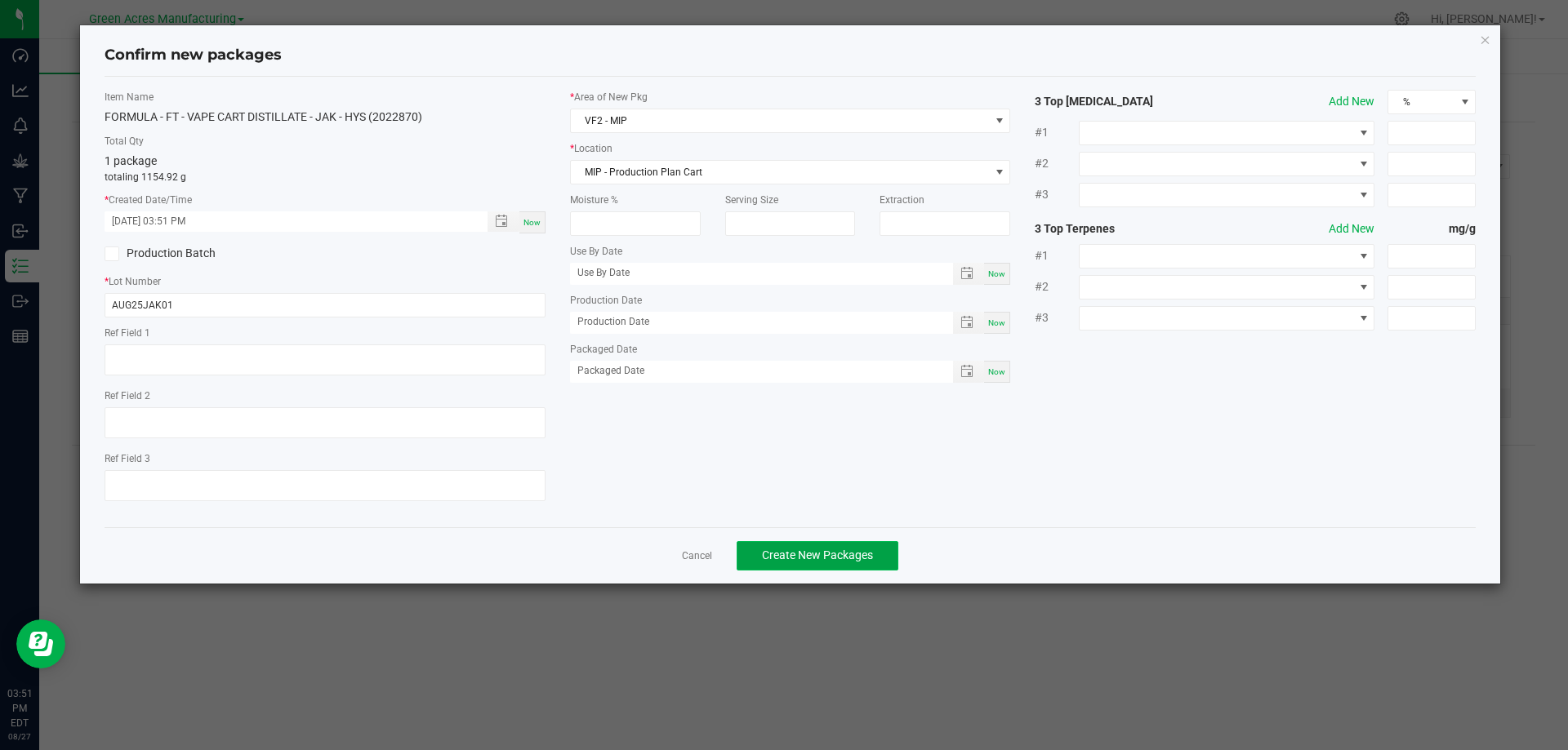
click at [815, 547] on button "Create New Packages" at bounding box center [817, 556] width 162 height 30
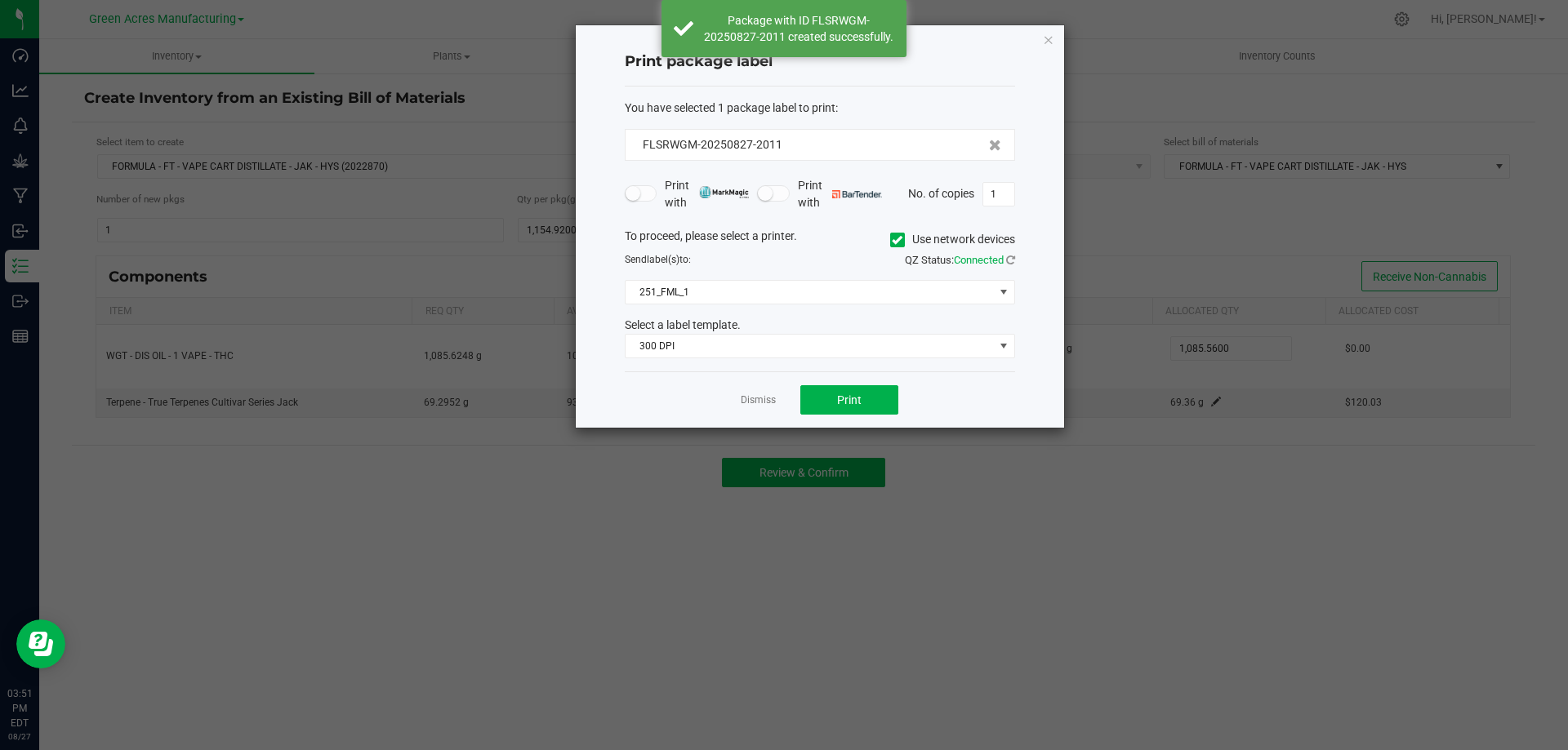
click at [768, 393] on app-cancel-button "Dismiss" at bounding box center [758, 400] width 35 height 17
click at [764, 395] on link "Dismiss" at bounding box center [758, 400] width 35 height 14
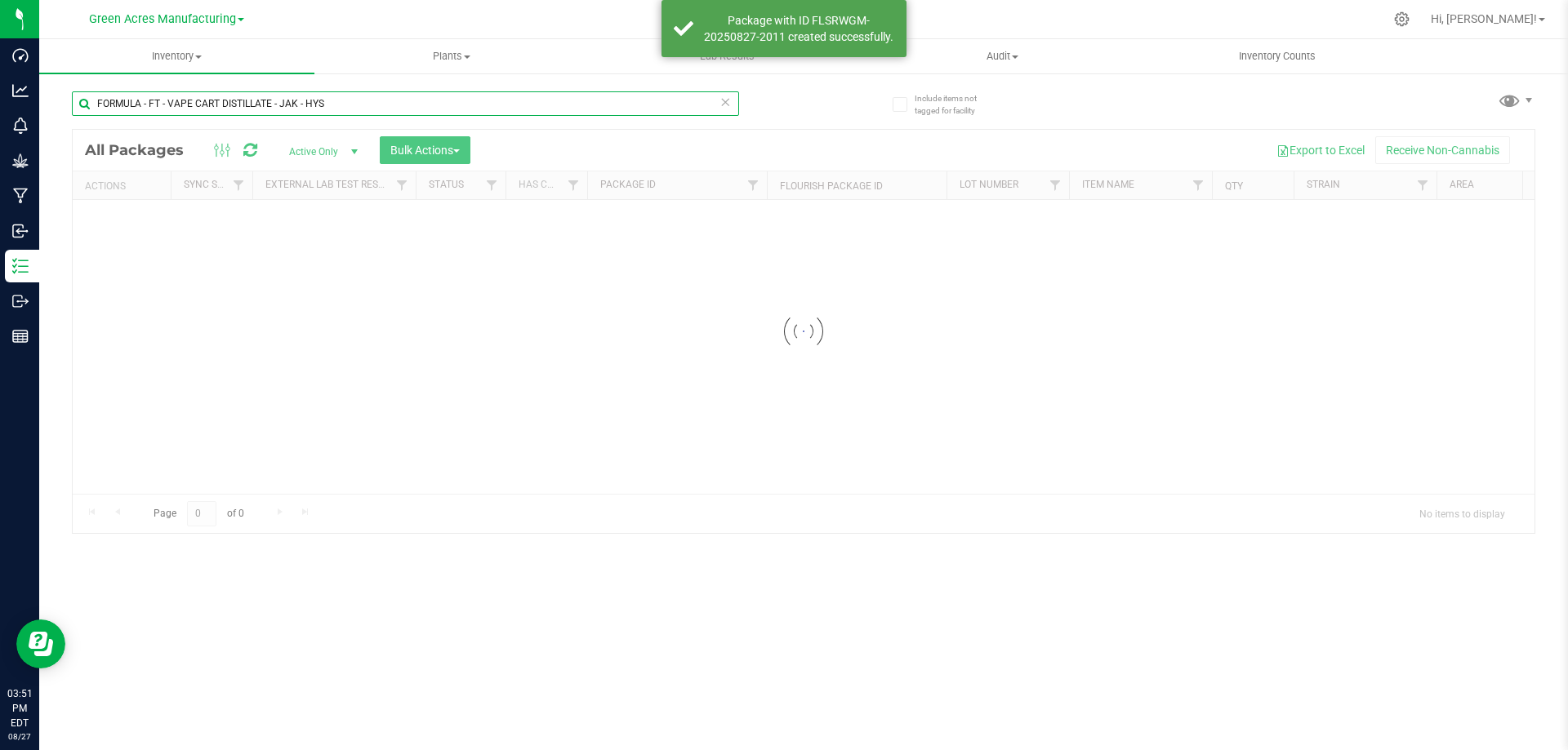
click at [341, 105] on input "FORMULA - FT - VAPE CART DISTILLATE - JAK - HYS" at bounding box center [406, 104] width 667 height 25
click at [341, 104] on input "FORMULA - FT - VAPE CART DISTILLATE - JAK - HYS" at bounding box center [406, 104] width 667 height 25
paste input "AUG25JAK01"
type input "AUG25JAK01"
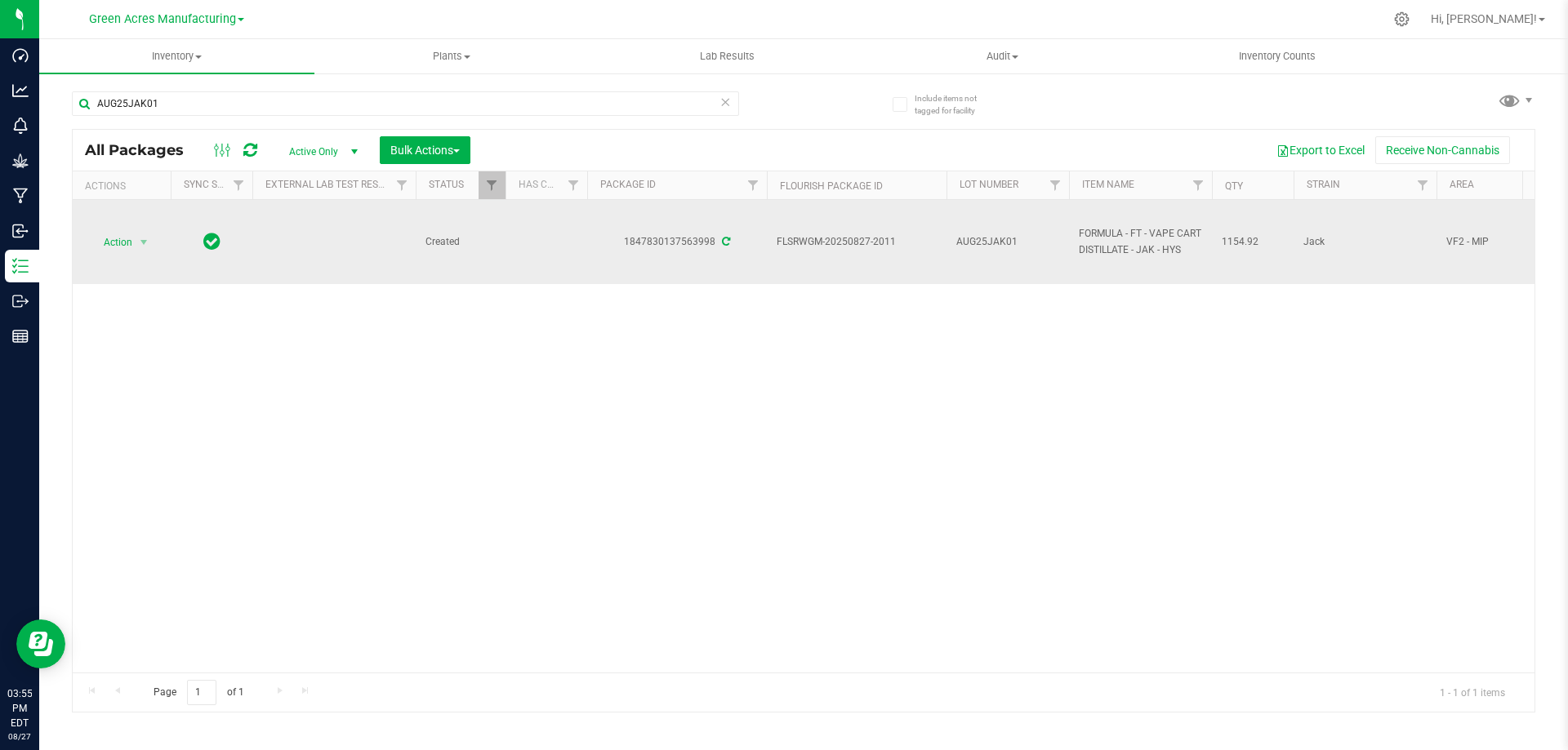
click at [824, 239] on span "FLSRWGM-20250827-2011" at bounding box center [856, 242] width 160 height 15
click at [823, 239] on span "FLSRWGM-20250827-2011" at bounding box center [856, 242] width 160 height 15
copy tr "FLSRWGM-20250827-2011"
click at [981, 236] on span "AUG25JAK01" at bounding box center [1007, 242] width 103 height 15
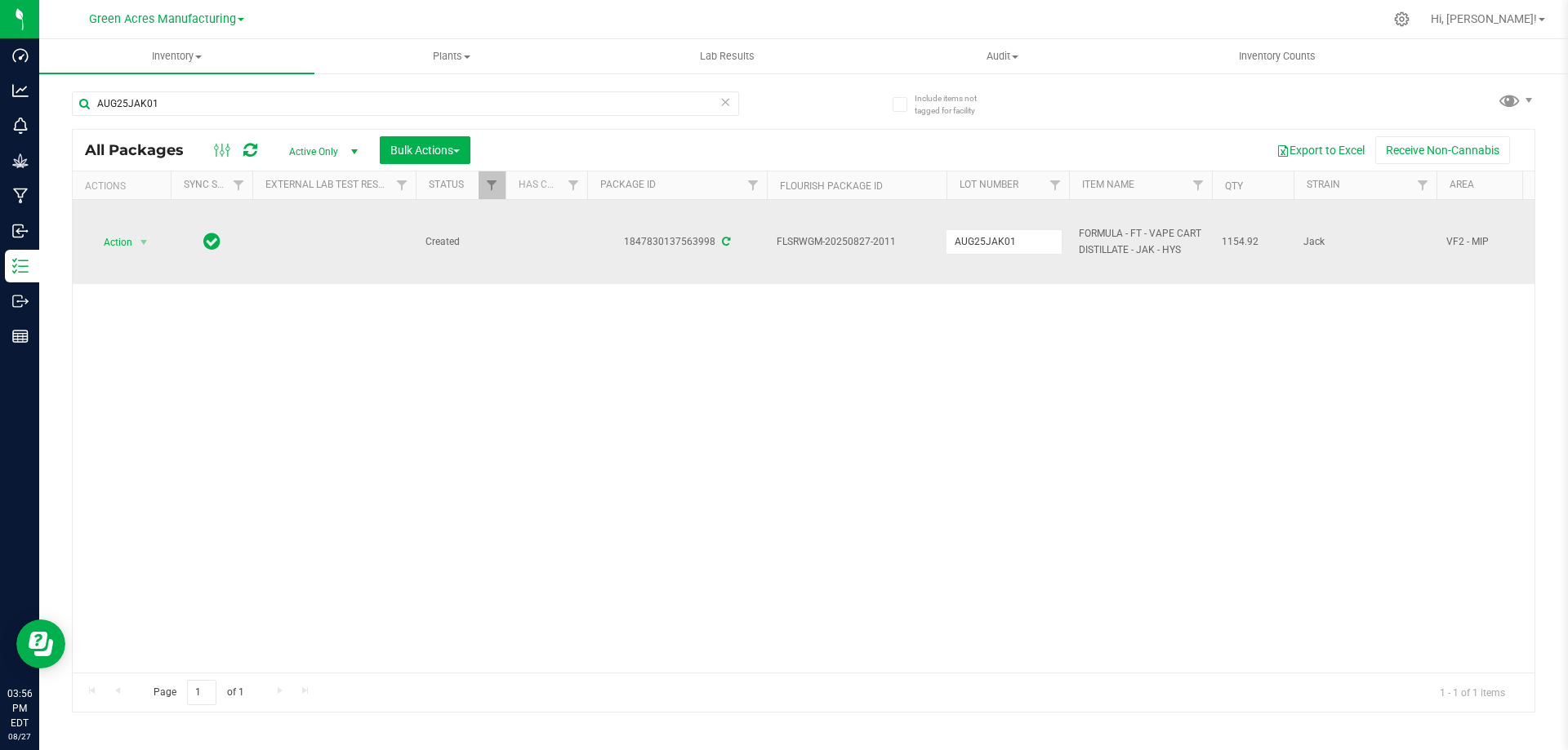
click at [981, 236] on input "AUG25JAK01" at bounding box center [1004, 242] width 117 height 25
click at [982, 236] on input "AUG25JAK01" at bounding box center [1004, 242] width 117 height 25
click at [1240, 238] on span "1154.92" at bounding box center [1252, 242] width 62 height 15
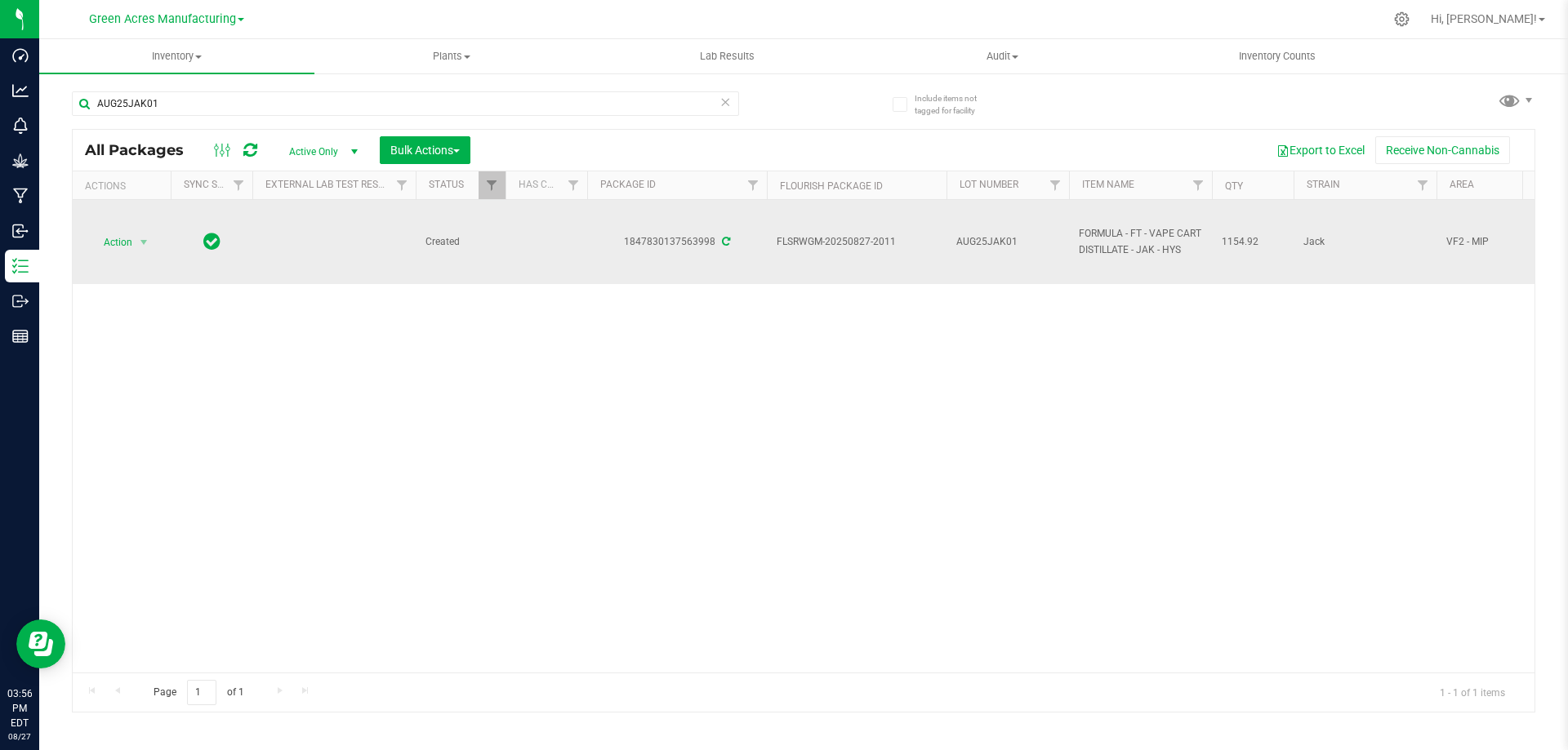
copy tr "1154.92"
click at [137, 242] on span "select" at bounding box center [143, 242] width 13 height 13
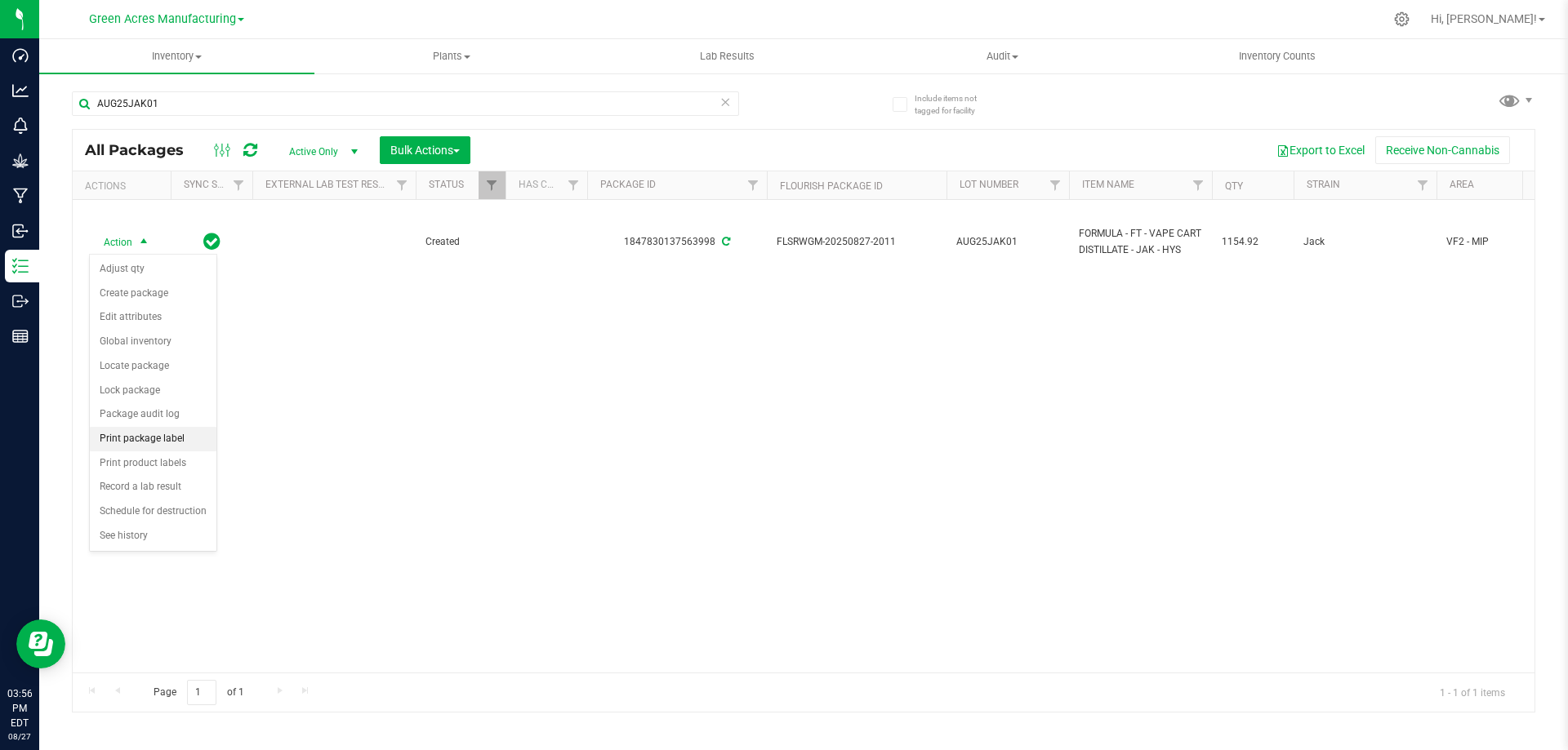
click at [154, 439] on li "Print package label" at bounding box center [153, 439] width 126 height 25
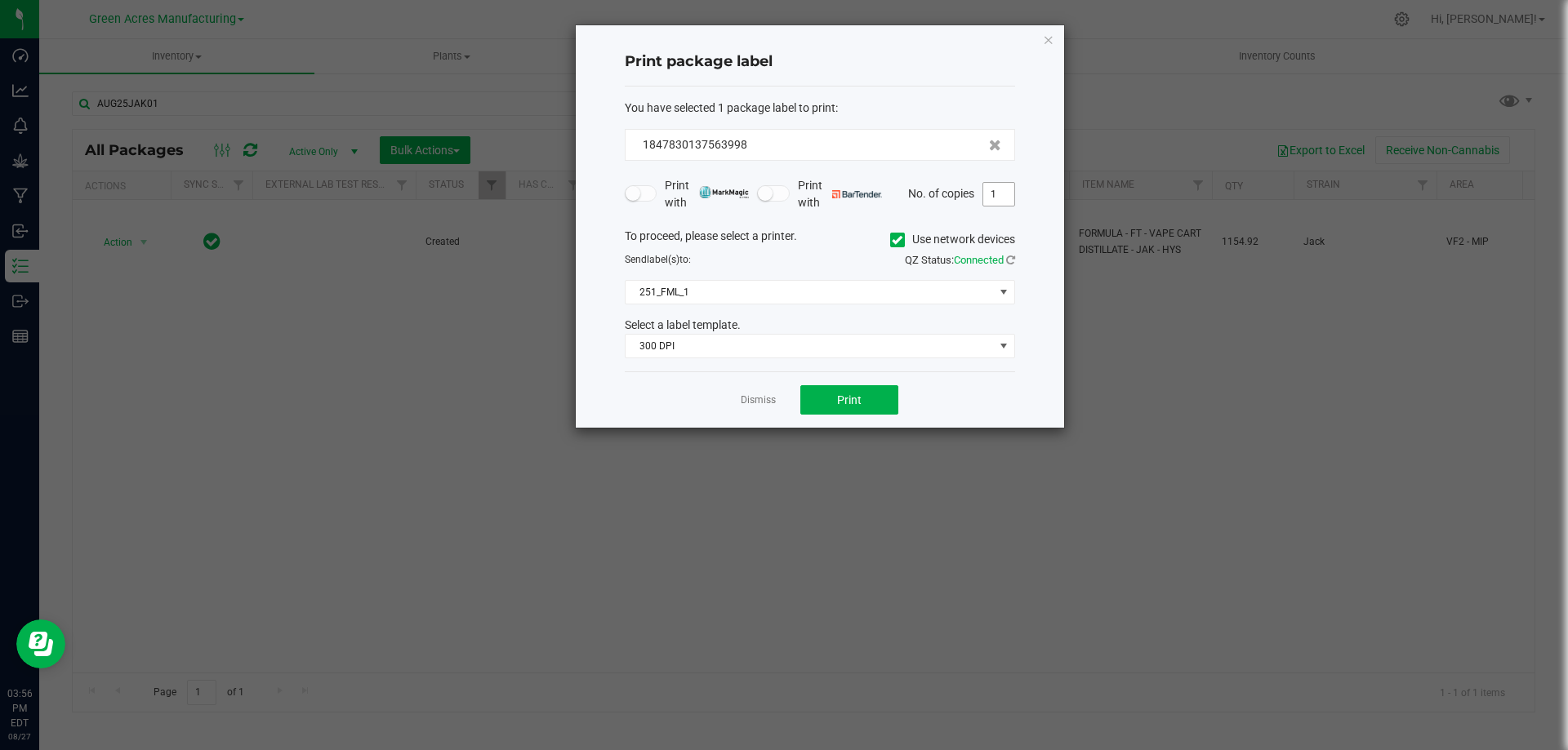
click at [1006, 189] on input "1" at bounding box center [999, 194] width 31 height 23
type input "3"
click at [856, 400] on span "Print" at bounding box center [848, 400] width 25 height 13
click at [760, 400] on link "Dismiss" at bounding box center [758, 400] width 35 height 14
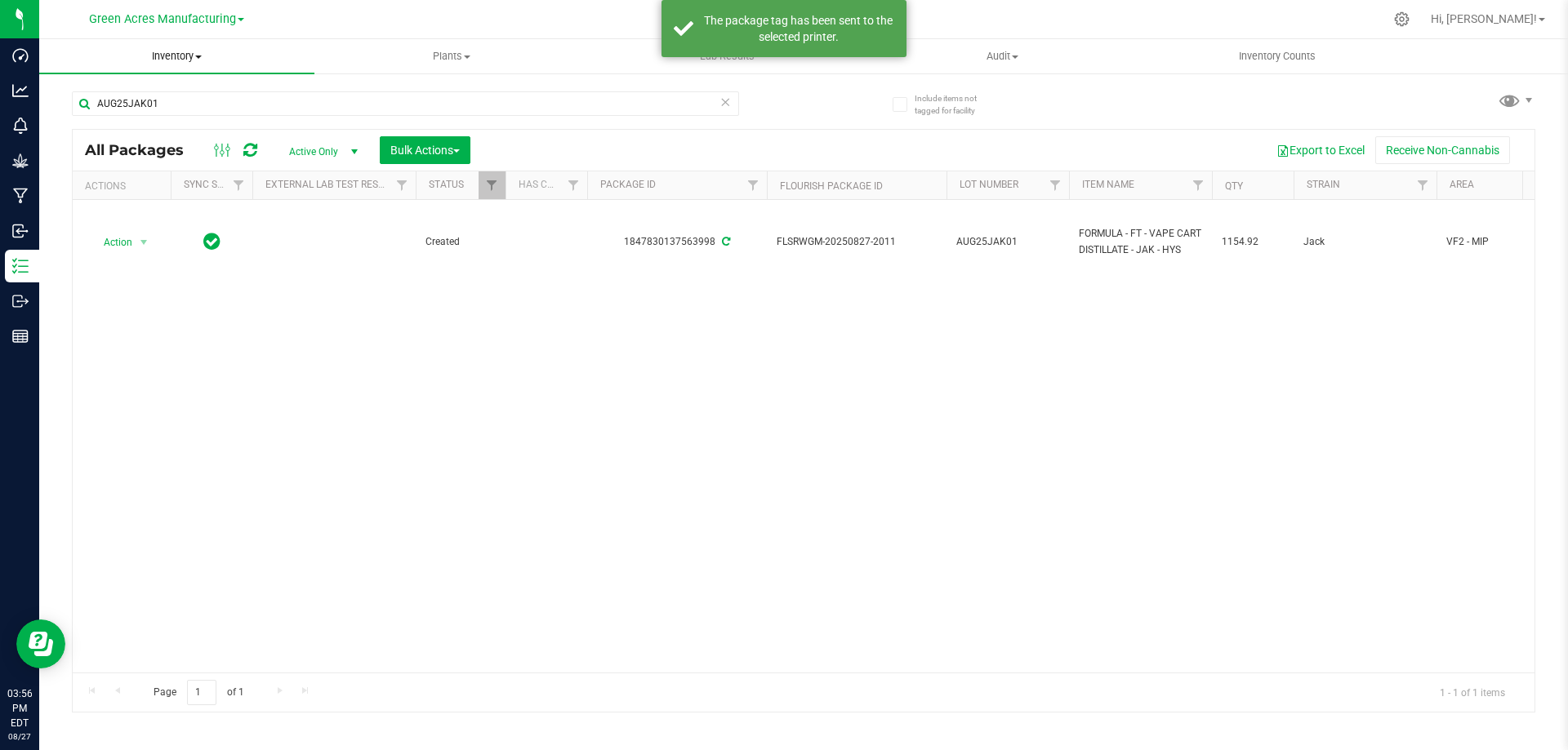
click at [195, 55] on span "Inventory" at bounding box center [176, 56] width 275 height 14
click at [195, 199] on li "From bill of materials" at bounding box center [176, 196] width 275 height 20
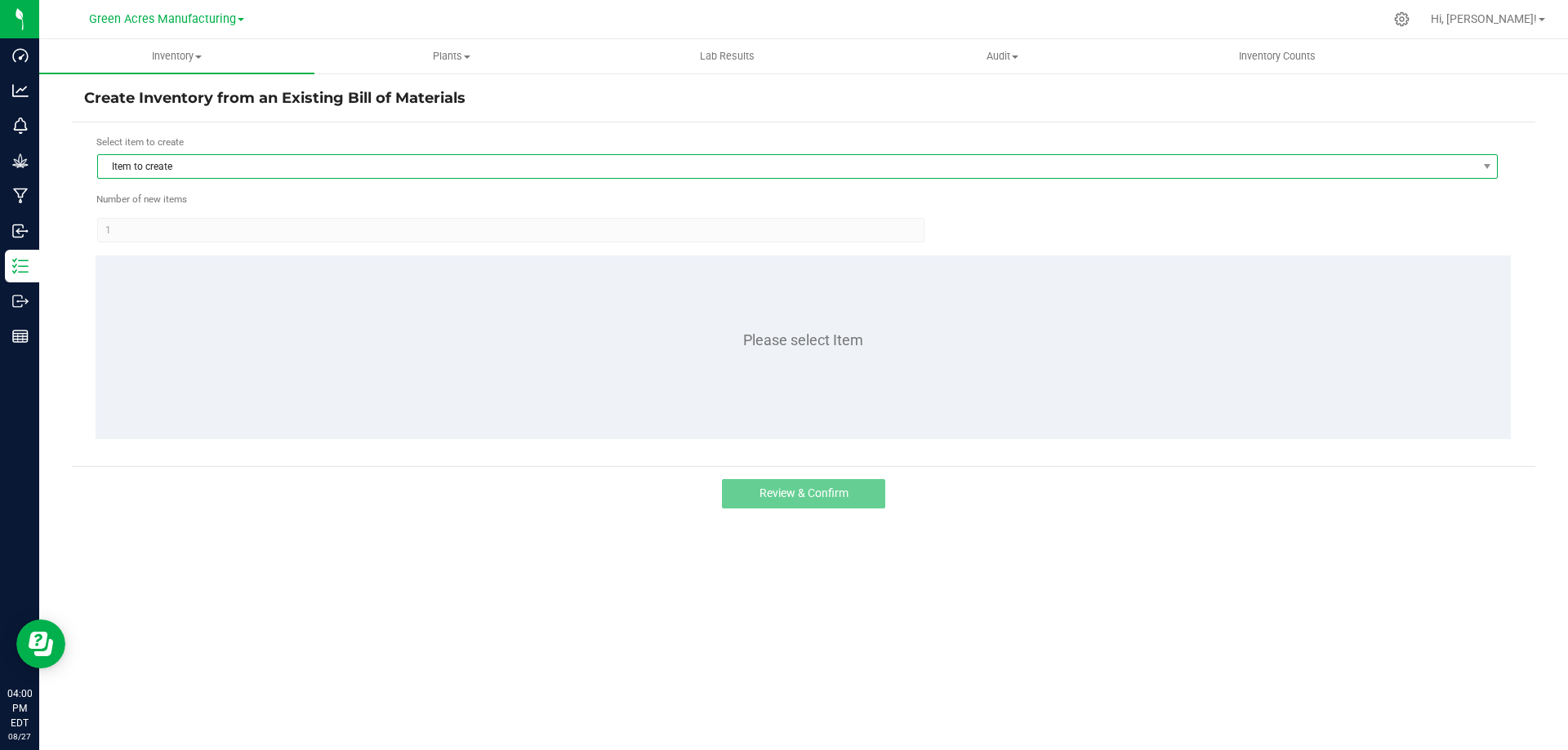
click at [185, 165] on span "Item to create" at bounding box center [787, 166] width 1379 height 23
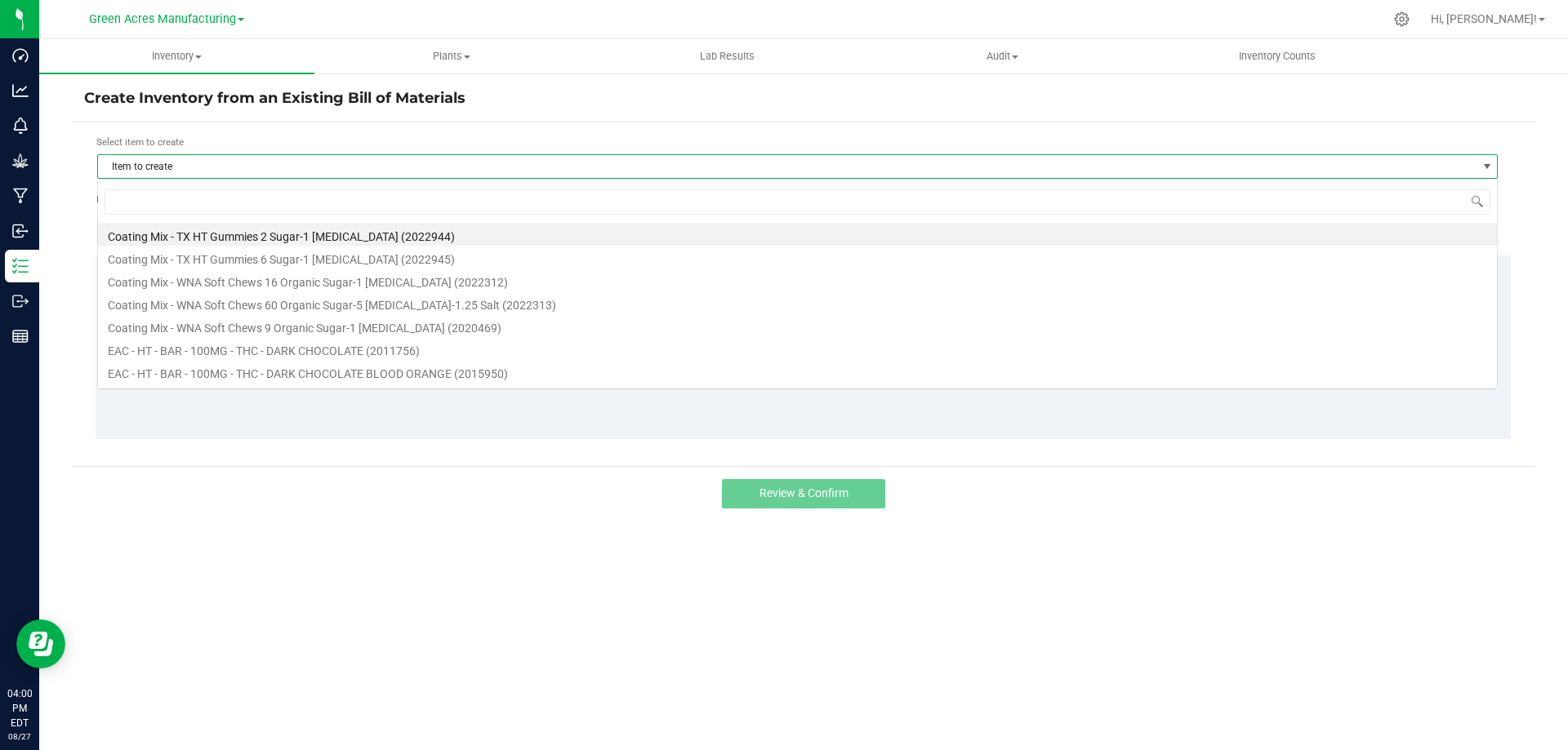
scroll to position [25, 1401]
type input "brz"
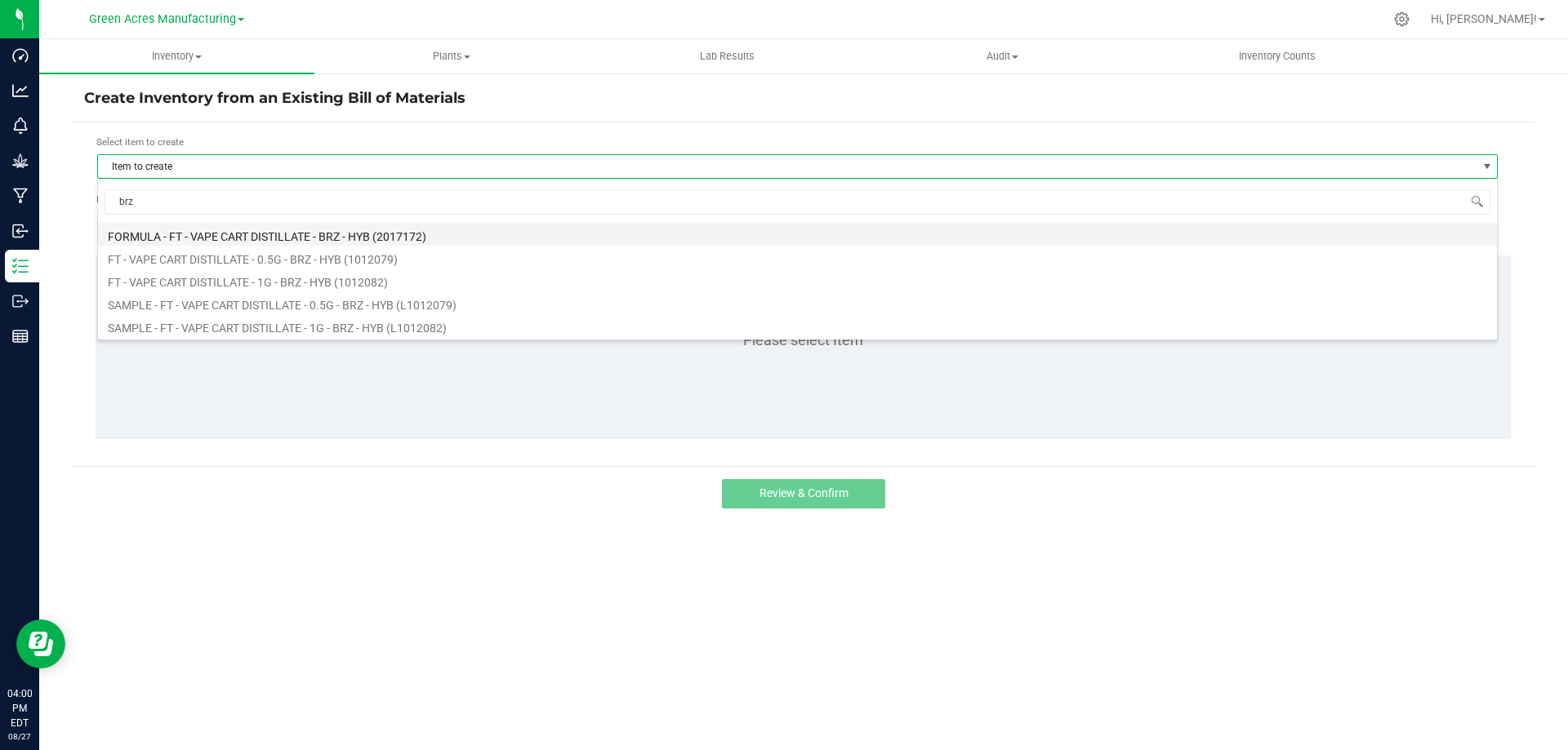
click at [314, 232] on li "FORMULA - FT - VAPE CART DISTILLATE - BRZ - HYB (2017172)" at bounding box center [797, 234] width 1399 height 23
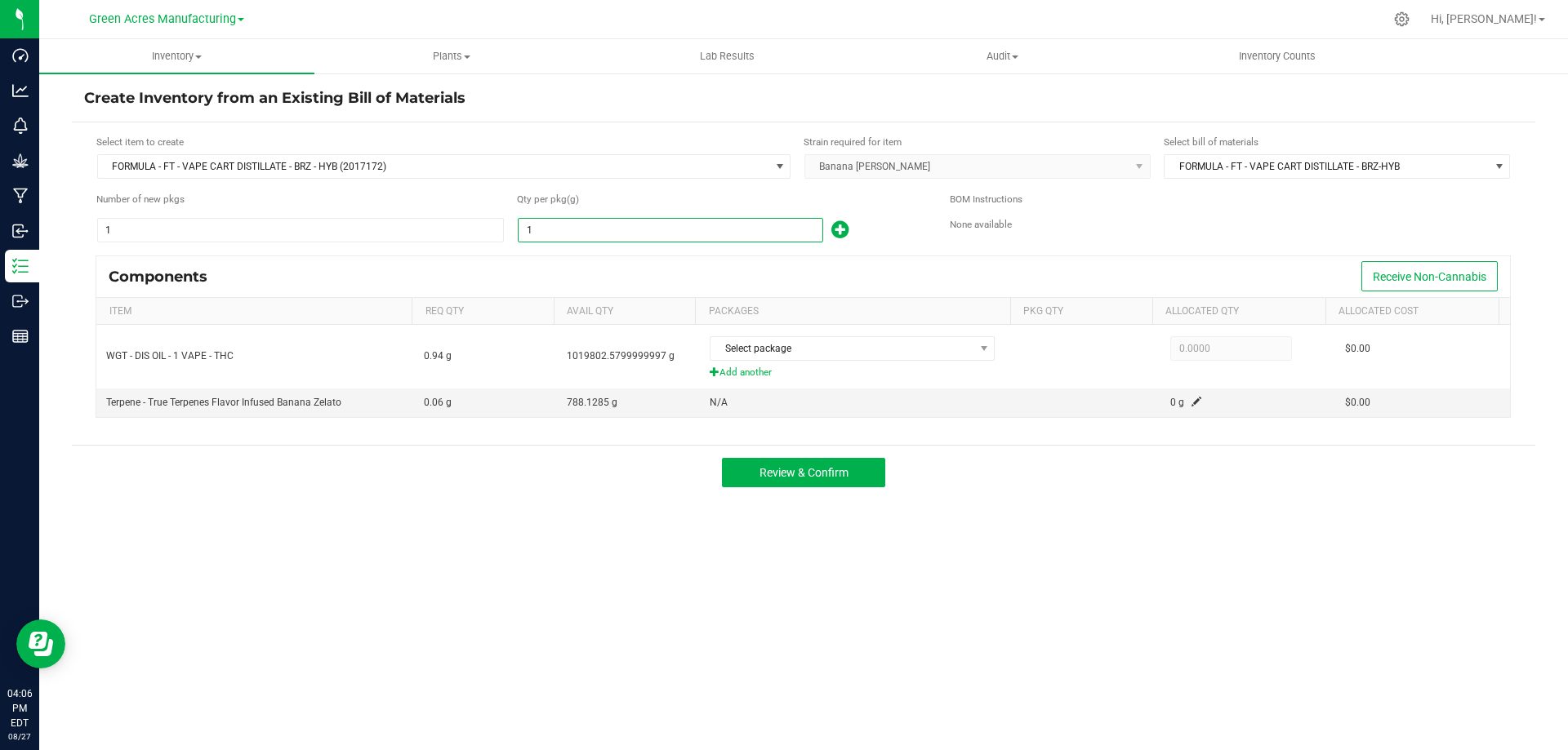
paste input "057.91"
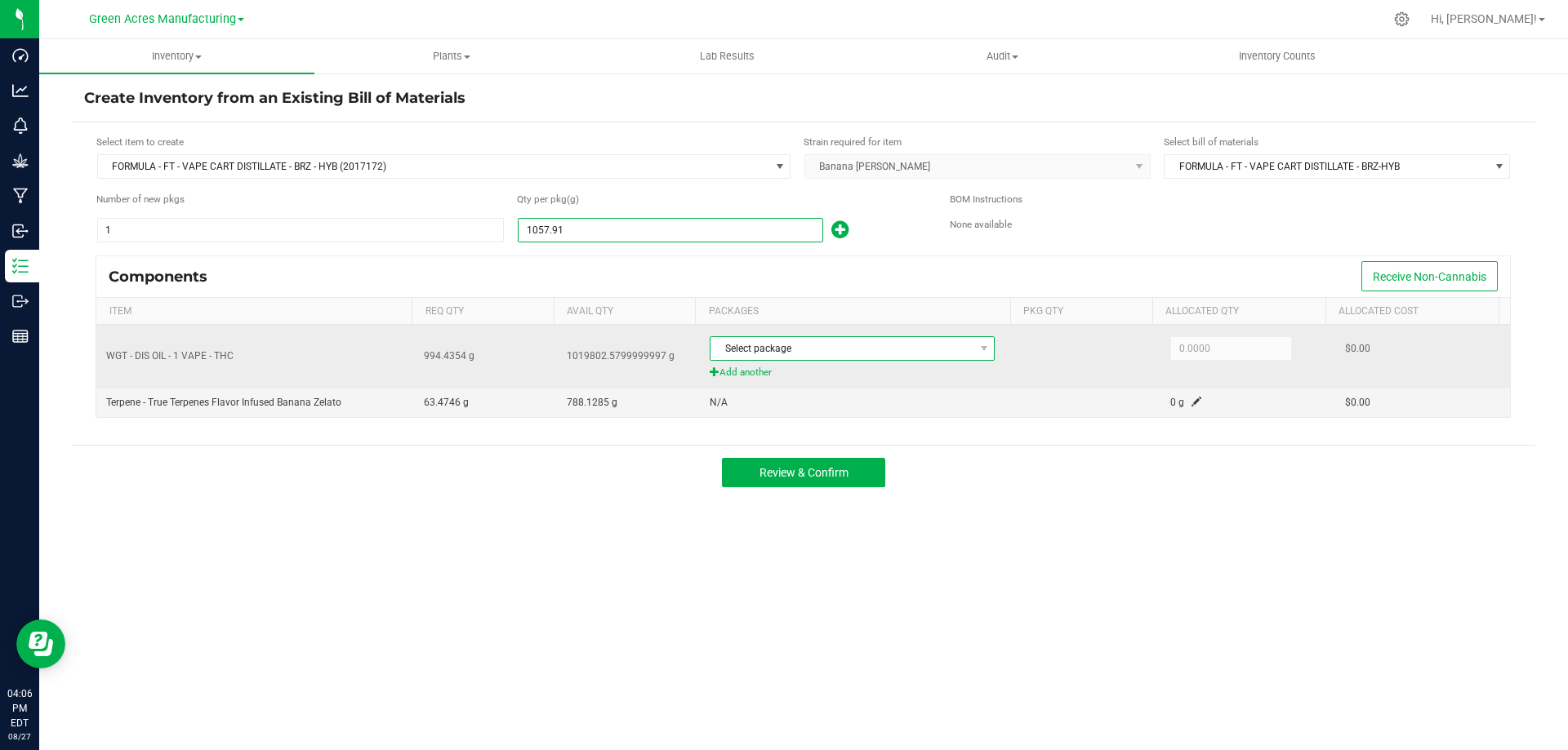
type input "1,057.9100"
click at [769, 348] on span "Select package" at bounding box center [842, 348] width 263 height 23
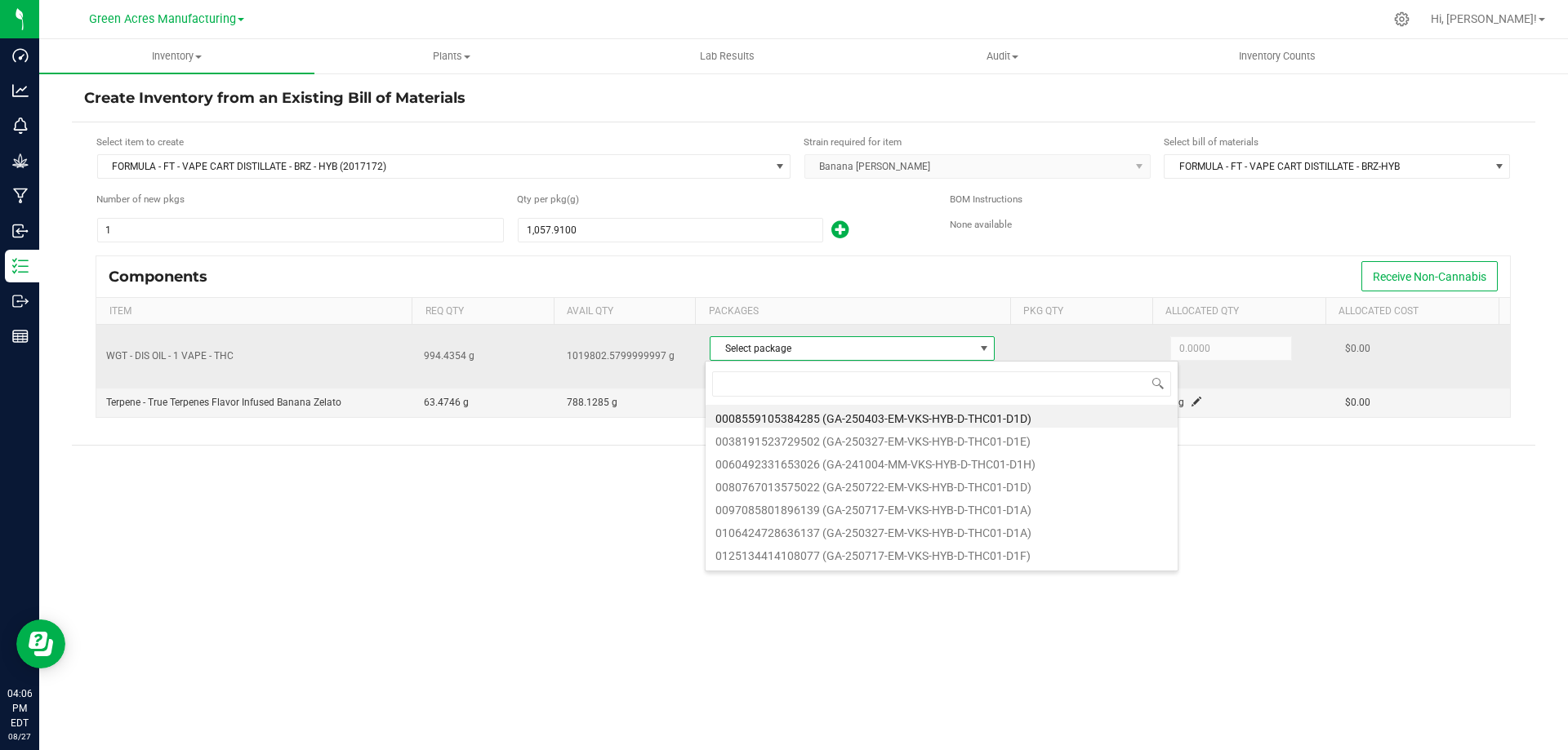
scroll to position [25, 282]
type input "8066"
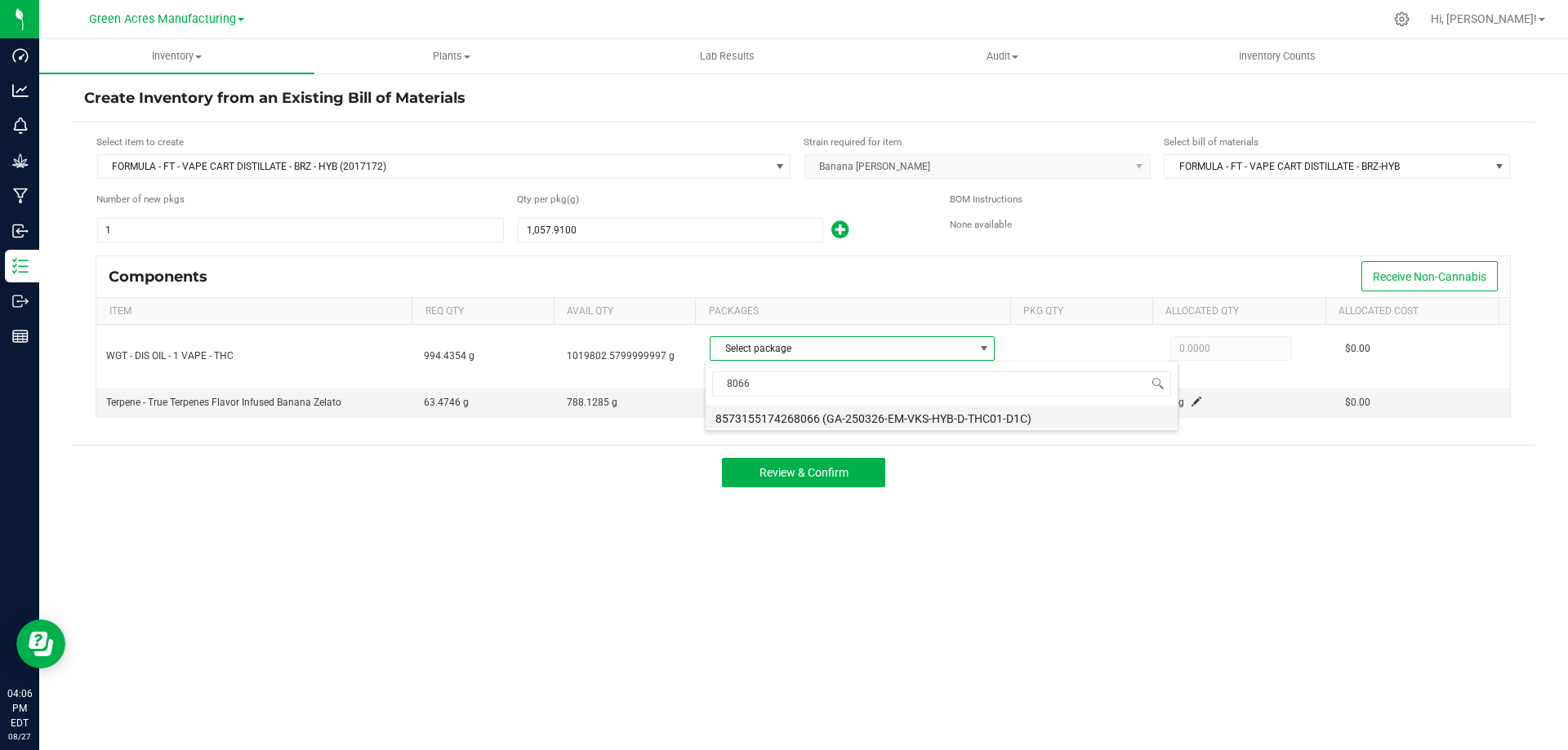
click at [817, 415] on li "8573155174268066 (GA-250326-EM-VKS-HYB-D-THC01-D1C)" at bounding box center [942, 416] width 472 height 23
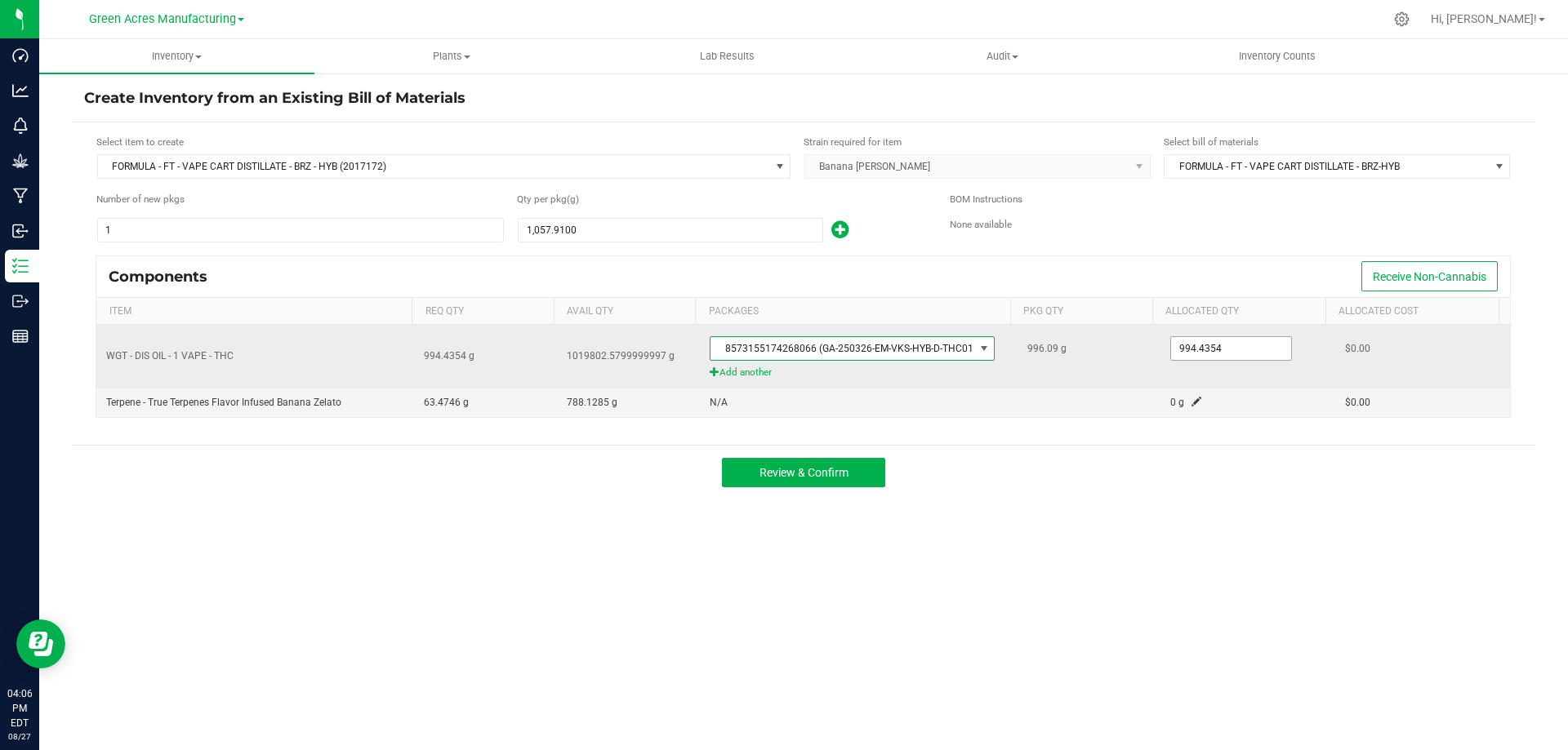
click at [1211, 345] on input "994.4354" at bounding box center [1230, 348] width 120 height 23
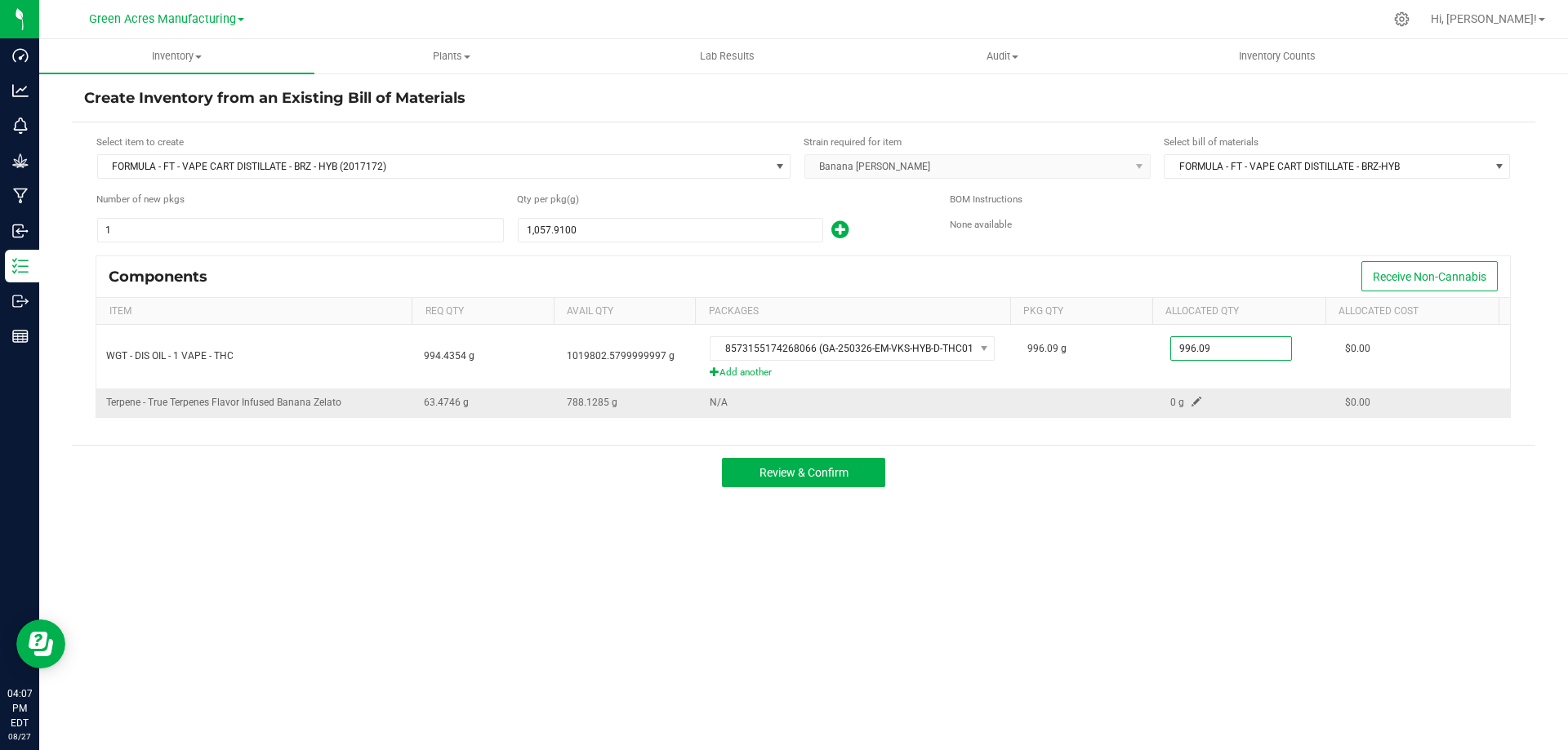
type input "996.0900"
click at [1191, 401] on span at bounding box center [1196, 402] width 10 height 10
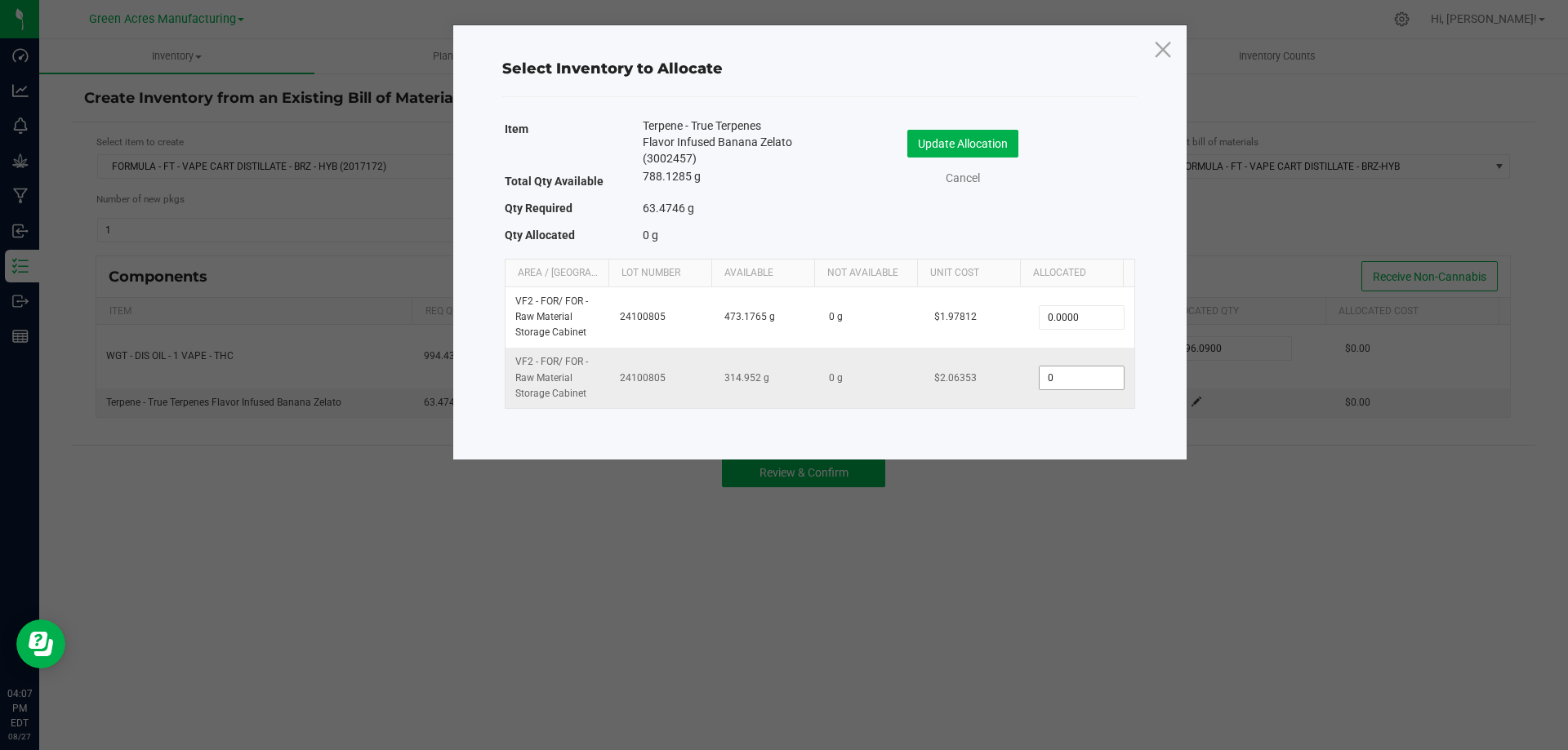
click at [1071, 377] on input "0" at bounding box center [1081, 378] width 83 height 23
type input "63.6100"
click at [946, 142] on button "Update Allocation" at bounding box center [962, 143] width 111 height 28
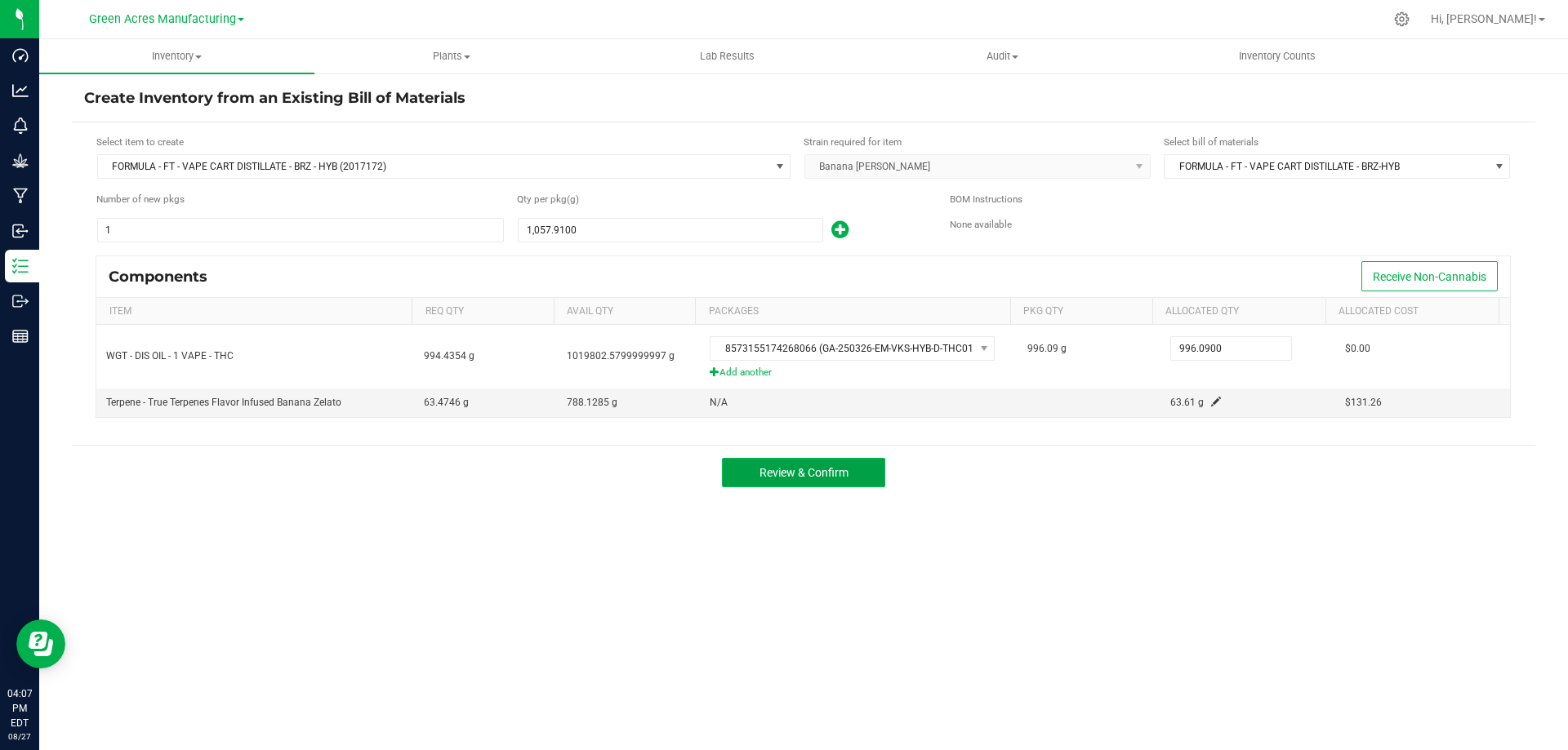
click at [815, 471] on span "Review & Confirm" at bounding box center [804, 473] width 89 height 13
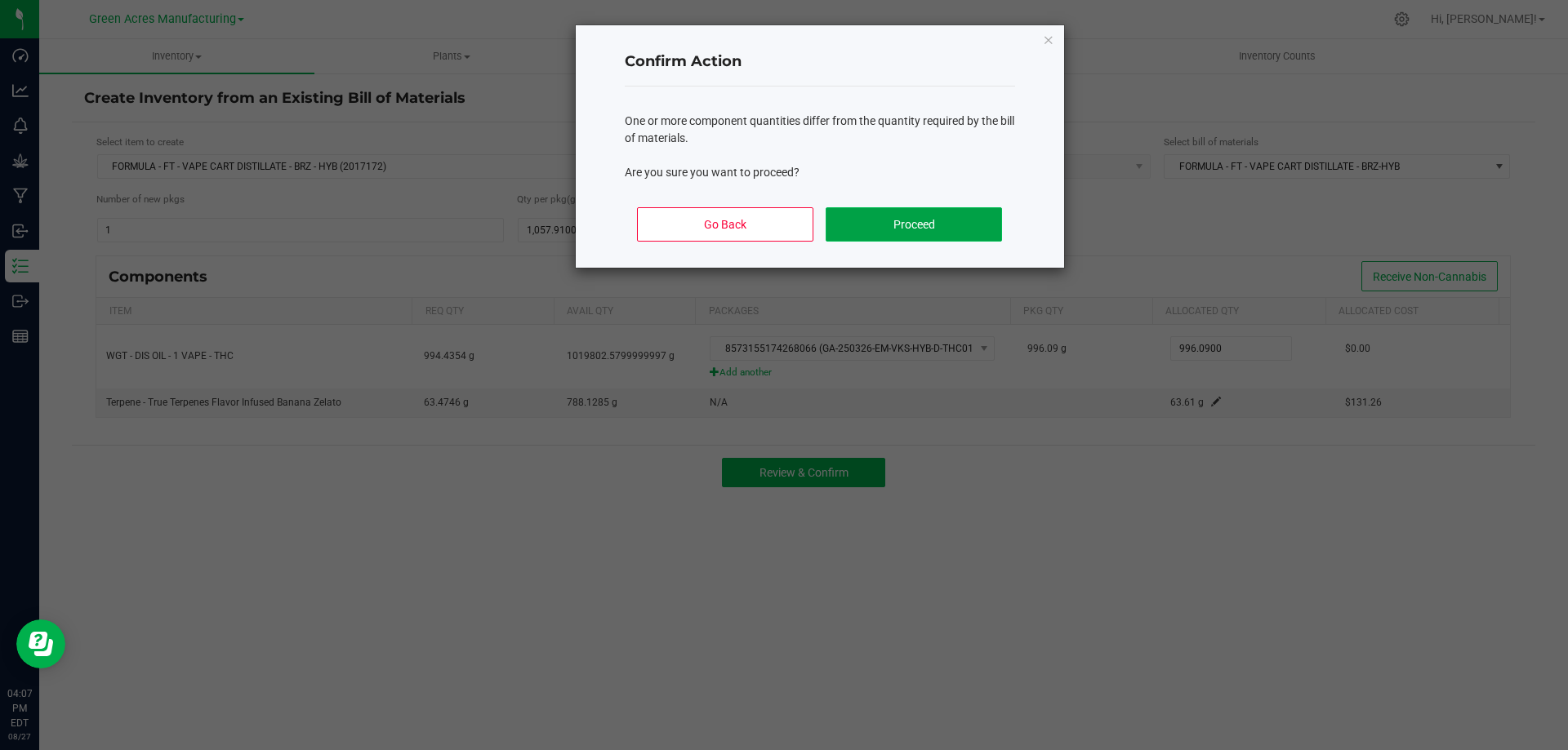
click at [865, 234] on button "Proceed" at bounding box center [913, 224] width 176 height 34
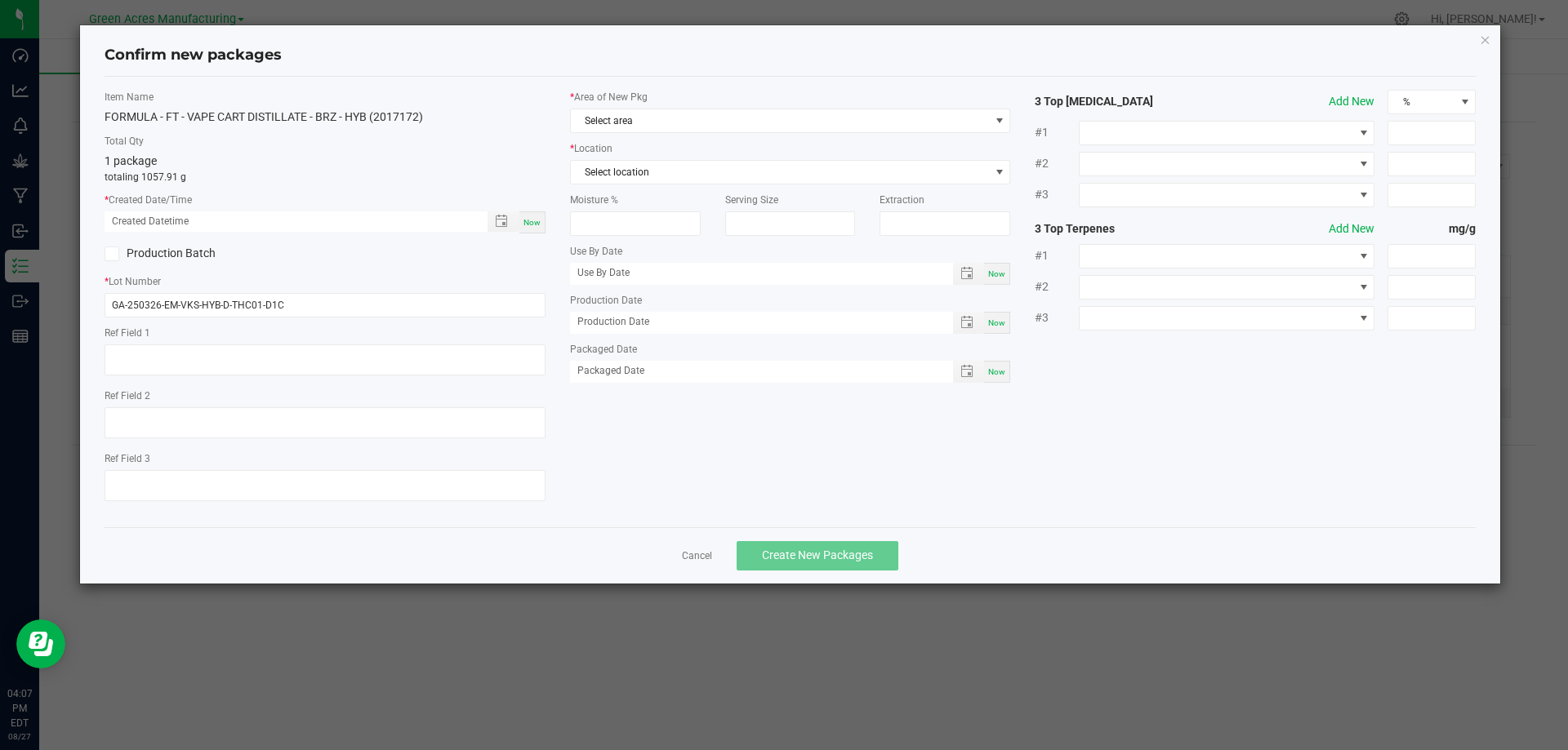
type textarea "D1C"
click at [544, 221] on div "Now" at bounding box center [532, 222] width 26 height 22
type input "08/27/2025 04:07 PM"
click at [300, 307] on input "GA-250326-EM-VKS-HYB-D-THC01-D1C" at bounding box center [325, 305] width 441 height 25
click at [302, 306] on input "GA-250326-EM-VKS-HYB-D-THC01-D1C" at bounding box center [325, 305] width 441 height 25
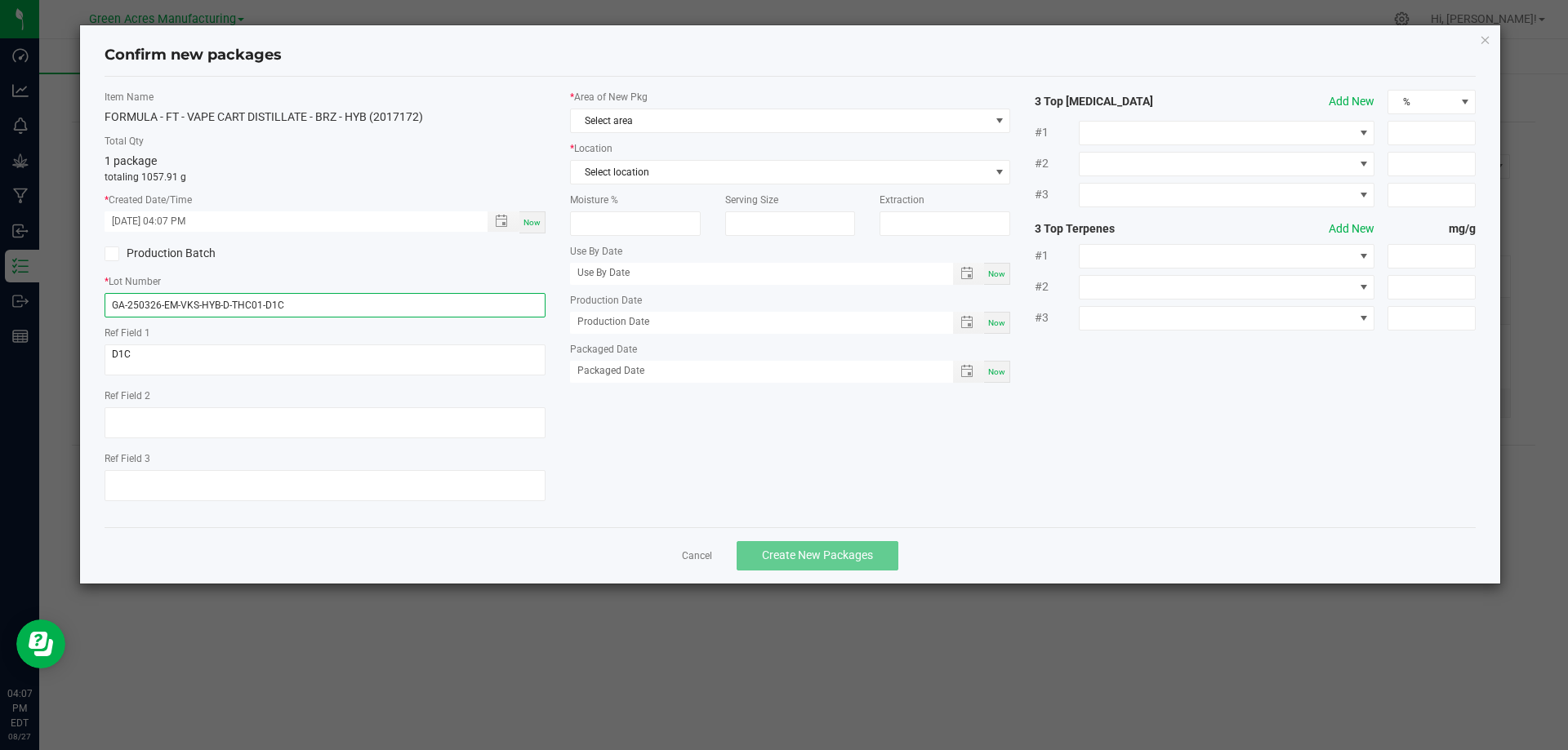
click at [302, 306] on input "GA-250326-EM-VKS-HYB-D-THC01-D1C" at bounding box center [325, 305] width 441 height 25
click at [302, 305] on input "GA-250326-EM-VKS-HYB-D-THC01-D1C" at bounding box center [325, 305] width 441 height 25
paste input "AUG25BRZ01"
type input "AUG25BRZ01"
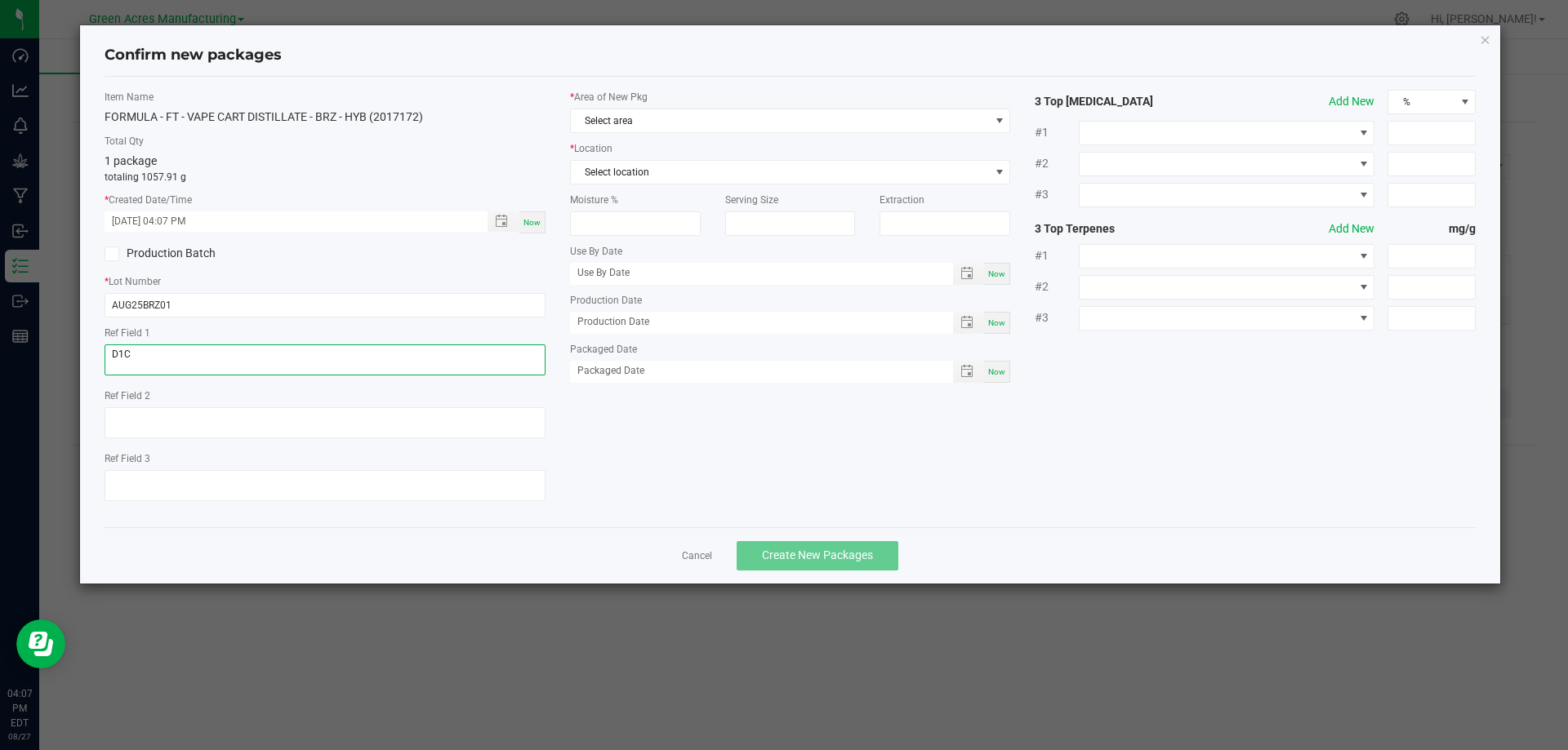
click at [234, 358] on textarea "D1C" at bounding box center [325, 360] width 441 height 31
click at [234, 356] on textarea "D1C" at bounding box center [325, 360] width 441 height 31
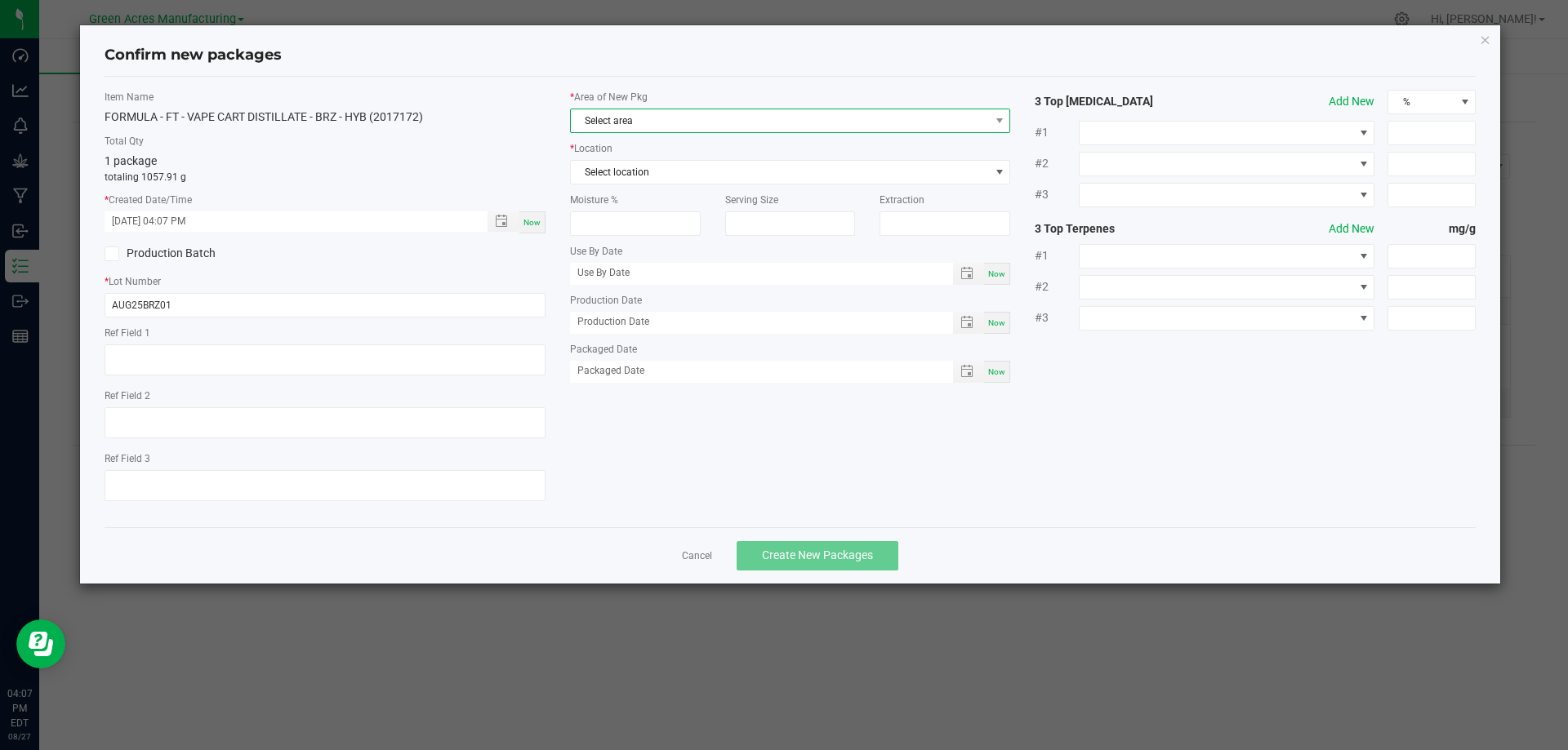
click at [751, 121] on span "Select area" at bounding box center [781, 120] width 419 height 23
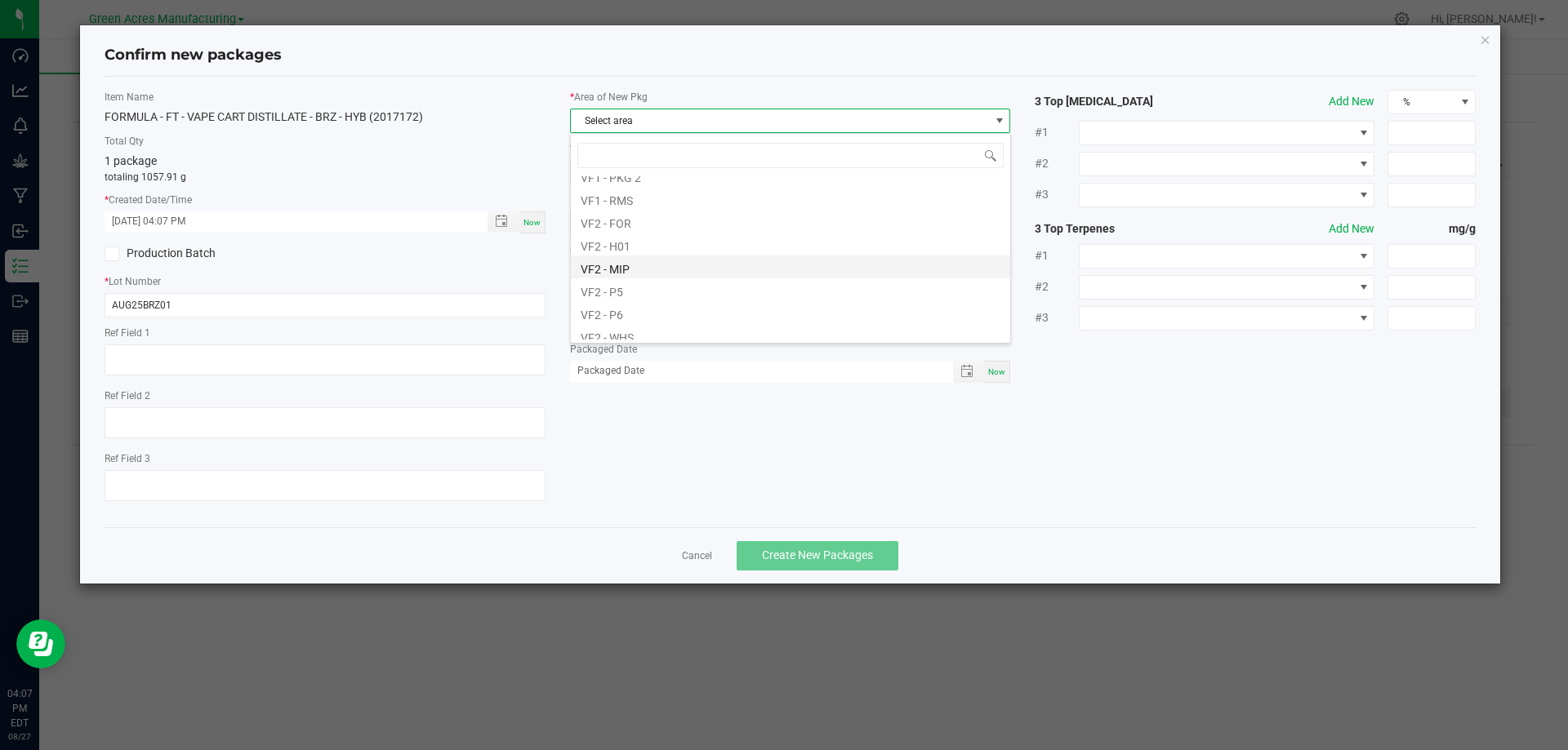
click at [658, 260] on li "VF2 - MIP" at bounding box center [791, 266] width 440 height 23
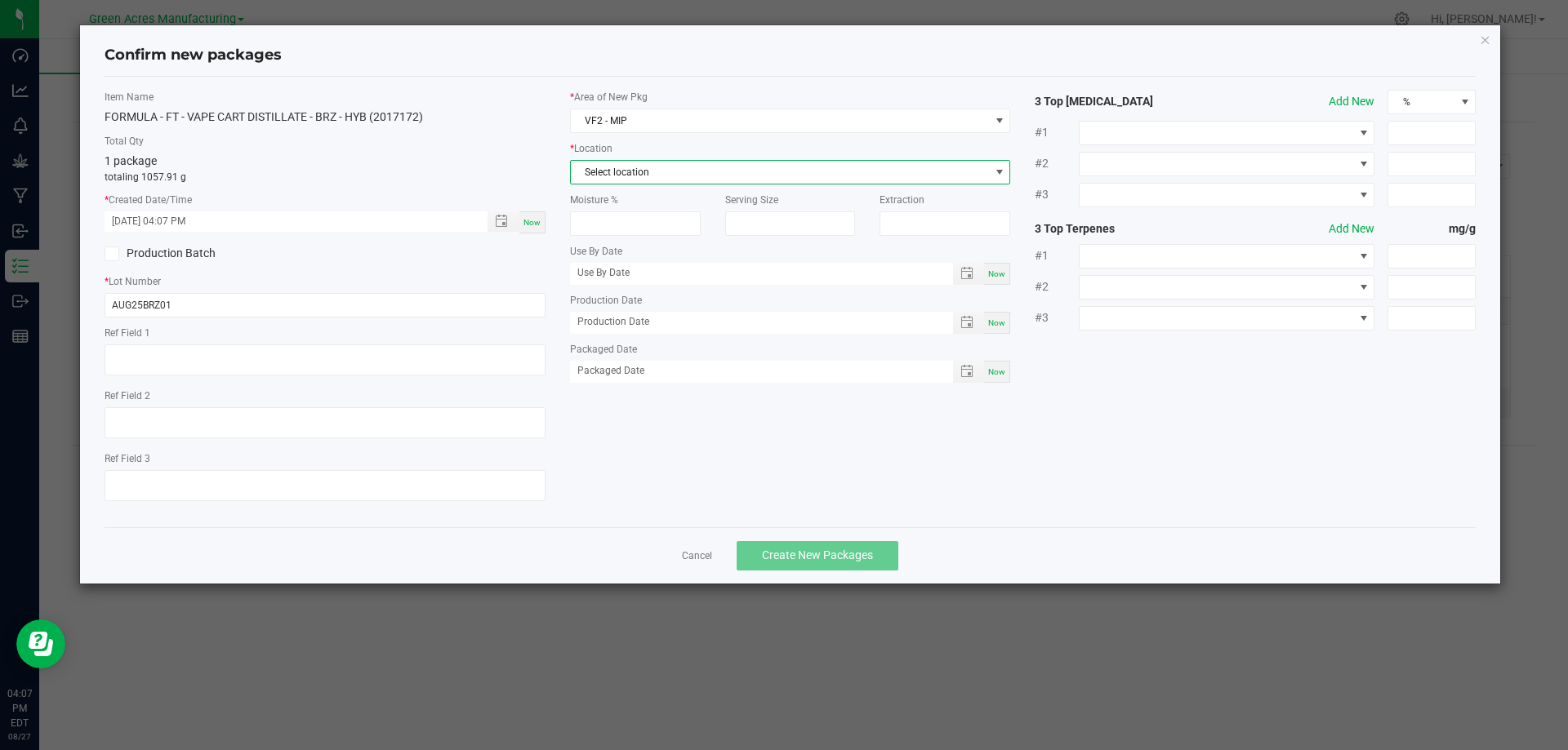
click at [685, 175] on span "Select location" at bounding box center [781, 172] width 419 height 23
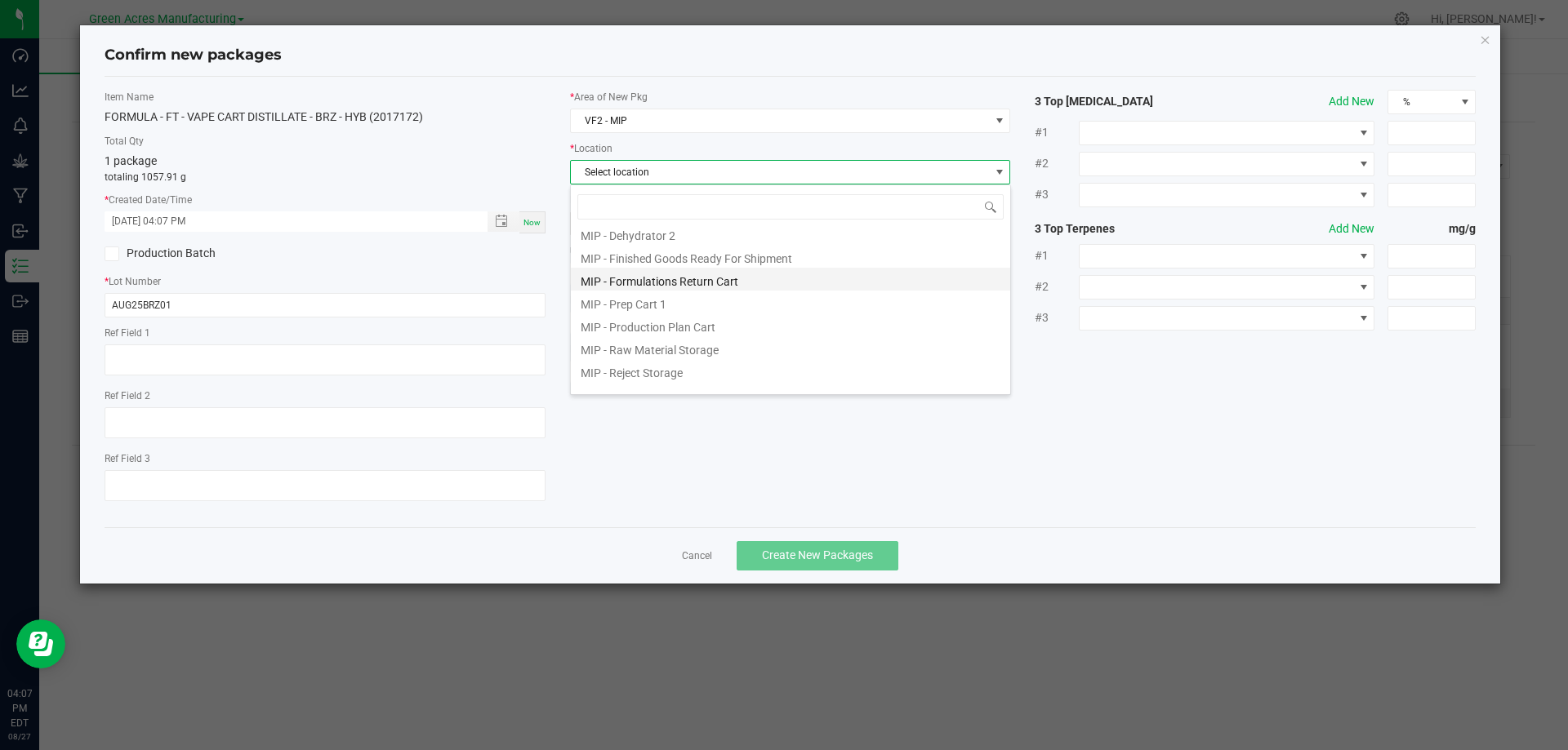
scroll to position [134, 0]
click at [707, 311] on li "MIP - Production Plan Cart" at bounding box center [791, 311] width 440 height 23
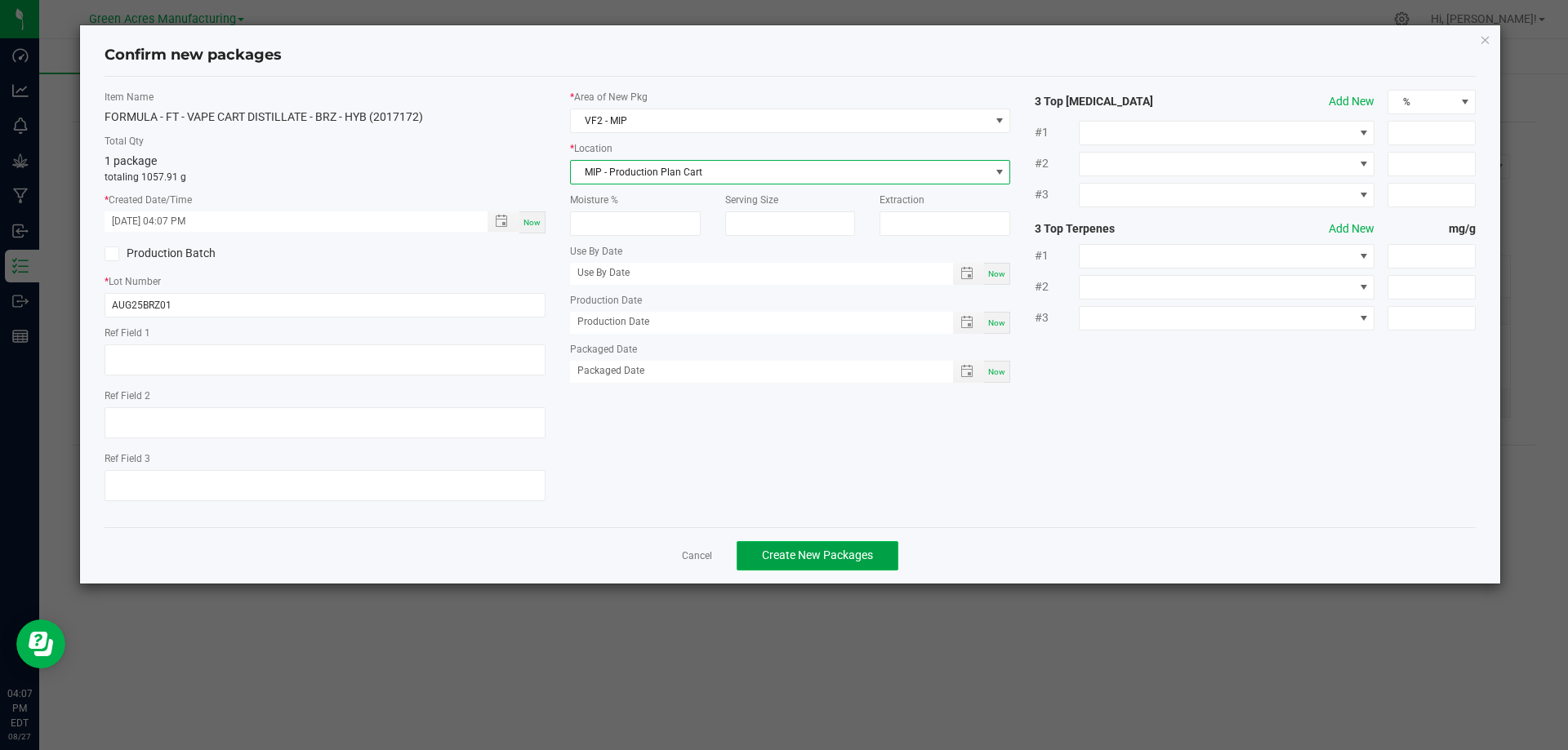
click at [801, 557] on span "Create New Packages" at bounding box center [817, 555] width 111 height 13
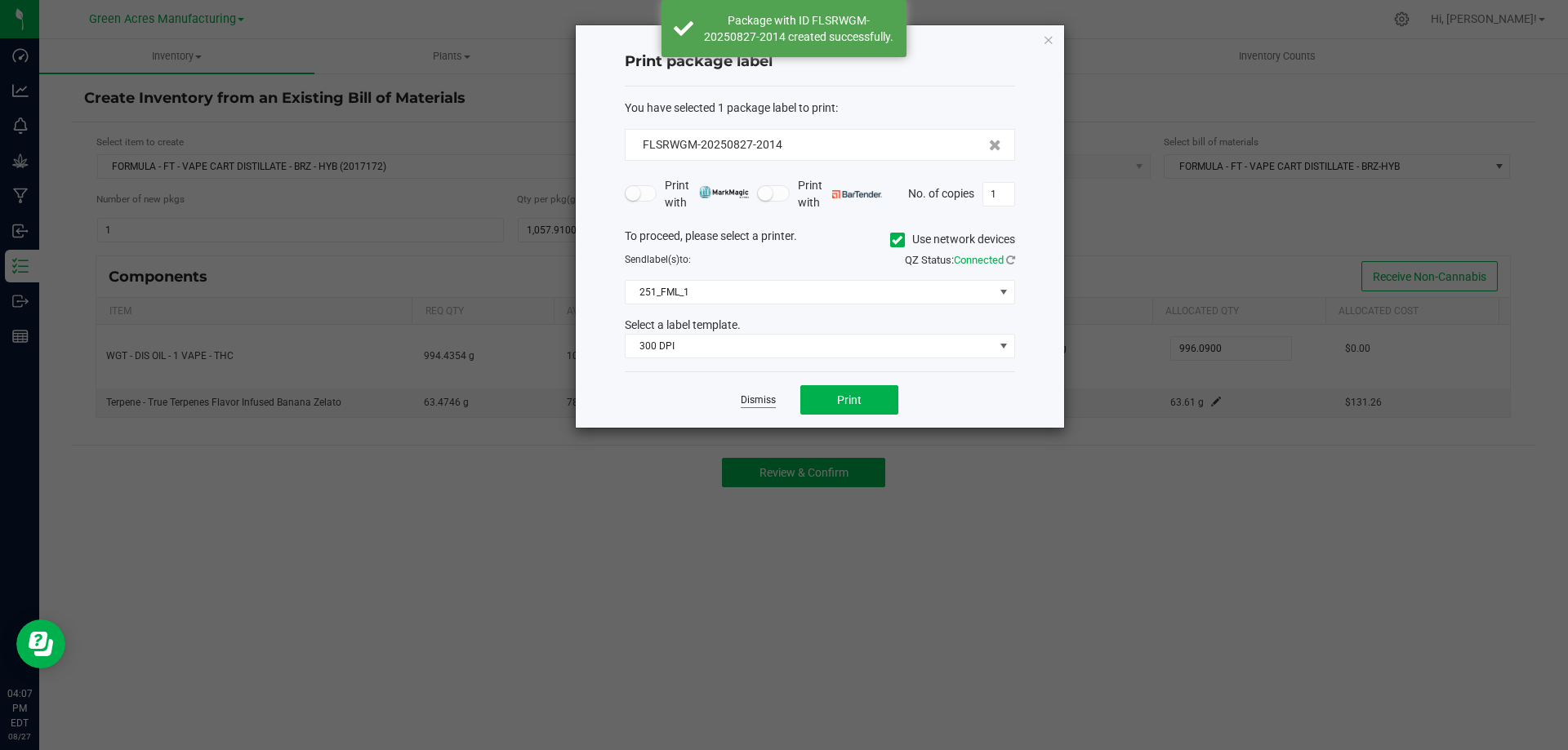
click at [755, 398] on link "Dismiss" at bounding box center [758, 400] width 35 height 14
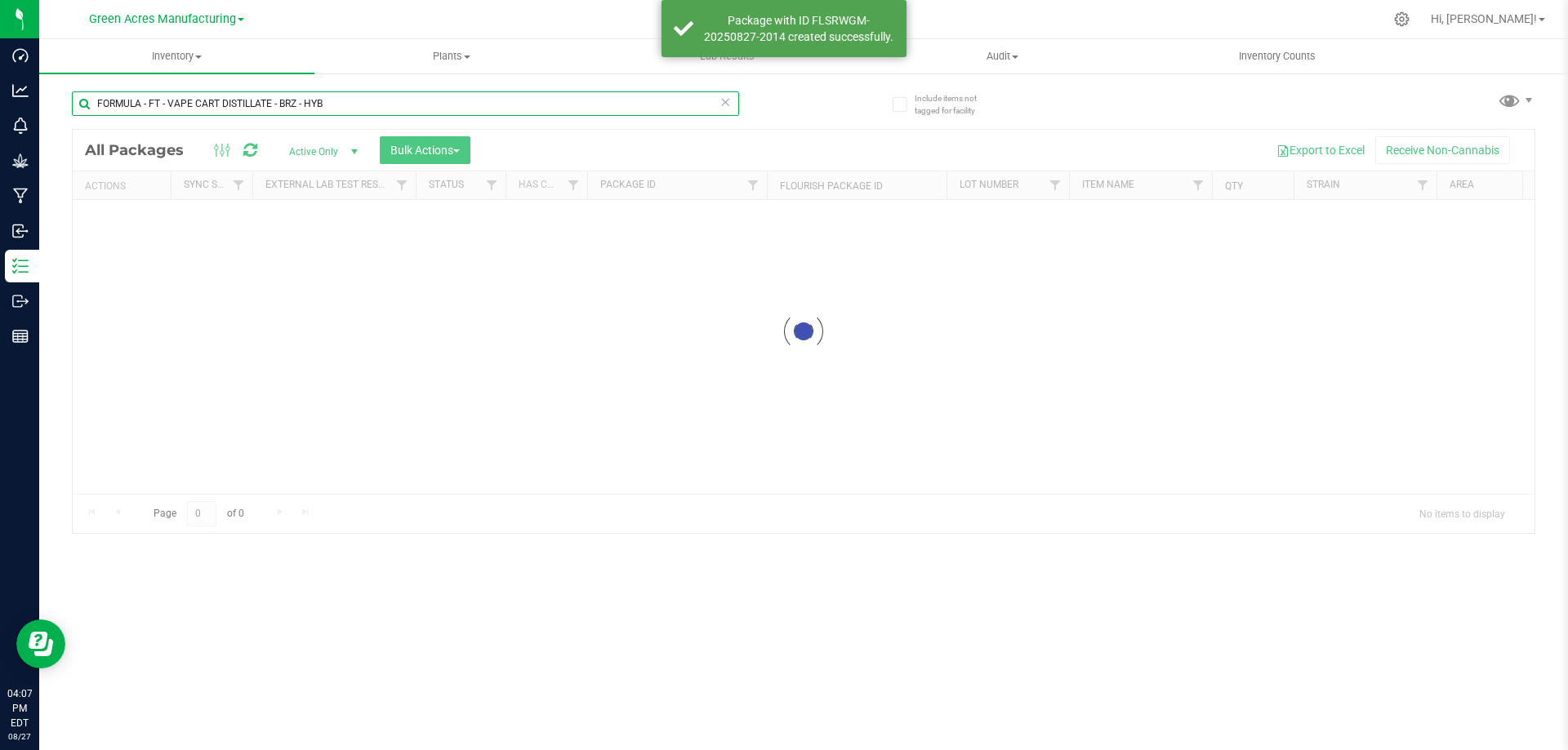
click at [380, 105] on input "FORMULA - FT - VAPE CART DISTILLATE - BRZ - HYB" at bounding box center [406, 104] width 667 height 25
paste input "AUG25BRZ01"
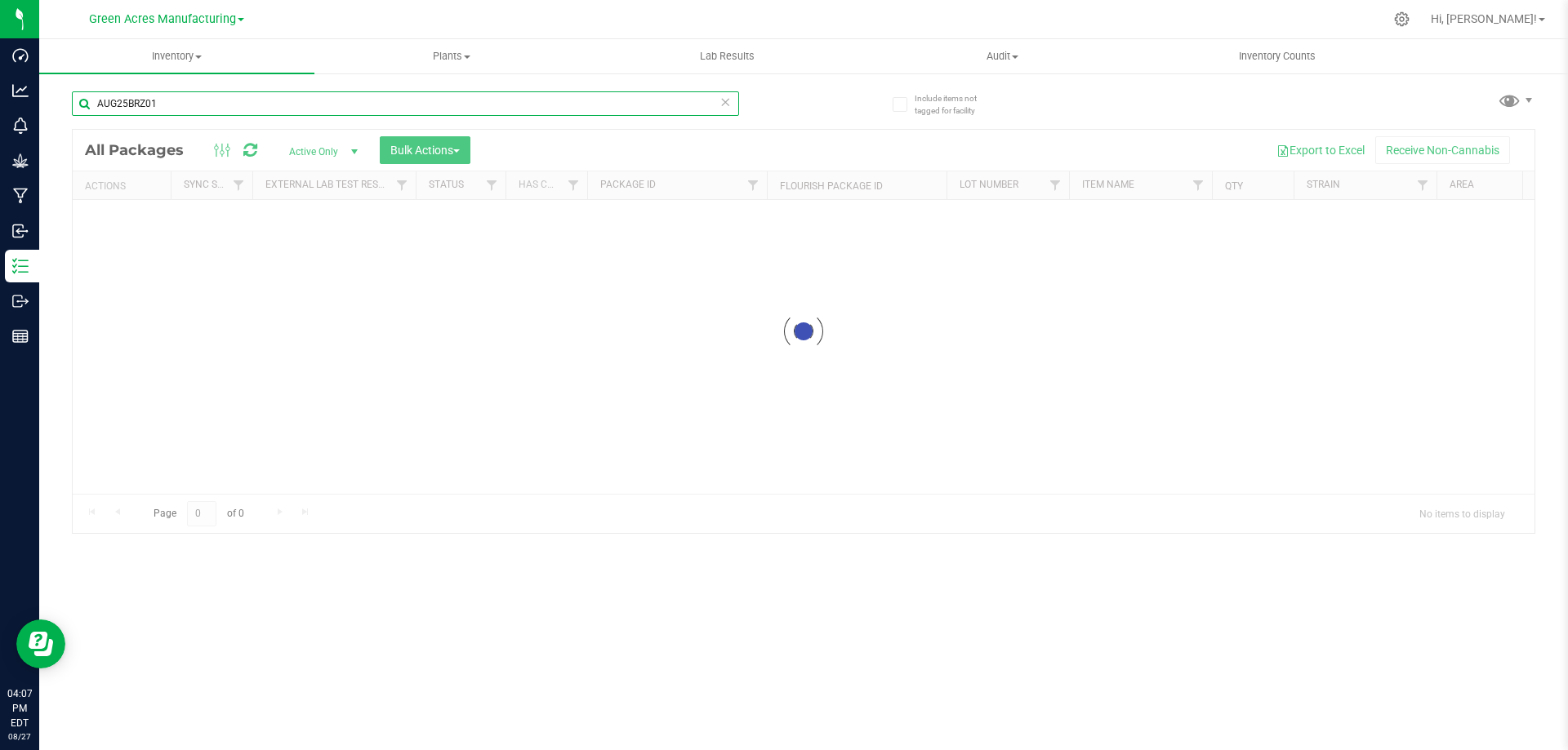
type input "AUG25BRZ01"
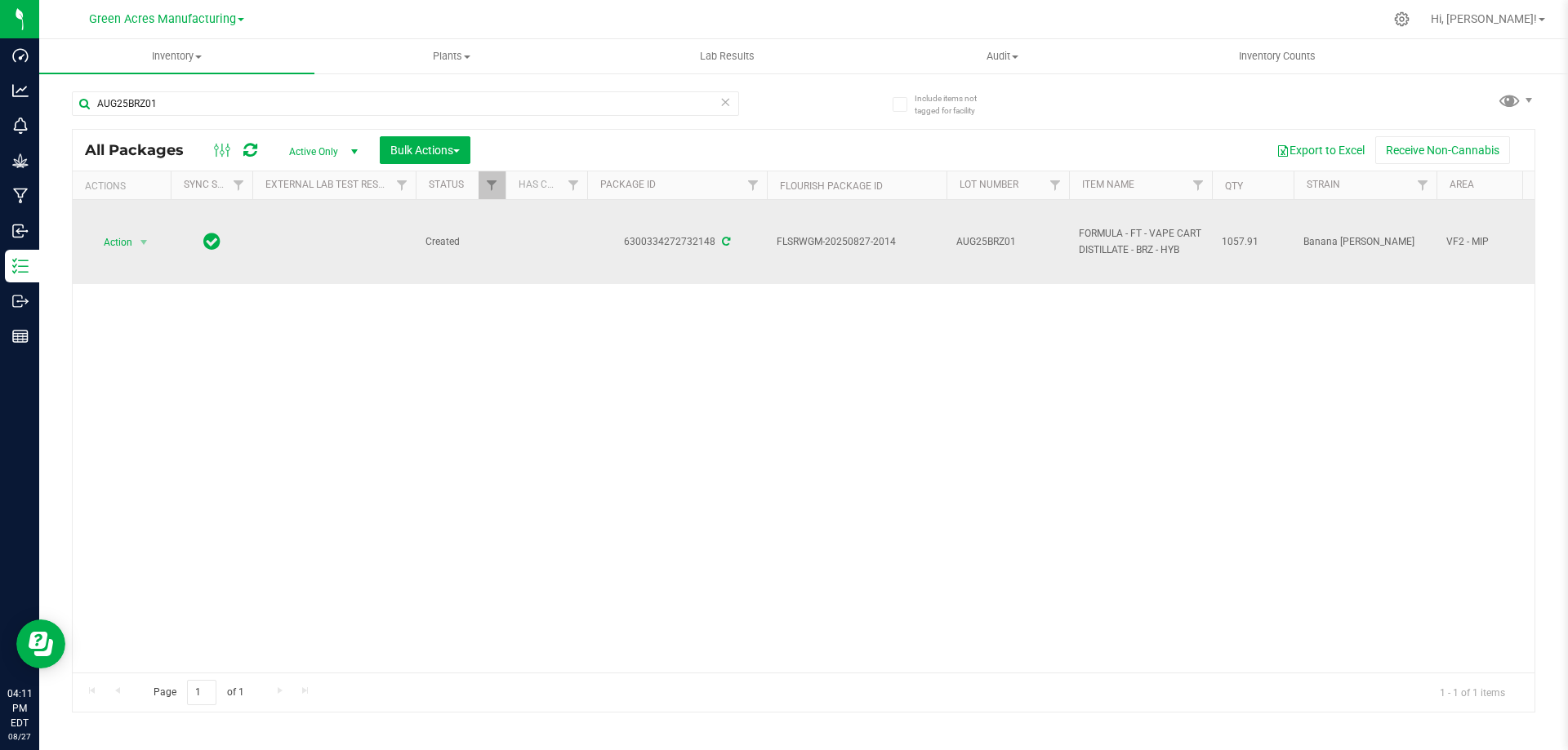
click at [809, 240] on span "FLSRWGM-20250827-2014" at bounding box center [856, 242] width 160 height 15
click at [807, 238] on span "FLSRWGM-20250827-2014" at bounding box center [856, 242] width 160 height 15
click at [806, 238] on span "FLSRWGM-20250827-2014" at bounding box center [856, 242] width 160 height 15
click at [811, 238] on span "FLSRWGM-20250827-2014" at bounding box center [856, 242] width 160 height 15
click at [809, 238] on span "FLSRWGM-20250827-2014" at bounding box center [856, 242] width 160 height 15
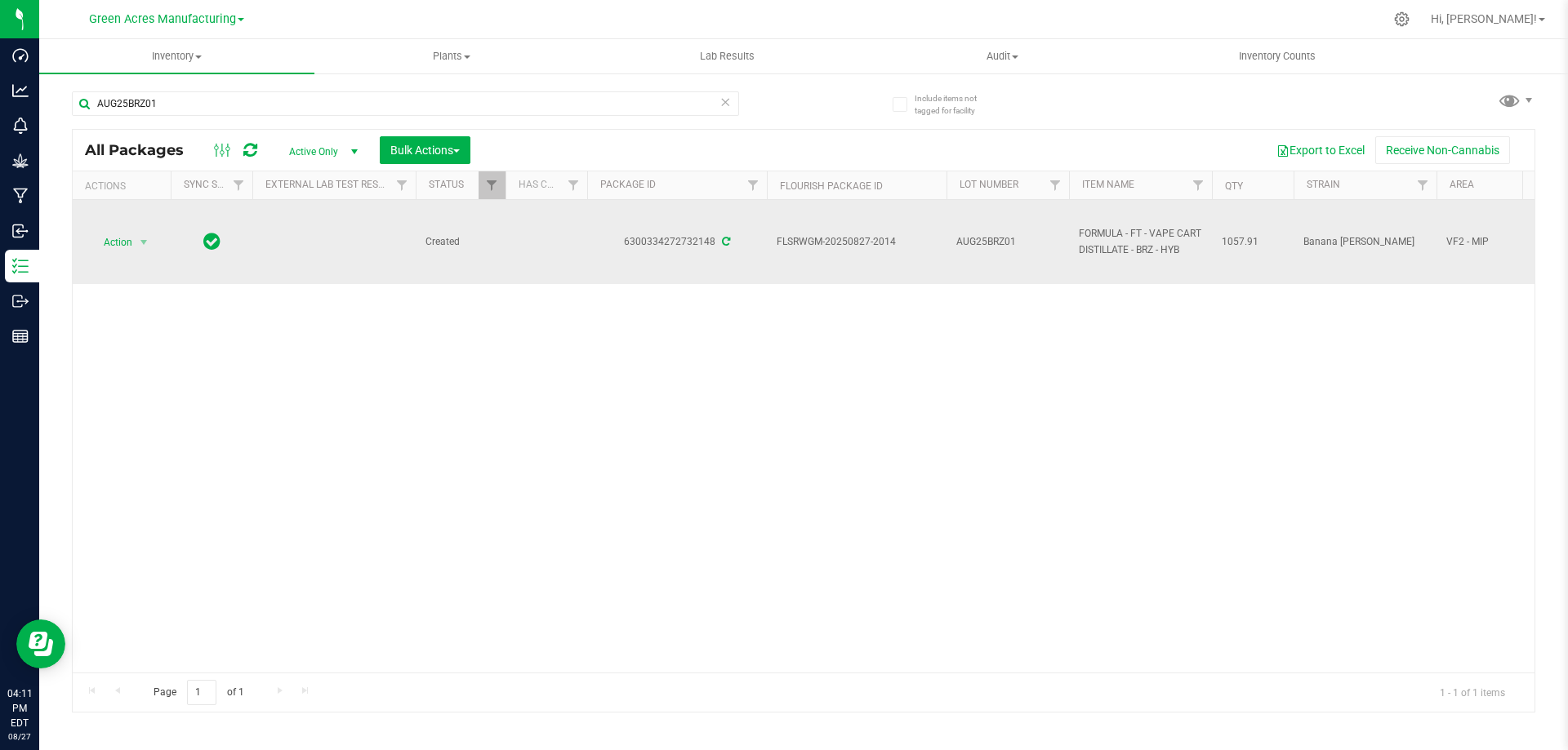
click at [809, 238] on span "FLSRWGM-20250827-2014" at bounding box center [856, 242] width 160 height 15
click at [986, 243] on span "AUG25BRZ01" at bounding box center [1007, 242] width 103 height 15
click at [985, 242] on input "AUG25BRZ01" at bounding box center [1004, 242] width 117 height 25
click at [1240, 238] on span "1057.91" at bounding box center [1252, 242] width 62 height 15
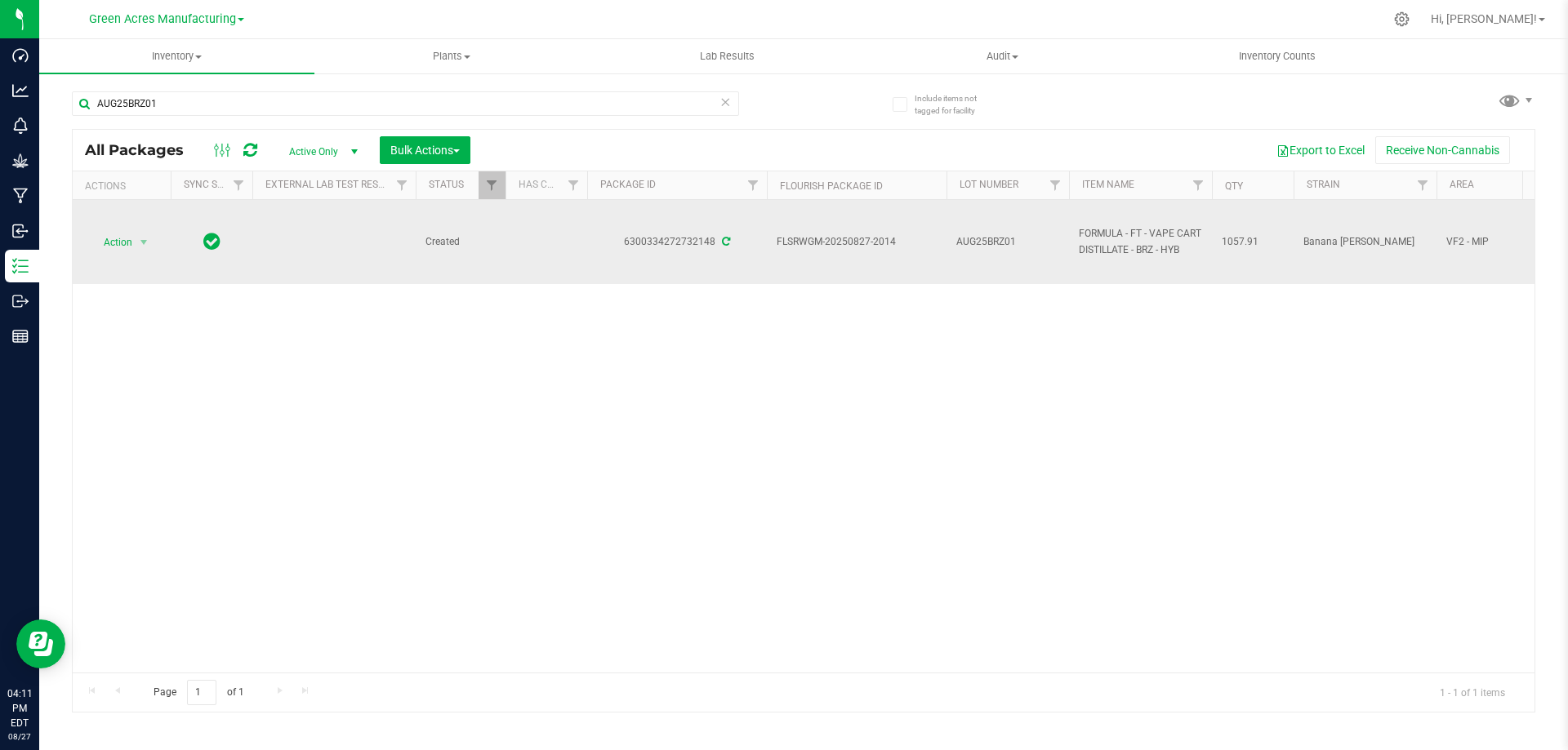
click at [1240, 238] on span "1057.91" at bounding box center [1252, 242] width 62 height 15
copy span "1057.91"
click at [132, 244] on span "Action" at bounding box center [111, 242] width 44 height 23
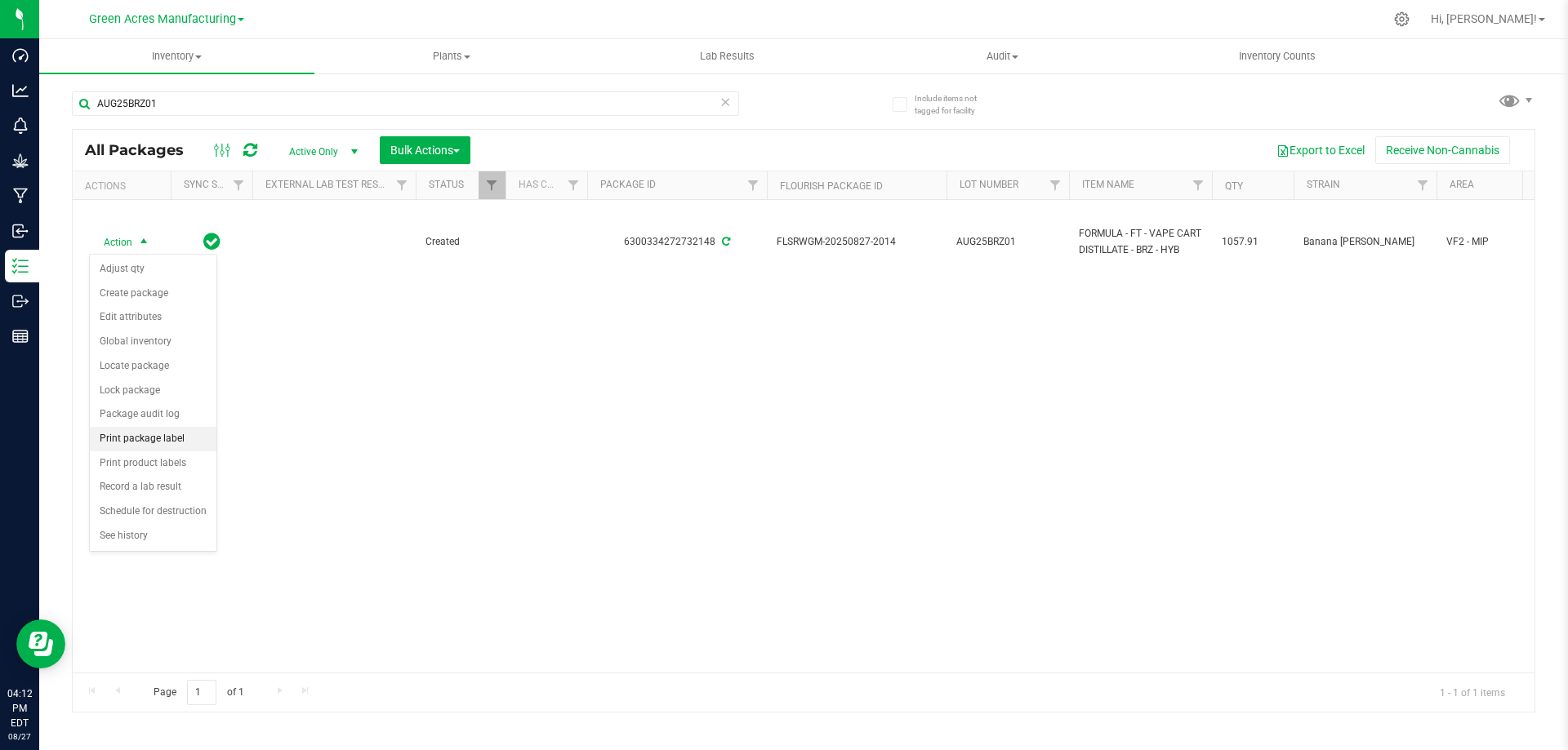
click at [148, 440] on li "Print package label" at bounding box center [153, 439] width 126 height 25
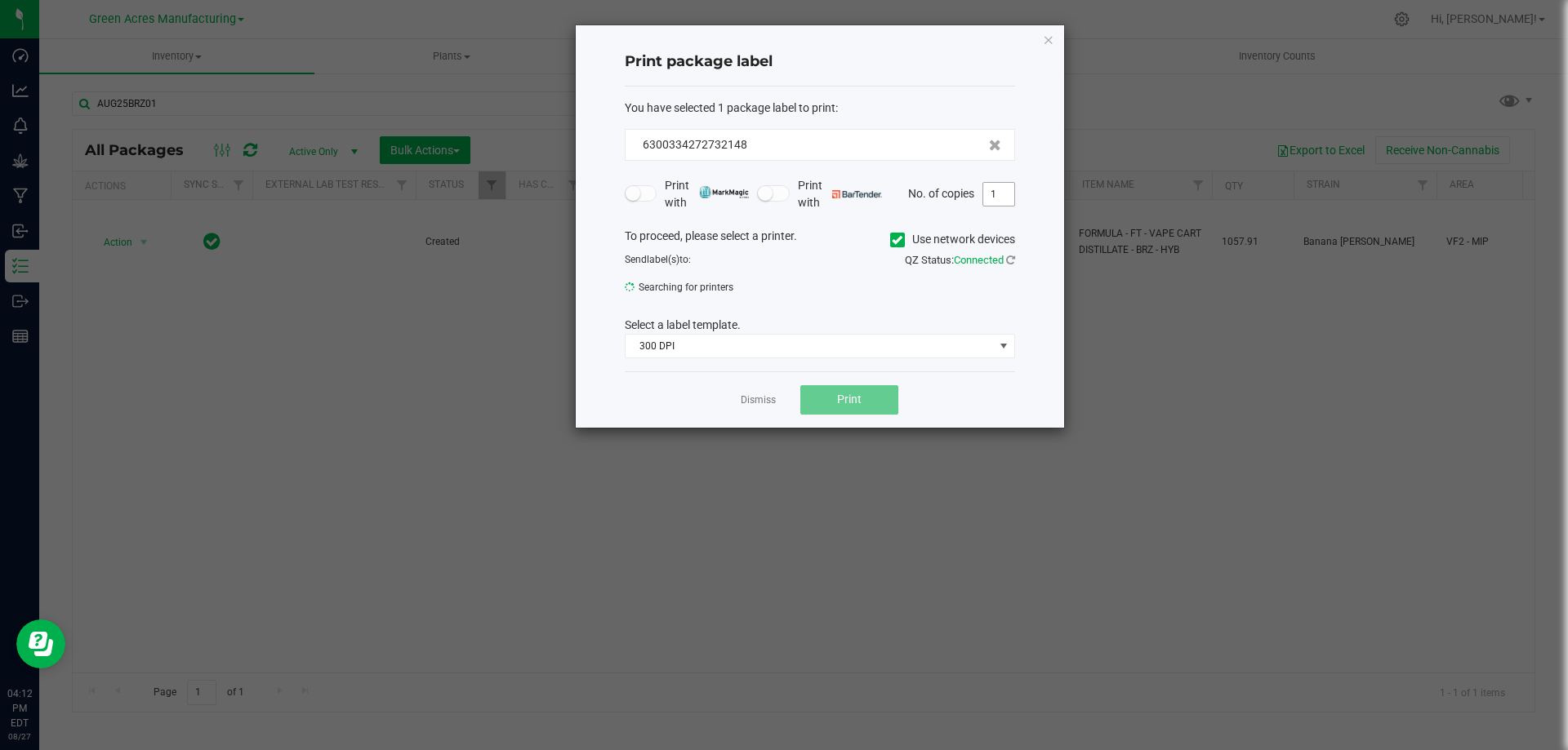
click at [991, 199] on input "1" at bounding box center [999, 194] width 31 height 23
type input "3"
click at [837, 404] on span "Print" at bounding box center [848, 400] width 25 height 13
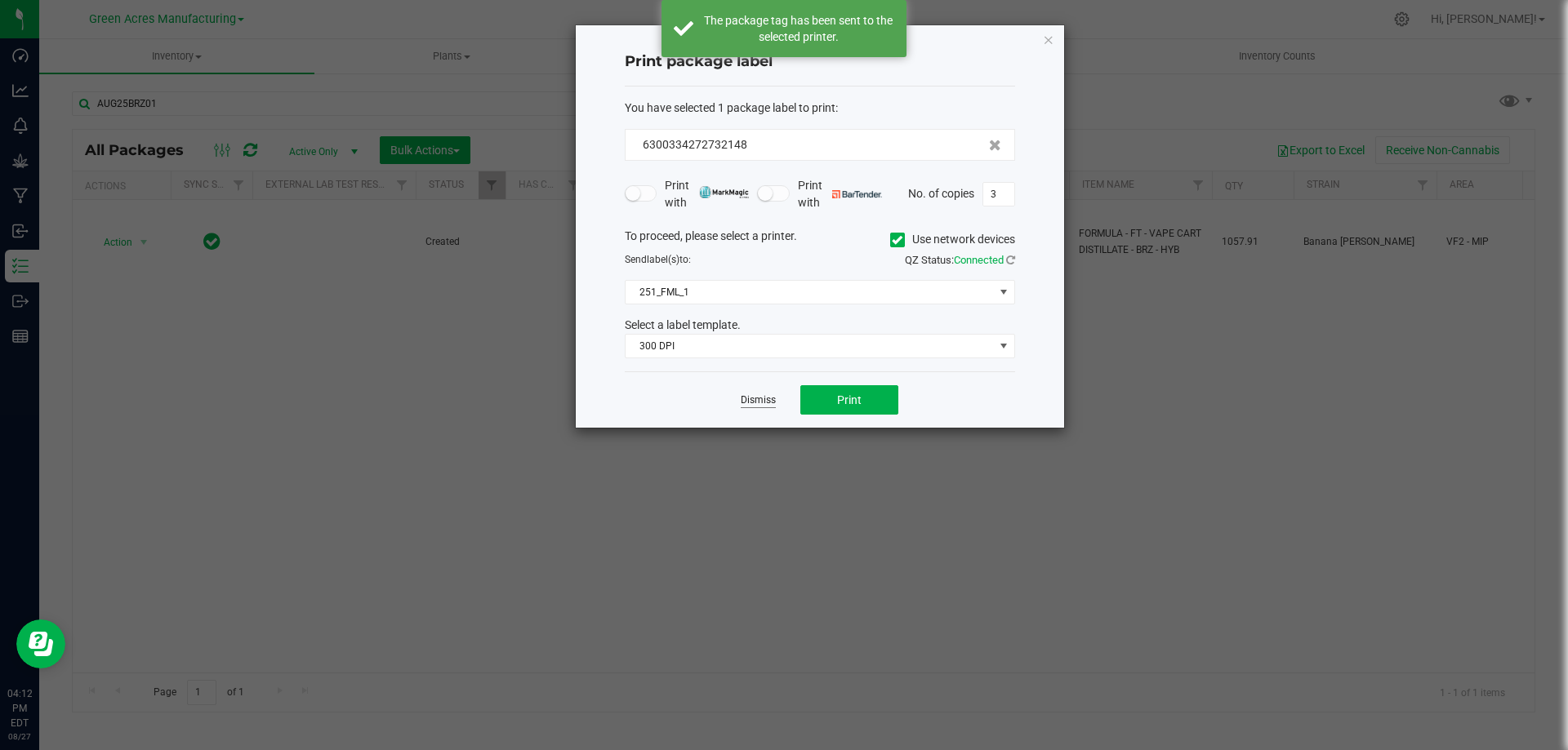
click at [749, 399] on link "Dismiss" at bounding box center [758, 400] width 35 height 14
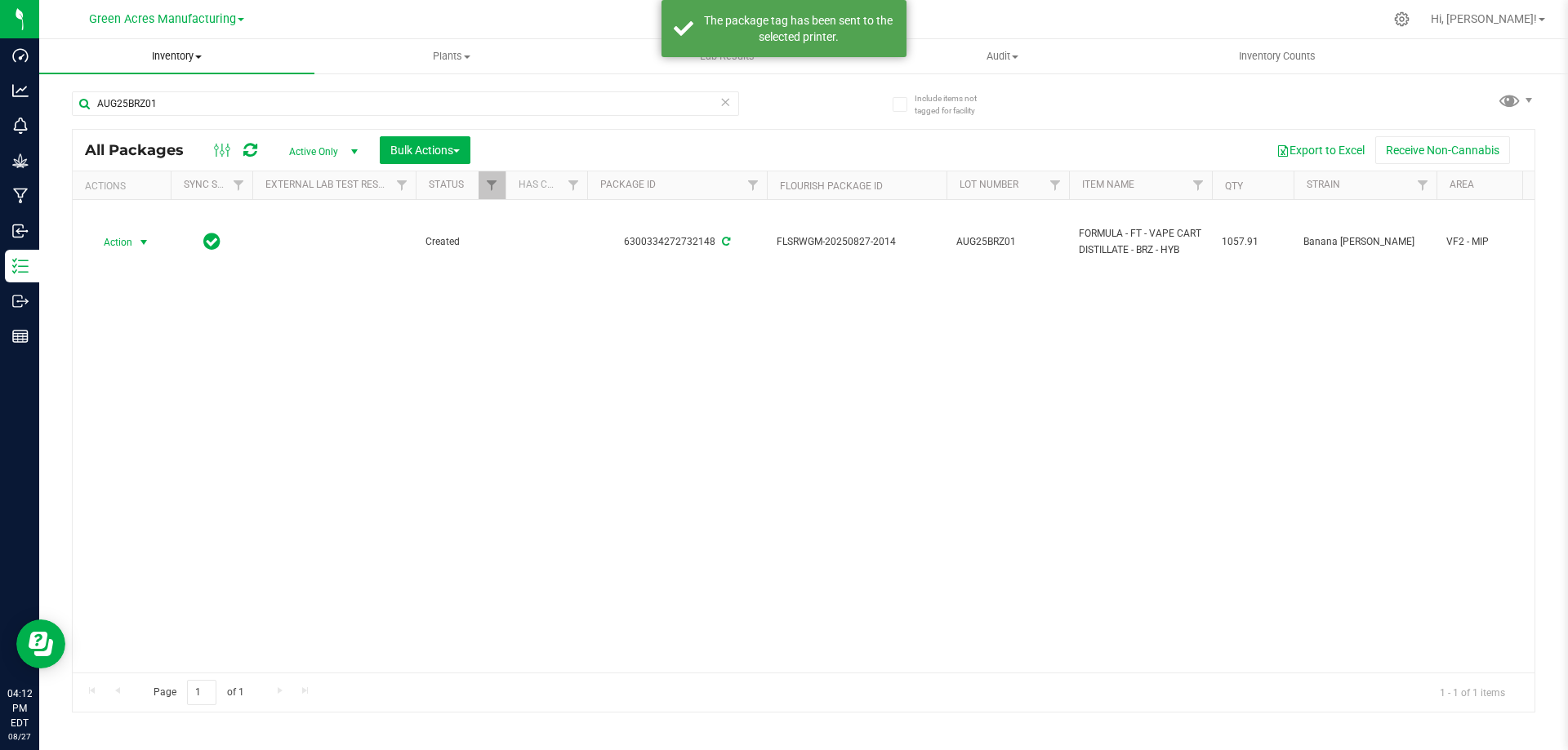
click at [182, 59] on span "Inventory" at bounding box center [176, 56] width 275 height 14
click at [205, 194] on li "From bill of materials" at bounding box center [176, 196] width 275 height 20
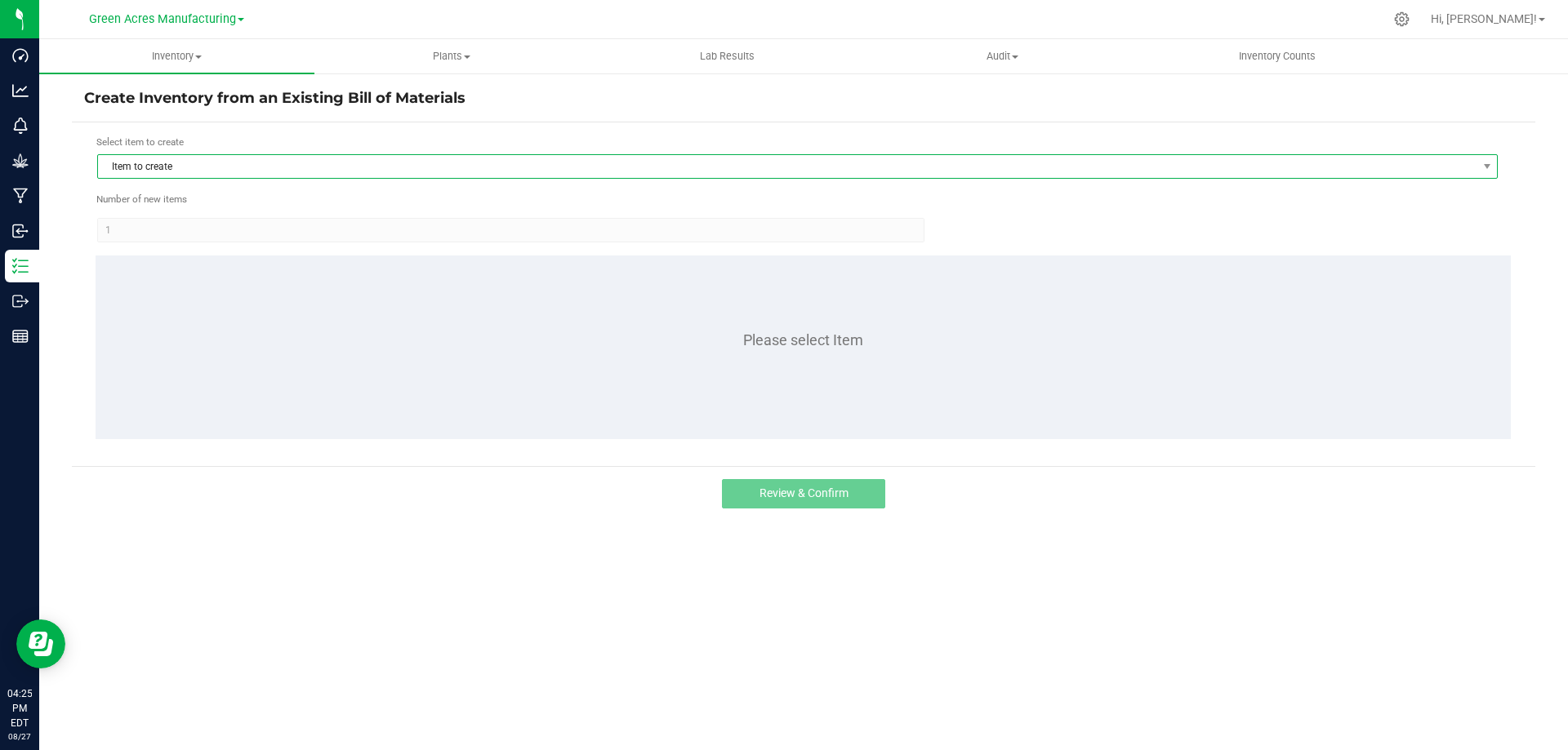
click at [168, 160] on span "Item to create" at bounding box center [787, 166] width 1379 height 23
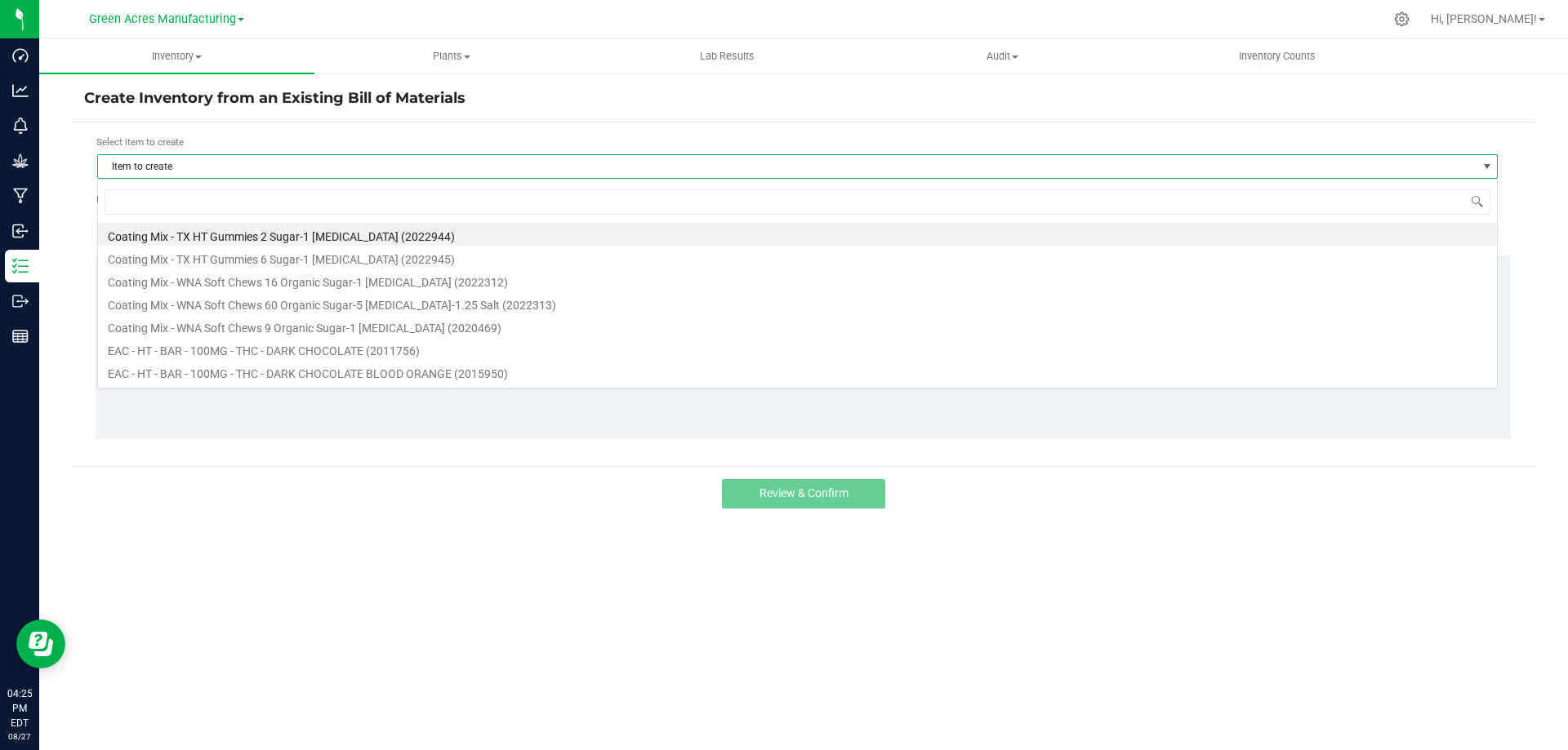
scroll to position [25, 1401]
type input "dbr"
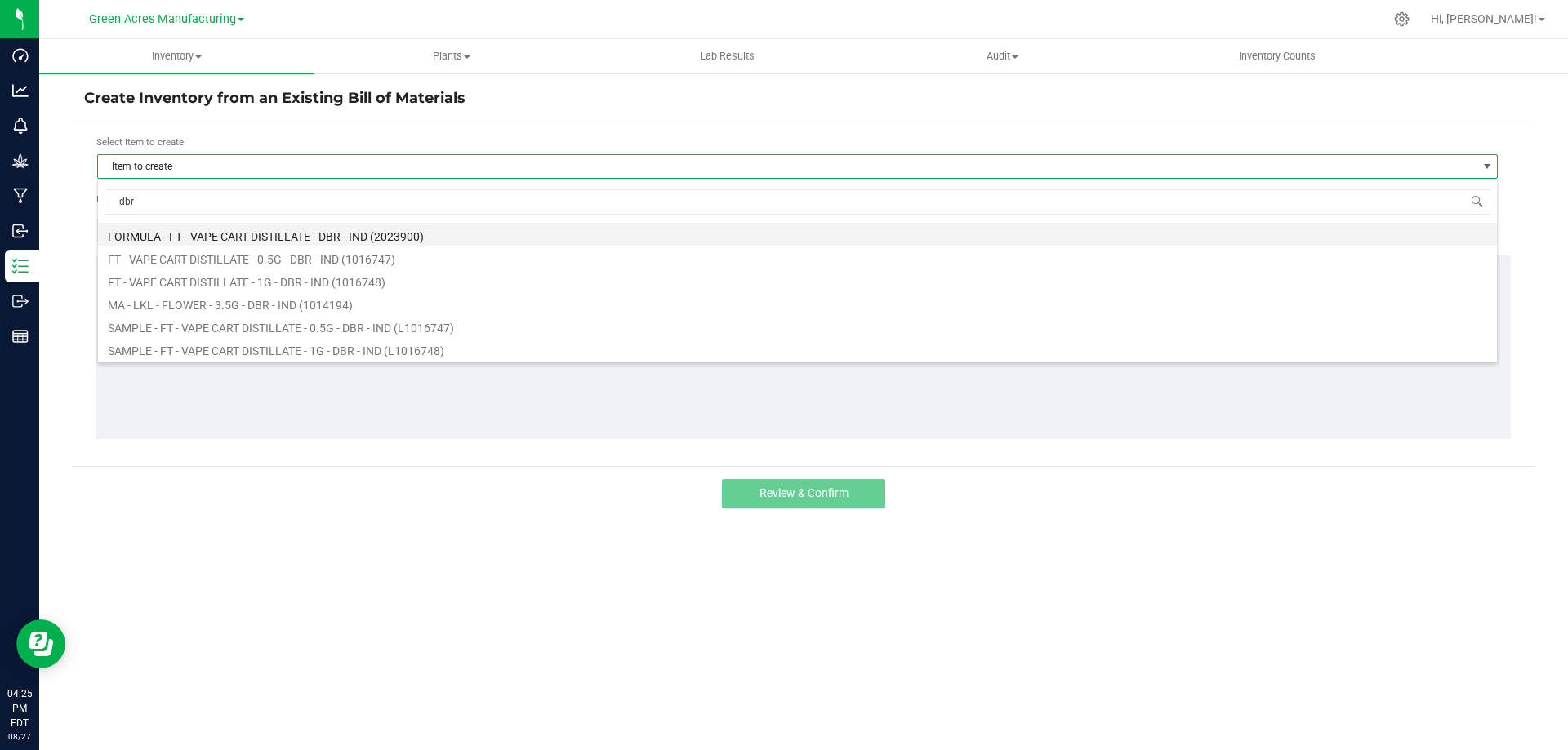
click at [265, 231] on li "FORMULA - FT - VAPE CART DISTILLATE - DBR - IND (2023900)" at bounding box center [797, 234] width 1399 height 23
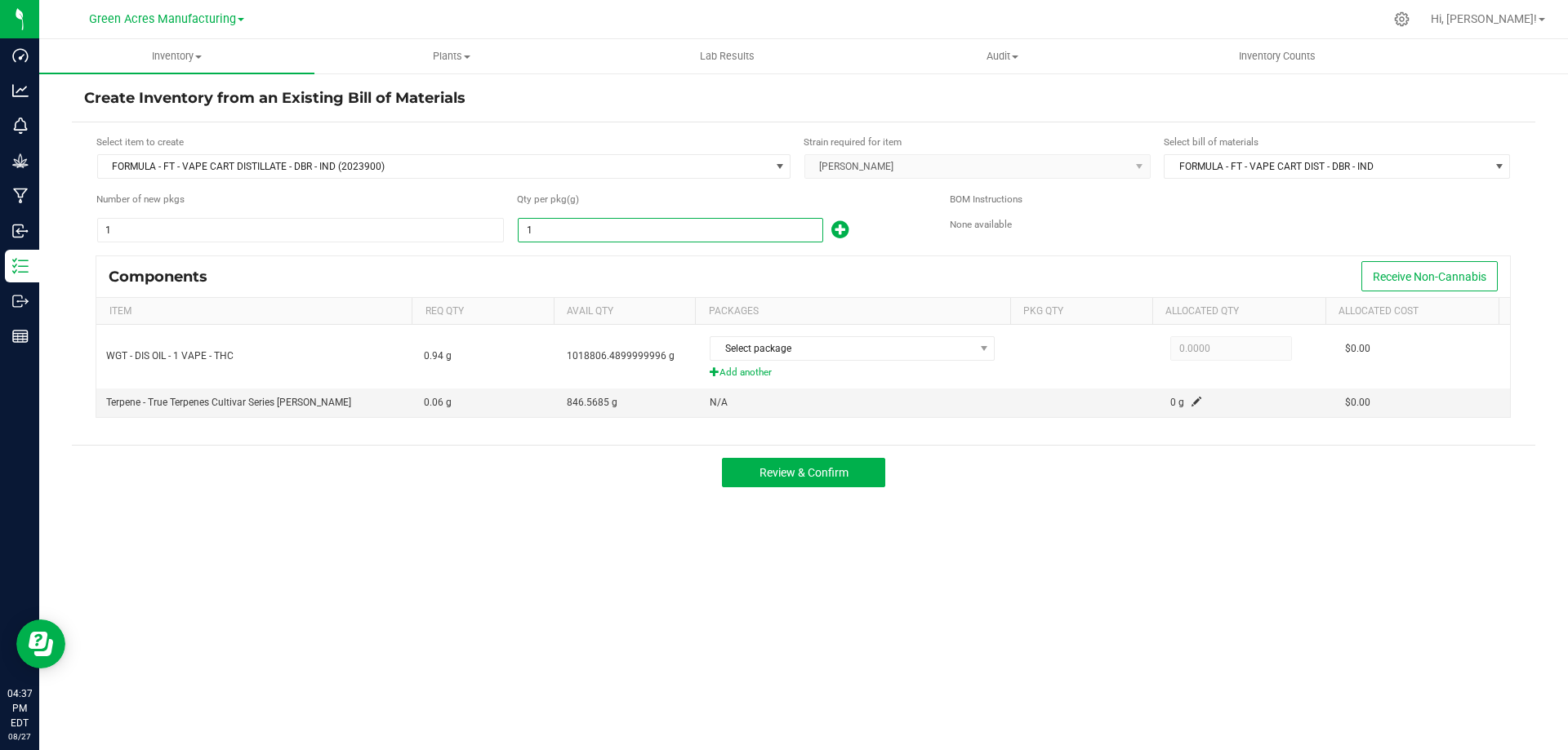
paste input "3150.62"
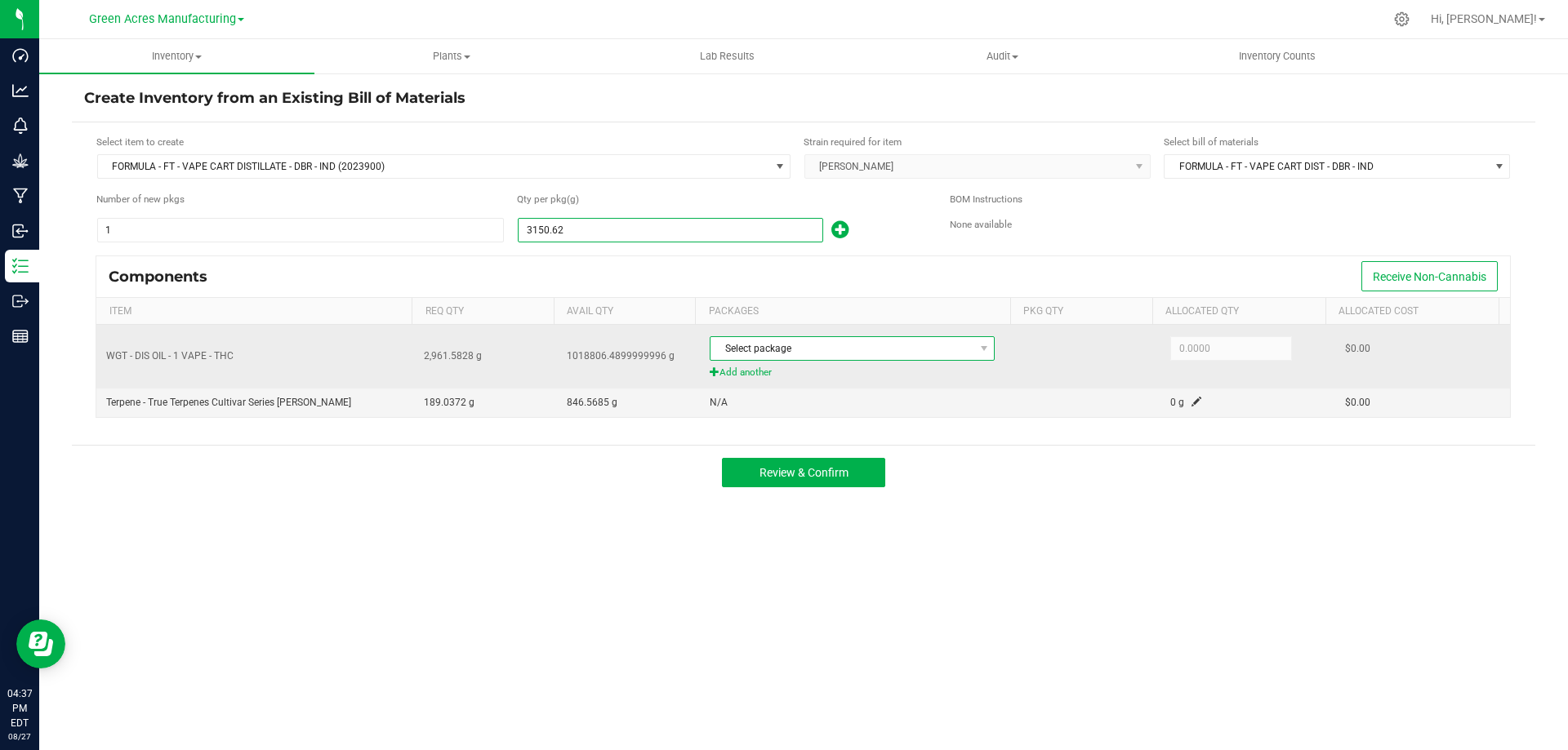
type input "3,150.6200"
click at [798, 350] on span "Select package" at bounding box center [842, 348] width 263 height 23
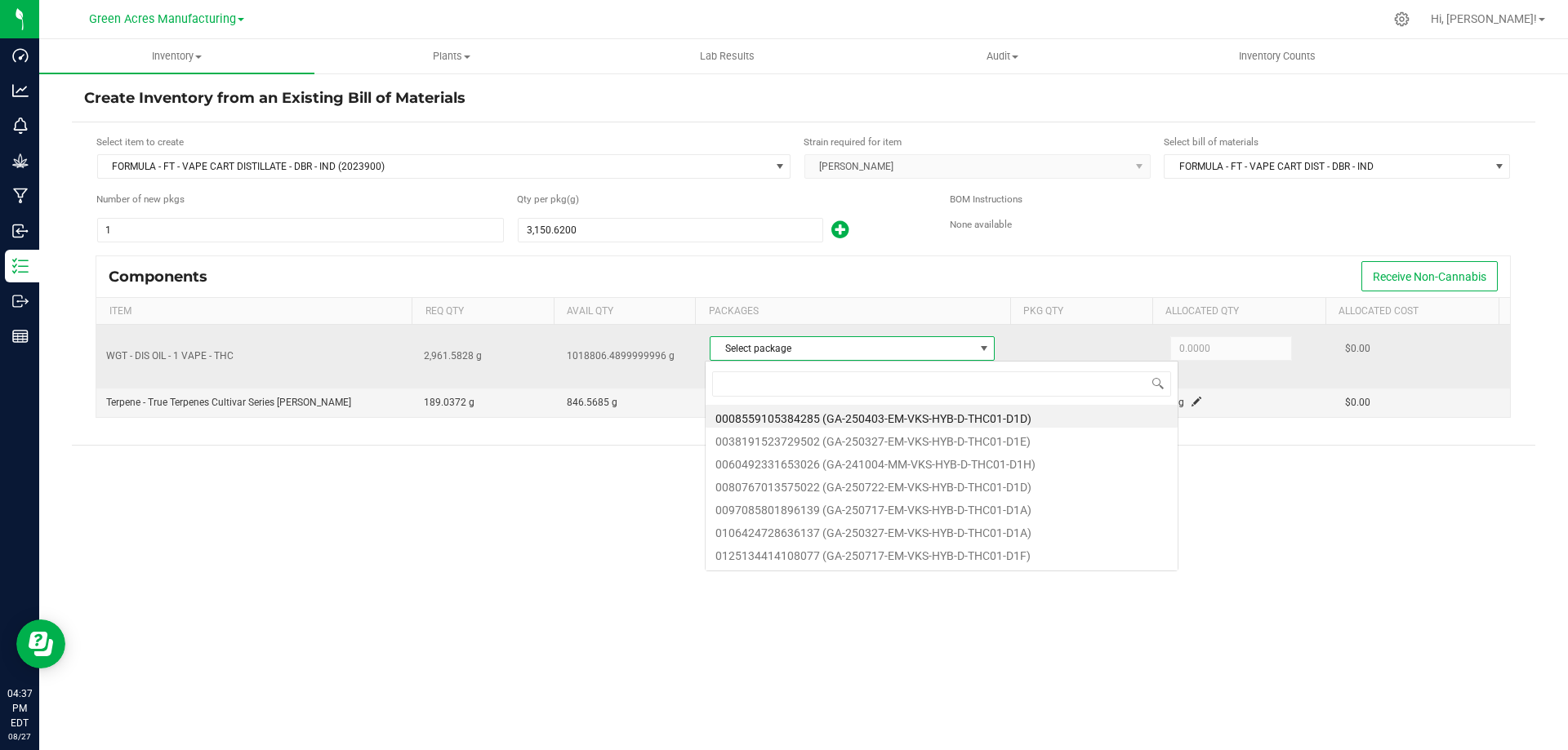
scroll to position [25, 282]
type input "3791"
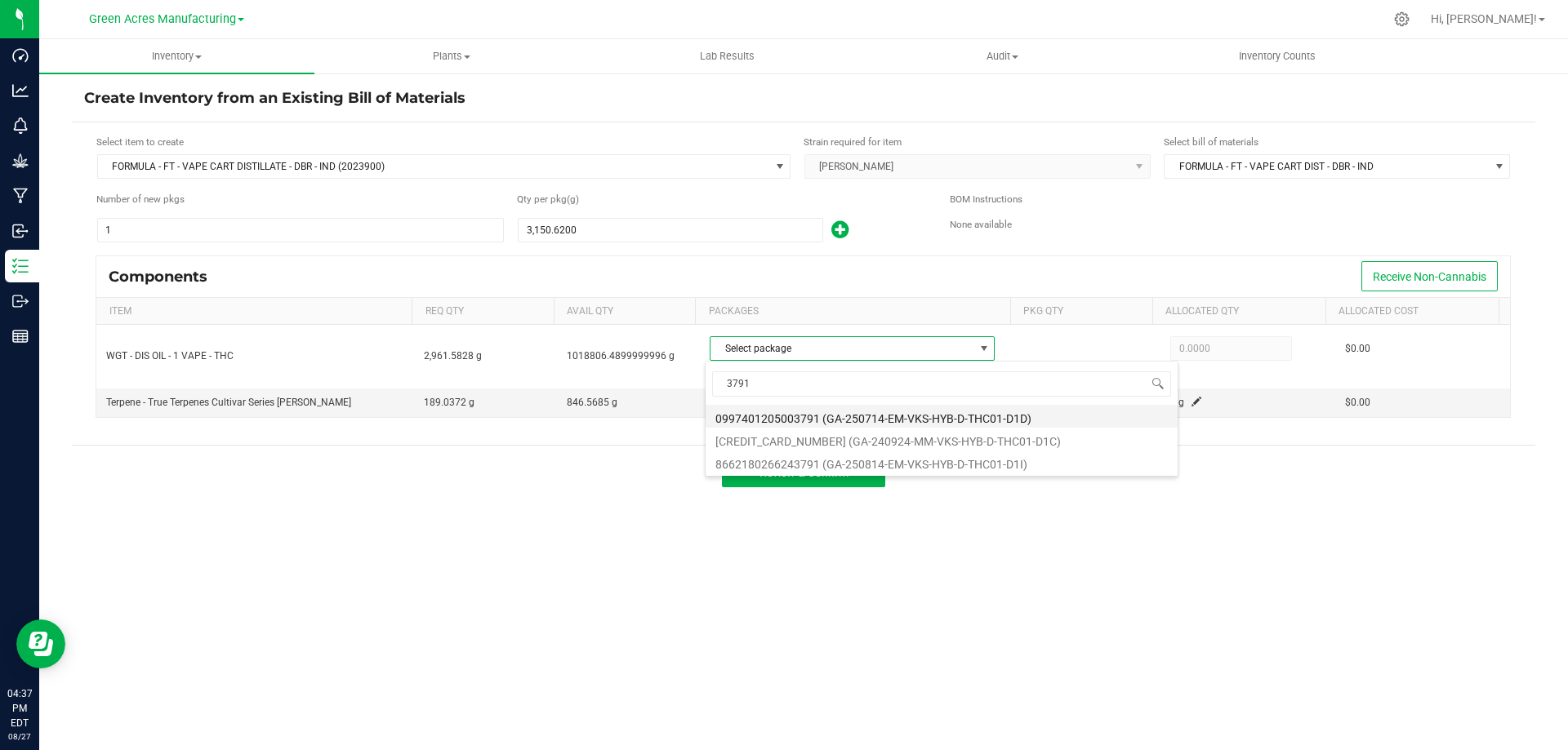
click at [867, 413] on li "0997401205003791 (GA-250714-EM-VKS-HYB-D-THC01-D1D)" at bounding box center [942, 416] width 472 height 23
type input "2,961.5828"
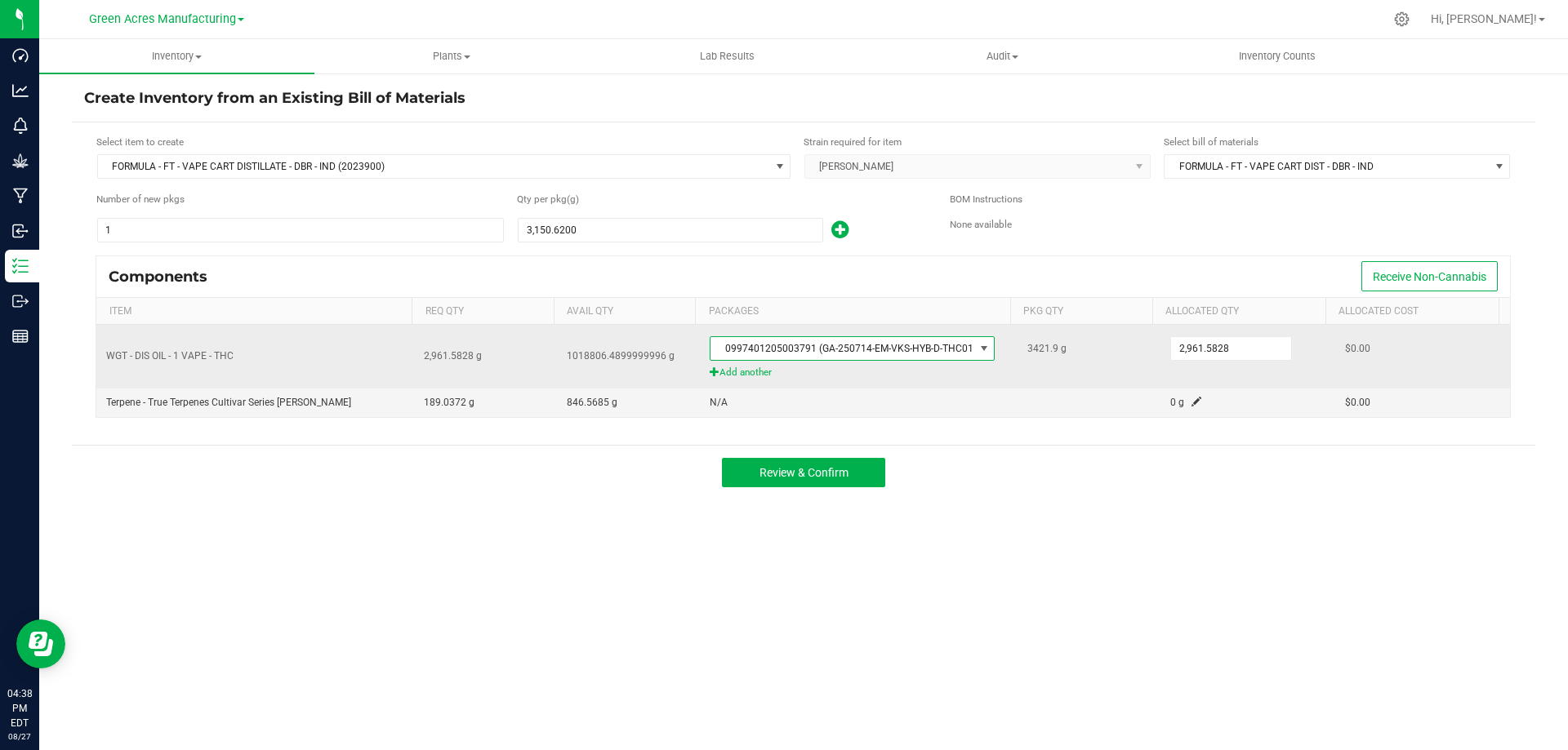
click at [793, 349] on span "0997401205003791 (GA-250714-EM-VKS-HYB-D-THC01-D1D)" at bounding box center [842, 348] width 263 height 23
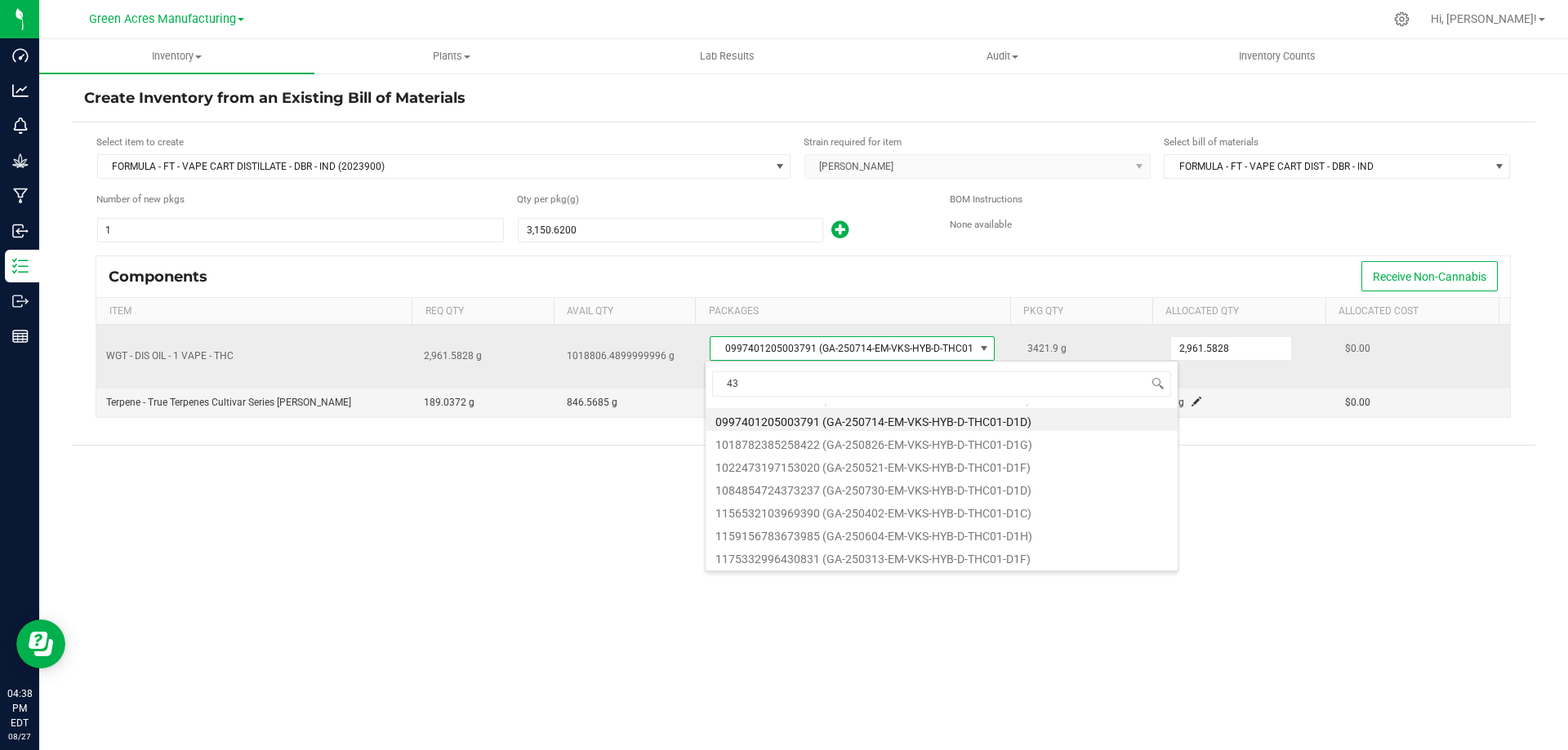
scroll to position [0, 0]
type input "43791"
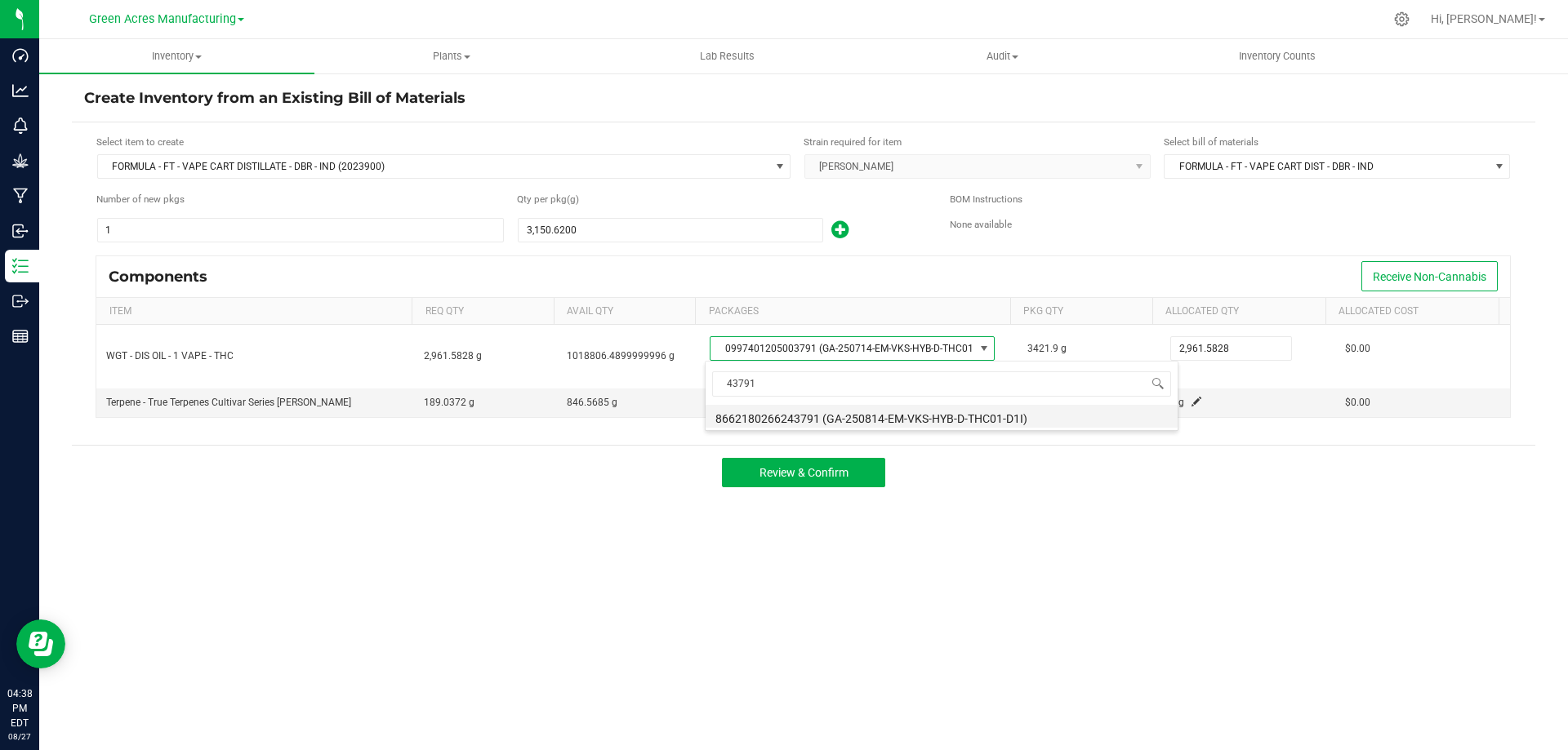
click at [848, 416] on li "8662180266243791 (GA-250814-EM-VKS-HYB-D-THC01-D1I)" at bounding box center [942, 416] width 472 height 23
type input "2,634.0000"
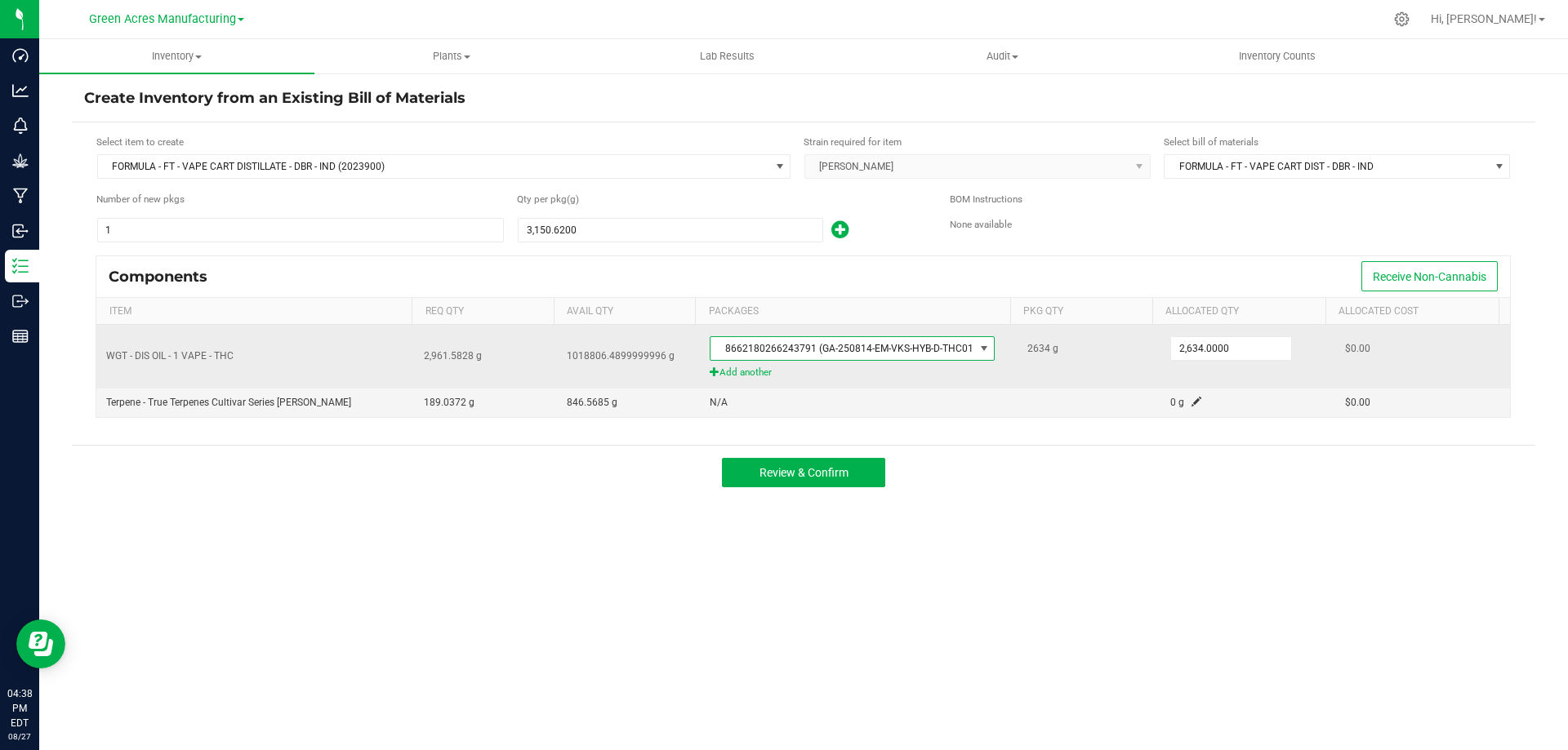
click at [748, 372] on span "Add another" at bounding box center [858, 372] width 298 height 15
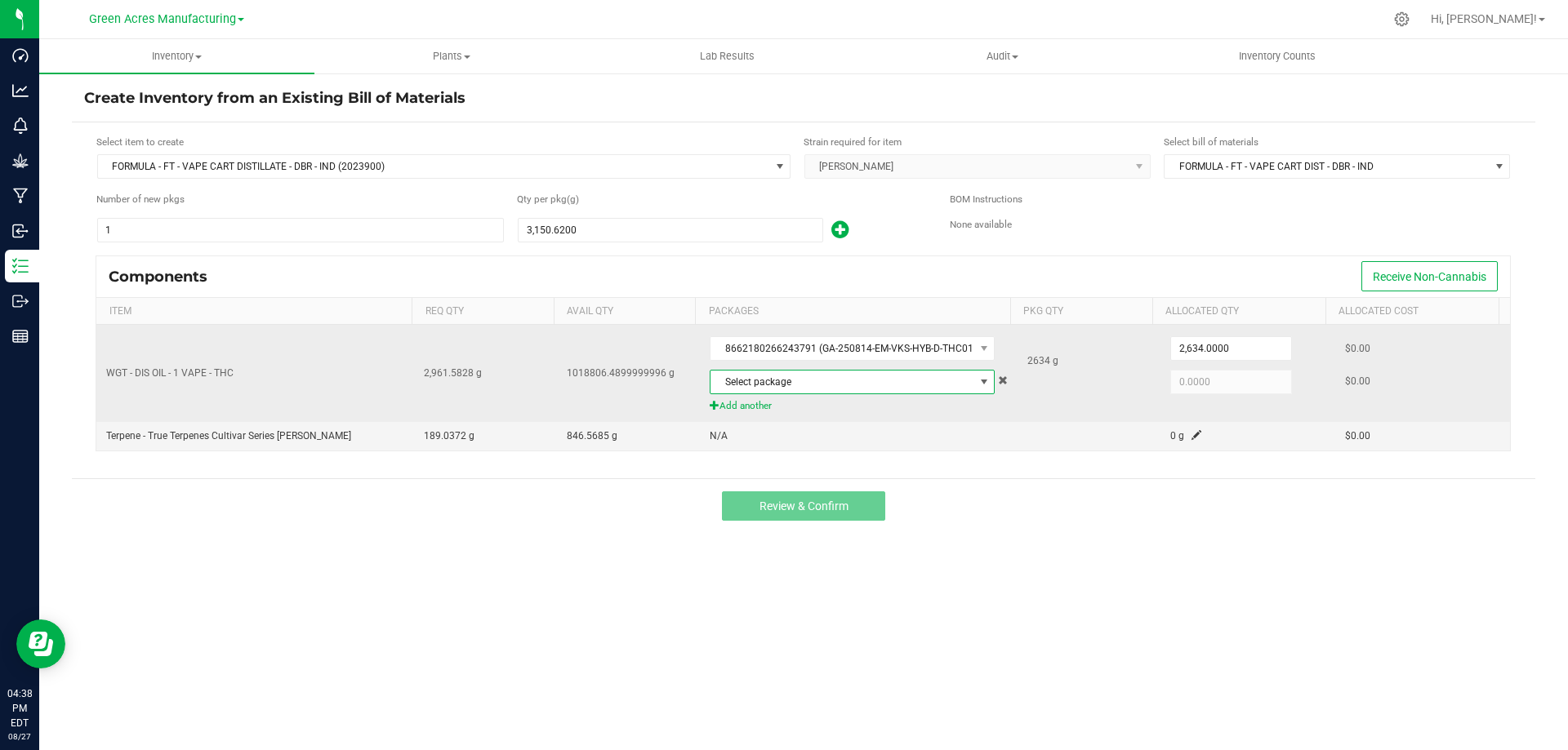
click at [798, 377] on span "Select package" at bounding box center [842, 382] width 263 height 23
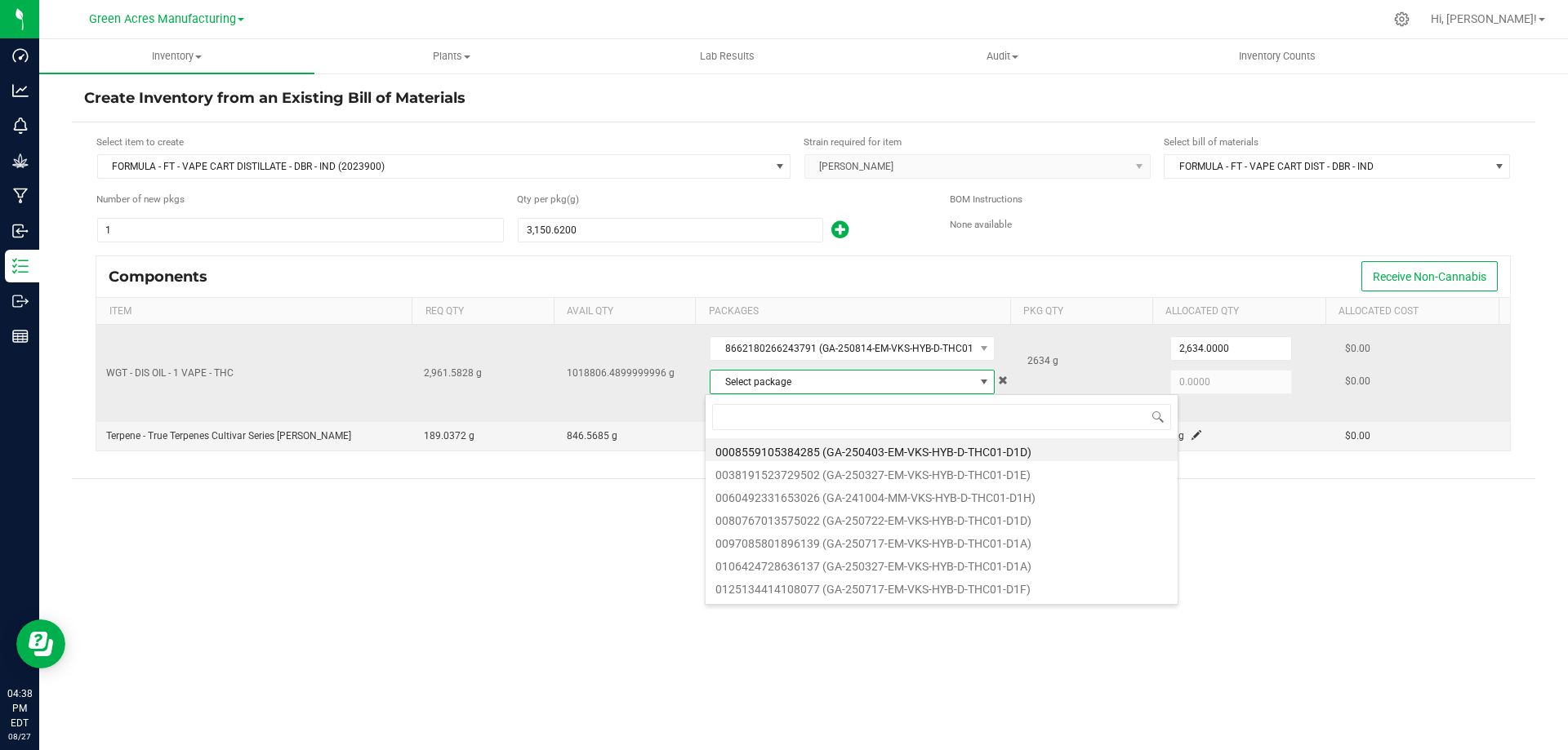
scroll to position [25, 282]
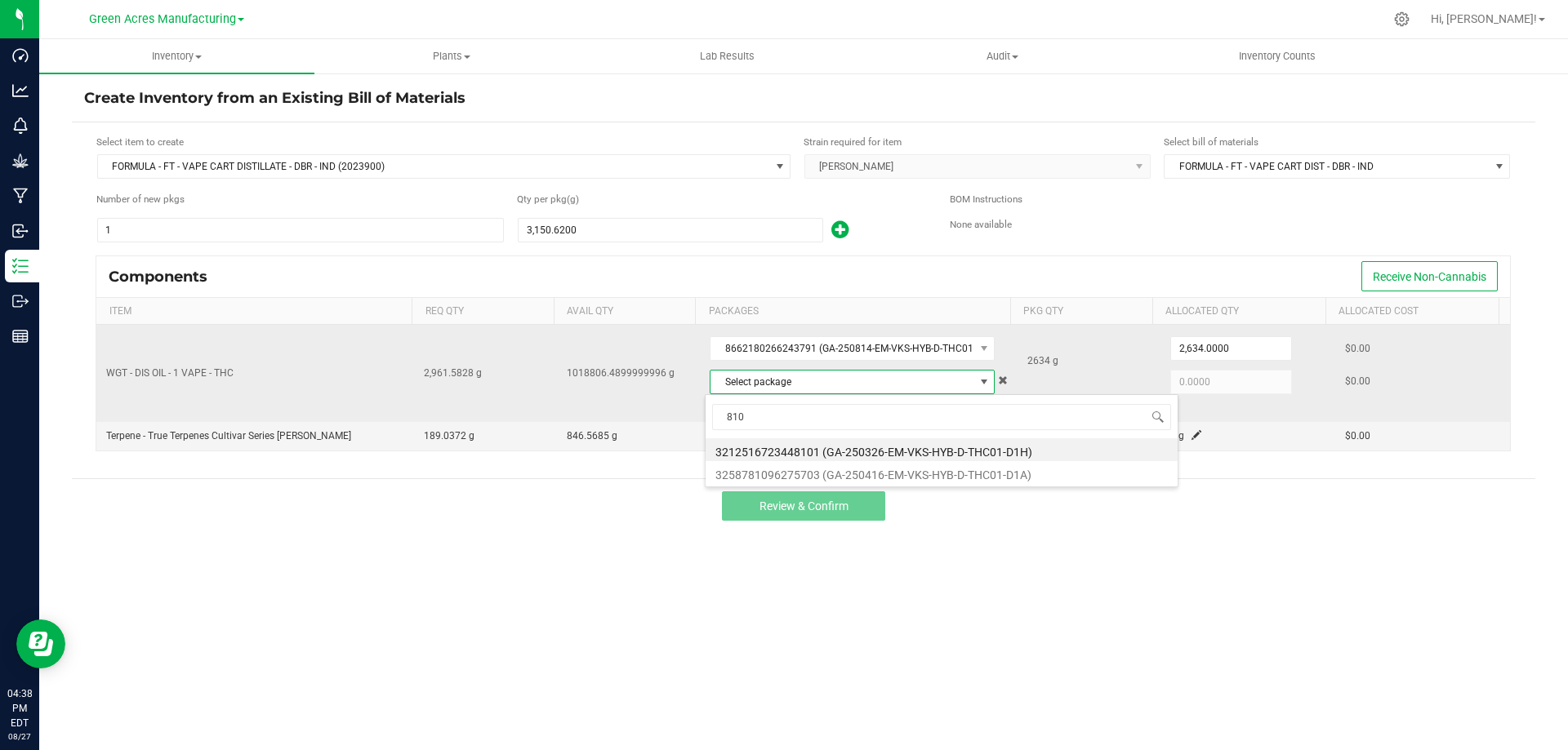
type input "8101"
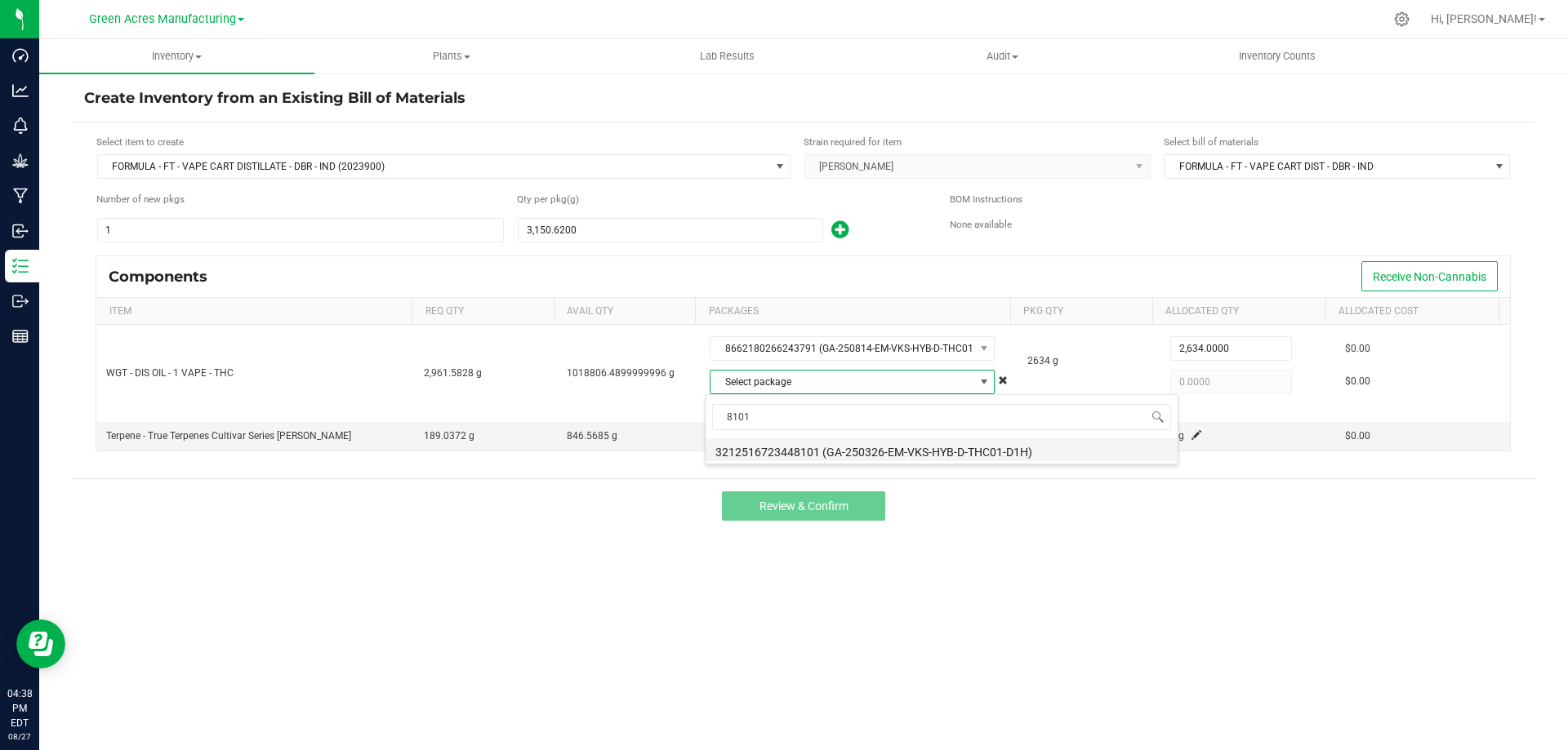
click at [871, 448] on li "3212516723448101 (GA-250326-EM-VKS-HYB-D-THC01-D1H)" at bounding box center [942, 450] width 472 height 23
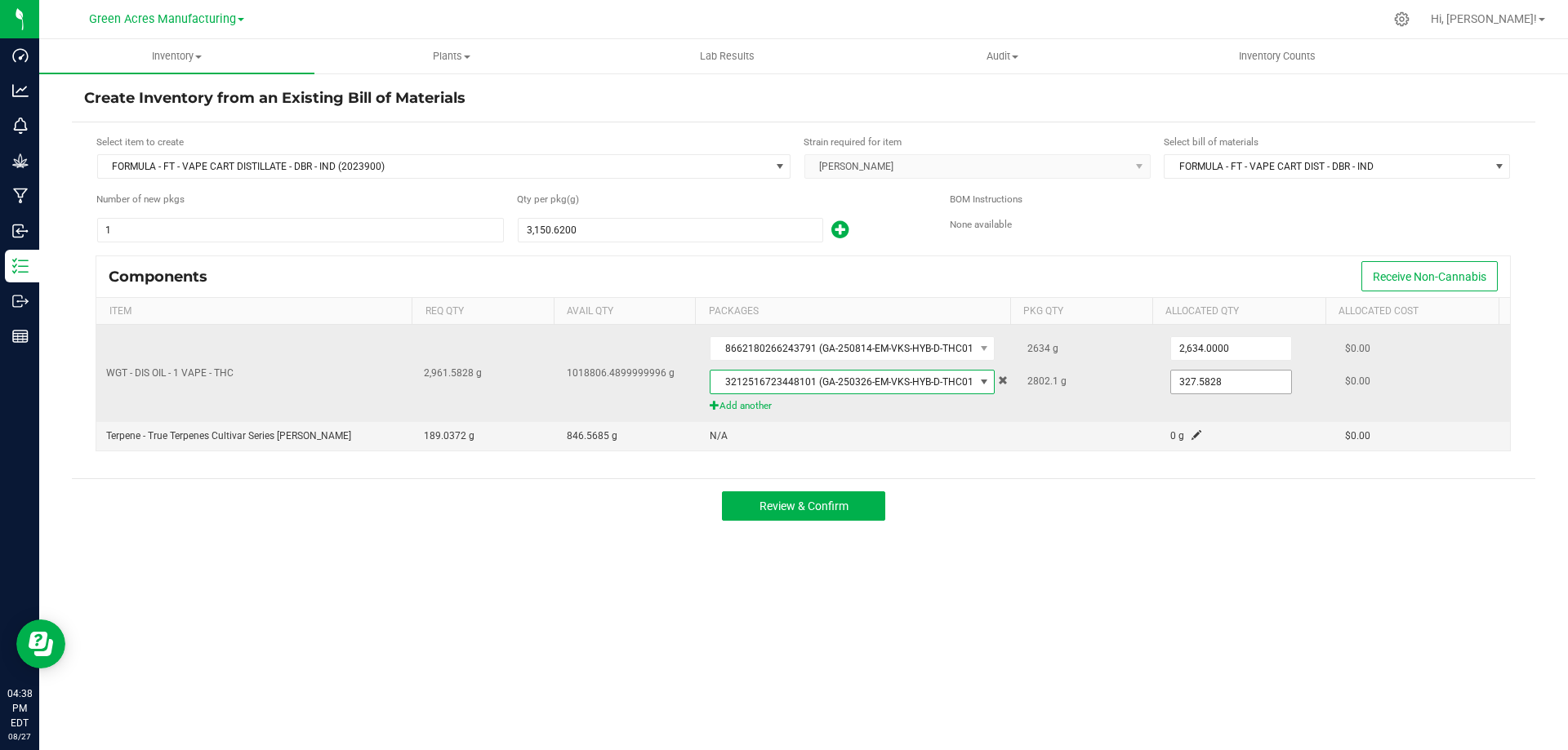
click at [1205, 380] on input "327.5828" at bounding box center [1230, 382] width 120 height 23
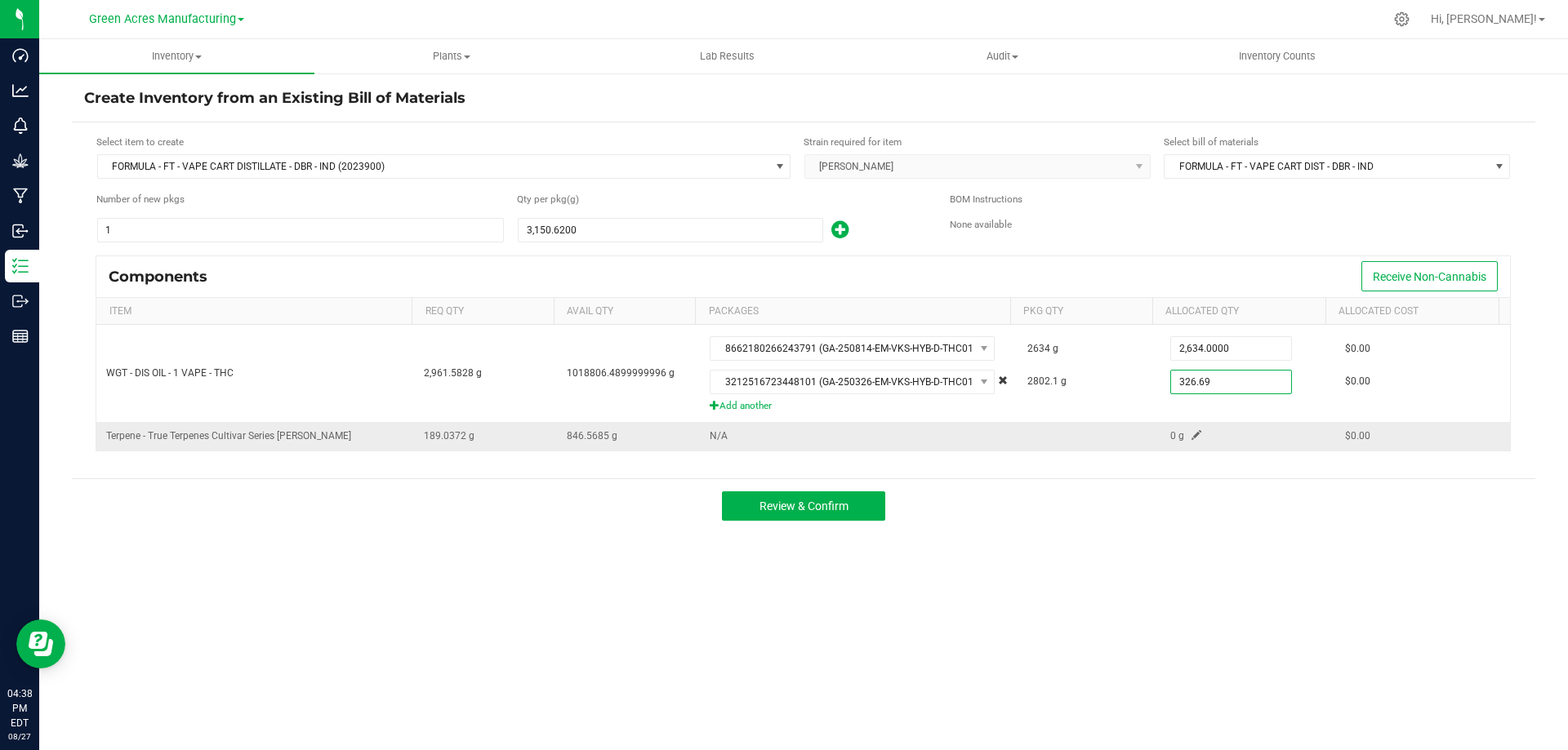
type input "326.6900"
click at [1191, 433] on span at bounding box center [1196, 435] width 10 height 10
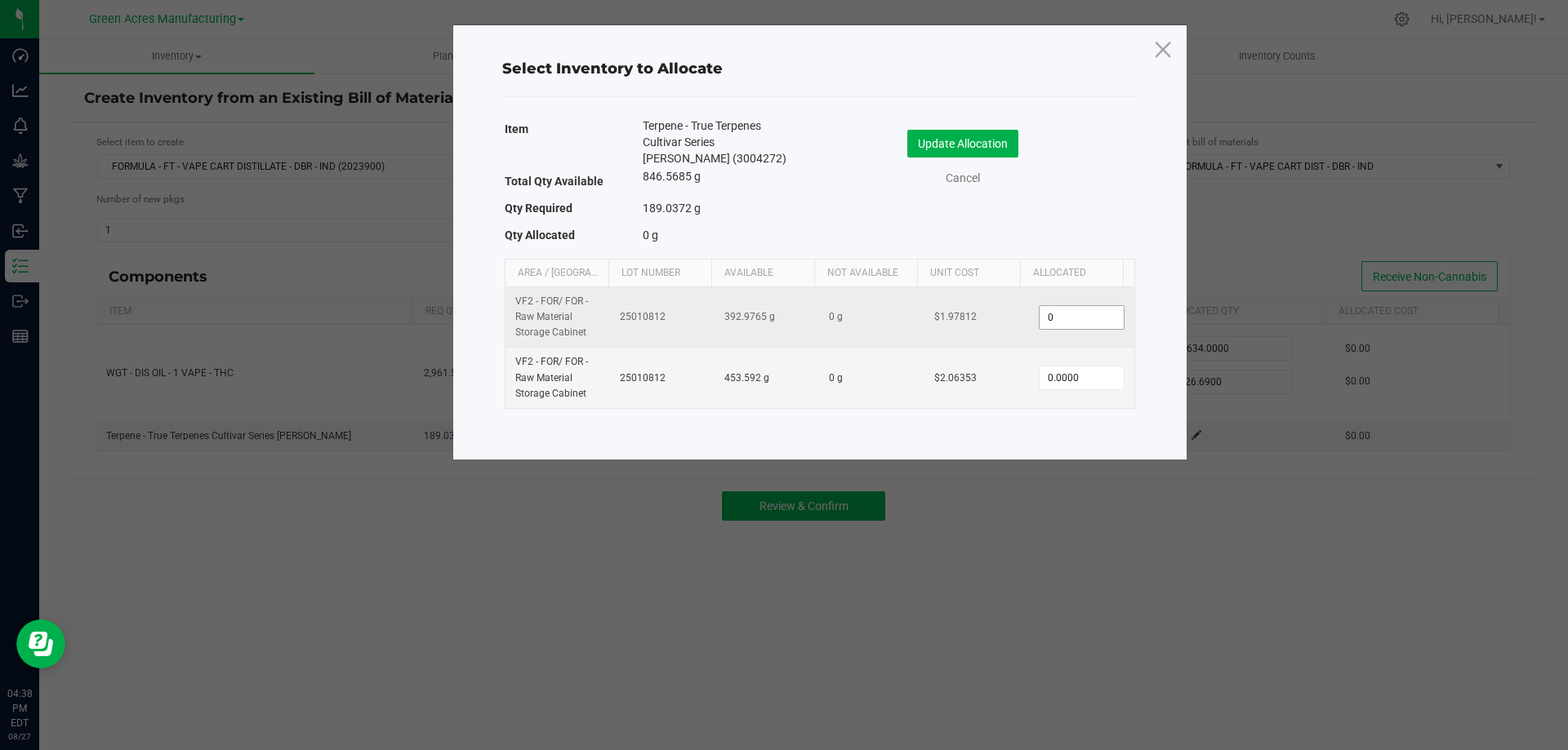
click at [1082, 317] on input "0" at bounding box center [1081, 317] width 83 height 23
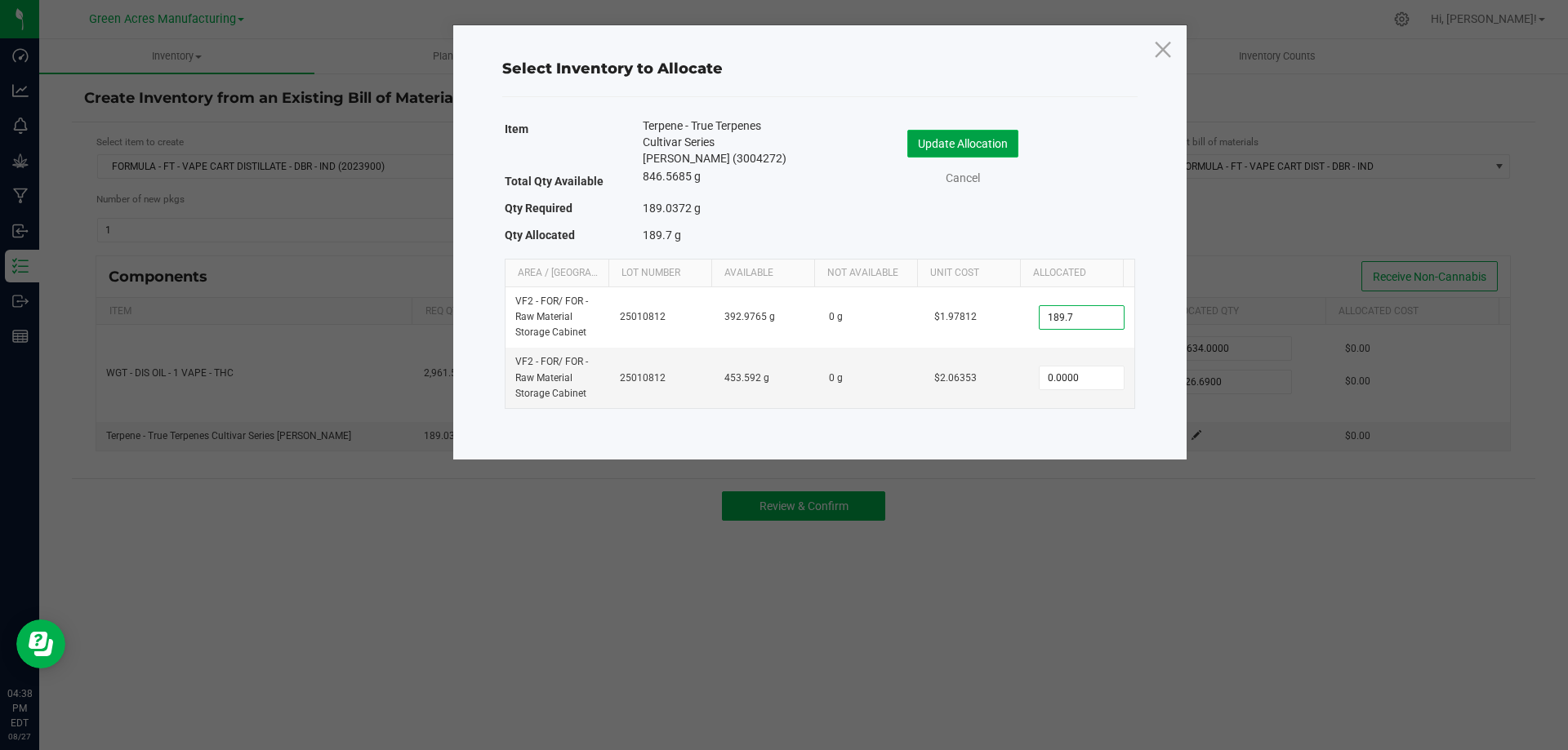
type input "189.7000"
click at [923, 142] on button "Update Allocation" at bounding box center [962, 143] width 111 height 28
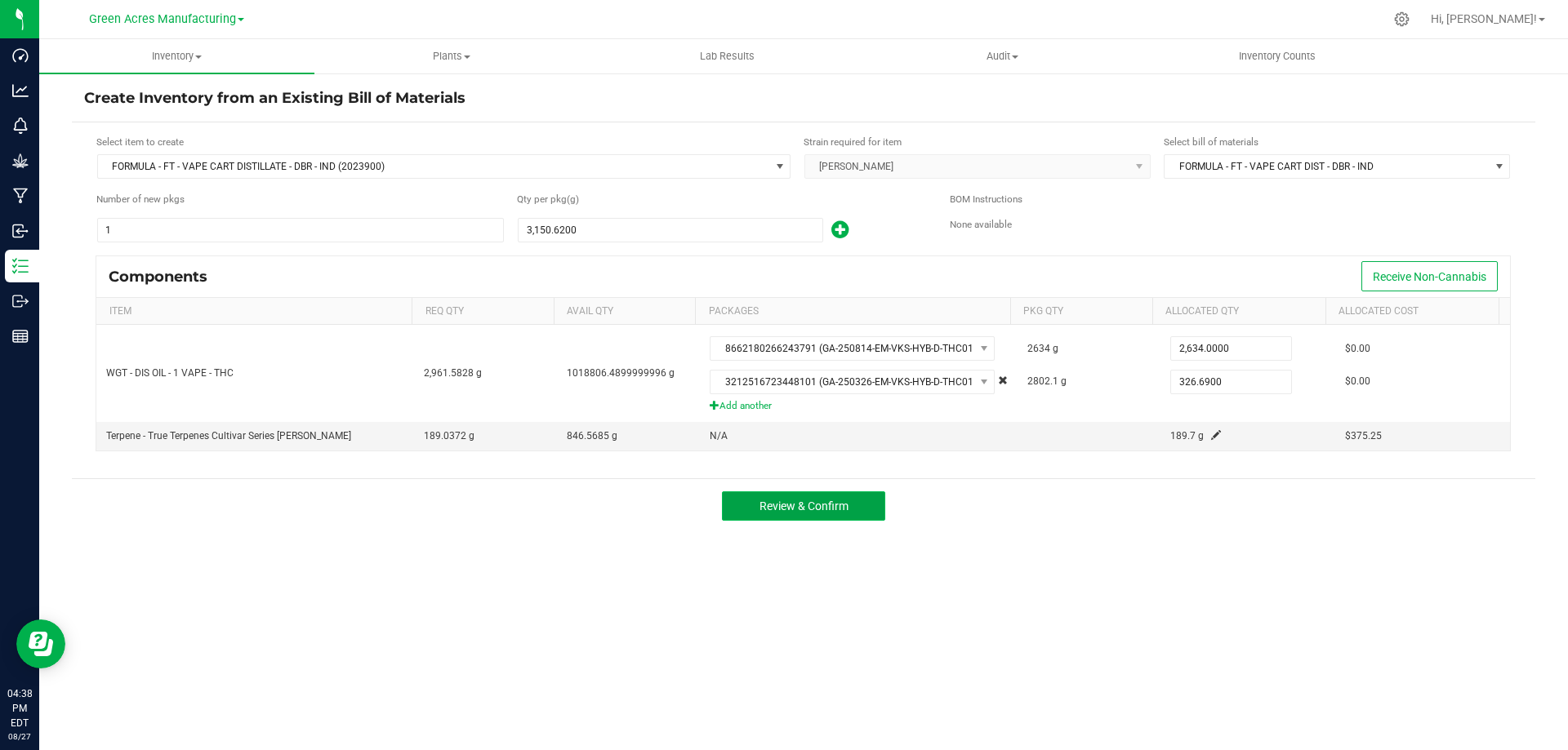
click at [798, 501] on span "Review & Confirm" at bounding box center [804, 506] width 89 height 13
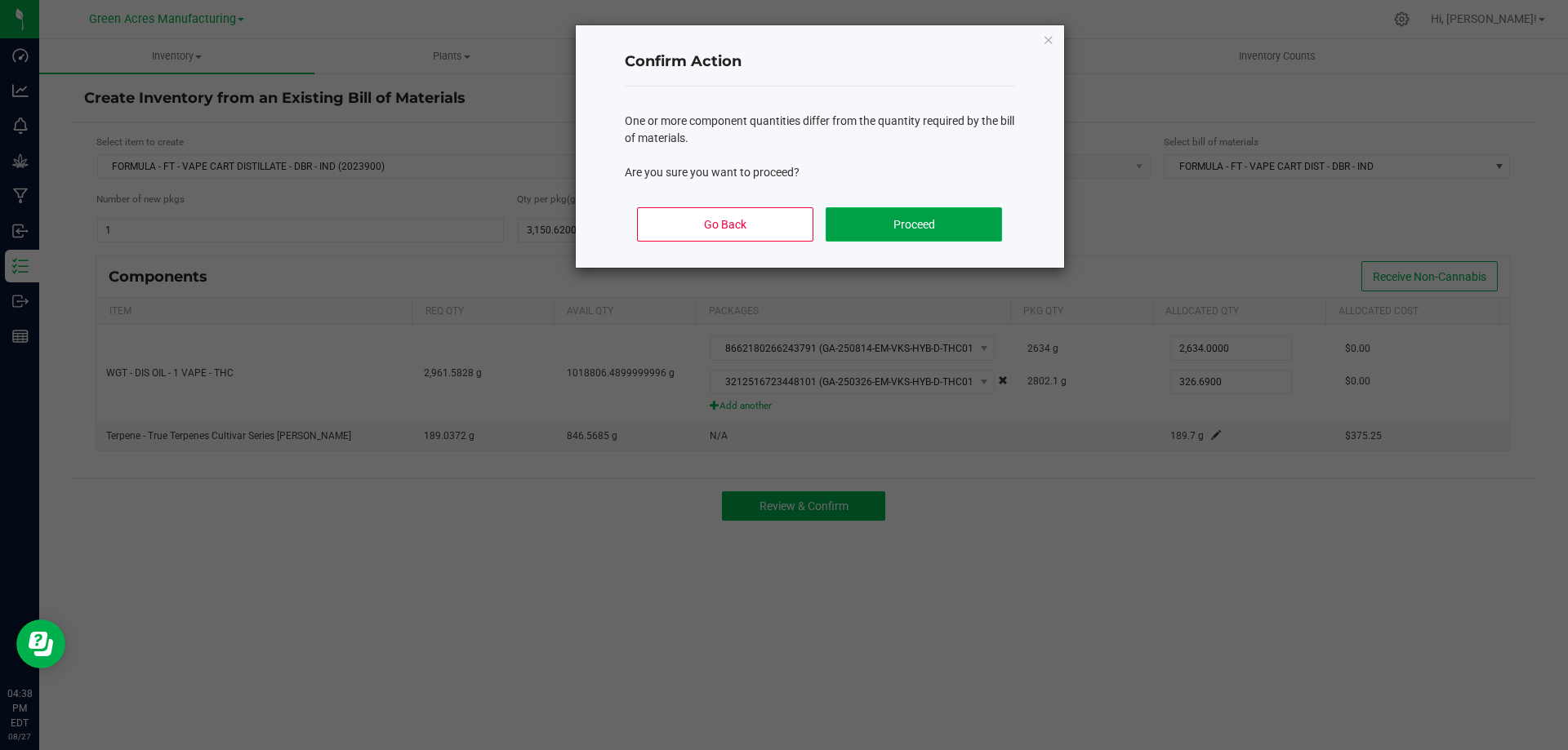
click at [866, 227] on button "Proceed" at bounding box center [913, 224] width 176 height 34
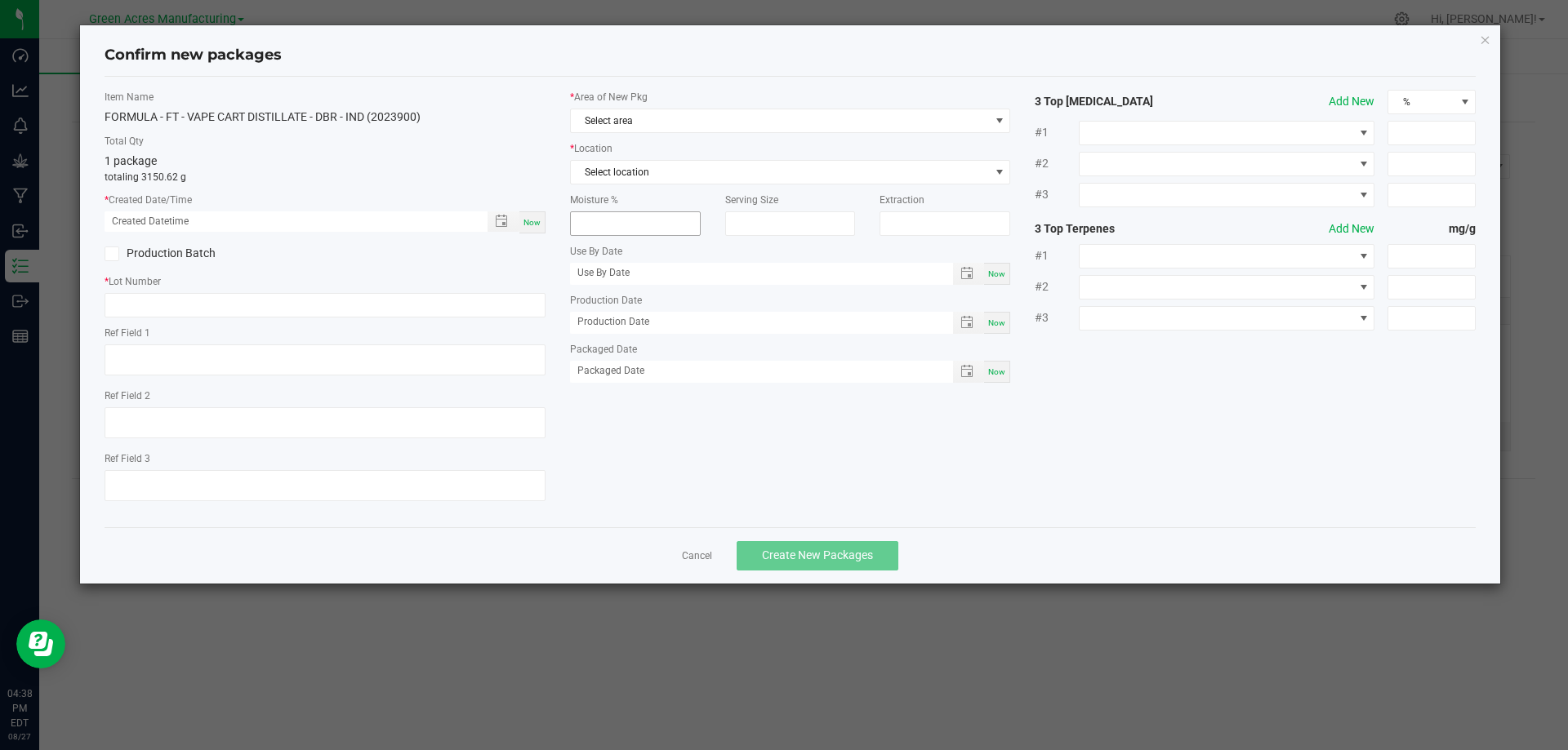
type textarea "[PERSON_NAME]"
click at [533, 220] on span "Now" at bounding box center [532, 222] width 17 height 9
type input "08/27/2025 04:39 PM"
paste input "AUG25DBR02"
type input "AUG25DBR02"
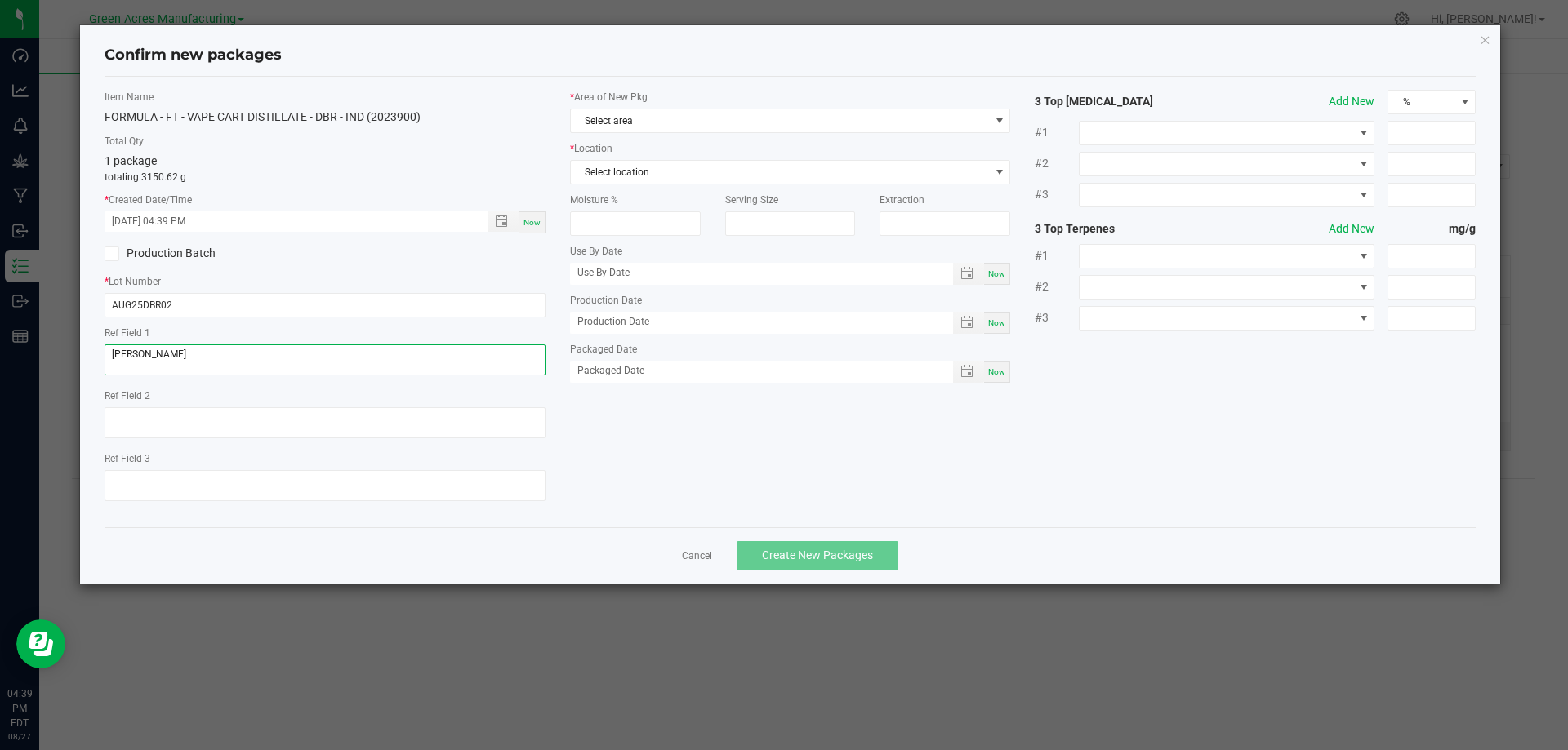
click at [193, 357] on textarea "[PERSON_NAME]" at bounding box center [325, 360] width 441 height 31
click at [196, 355] on textarea "[PERSON_NAME]" at bounding box center [325, 360] width 441 height 31
click at [198, 355] on textarea "[PERSON_NAME]" at bounding box center [325, 360] width 441 height 31
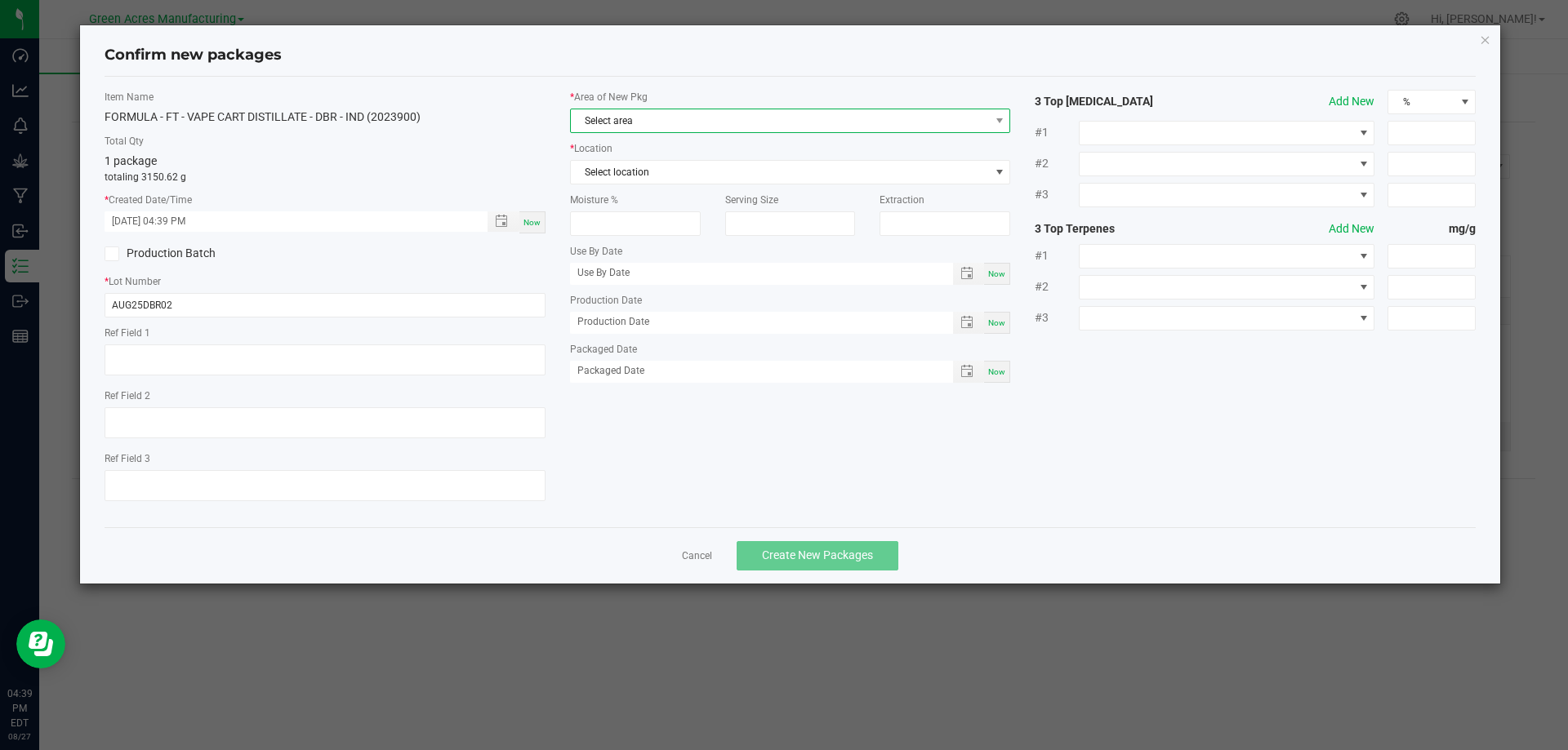
click at [703, 115] on span "Select area" at bounding box center [781, 120] width 419 height 23
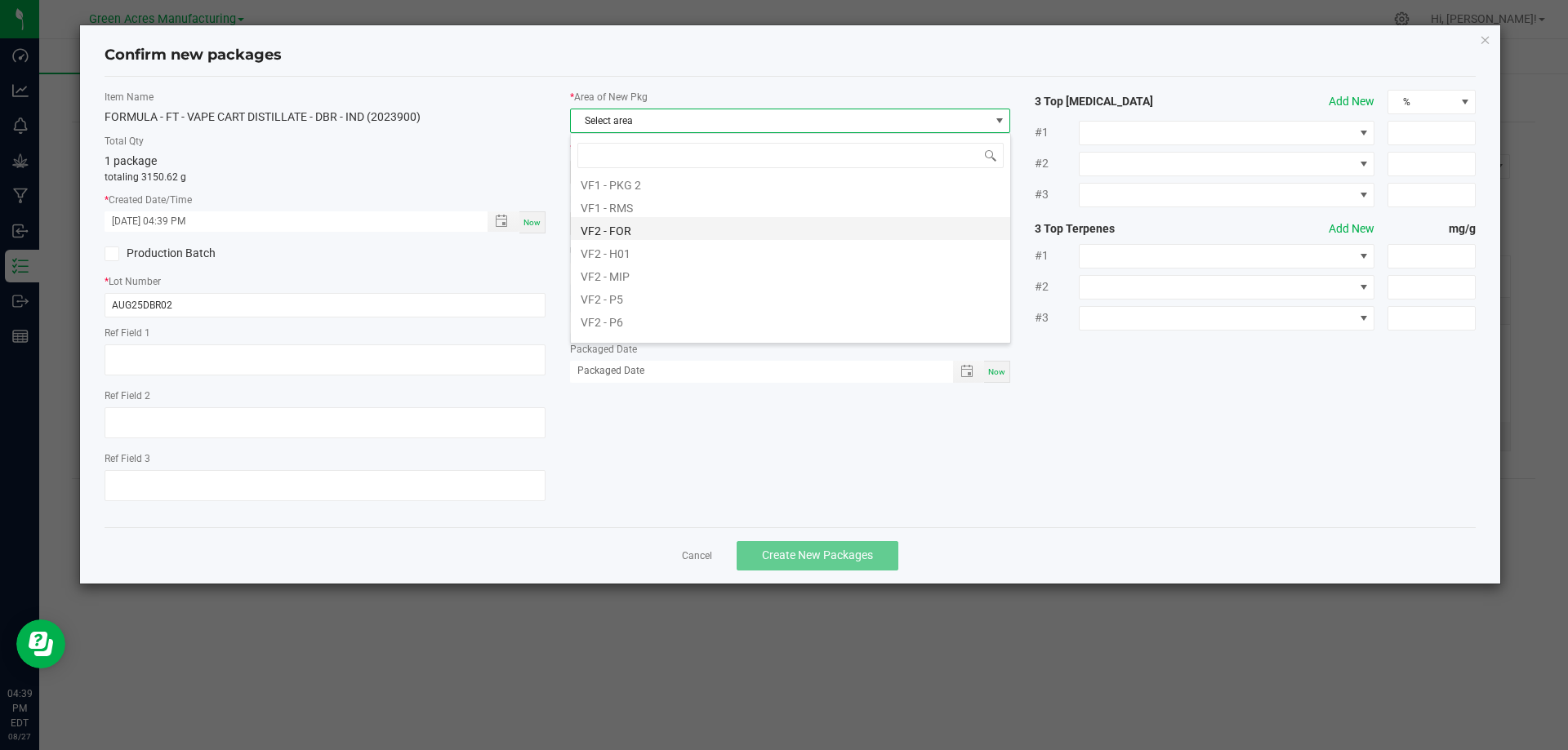
scroll to position [790, 0]
click at [652, 260] on li "VF2 - MIP" at bounding box center [791, 266] width 440 height 23
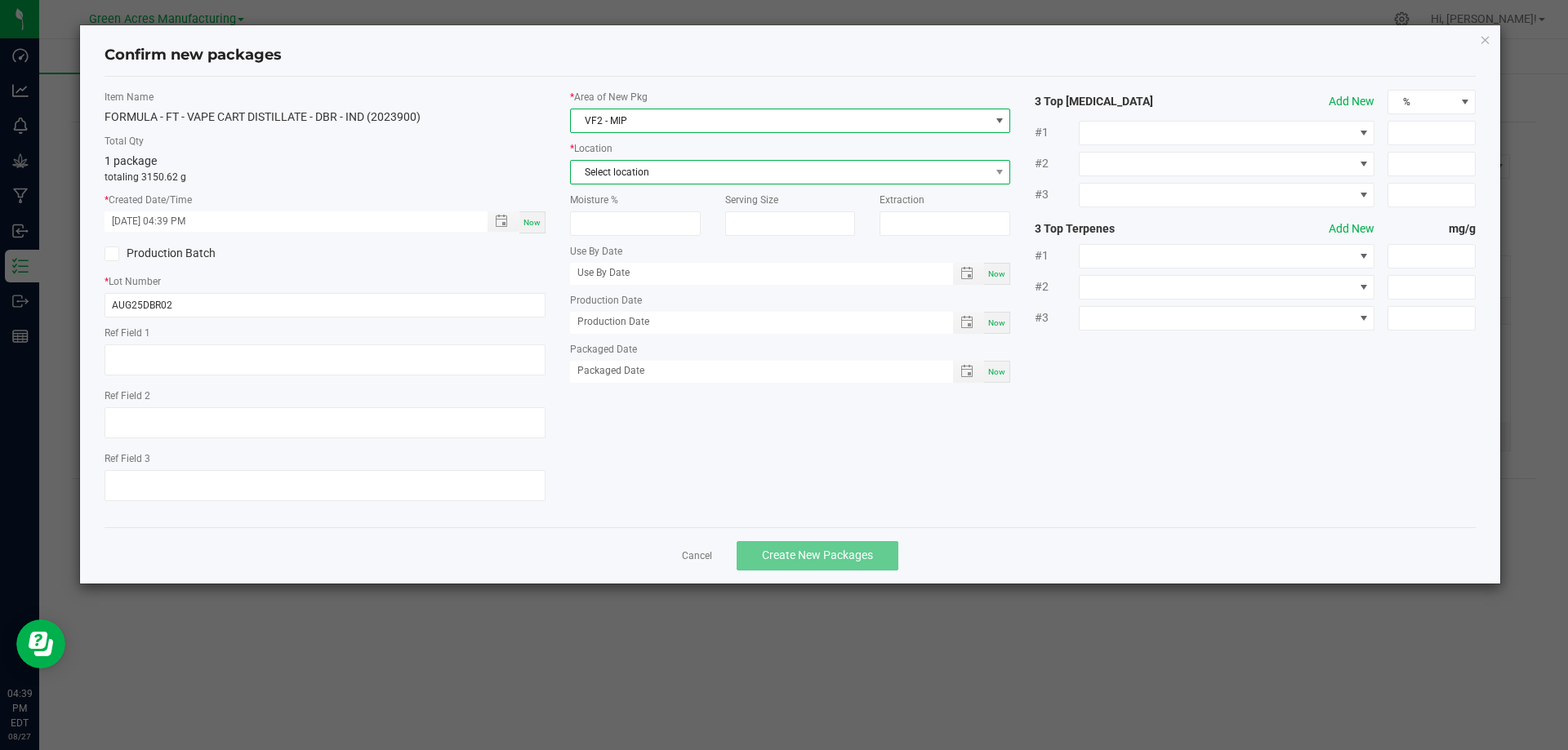
click at [685, 175] on span "Select location" at bounding box center [781, 172] width 419 height 23
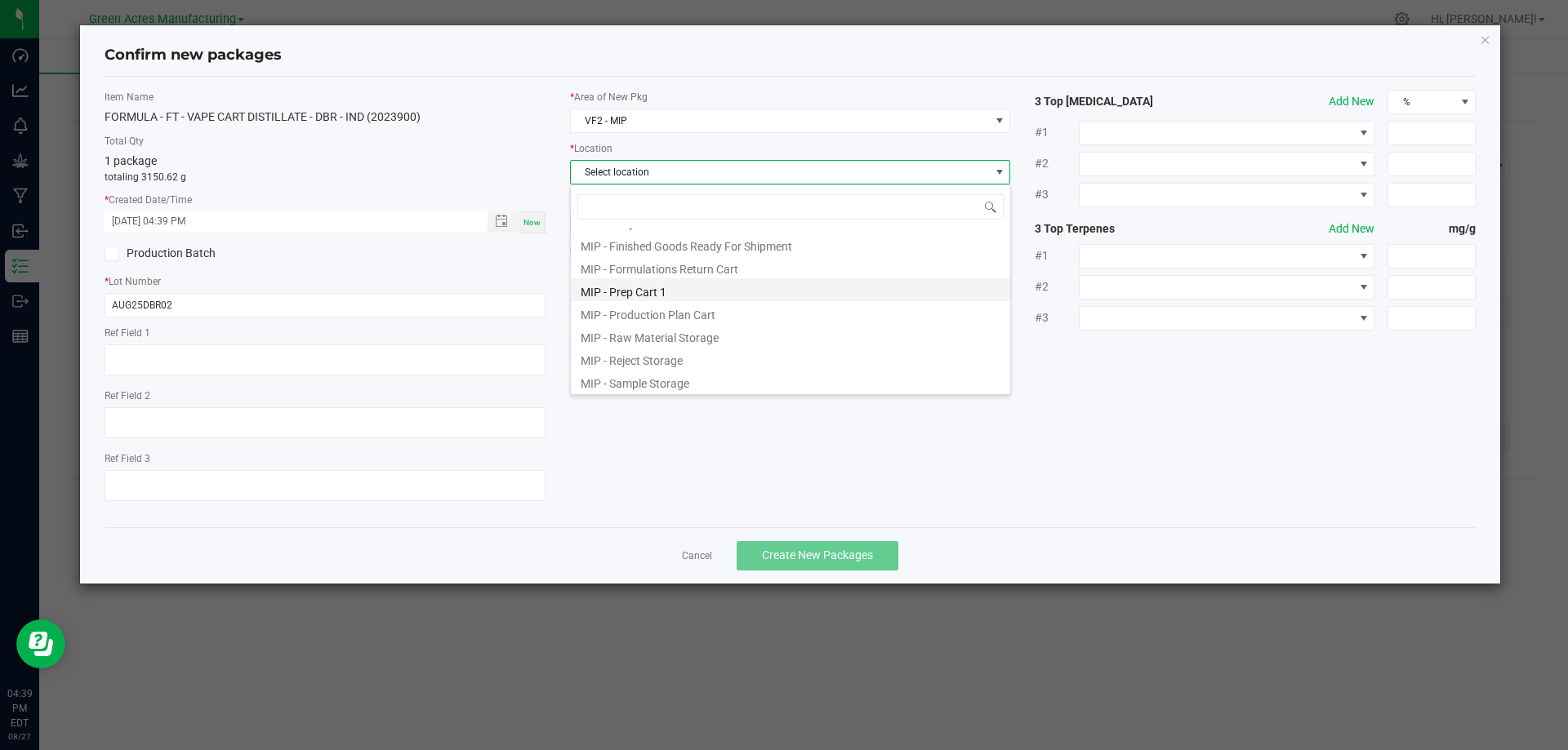
scroll to position [134, 0]
click at [704, 309] on li "MIP - Production Plan Cart" at bounding box center [791, 311] width 440 height 23
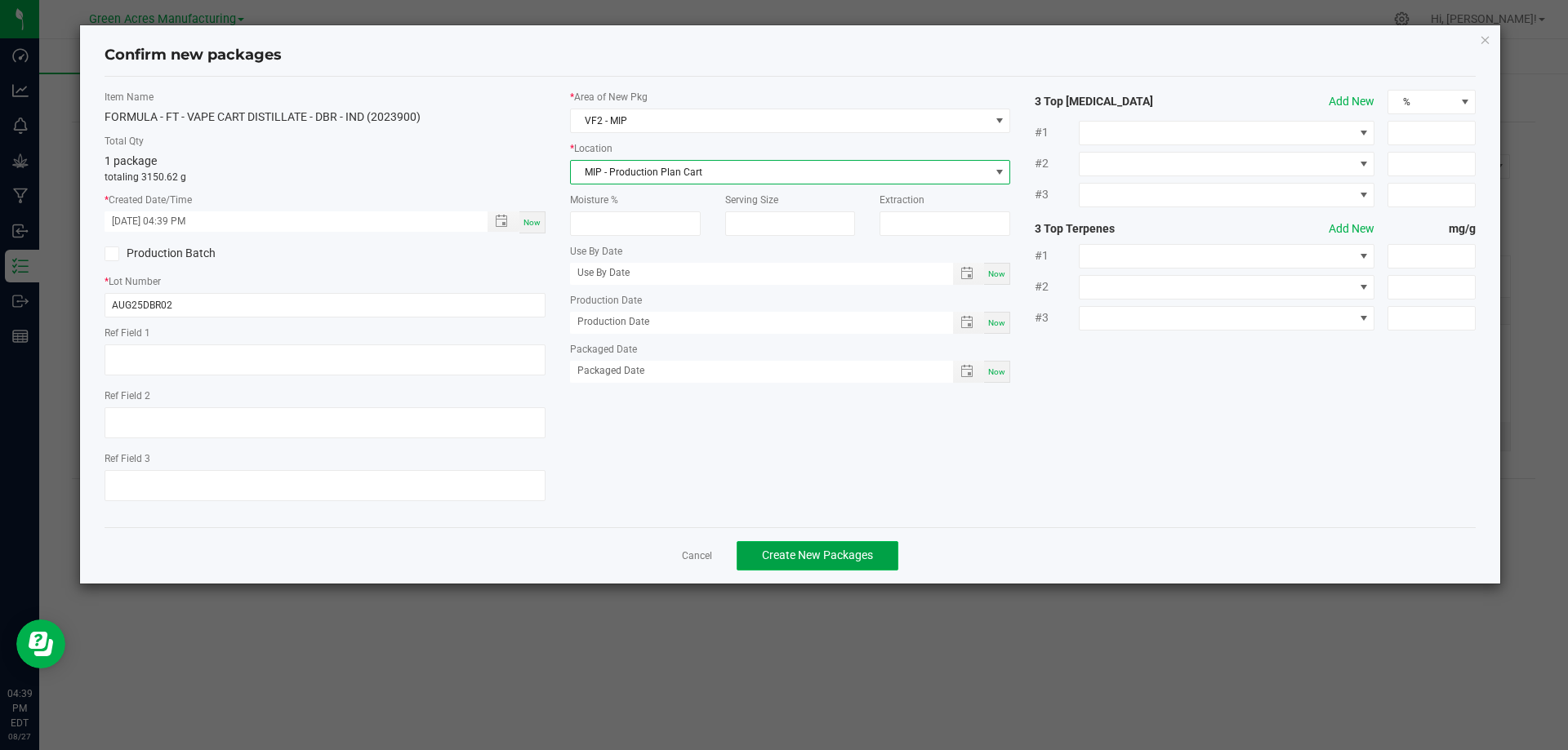
click at [778, 548] on button "Create New Packages" at bounding box center [817, 556] width 162 height 30
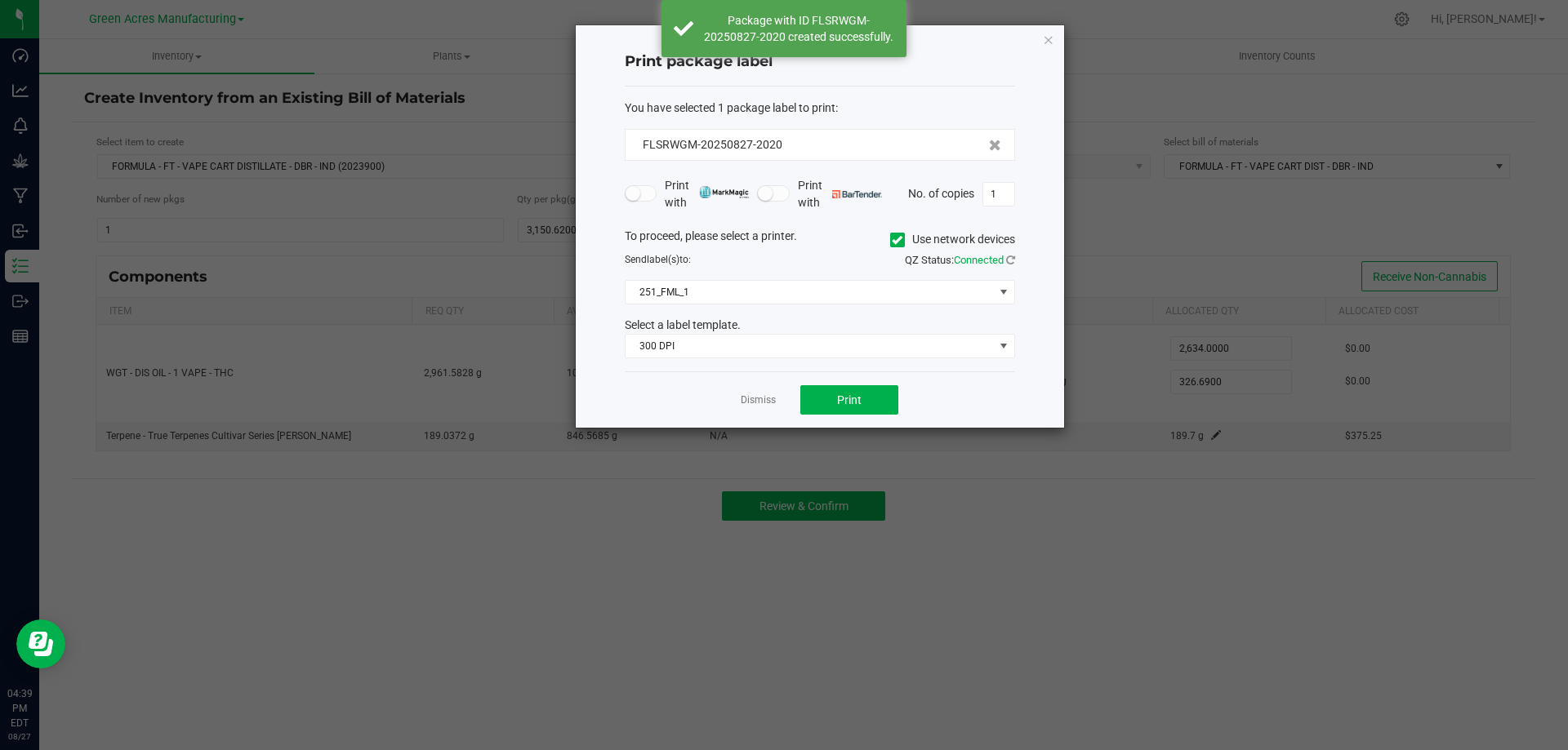
drag, startPoint x: 752, startPoint y: 406, endPoint x: 742, endPoint y: 396, distance: 14.1
click at [752, 405] on link "Dismiss" at bounding box center [758, 400] width 35 height 14
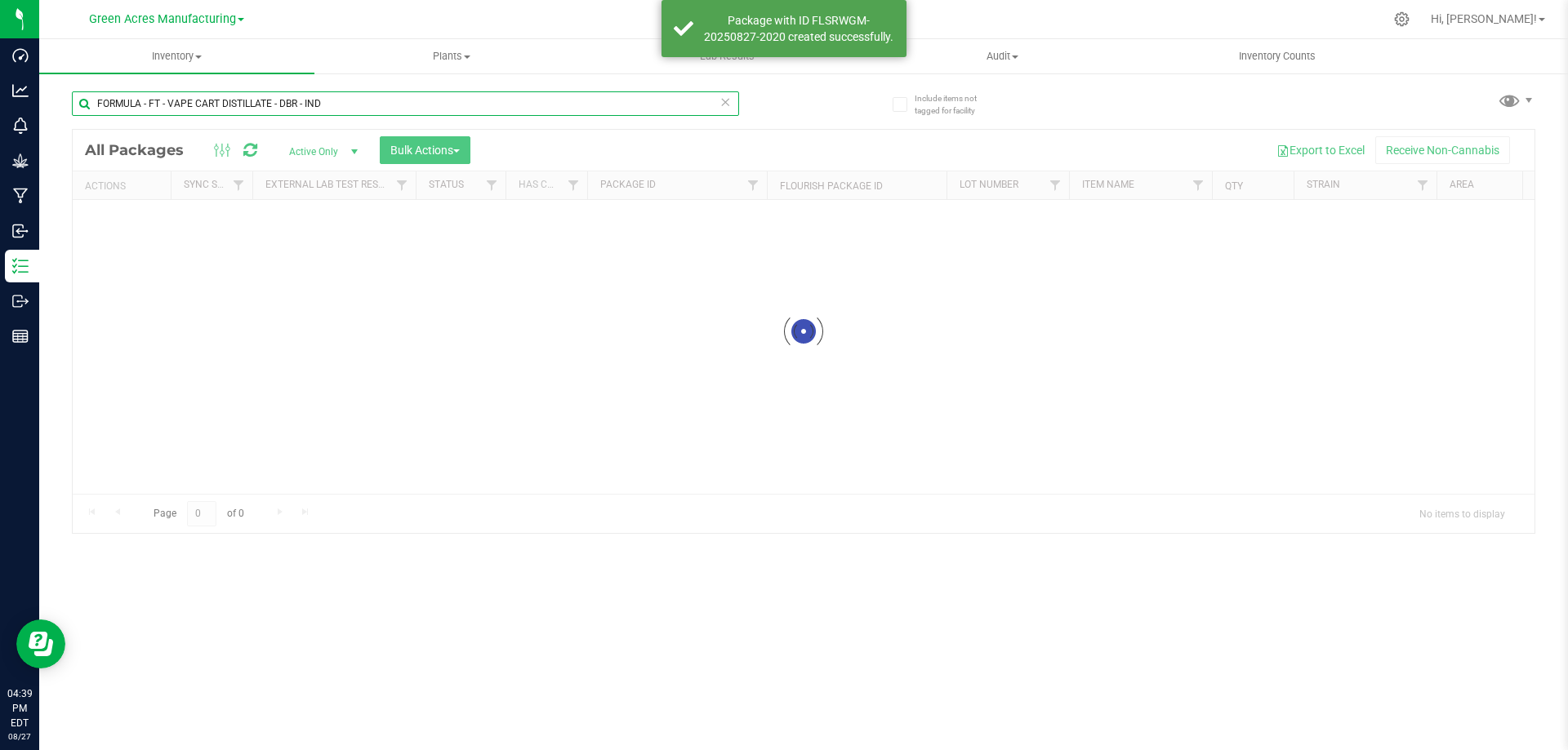
click at [338, 102] on input "FORMULA - FT - VAPE CART DISTILLATE - DBR - IND" at bounding box center [406, 104] width 667 height 25
paste input "AUG25DBR02"
type input "AUG25DBR02"
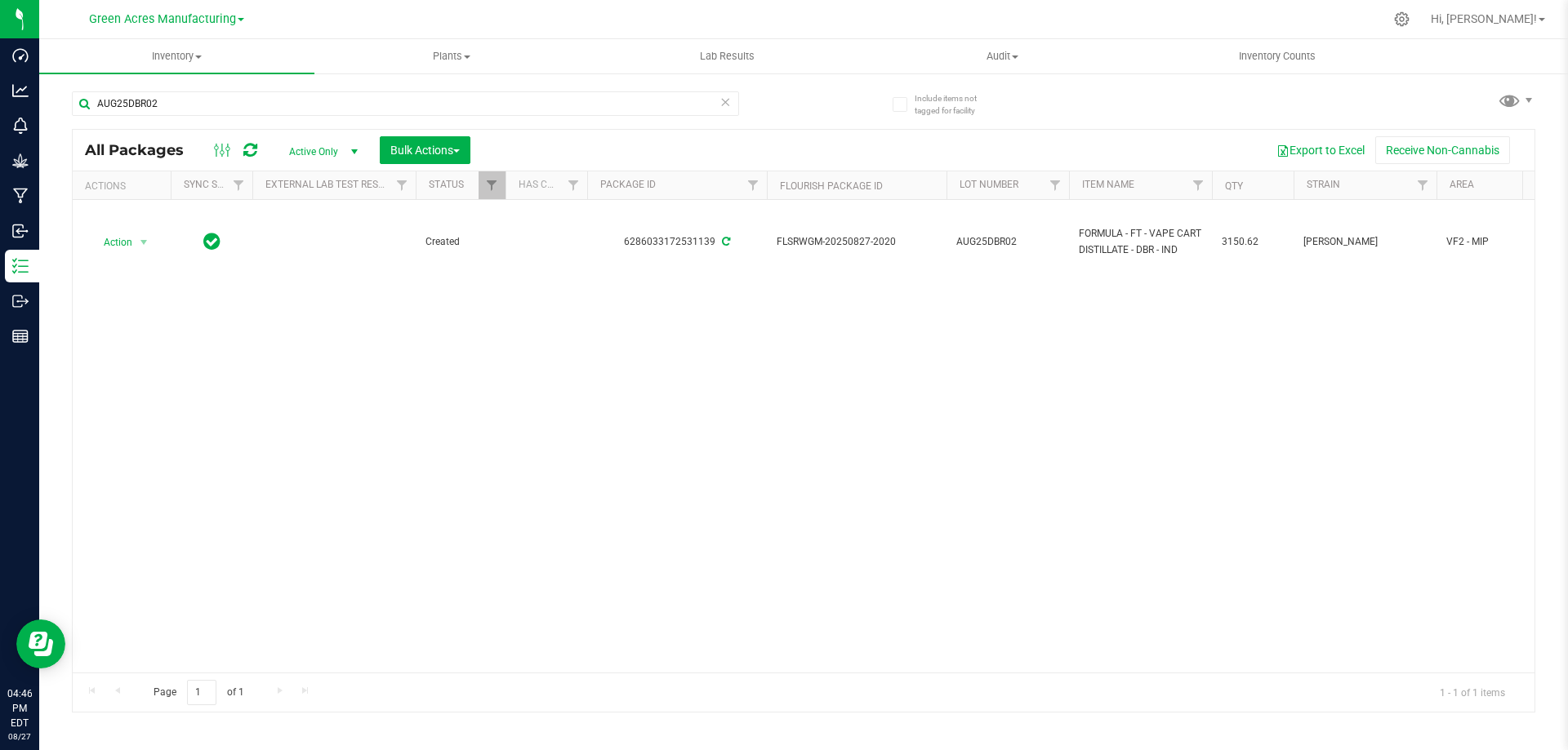
click at [601, 316] on div "Action Action Adjust qty Create package Edit attributes Global inventory Locate…" at bounding box center [804, 436] width 1462 height 473
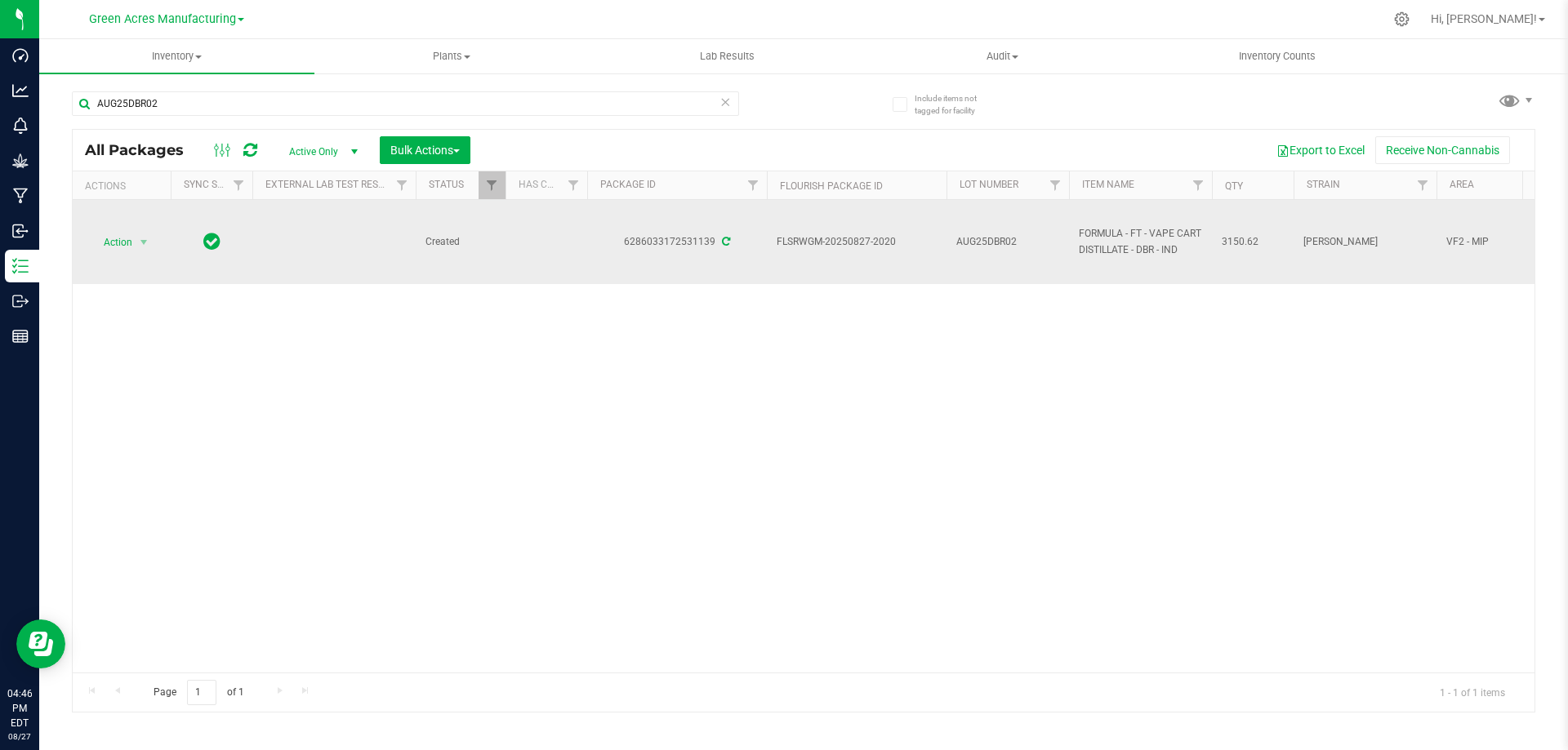
click at [826, 241] on span "FLSRWGM-20250827-2020" at bounding box center [856, 242] width 160 height 15
copy tr "FLSRWGM-20250827-2020"
click at [986, 237] on span "AUG25DBR02" at bounding box center [1007, 242] width 103 height 15
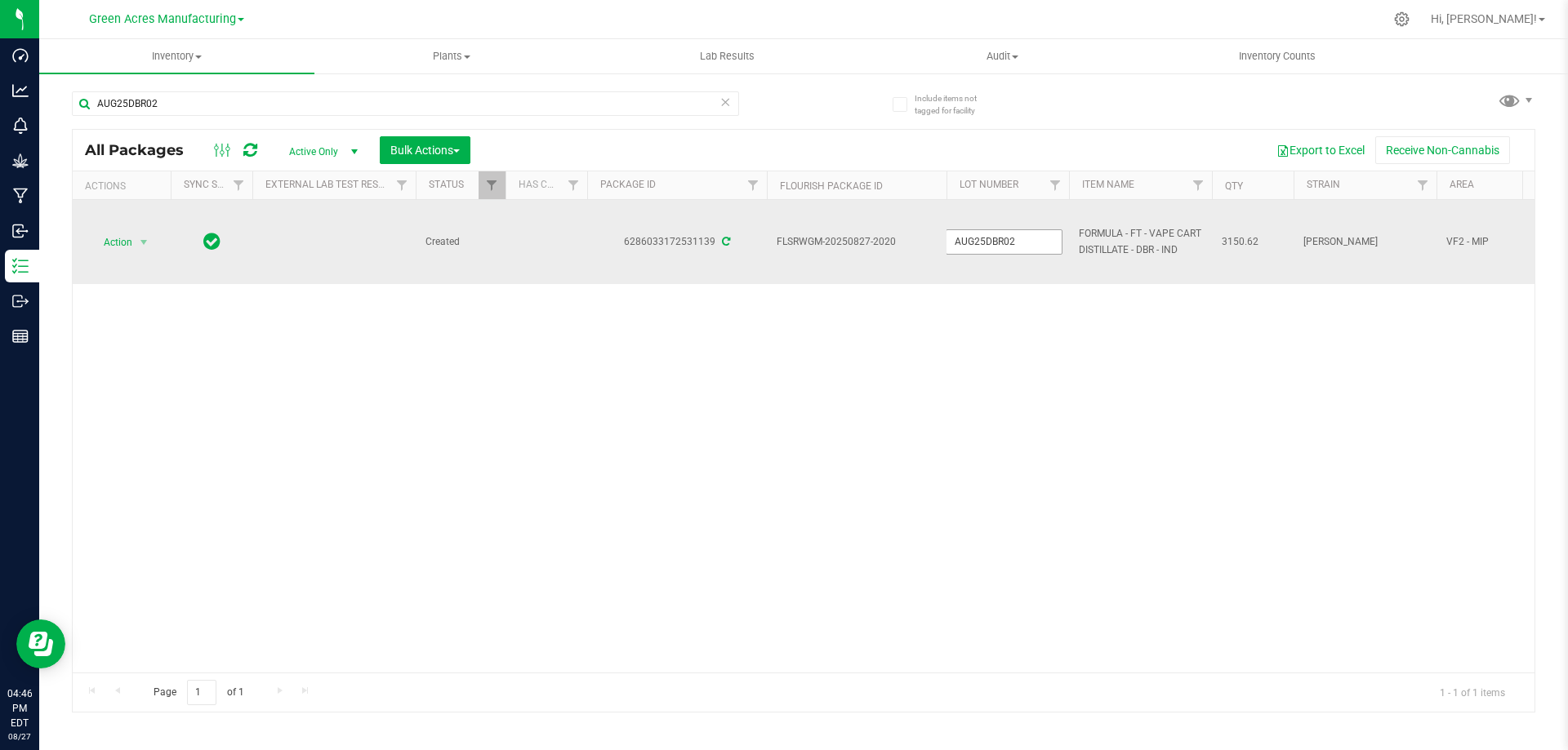
click at [981, 235] on input "AUG25DBR02" at bounding box center [1004, 242] width 117 height 25
click at [976, 235] on input "AUG25DBR02" at bounding box center [1004, 242] width 117 height 25
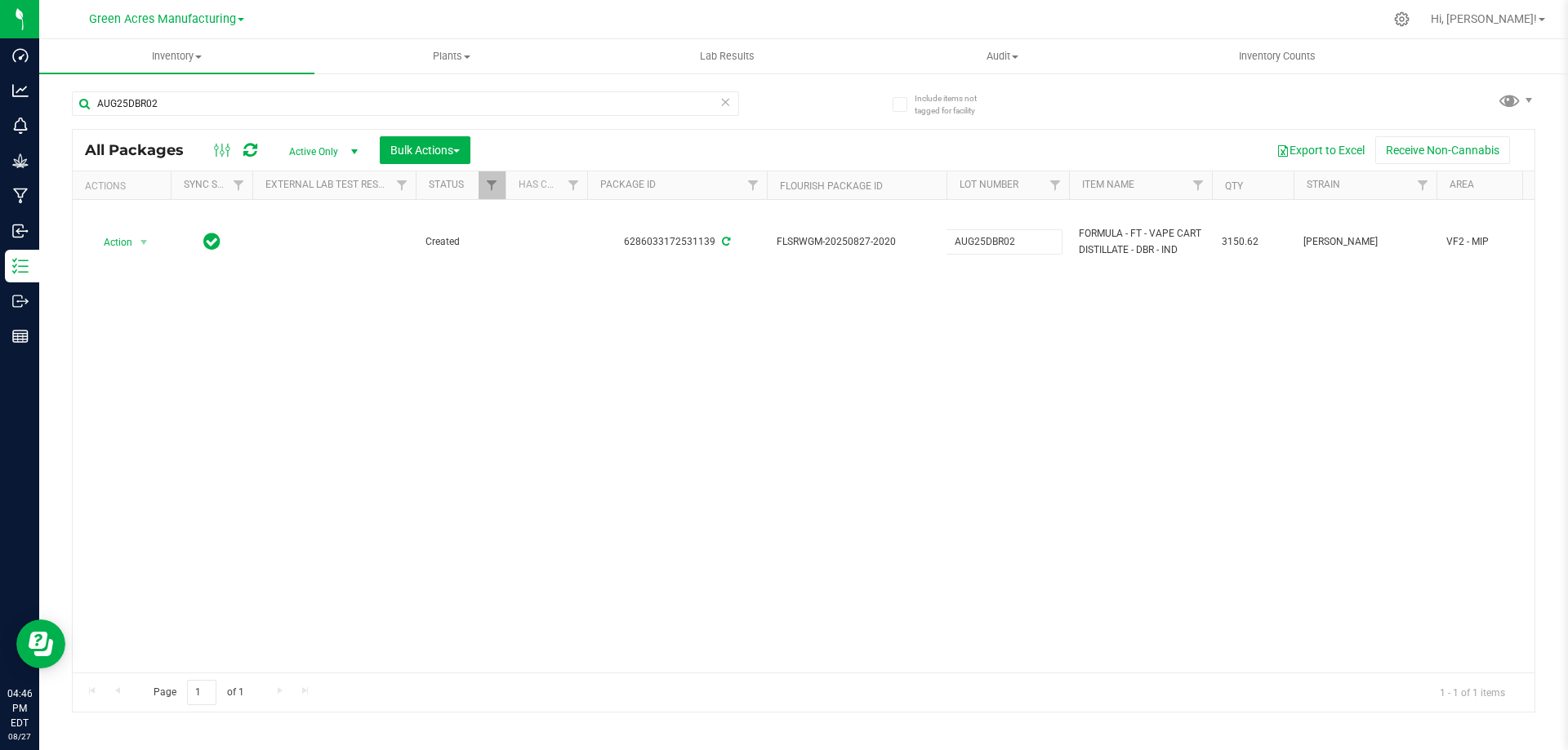
click at [898, 356] on div "Action Action Adjust qty Create package Edit attributes Global inventory Locate…" at bounding box center [804, 436] width 1462 height 473
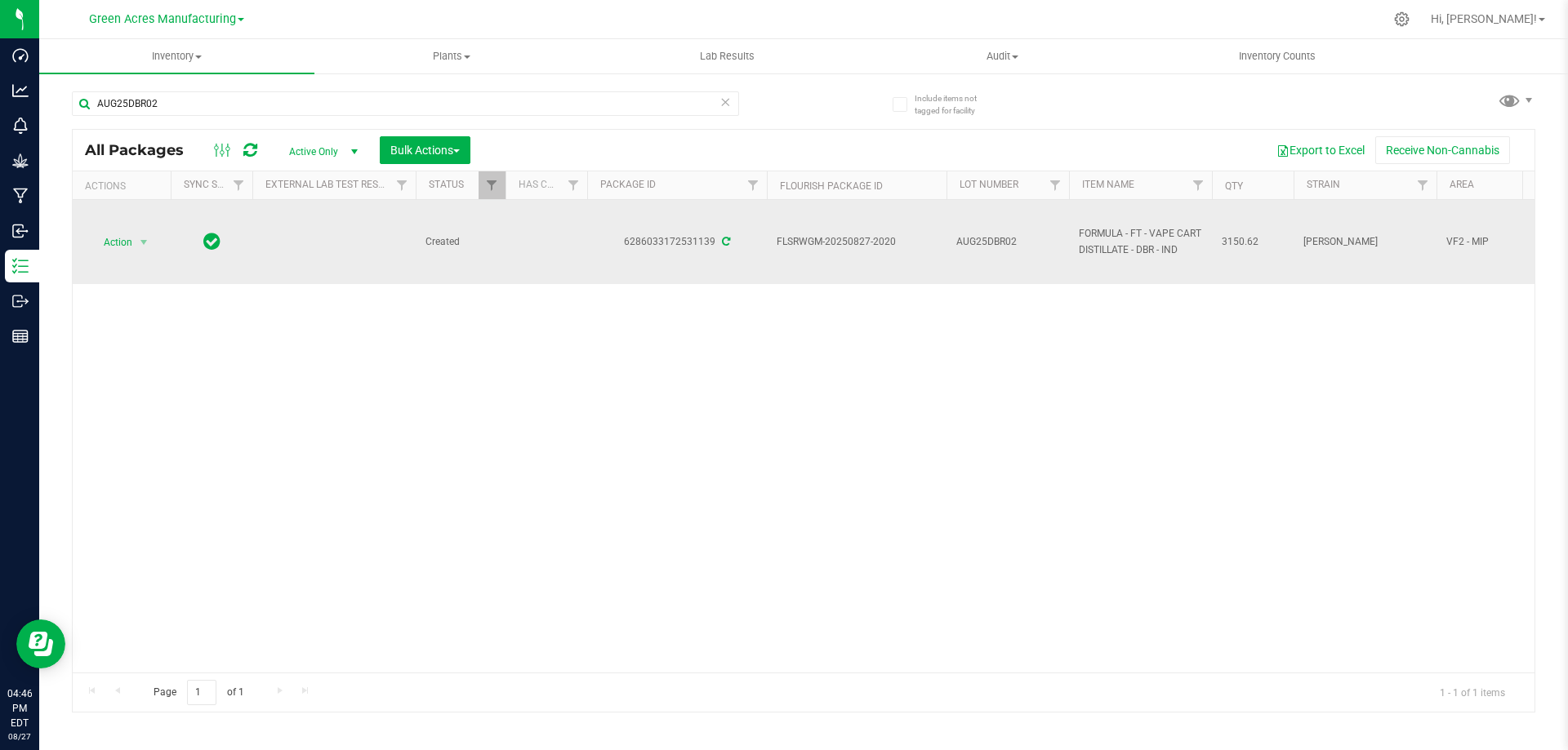
click at [1234, 238] on span "3150.62" at bounding box center [1252, 242] width 62 height 15
copy span "3150.62"
click at [137, 240] on span "select" at bounding box center [143, 242] width 13 height 13
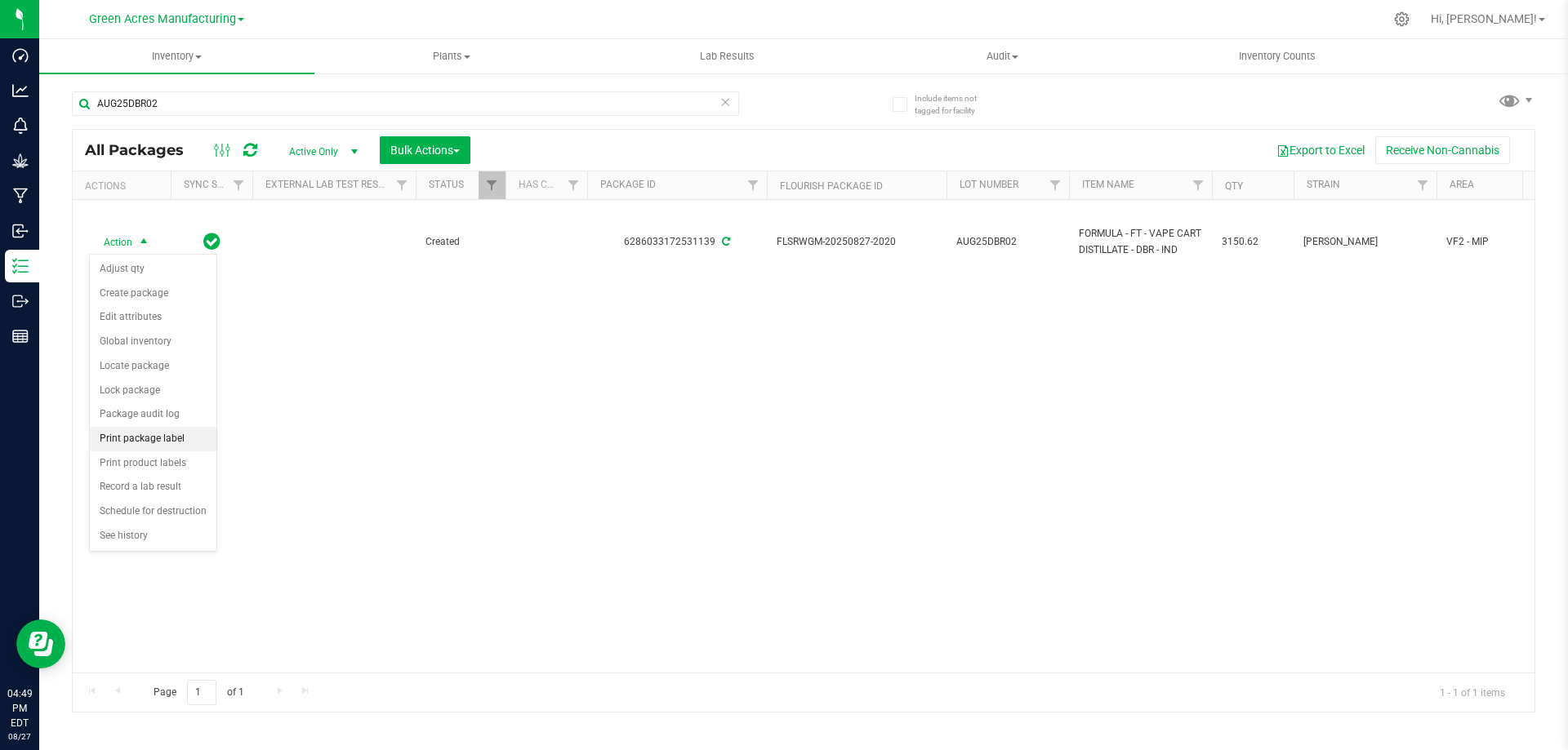
click at [139, 429] on li "Print package label" at bounding box center [153, 439] width 126 height 25
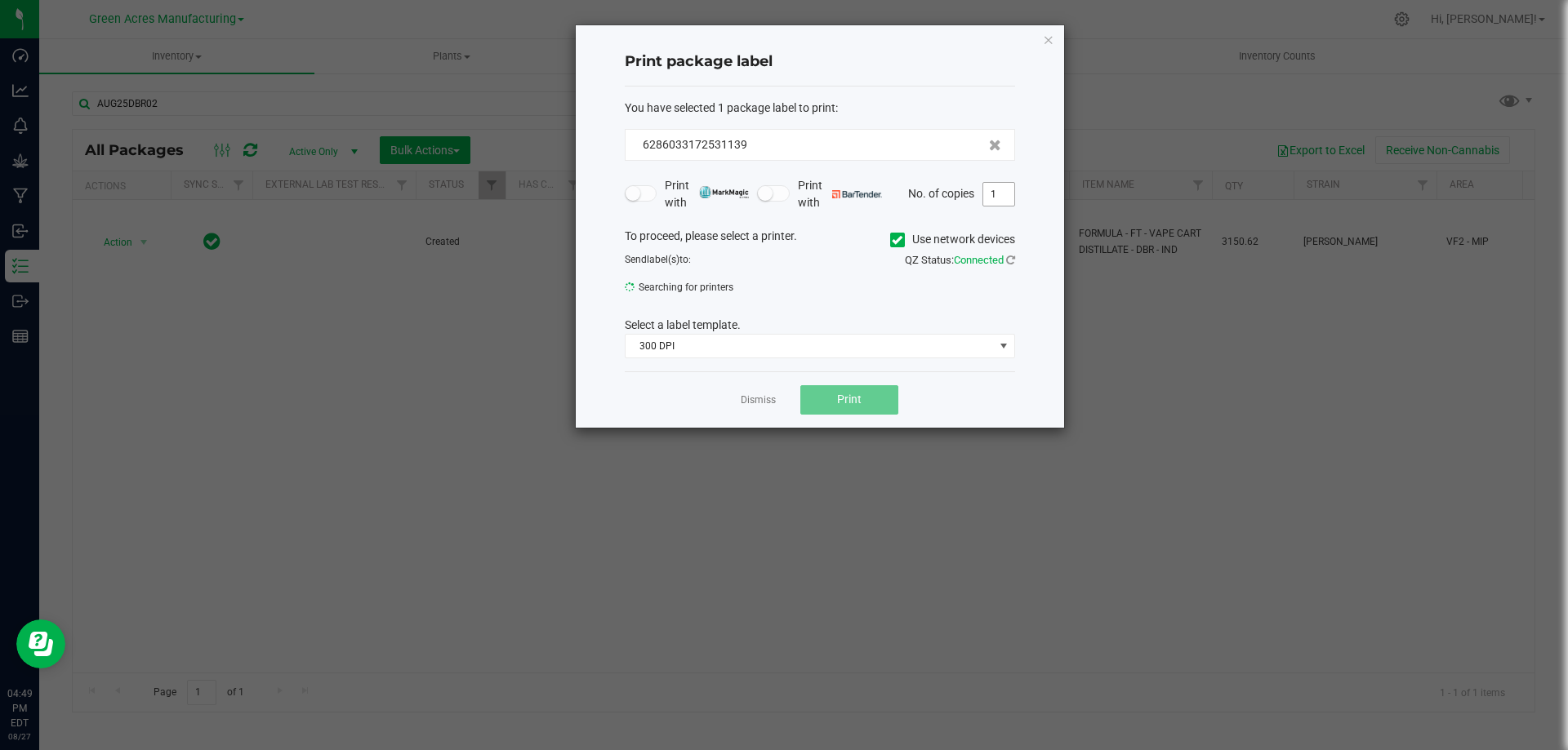
click at [992, 193] on input "1" at bounding box center [999, 194] width 31 height 23
type input "4"
click at [864, 397] on button "Print" at bounding box center [848, 400] width 98 height 30
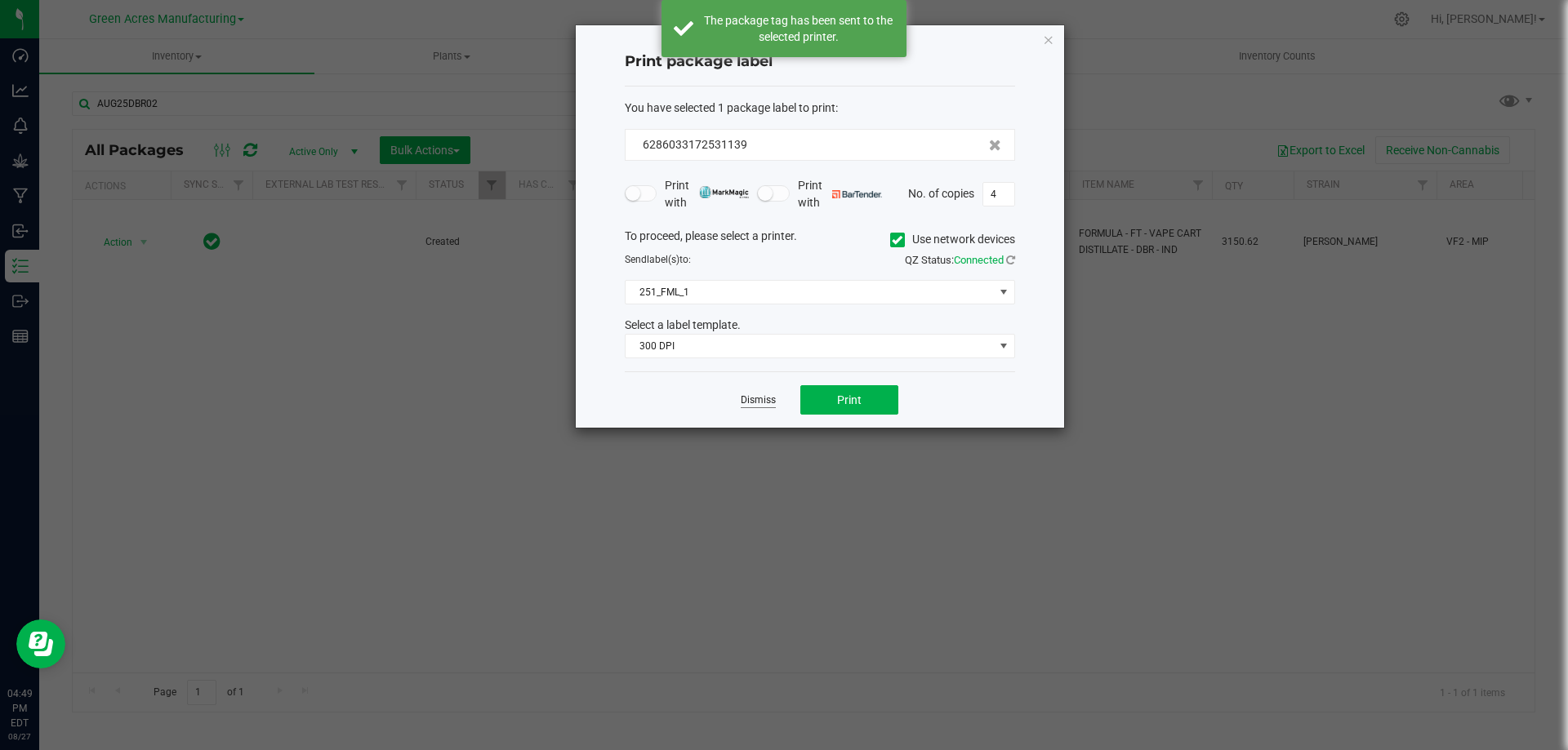
click at [763, 400] on link "Dismiss" at bounding box center [758, 400] width 35 height 14
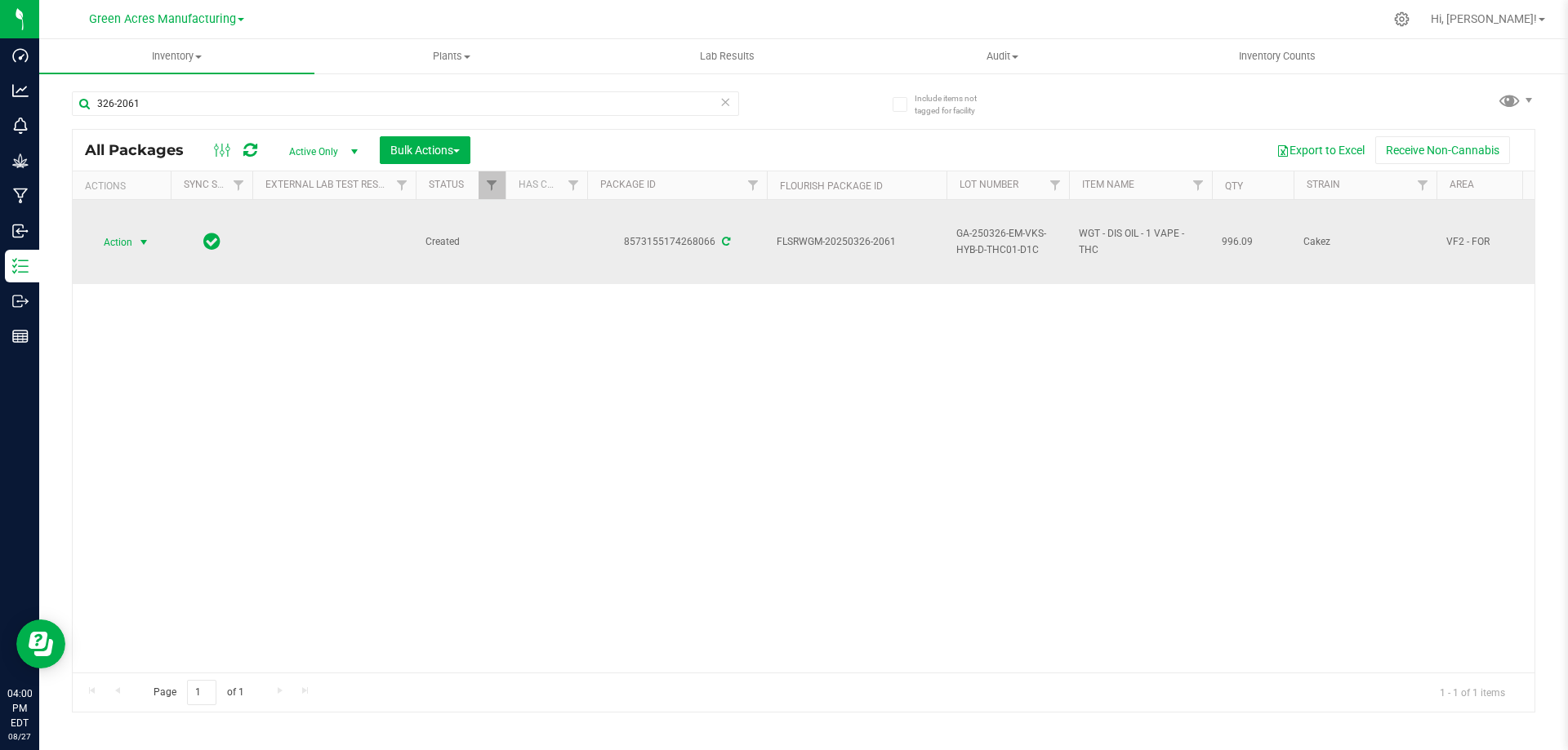
click at [146, 242] on span "select" at bounding box center [143, 242] width 13 height 13
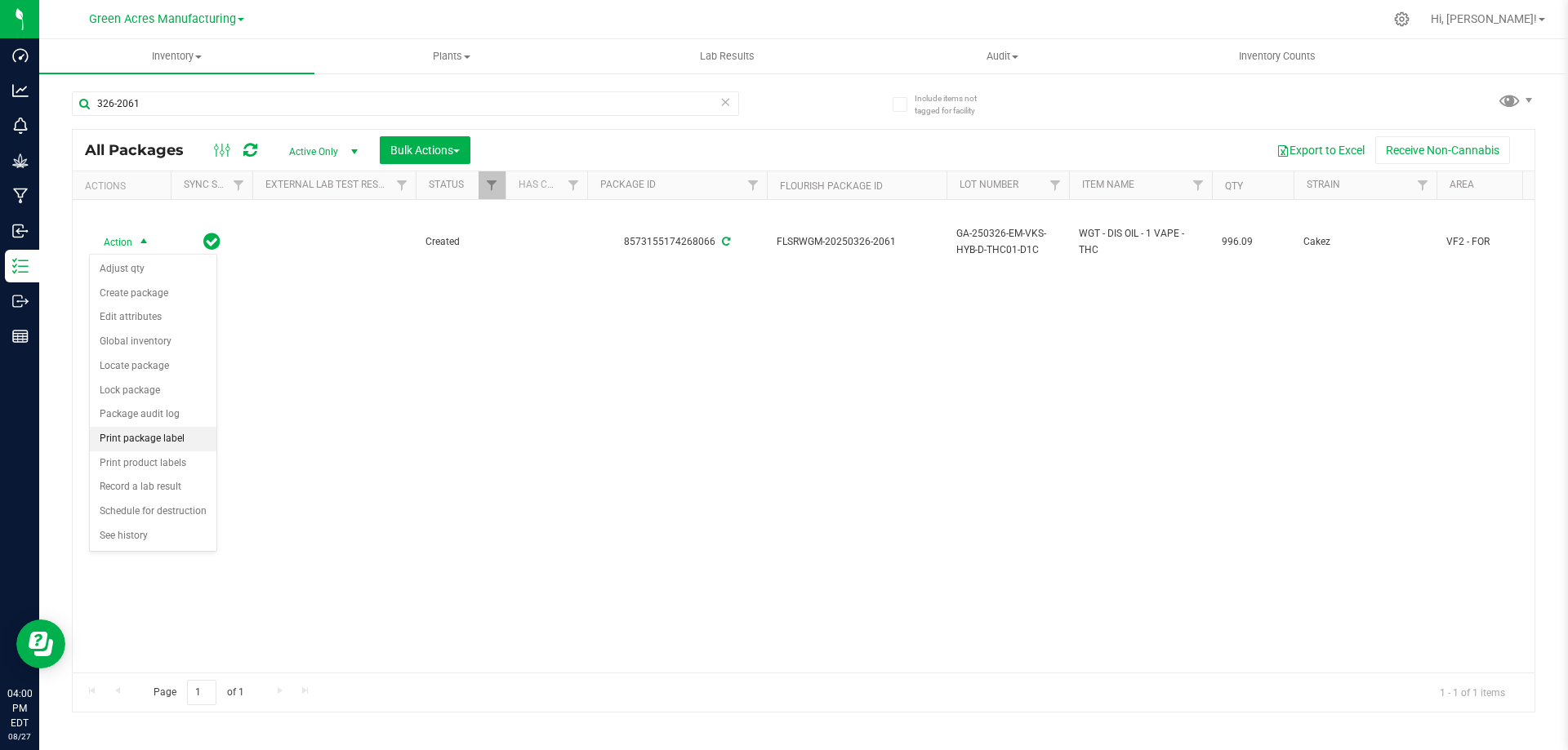
click at [159, 431] on li "Print package label" at bounding box center [153, 439] width 126 height 25
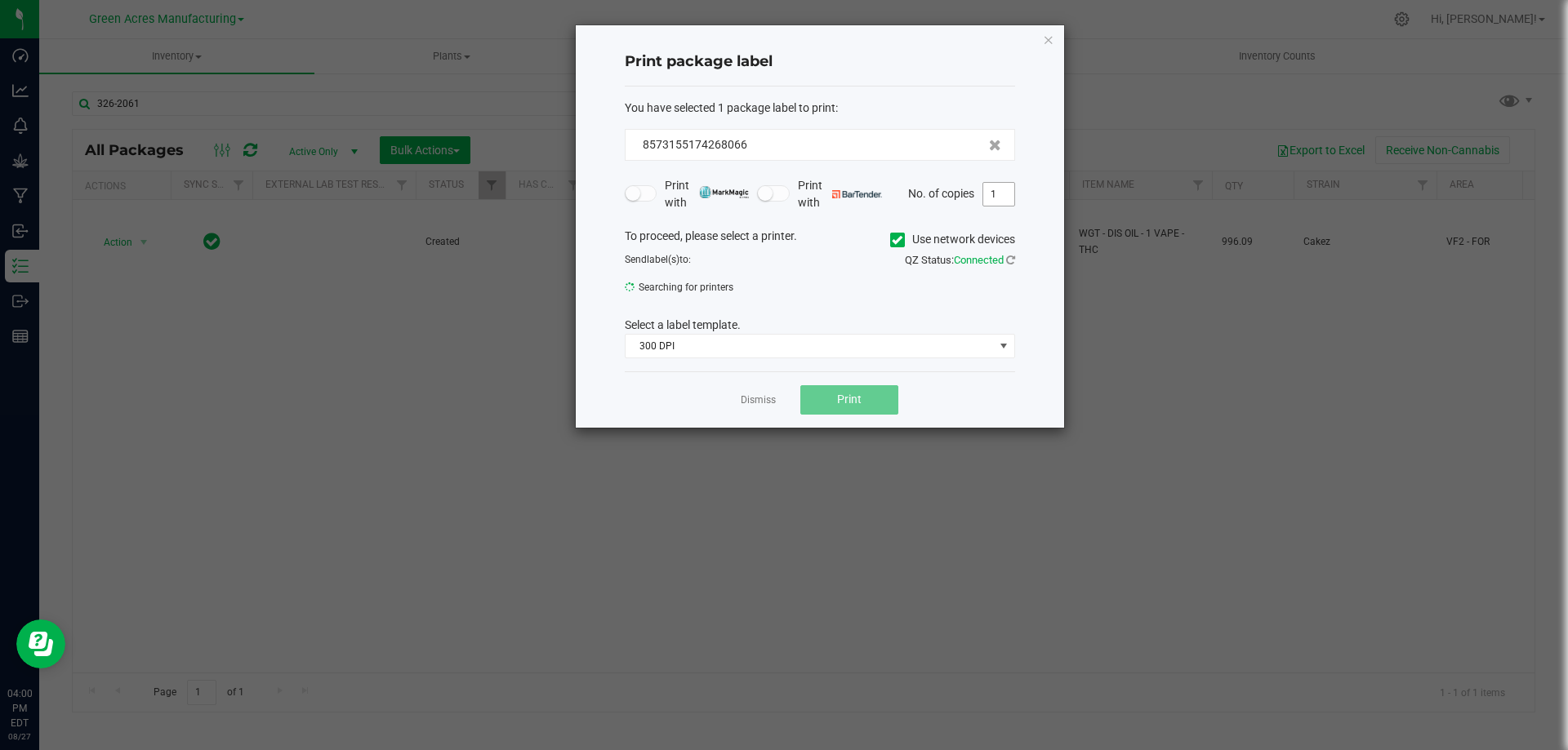
click at [996, 192] on input "1" at bounding box center [999, 194] width 31 height 23
type input "2"
click at [858, 406] on span "Print" at bounding box center [848, 400] width 25 height 13
click at [763, 399] on div at bounding box center [820, 227] width 489 height 402
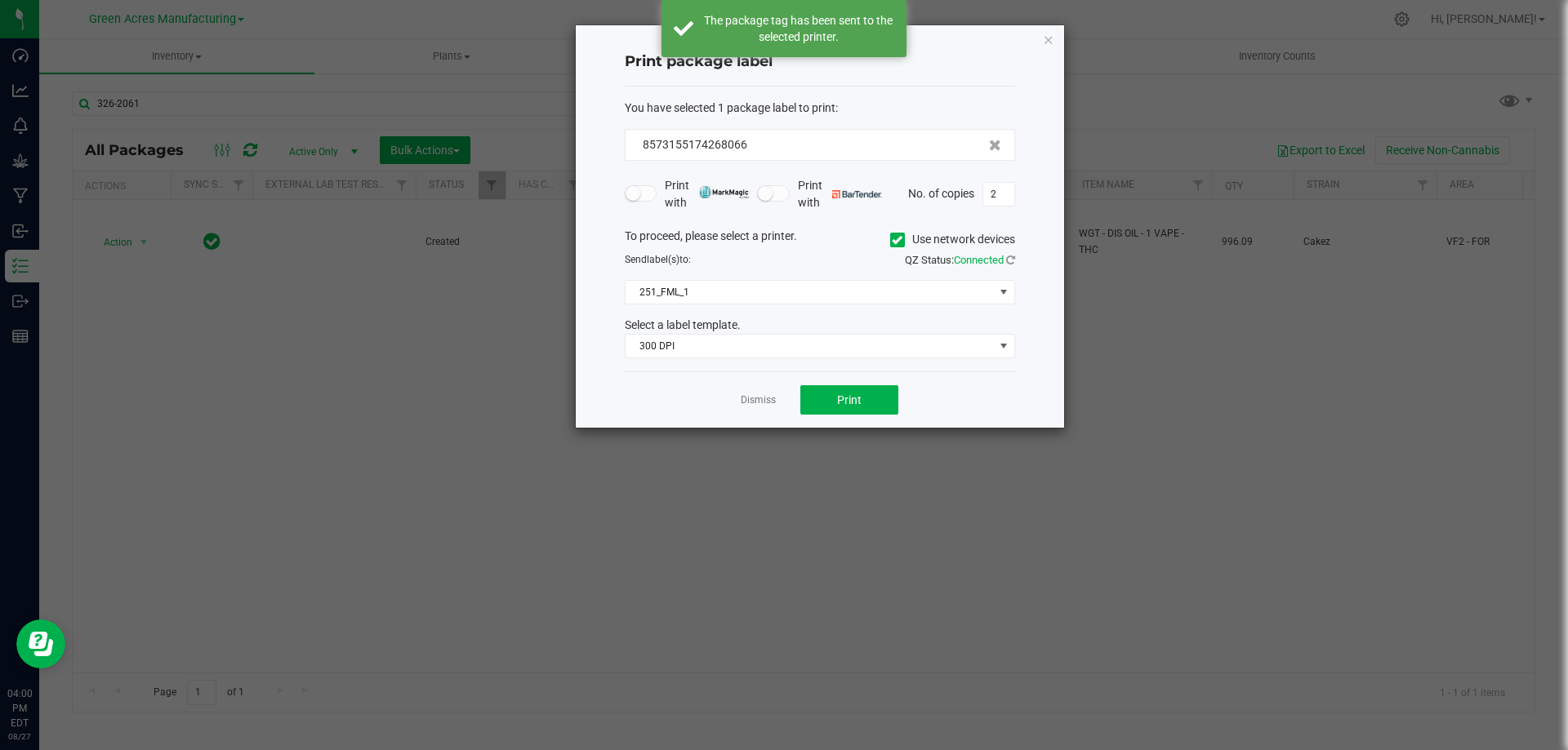
click at [763, 400] on link "Dismiss" at bounding box center [758, 400] width 35 height 14
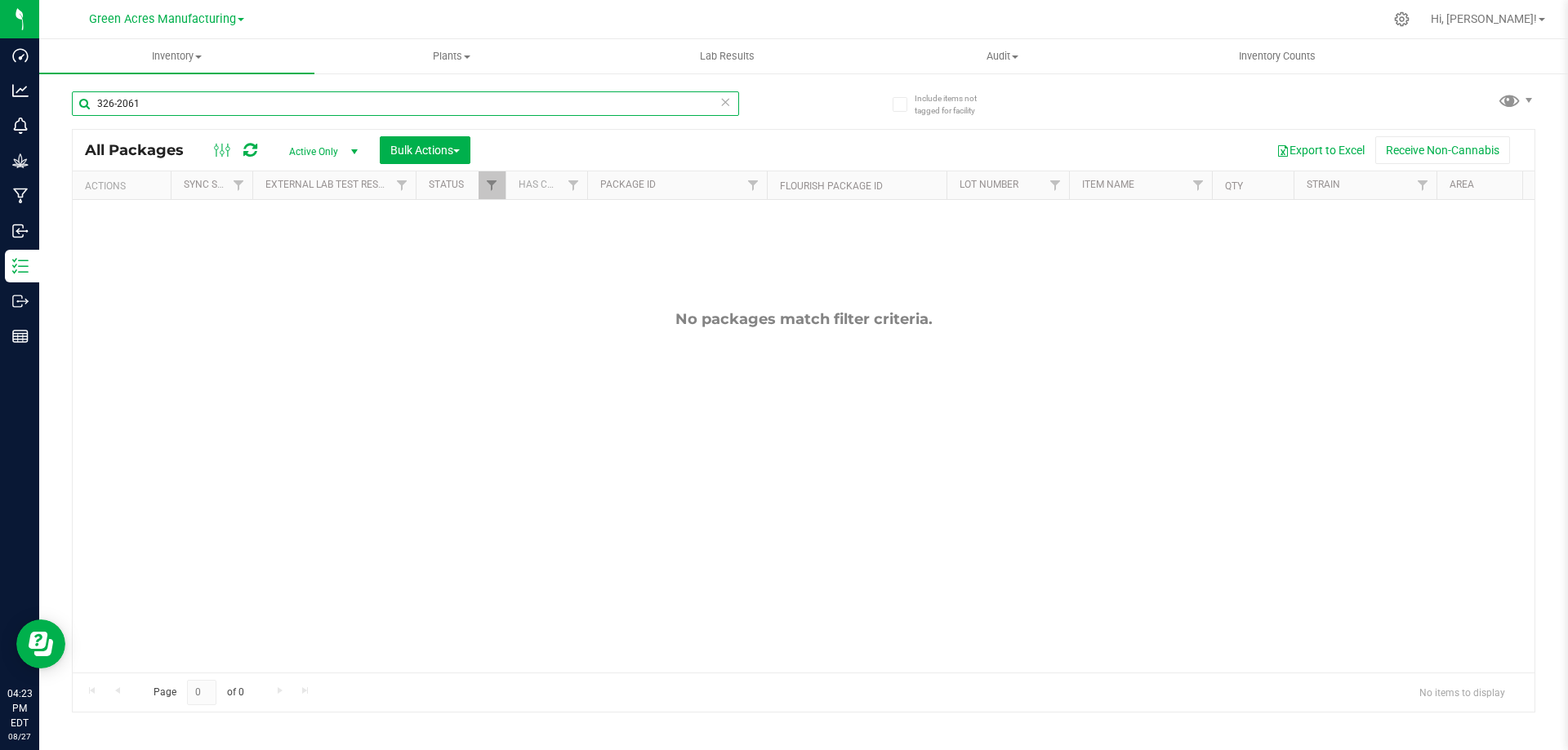
click at [257, 103] on input "326-2061" at bounding box center [406, 104] width 667 height 25
type input "818-253"
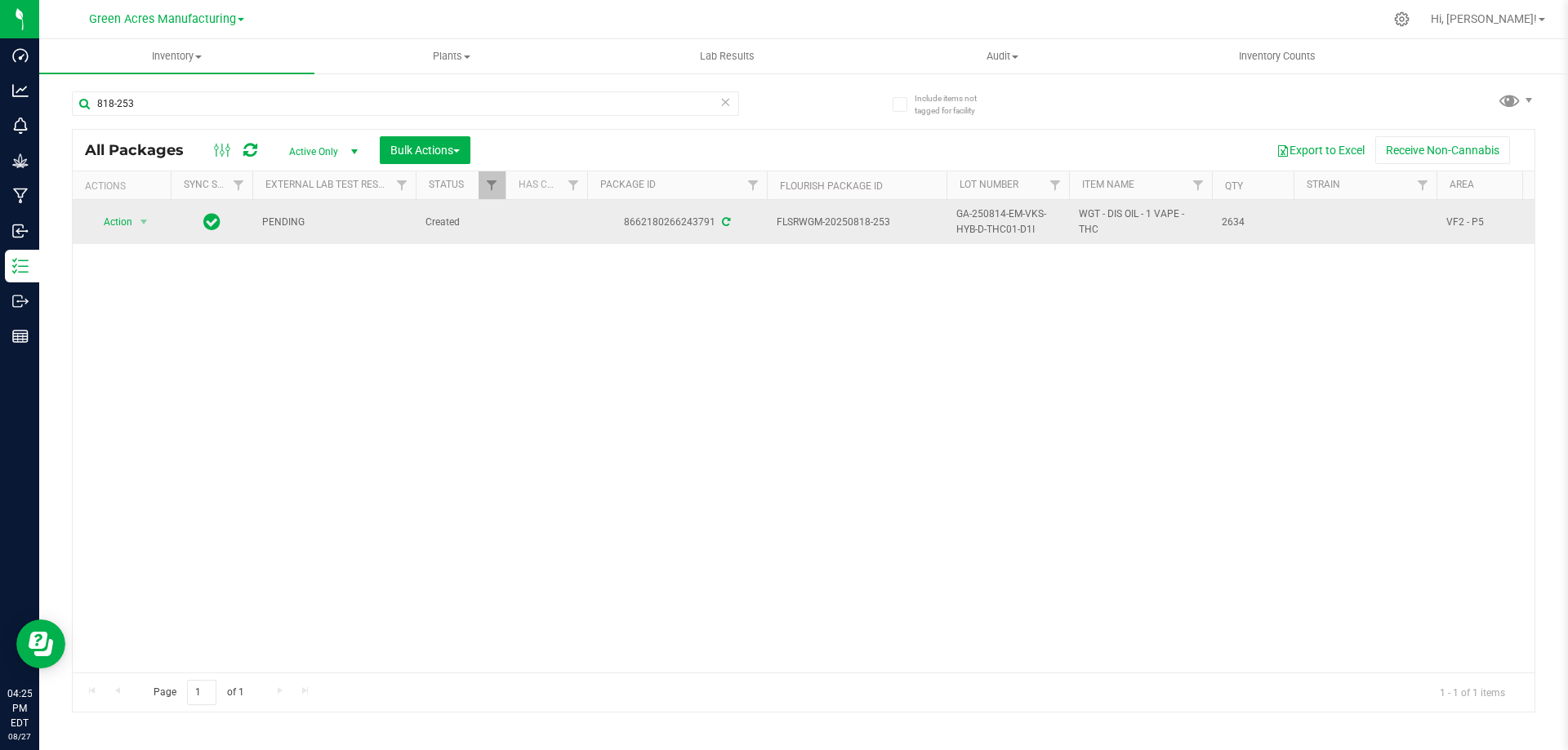
click at [984, 221] on span "GA-250814-EM-VKS-HYB-D-THC01-D1I" at bounding box center [1007, 221] width 103 height 31
click at [984, 221] on input "GA-250814-EM-VKS-HYB-D-THC01-D1I" at bounding box center [1004, 222] width 117 height 25
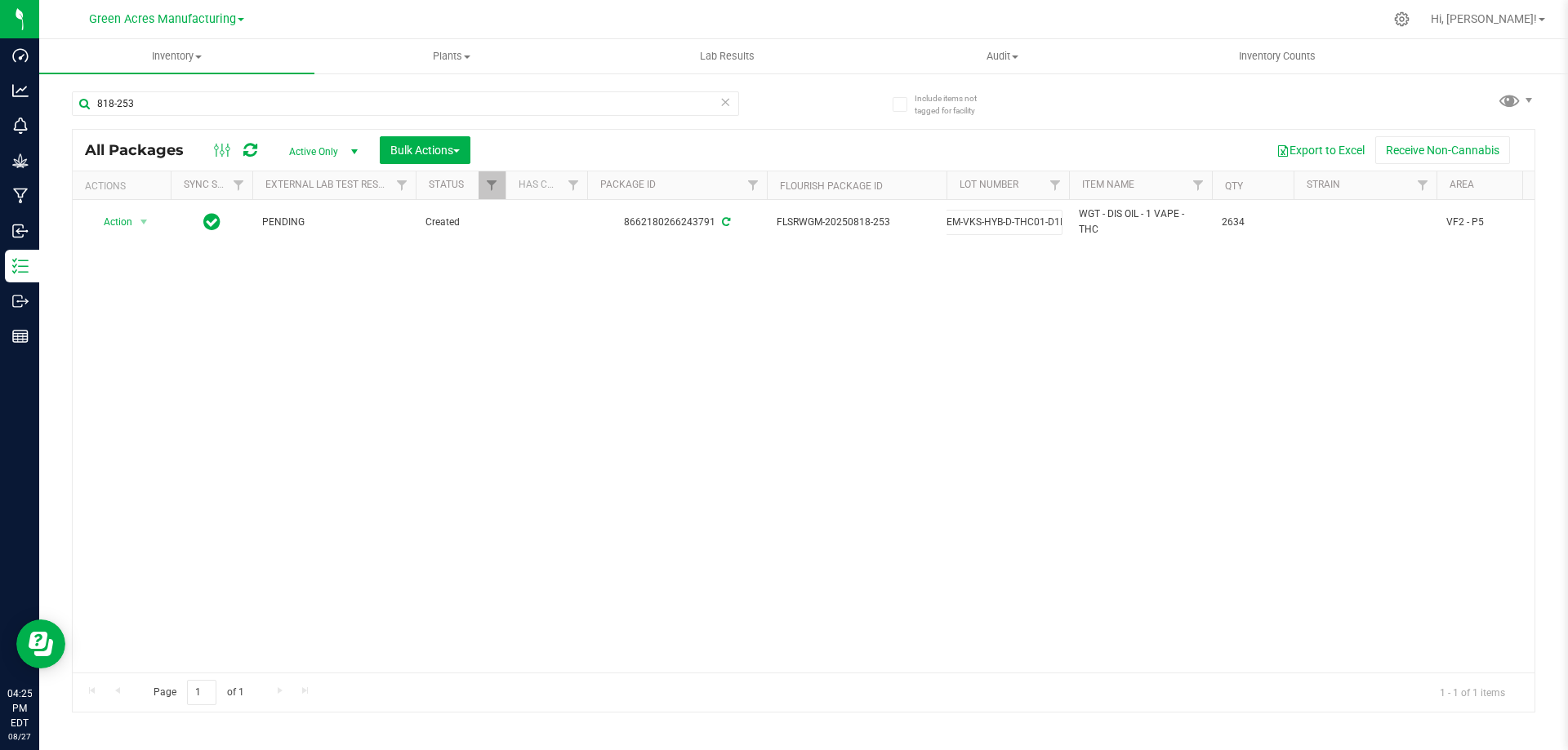
click at [881, 337] on div "Action Action Adjust qty Create package Edit attributes Global inventory Locate…" at bounding box center [804, 436] width 1462 height 473
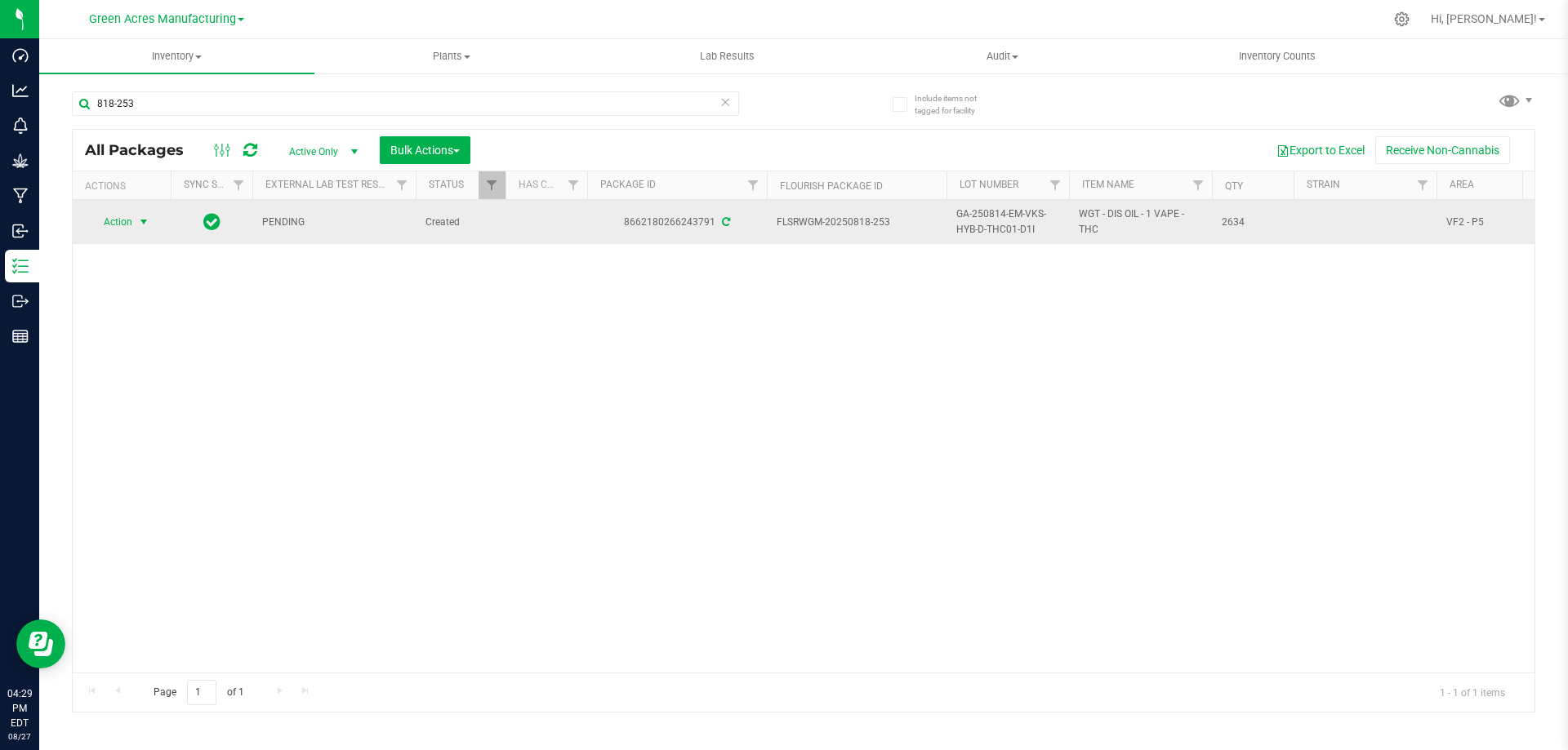
click at [122, 215] on span "Action" at bounding box center [111, 221] width 44 height 23
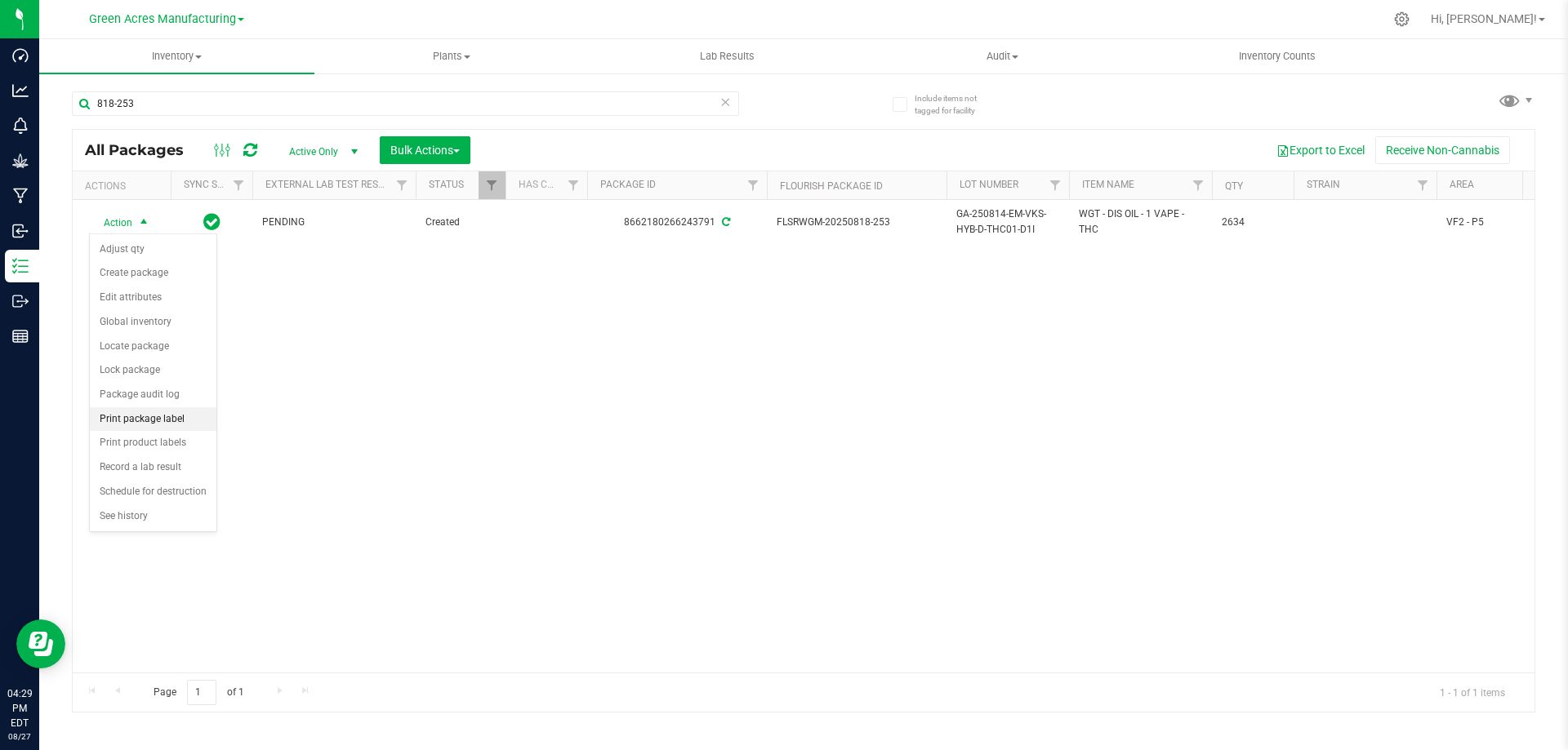
click at [160, 408] on li "Print package label" at bounding box center [153, 419] width 126 height 25
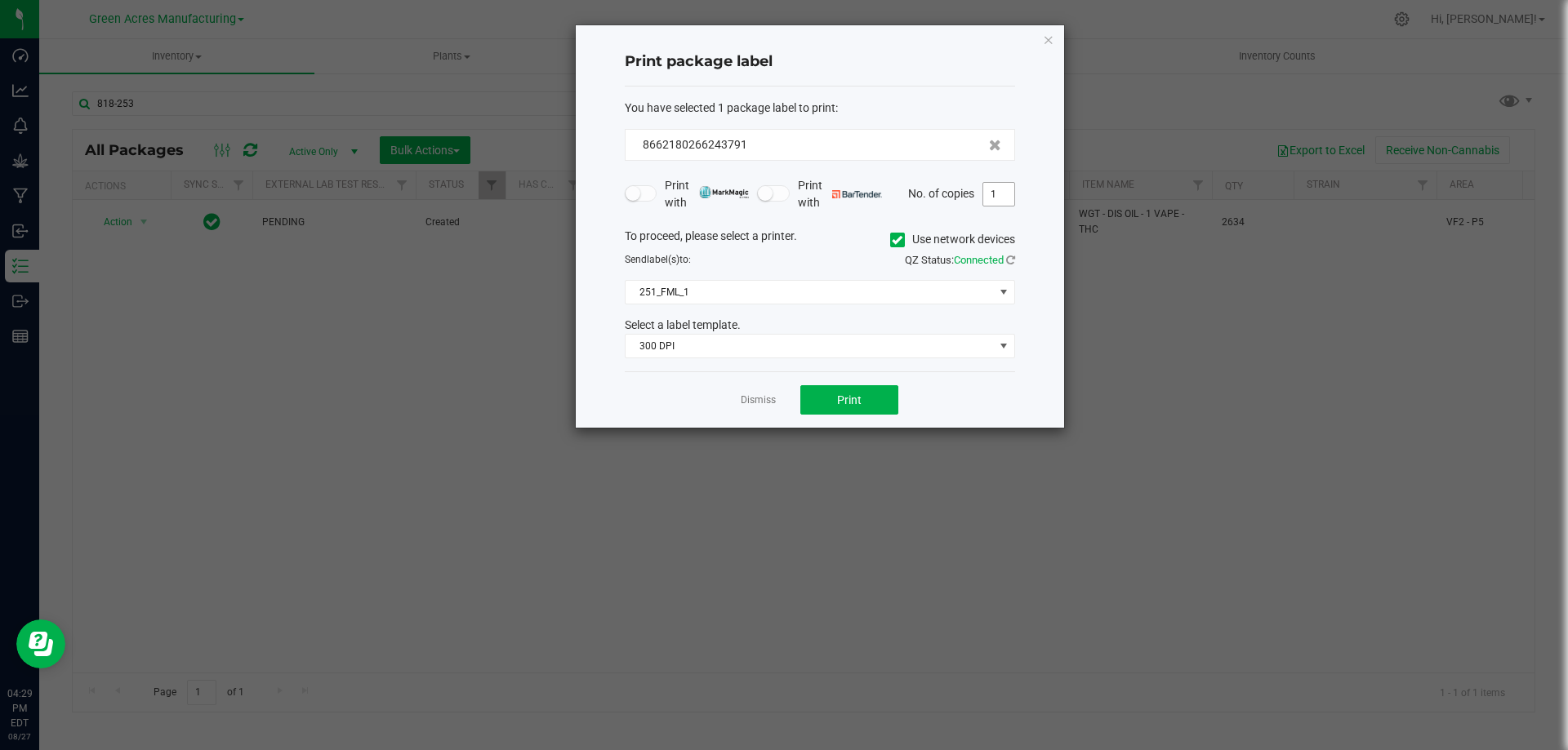
click at [994, 198] on input "1" at bounding box center [999, 194] width 31 height 23
type input "2"
click at [841, 400] on span "Print" at bounding box center [848, 400] width 25 height 13
click at [761, 400] on link "Dismiss" at bounding box center [758, 400] width 35 height 14
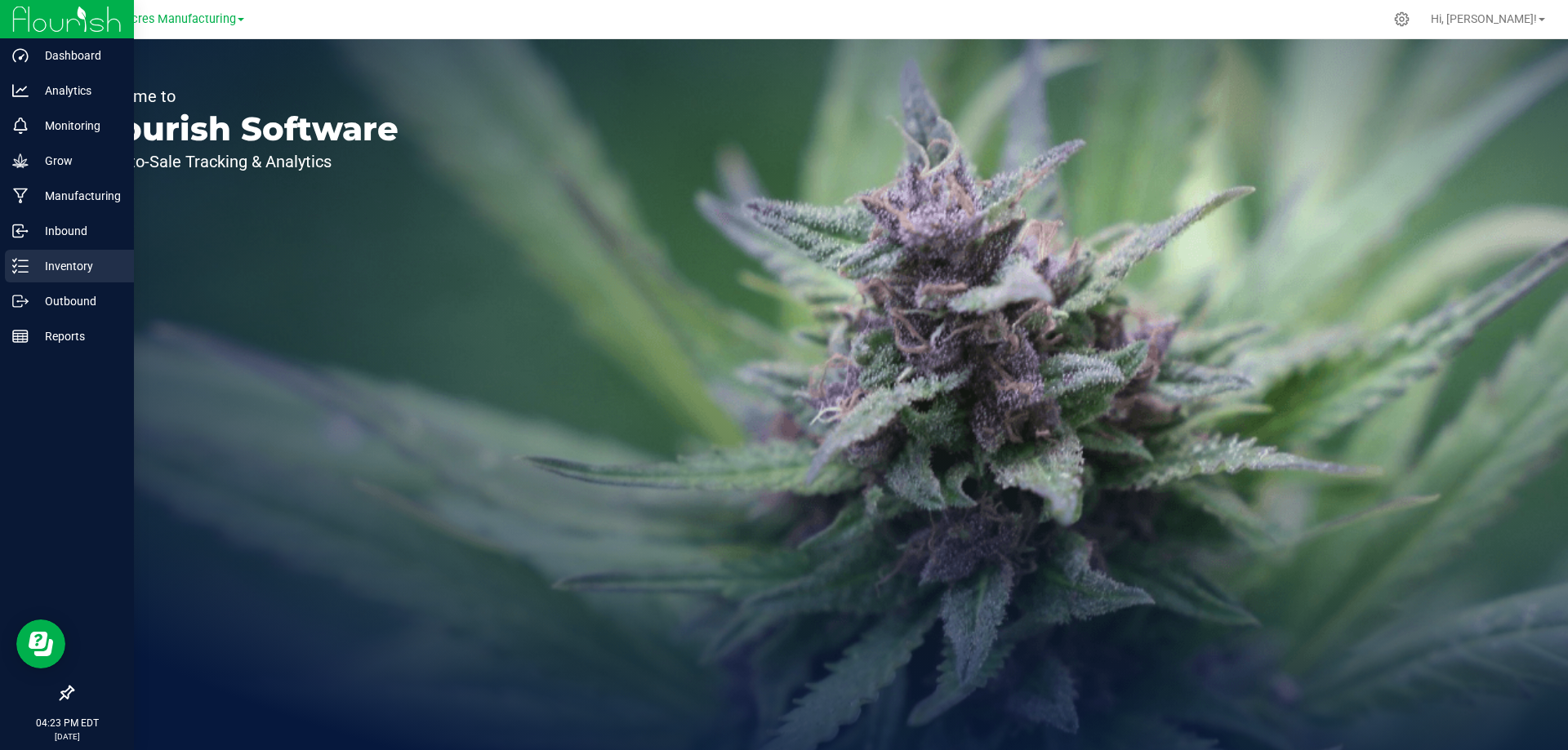
click at [80, 269] on p "Inventory" at bounding box center [77, 266] width 98 height 20
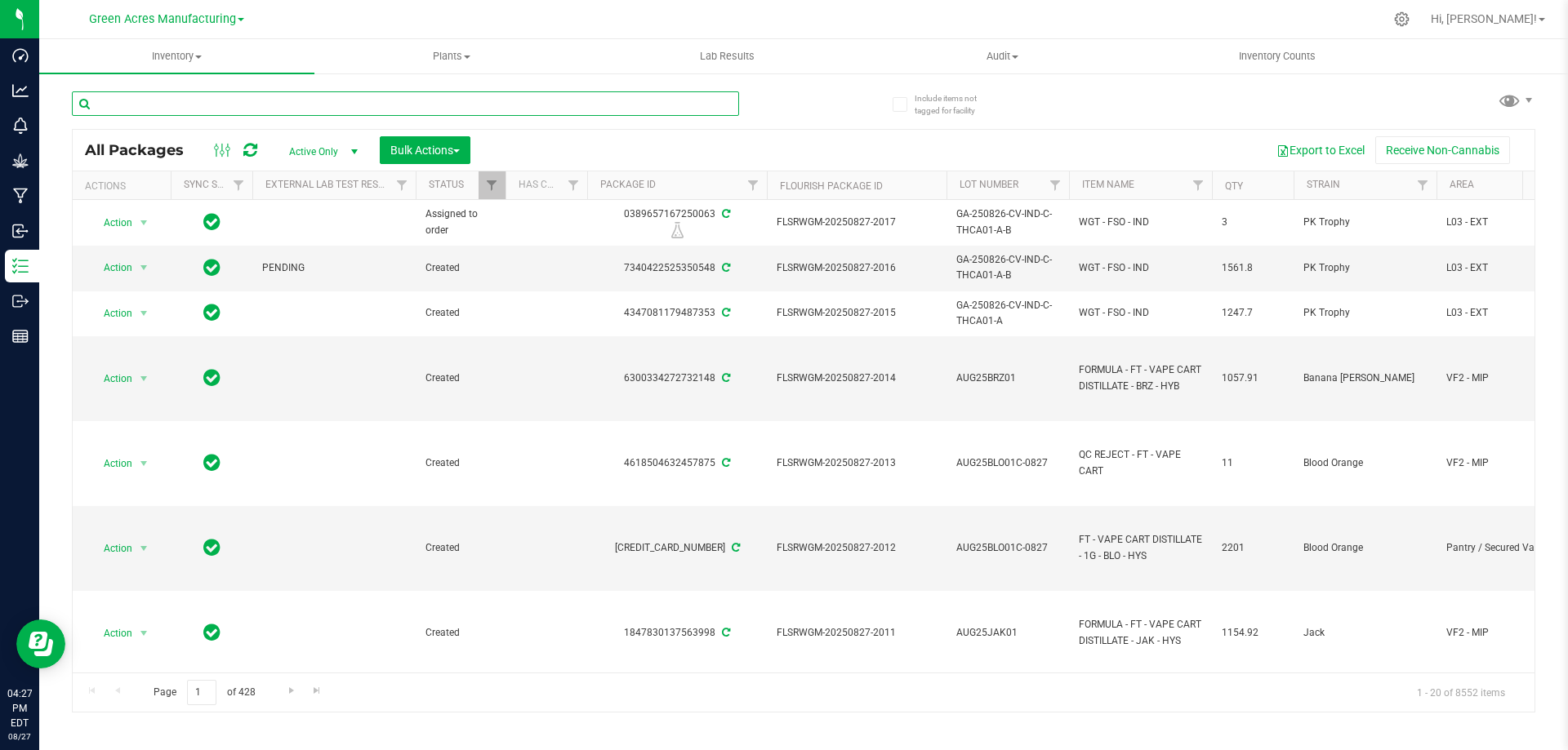
click at [263, 104] on input "text" at bounding box center [406, 104] width 667 height 25
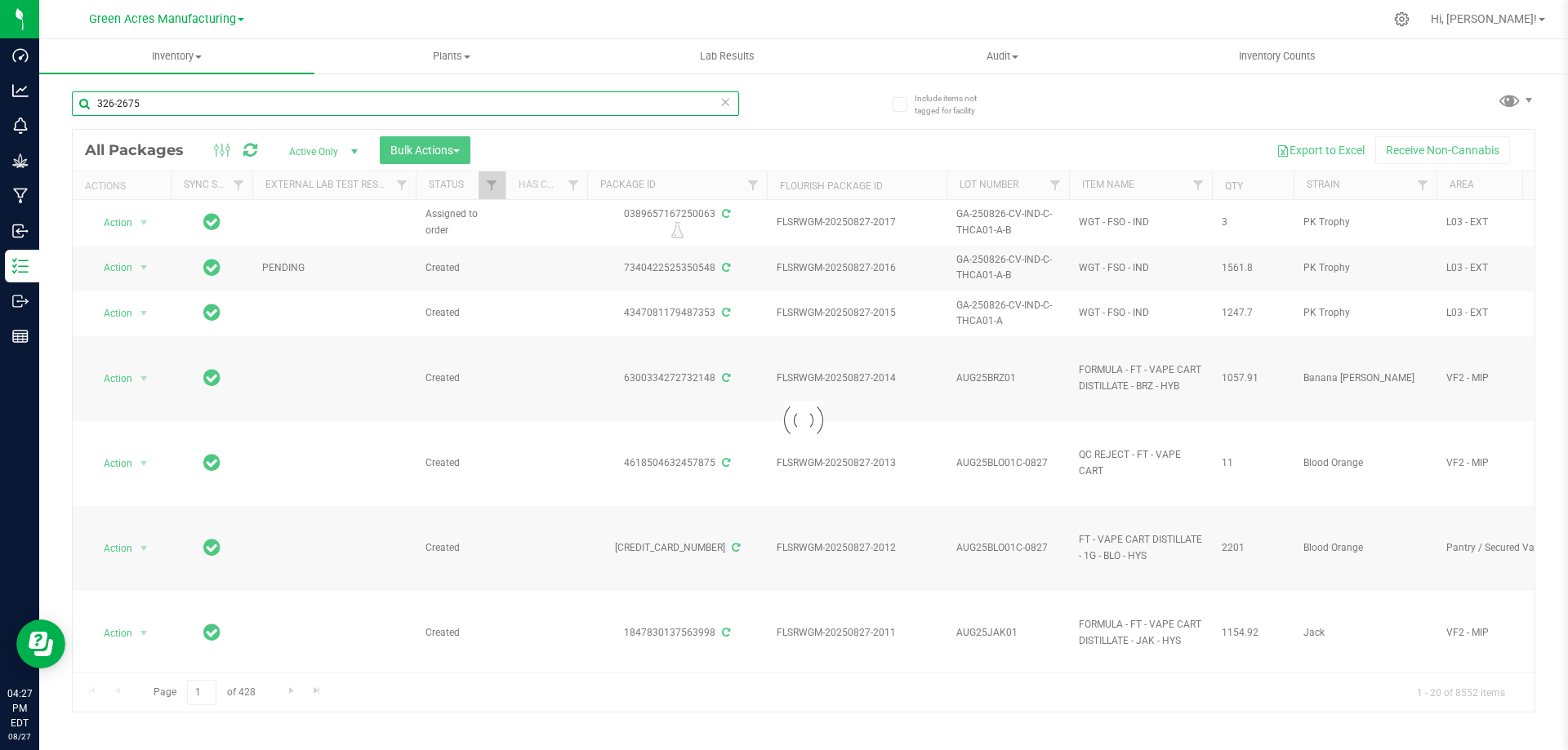
click at [126, 98] on input "326-2675" at bounding box center [406, 104] width 667 height 25
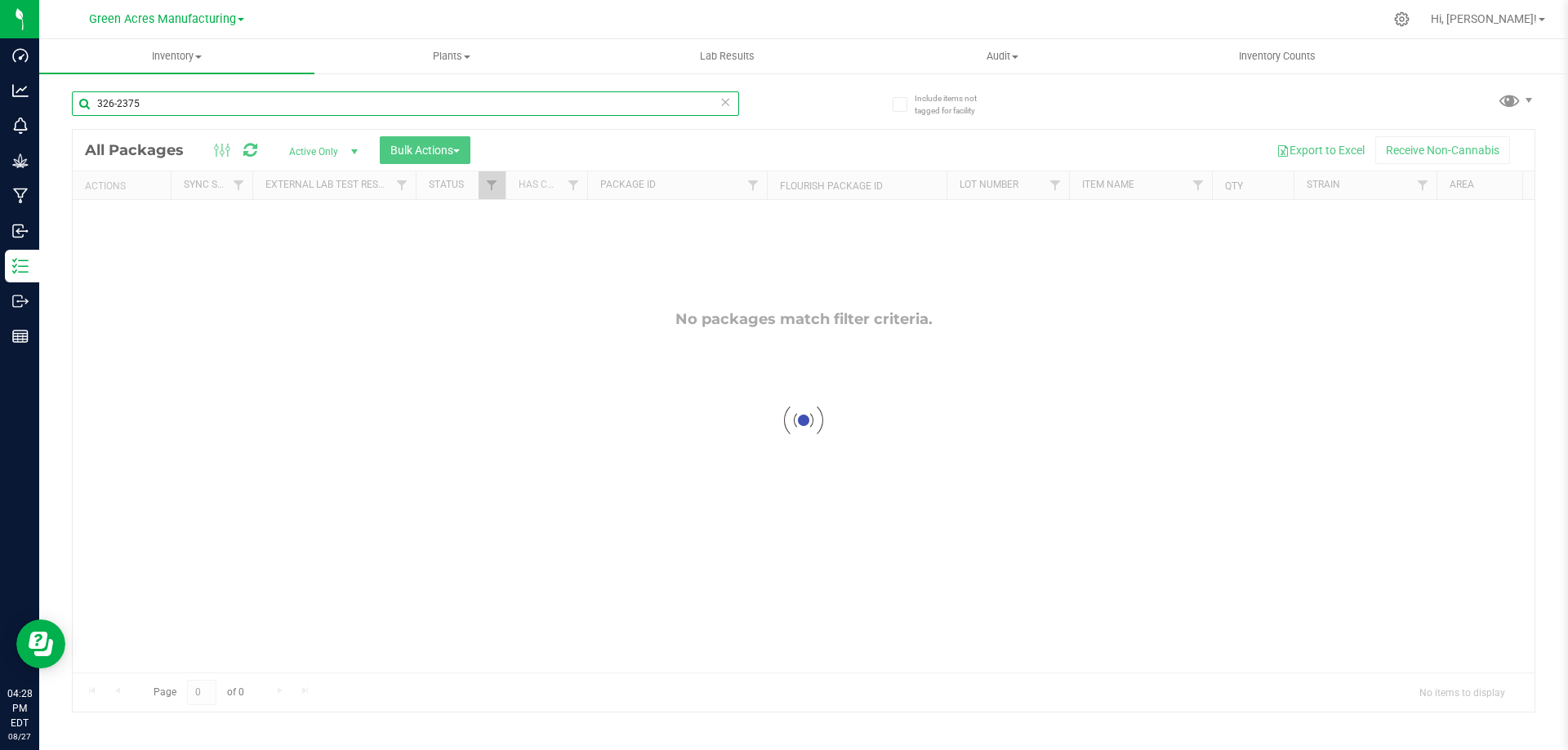
type input "326-2375"
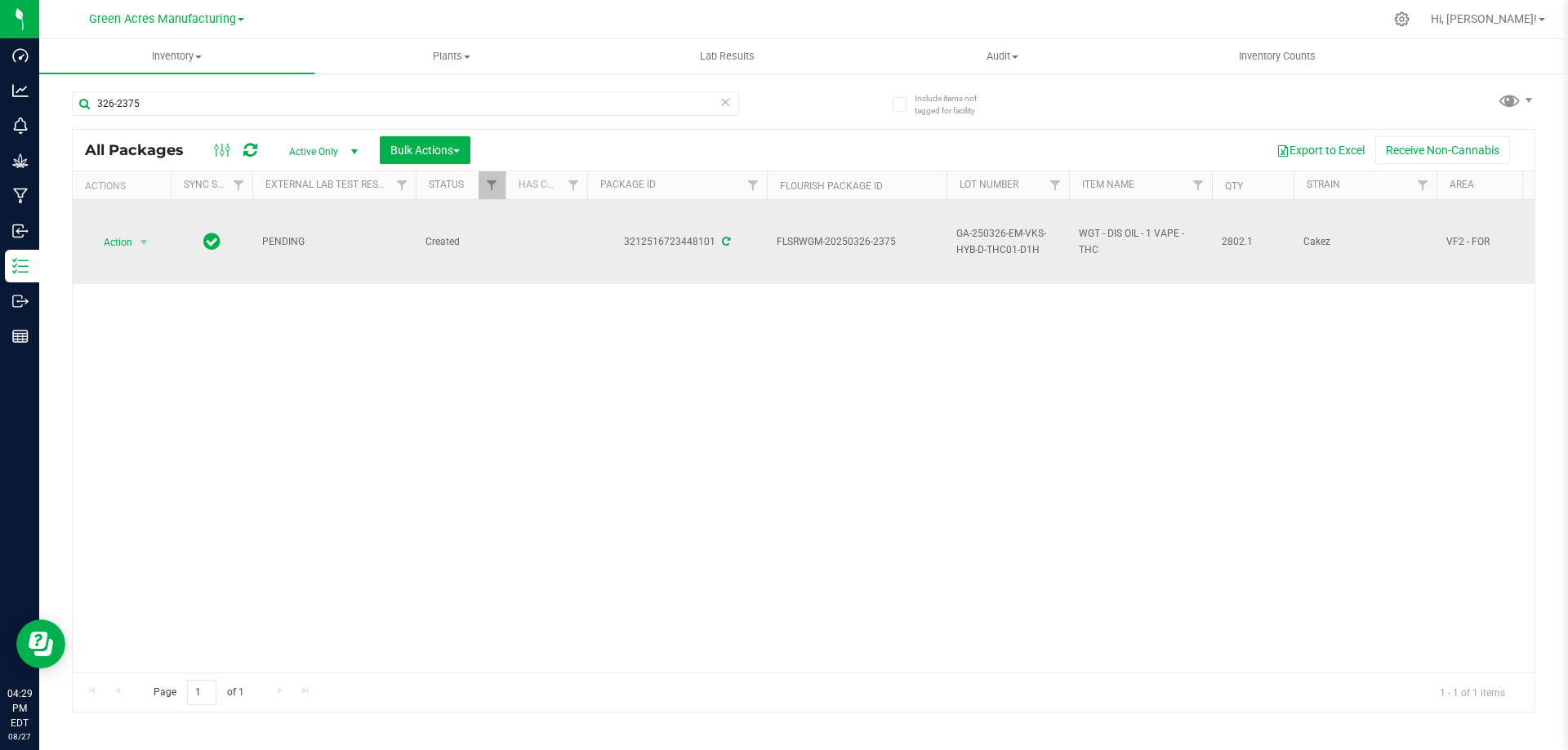
click at [984, 242] on span "GA-250326-EM-VKS-HYB-D-THC01-D1H" at bounding box center [1007, 242] width 103 height 31
click at [984, 242] on input "GA-250326-EM-VKS-HYB-D-THC01-D1H" at bounding box center [1004, 242] width 117 height 25
click at [287, 348] on div "Action Action Adjust qty Create package Edit attributes Global inventory Locate…" at bounding box center [804, 436] width 1462 height 473
click at [137, 244] on span "select" at bounding box center [144, 242] width 20 height 23
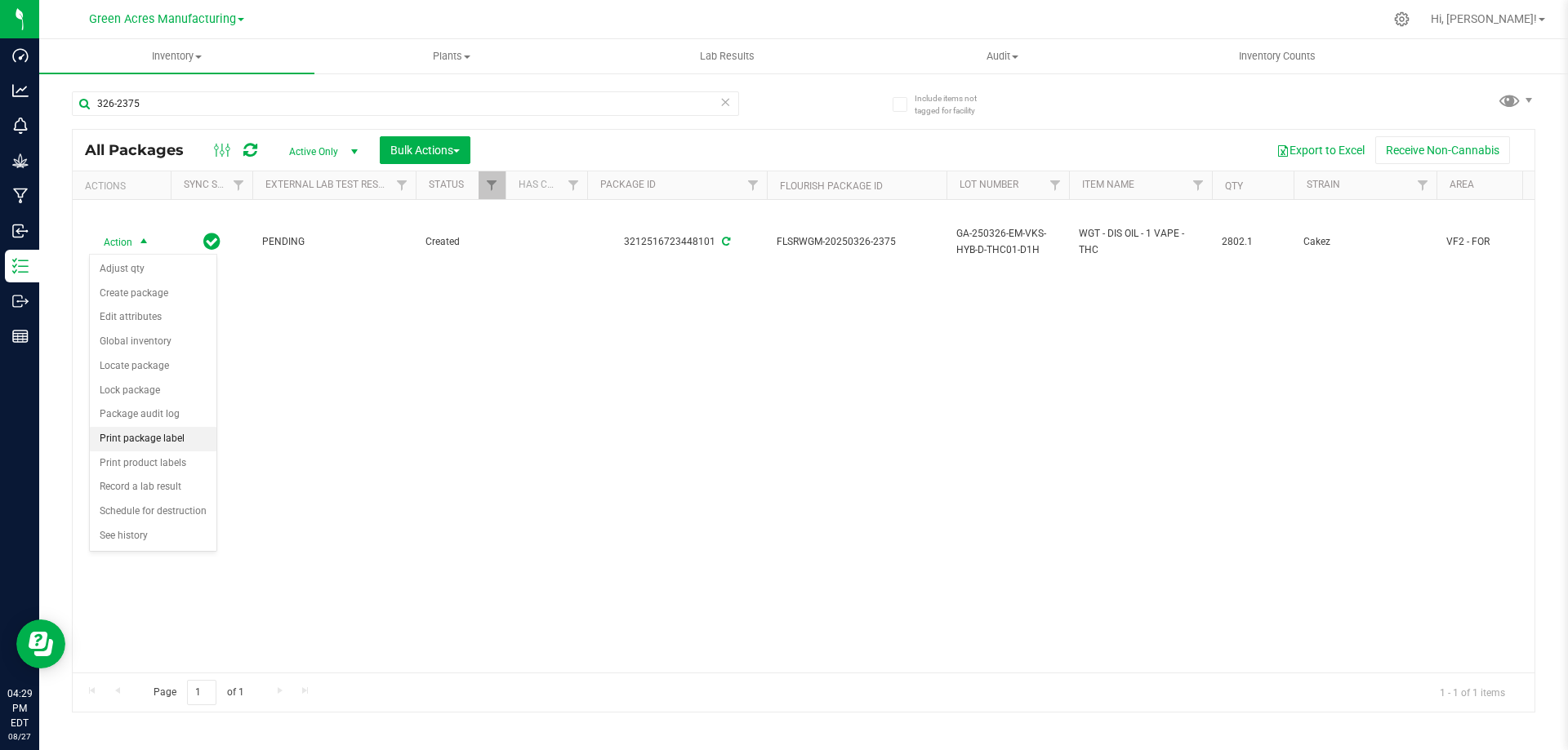
click at [143, 436] on li "Print package label" at bounding box center [153, 439] width 126 height 25
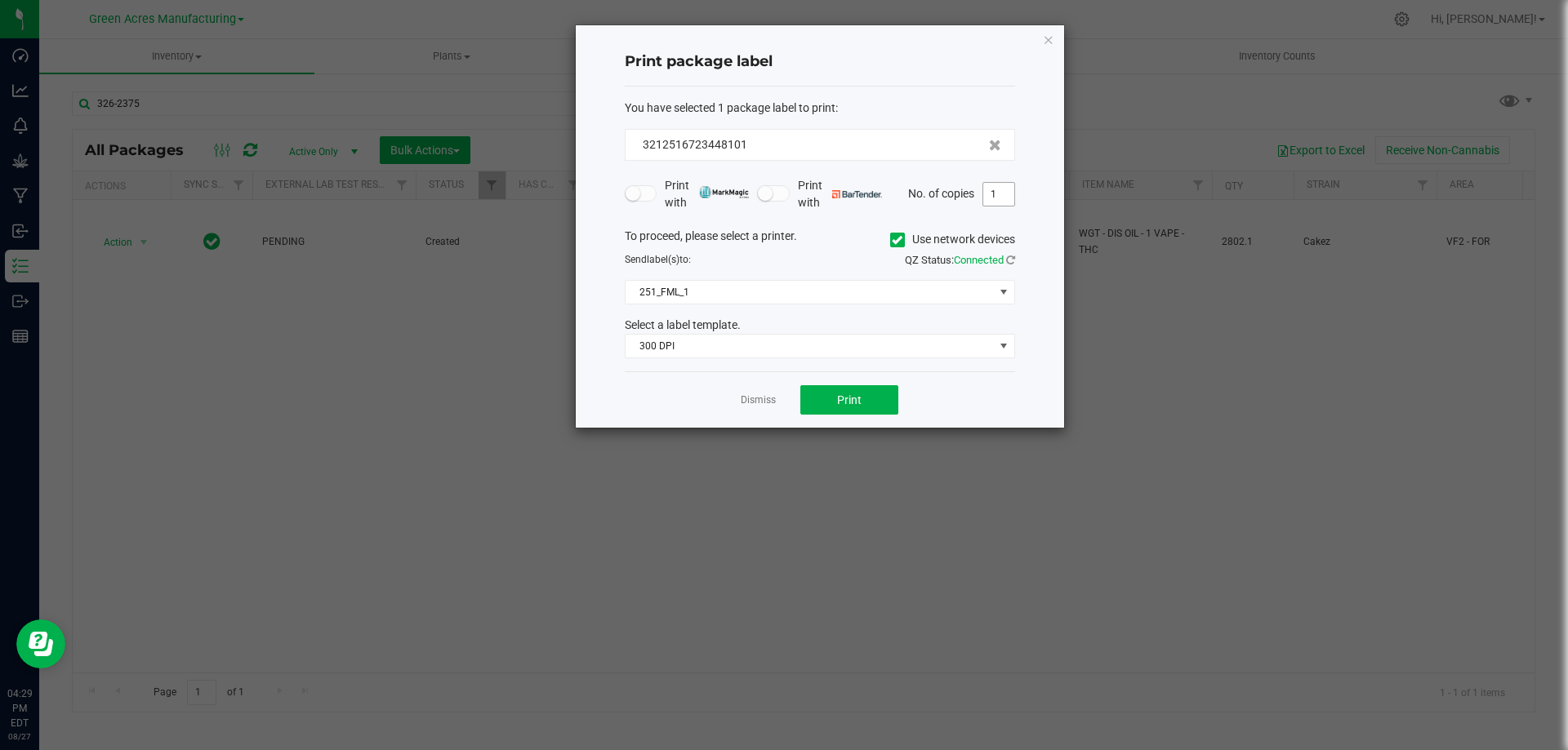
click at [998, 198] on input "1" at bounding box center [999, 194] width 31 height 23
type input "2"
click at [829, 405] on button "Print" at bounding box center [848, 400] width 98 height 30
click at [755, 395] on link "Dismiss" at bounding box center [758, 400] width 35 height 14
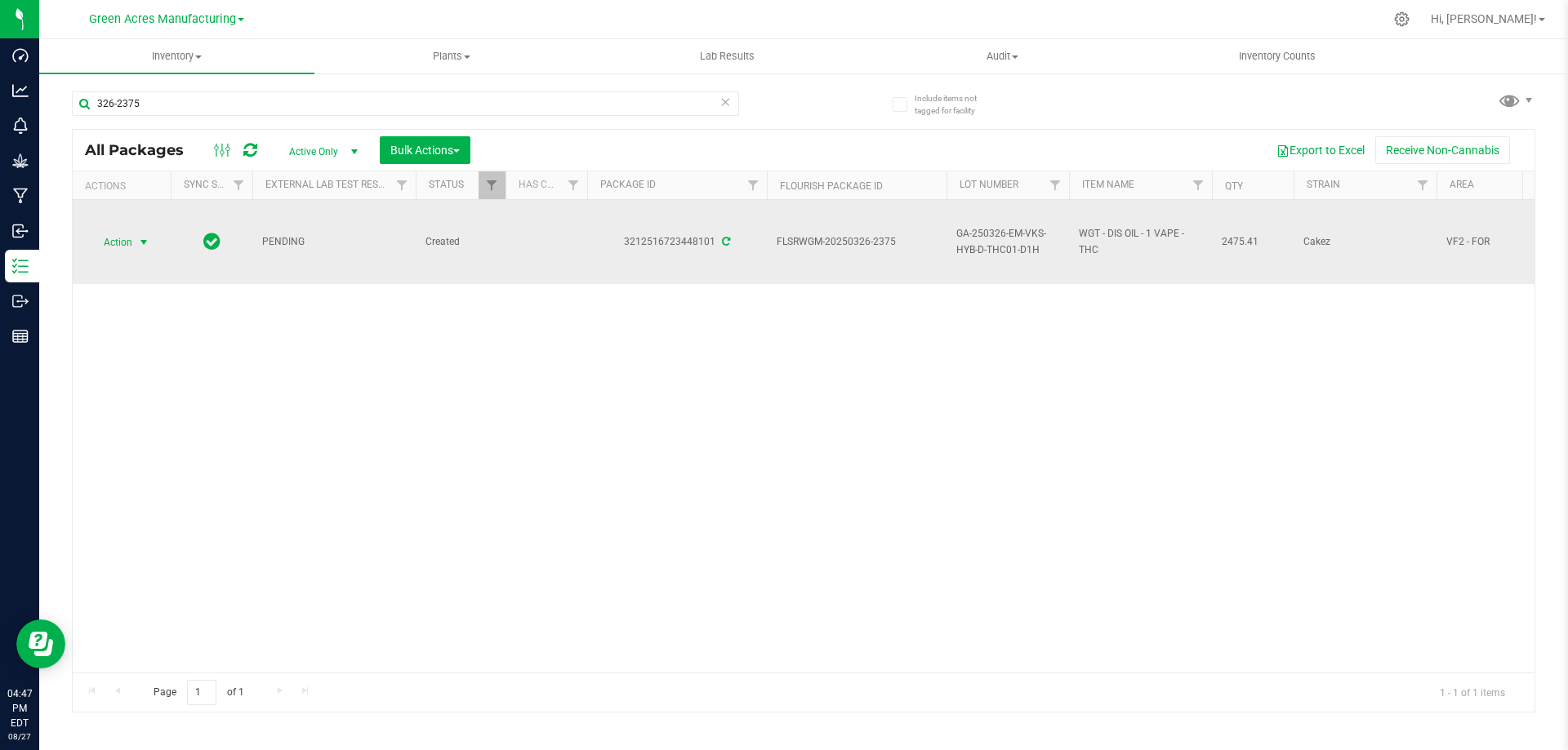
click at [137, 239] on span "select" at bounding box center [143, 242] width 13 height 13
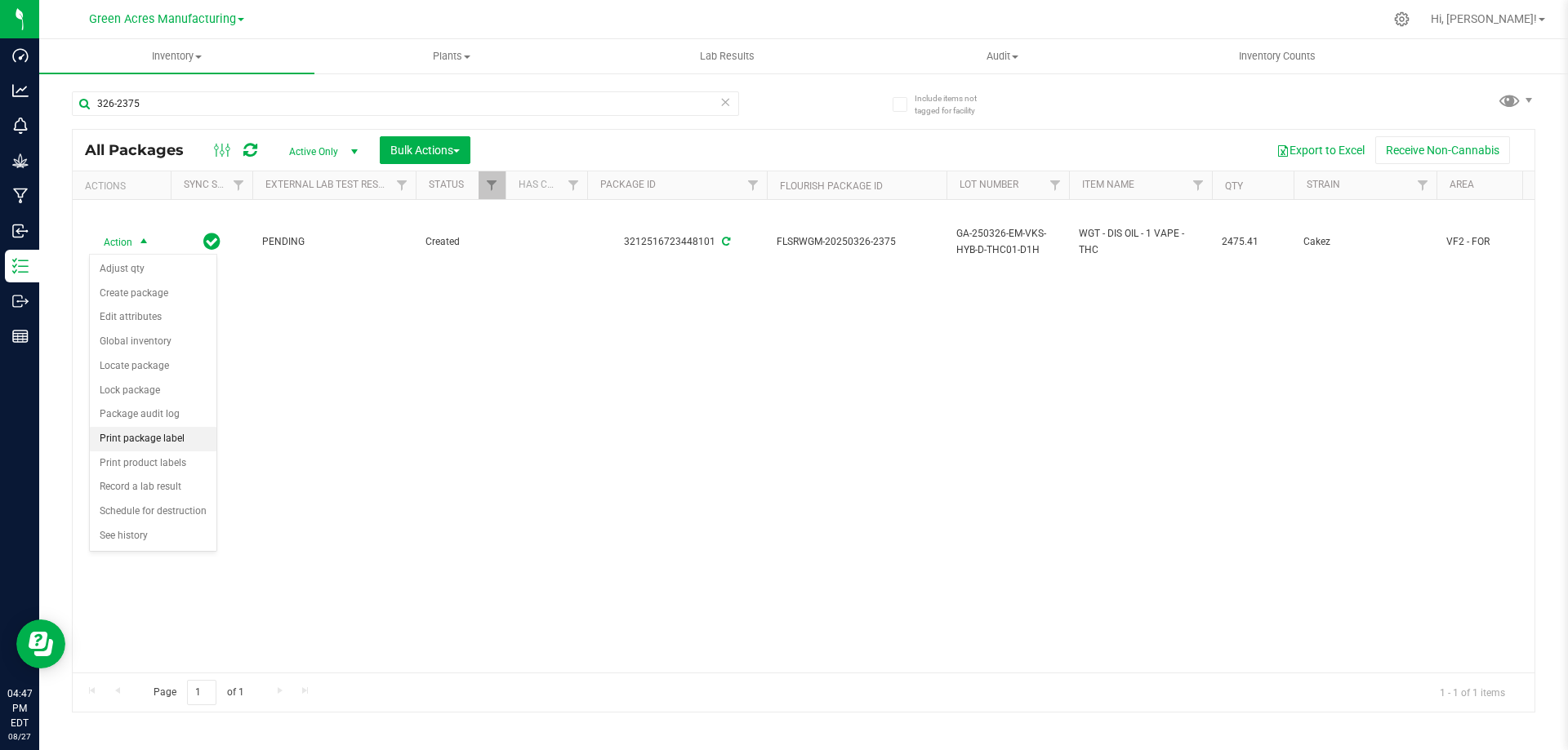
click at [148, 434] on li "Print package label" at bounding box center [153, 439] width 126 height 25
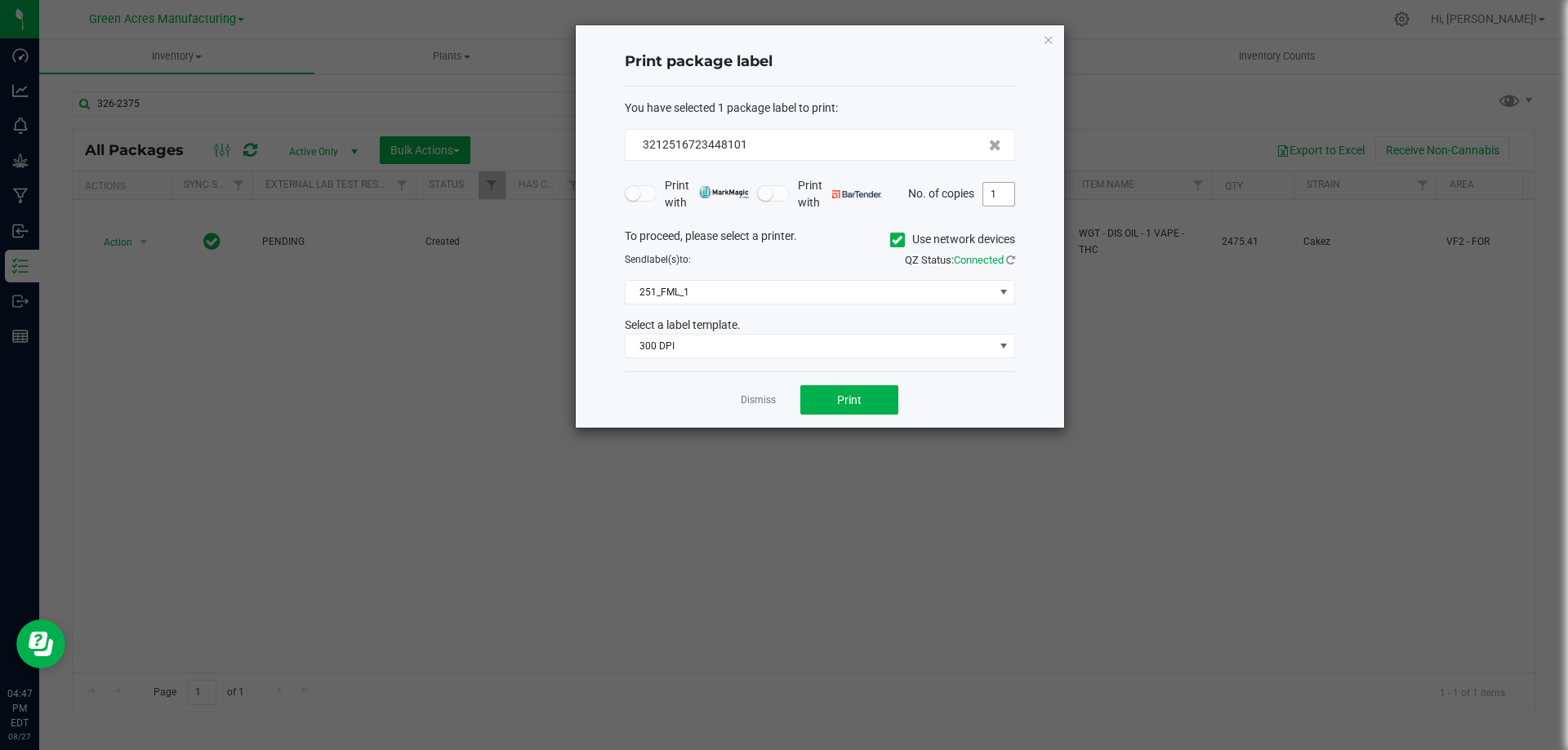
click at [999, 186] on input "1" at bounding box center [999, 194] width 31 height 23
type input "2"
click at [826, 401] on button "Print" at bounding box center [848, 400] width 98 height 30
click at [762, 400] on link "Dismiss" at bounding box center [758, 400] width 35 height 14
